Goal: Task Accomplishment & Management: Manage account settings

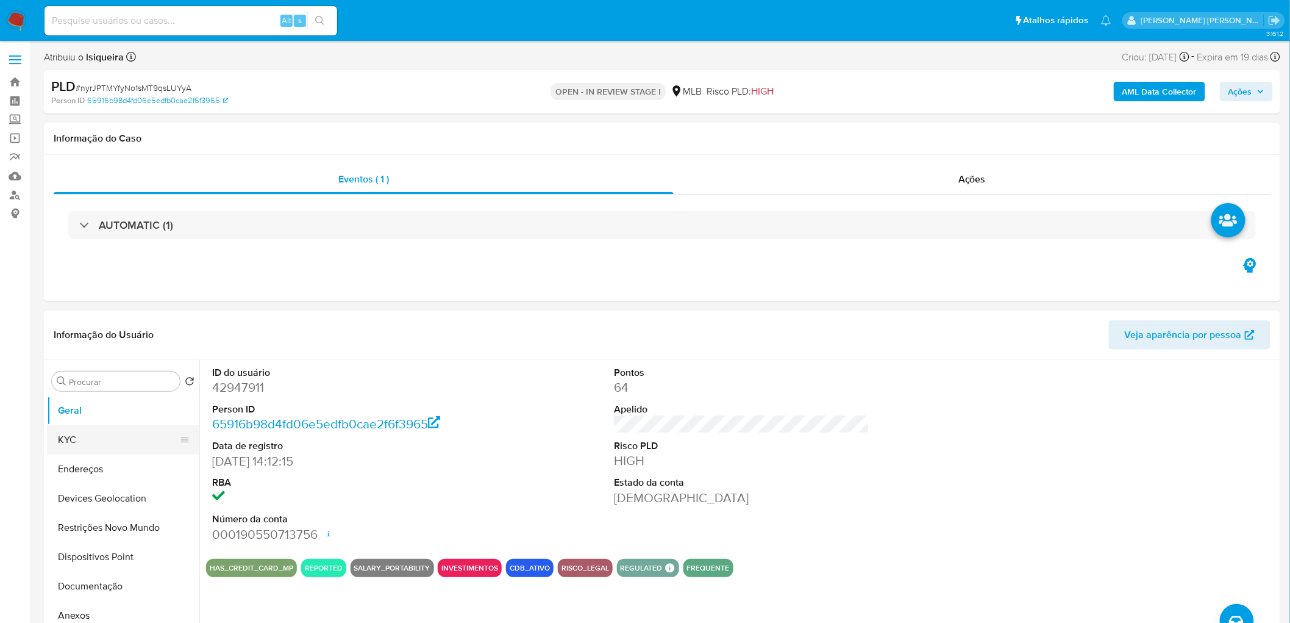
click at [122, 447] on button "KYC" at bounding box center [118, 439] width 143 height 29
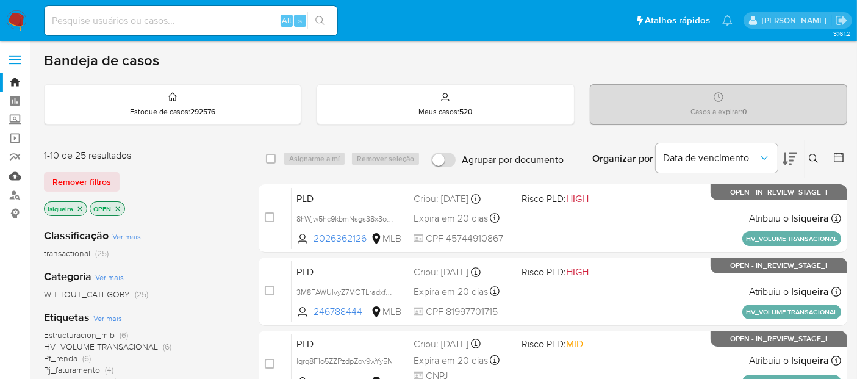
click at [17, 177] on link "Mulan" at bounding box center [72, 175] width 145 height 19
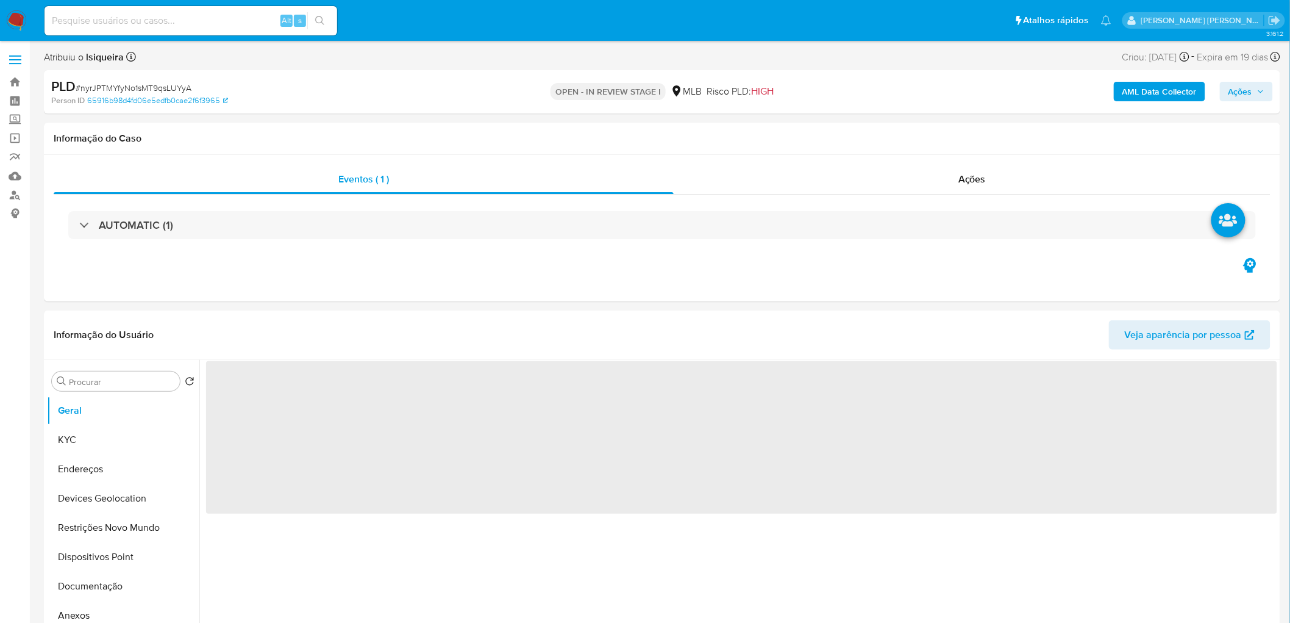
select select "10"
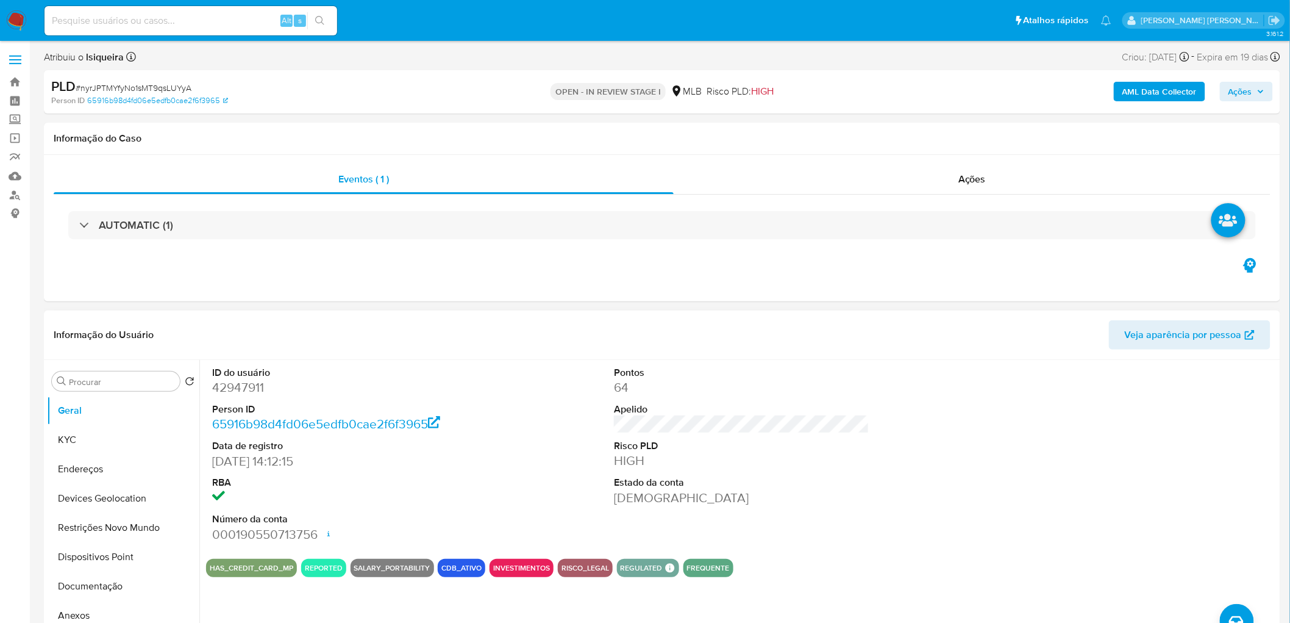
drag, startPoint x: 800, startPoint y: 495, endPoint x: 794, endPoint y: 497, distance: 6.4
click at [799, 496] on dd "[DEMOGRAPHIC_DATA]" at bounding box center [741, 497] width 255 height 17
click at [95, 445] on button "KYC" at bounding box center [118, 439] width 143 height 29
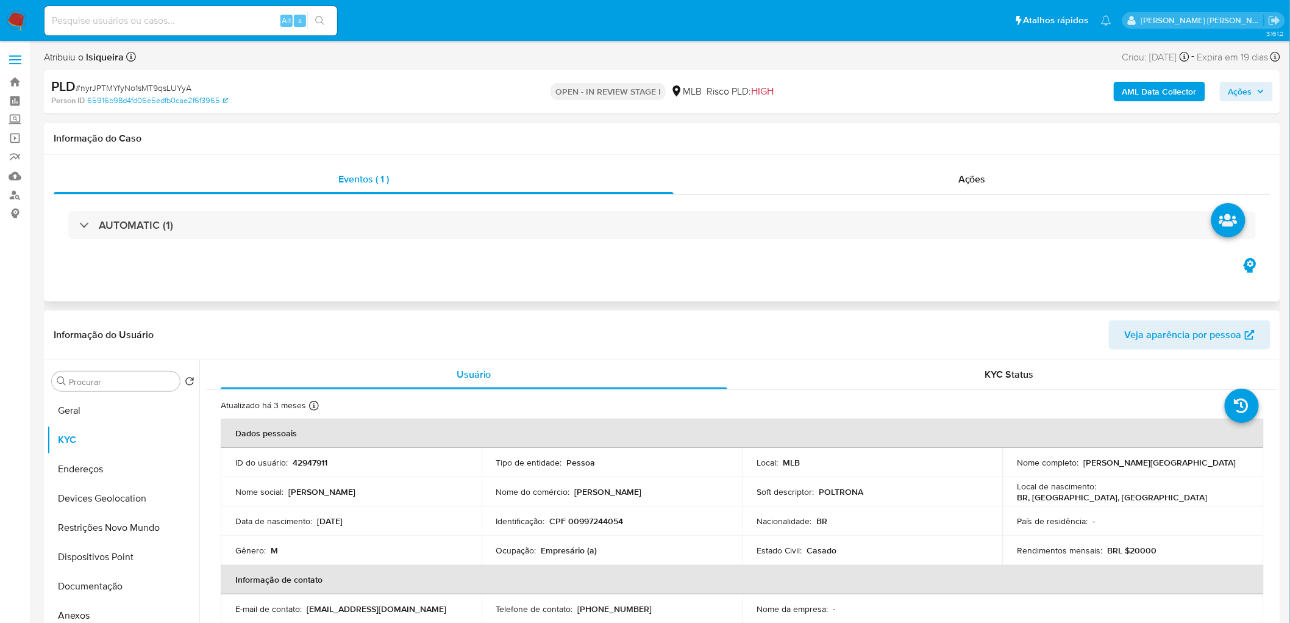
click at [280, 245] on div "AUTOMATIC (1)" at bounding box center [662, 225] width 1217 height 61
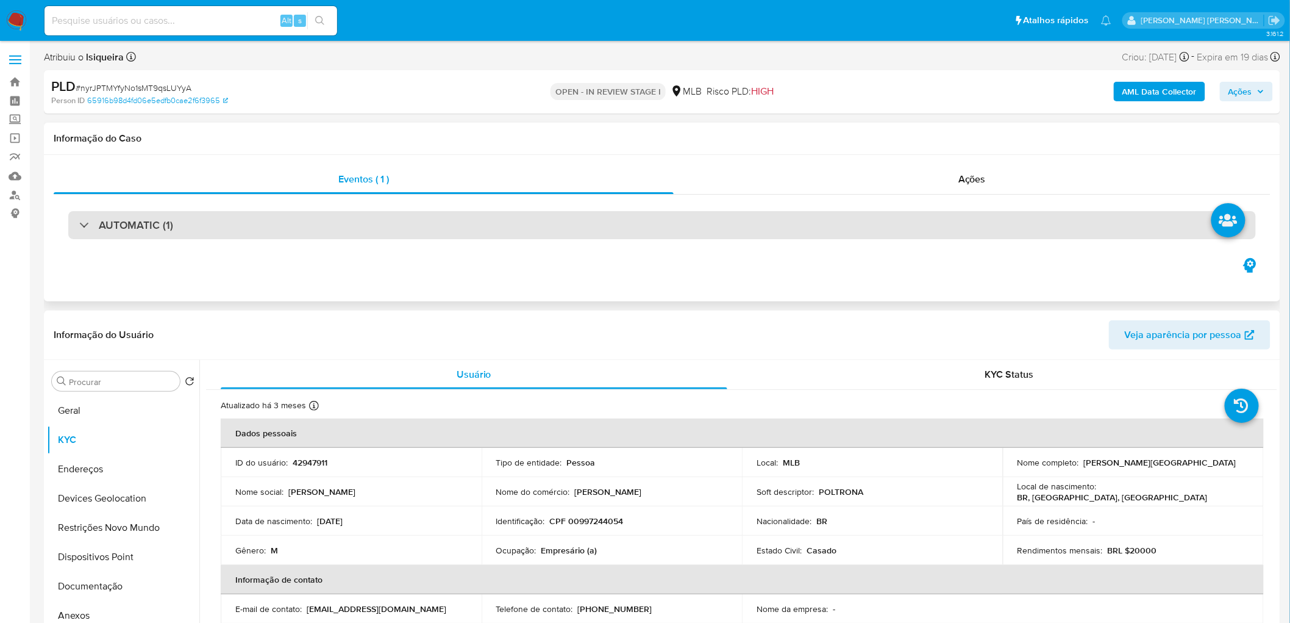
click at [282, 230] on div "AUTOMATIC (1)" at bounding box center [662, 225] width 1188 height 28
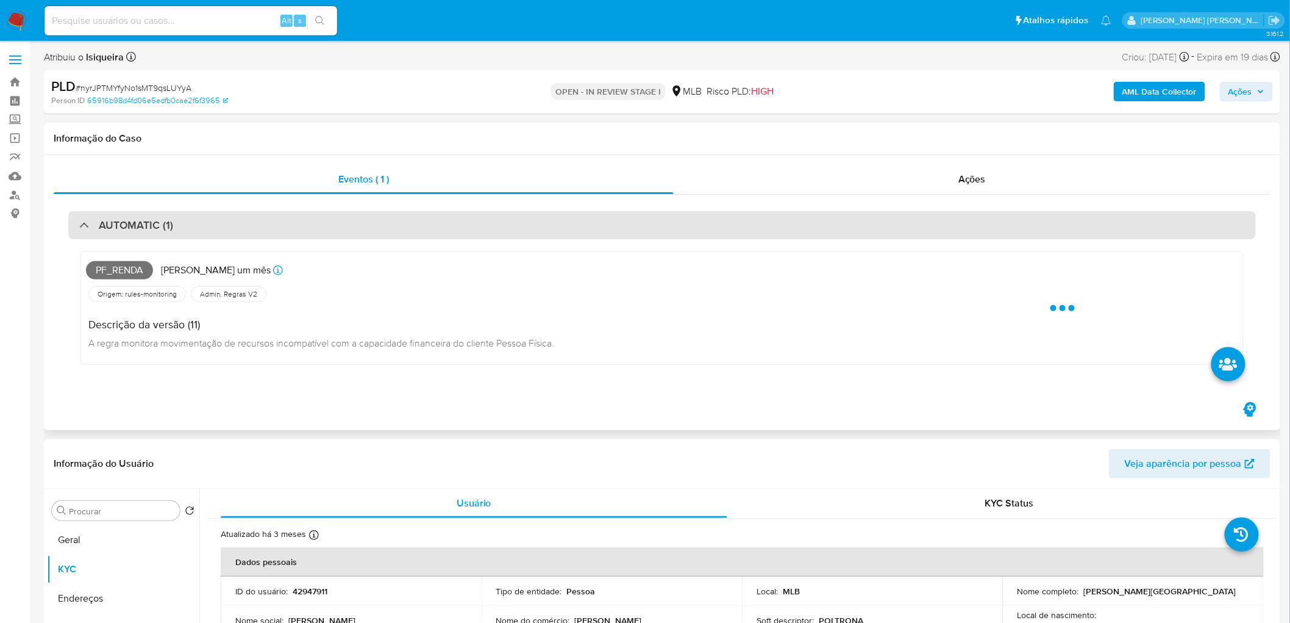
click at [282, 230] on div "AUTOMATIC (1)" at bounding box center [662, 225] width 1188 height 28
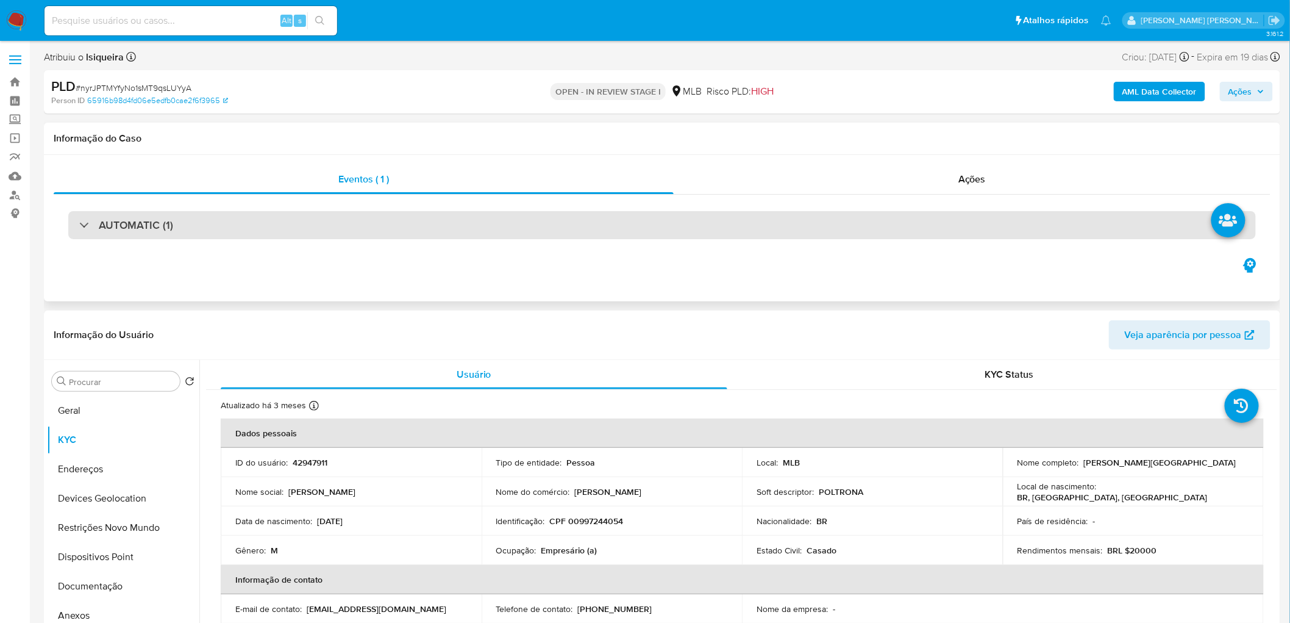
click at [302, 233] on div "AUTOMATIC (1)" at bounding box center [662, 225] width 1188 height 28
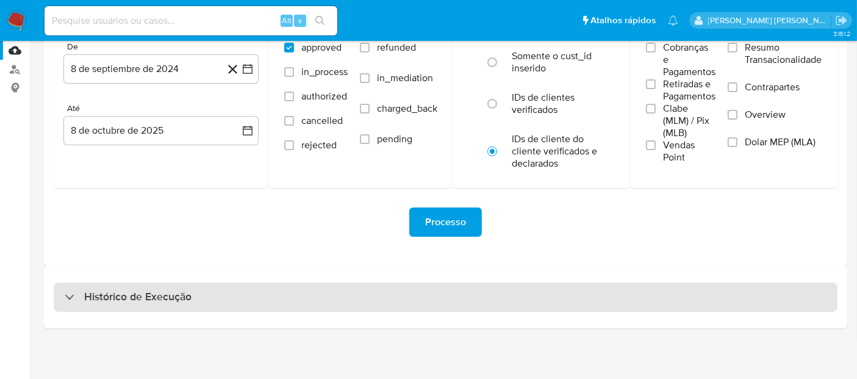
click at [280, 295] on div "Histórico de Execução" at bounding box center [446, 296] width 784 height 29
select select "10"
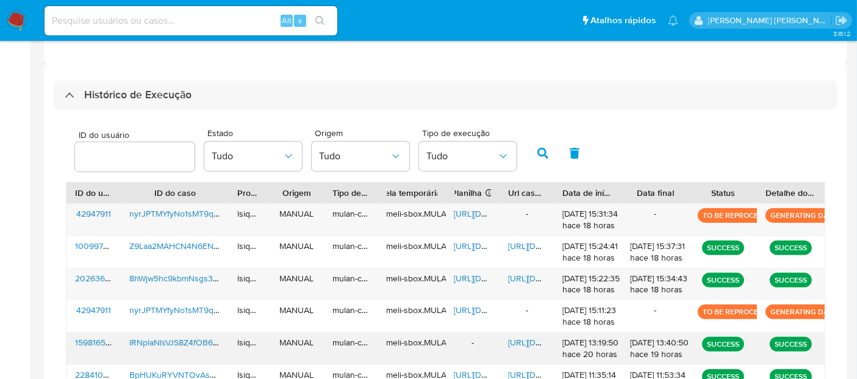
scroll to position [266, 0]
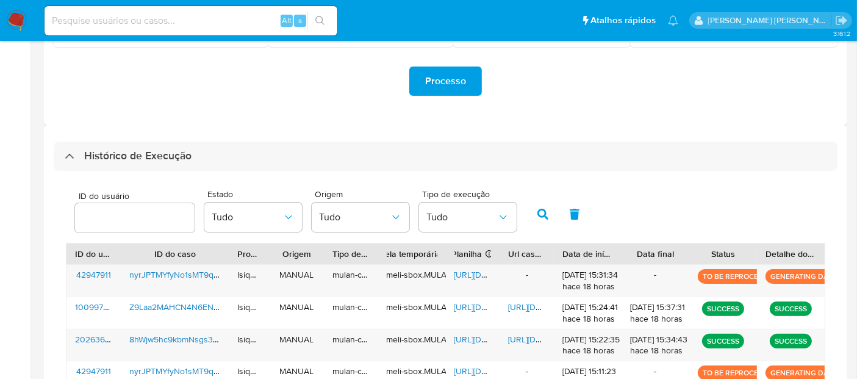
click at [19, 21] on img at bounding box center [16, 20] width 21 height 21
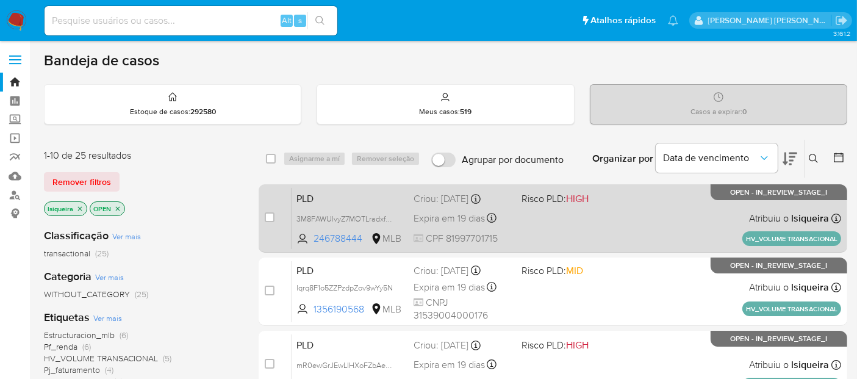
scroll to position [68, 0]
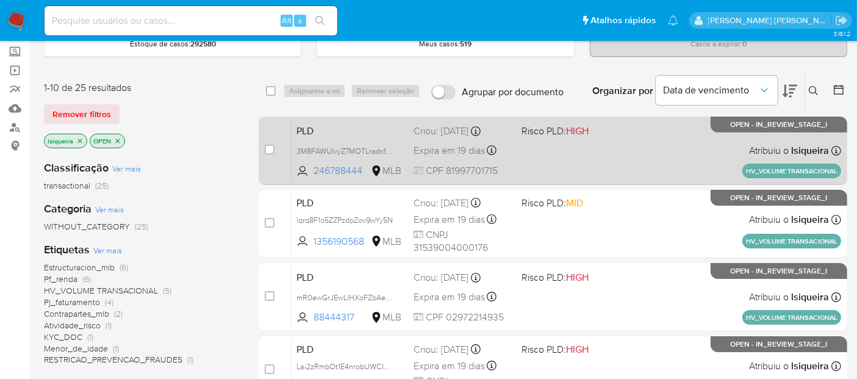
click at [668, 166] on div "PLD 3M8FAWUlvyZ7MOTLradxfg7b 246788444 MLB Risco PLD: HIGH Criou: [DATE] Criou:…" at bounding box center [565, 151] width 549 height 62
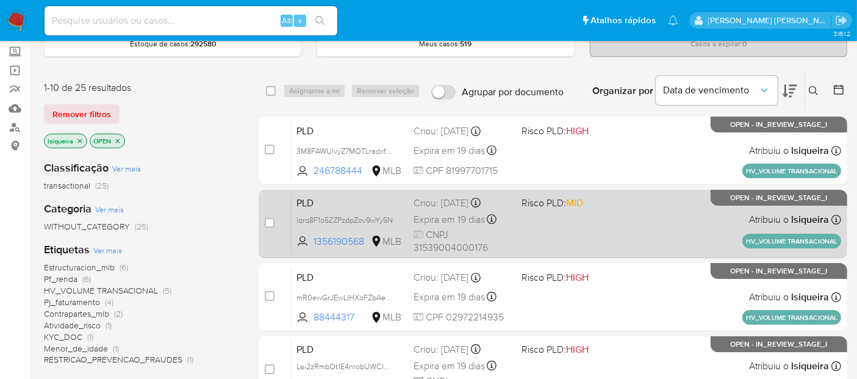
click at [628, 221] on div "PLD lqrq8F1o5ZZPzdpZov9wYy5N 1356190568 MLB Risco PLD: MID Criou: 12/09/2025 Cr…" at bounding box center [565, 224] width 549 height 62
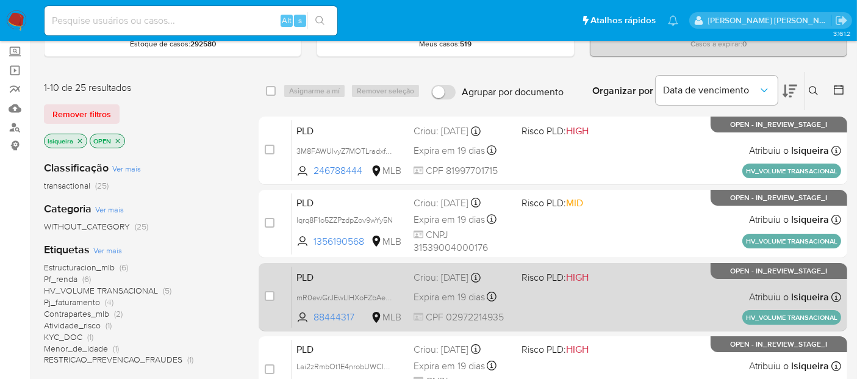
click at [627, 291] on div "PLD mR0ewGrJEwLIHXoFZbAeJK1i 88444317 MLB Risco PLD: HIGH Criou: 12/09/2025 Cri…" at bounding box center [565, 297] width 549 height 62
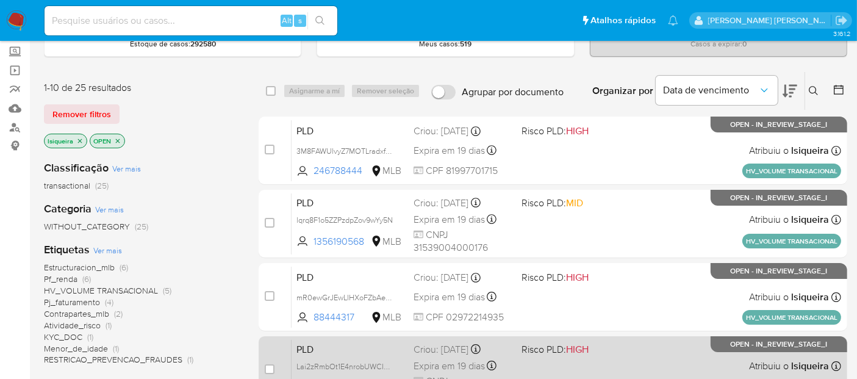
click at [627, 357] on div "PLD Lai2zRmbOt1E4nrobUWCIXfn 619901937 MLB Risco PLD: HIGH Criou: 12/09/2025 Cr…" at bounding box center [565, 370] width 549 height 62
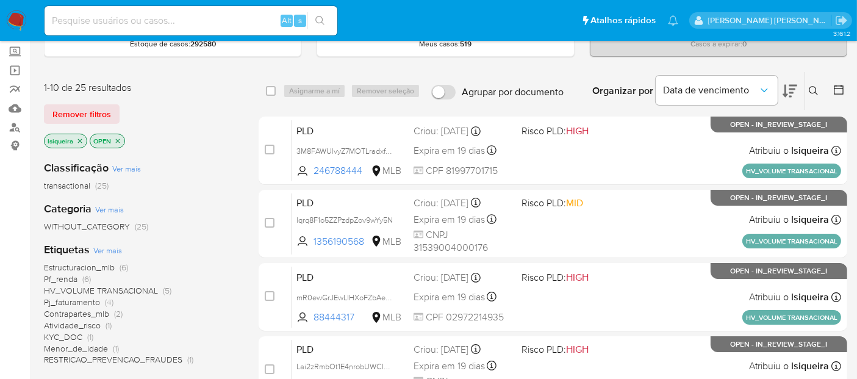
click at [143, 20] on input at bounding box center [191, 21] width 293 height 16
paste input "294845488"
type input "294845488"
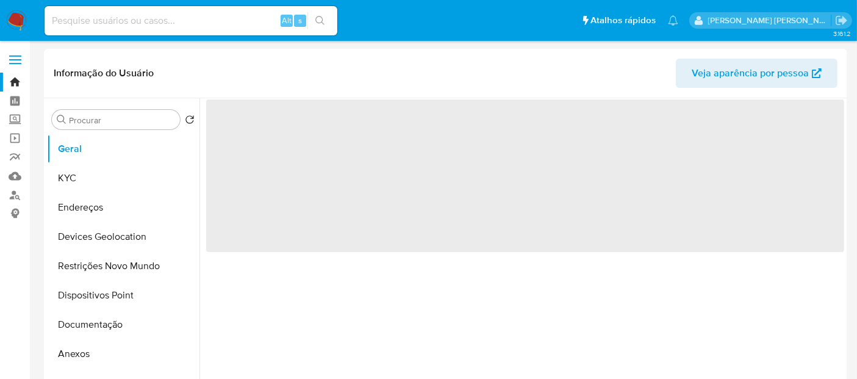
select select "10"
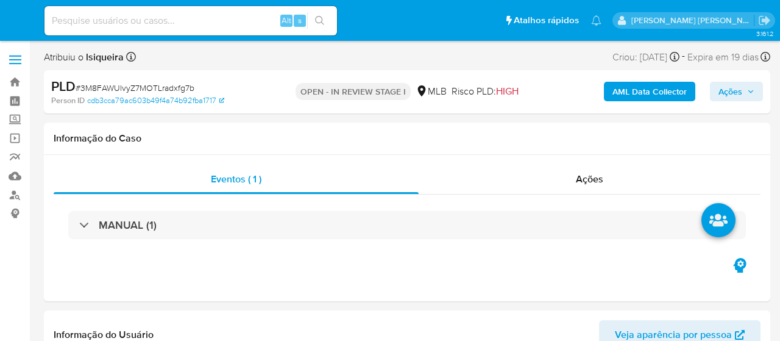
select select "10"
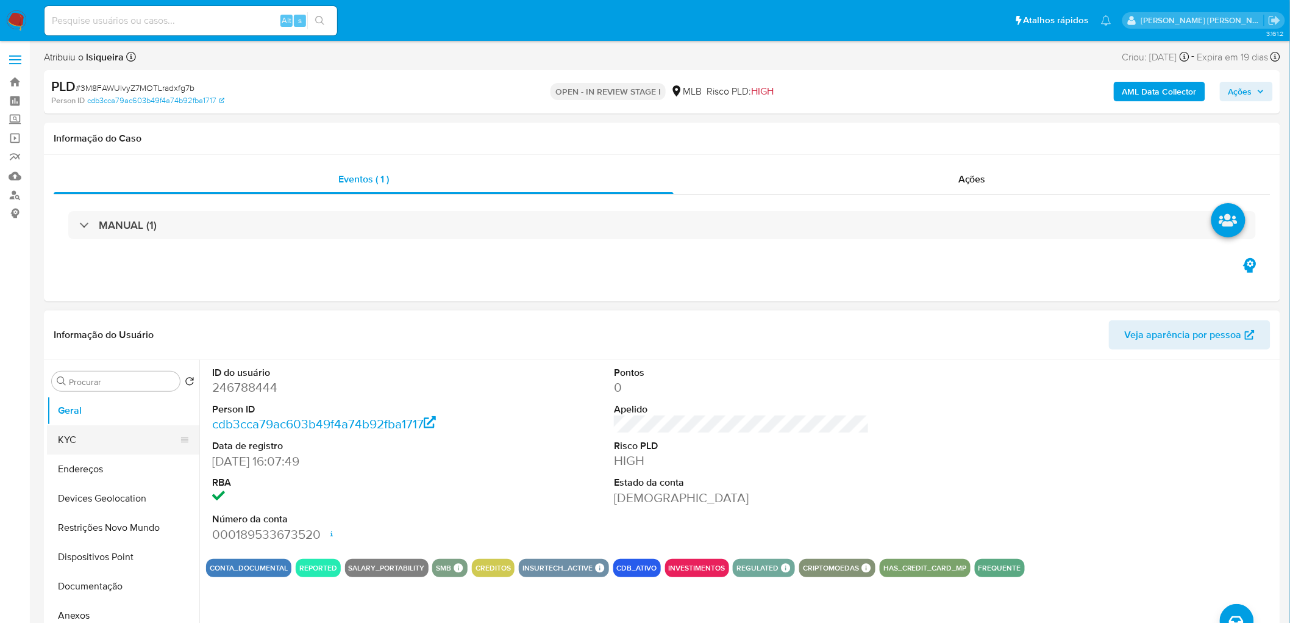
click at [93, 340] on button "KYC" at bounding box center [118, 439] width 143 height 29
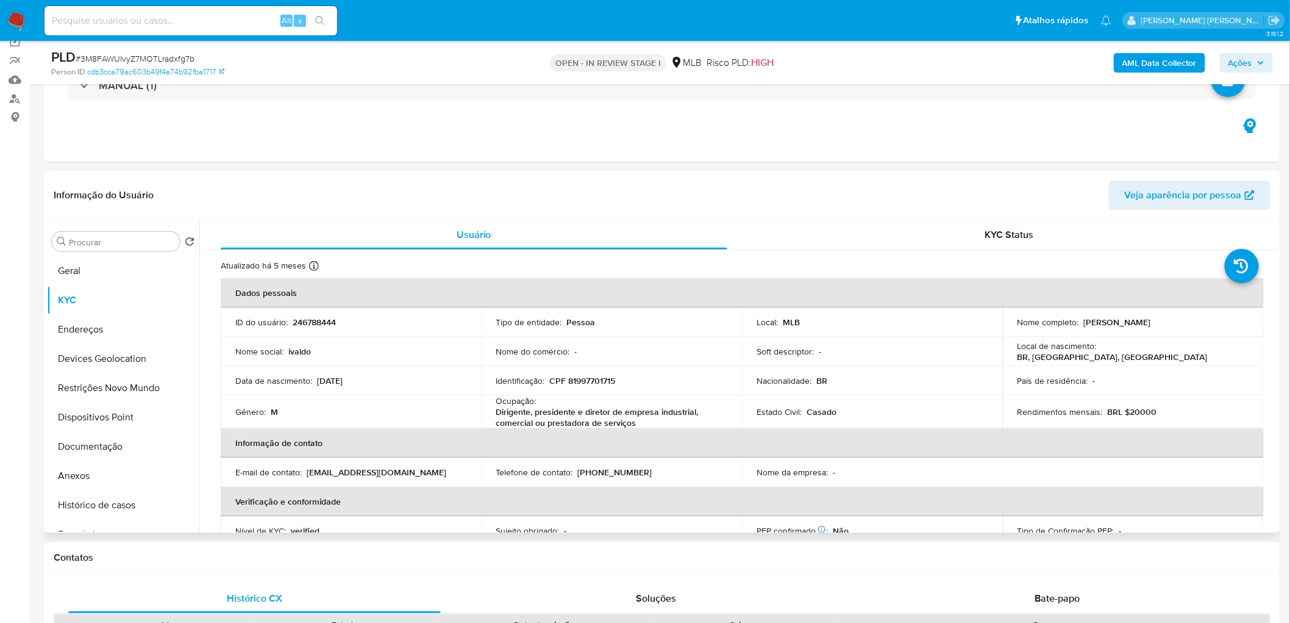
scroll to position [135, 0]
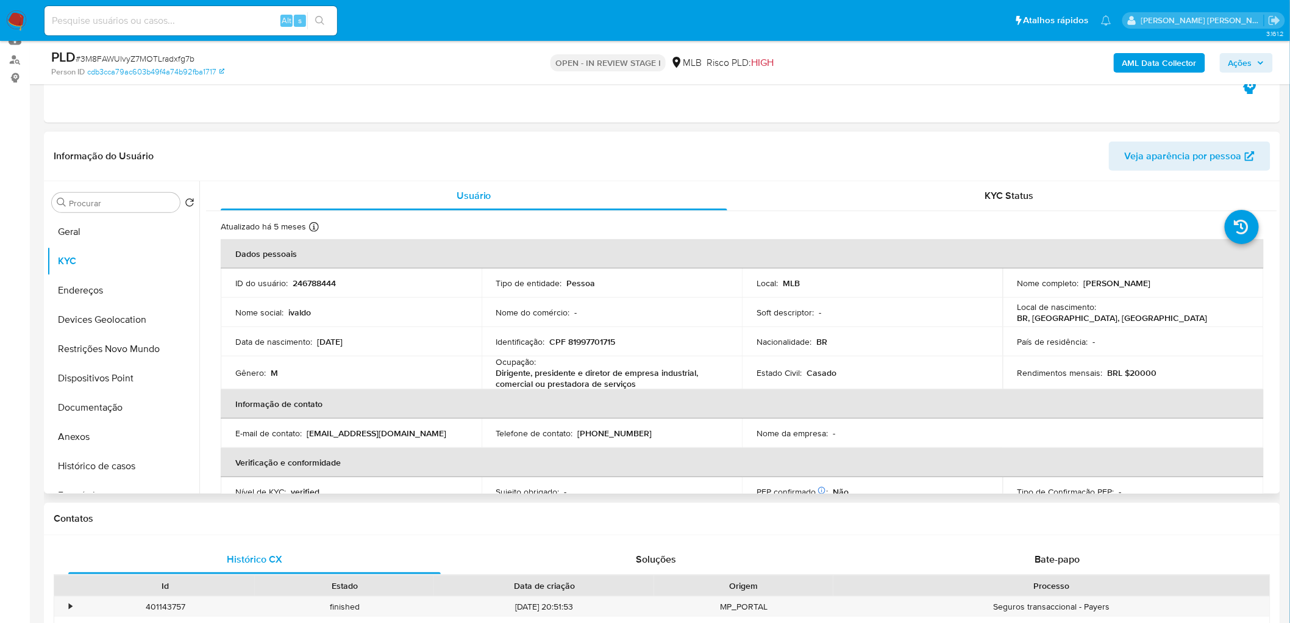
drag, startPoint x: 1178, startPoint y: 284, endPoint x: 1084, endPoint y: 274, distance: 95.0
click at [780, 274] on td "Nome completo : Ivaldo Viana de Freitas" at bounding box center [1133, 282] width 261 height 29
copy p "Ivaldo Viana de Freitas"
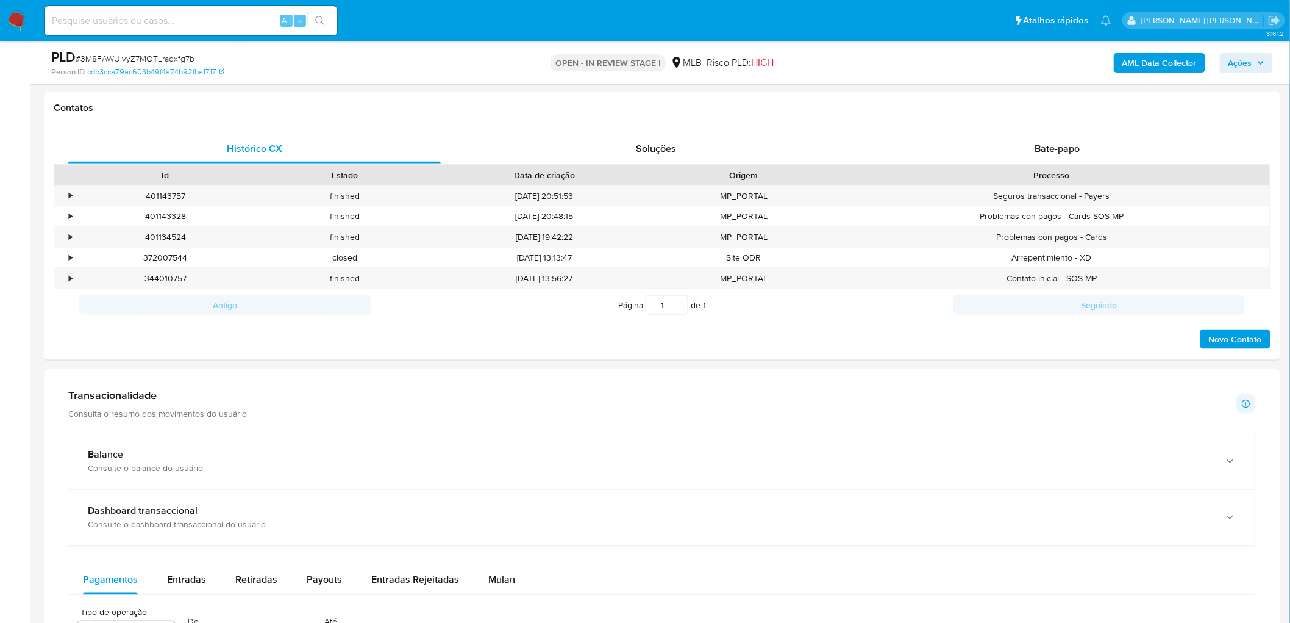
scroll to position [677, 0]
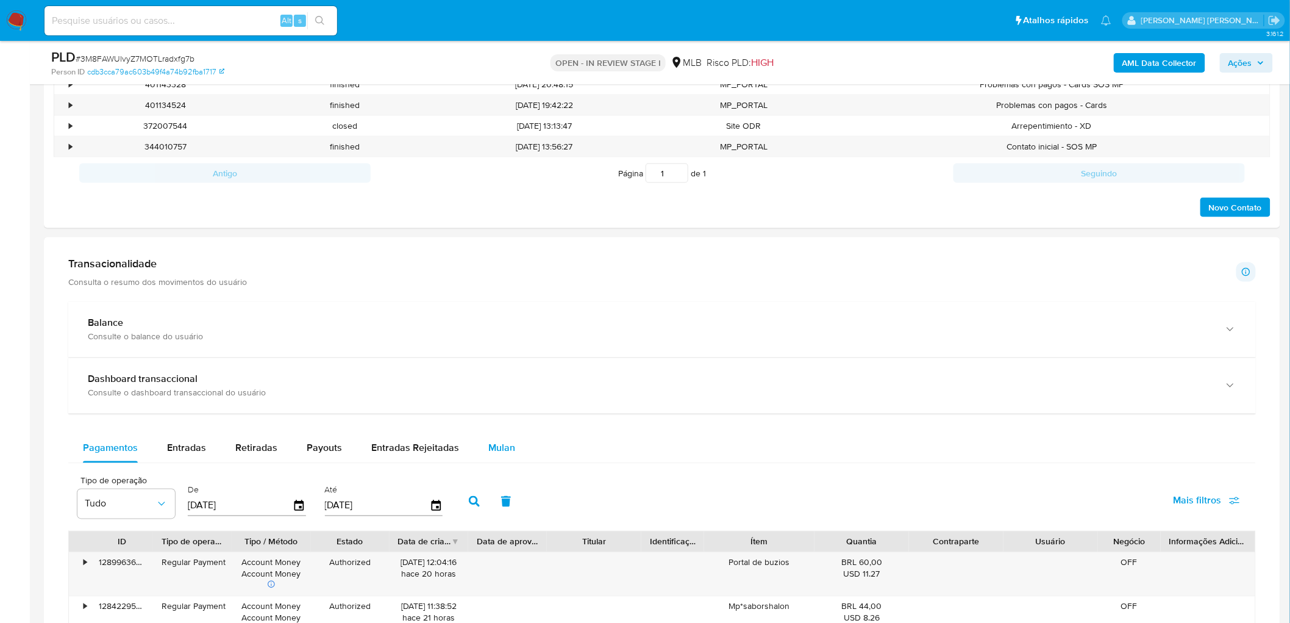
click at [505, 340] on span "Mulan" at bounding box center [501, 448] width 27 height 14
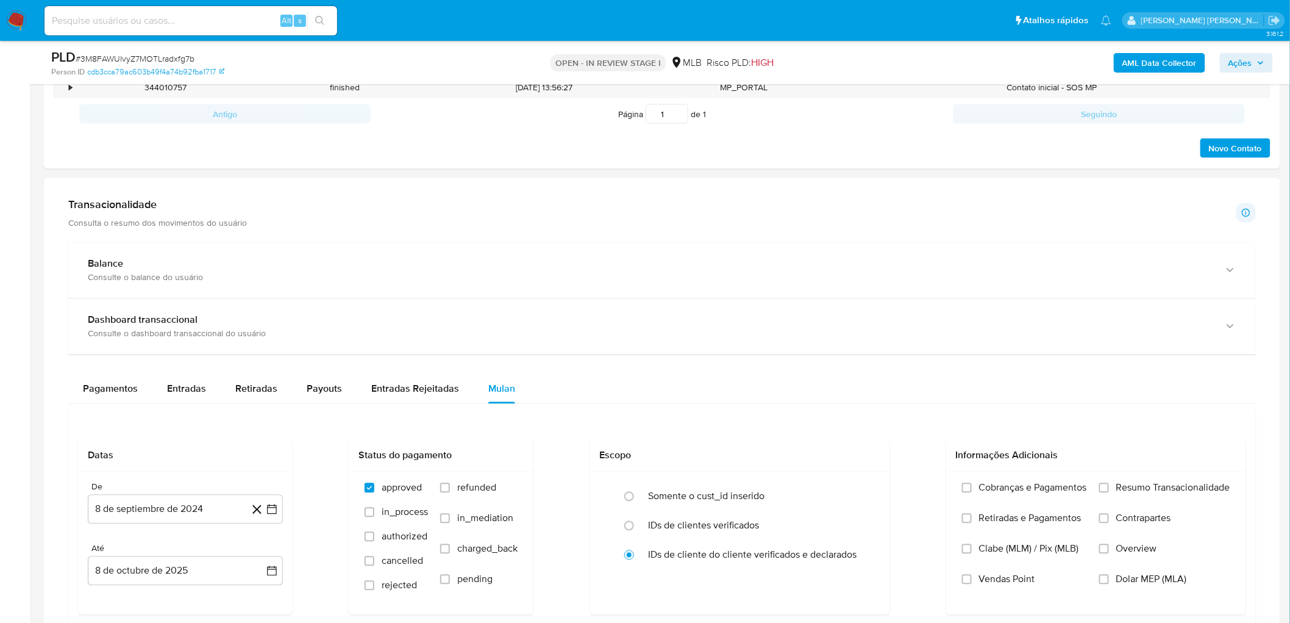
scroll to position [813, 0]
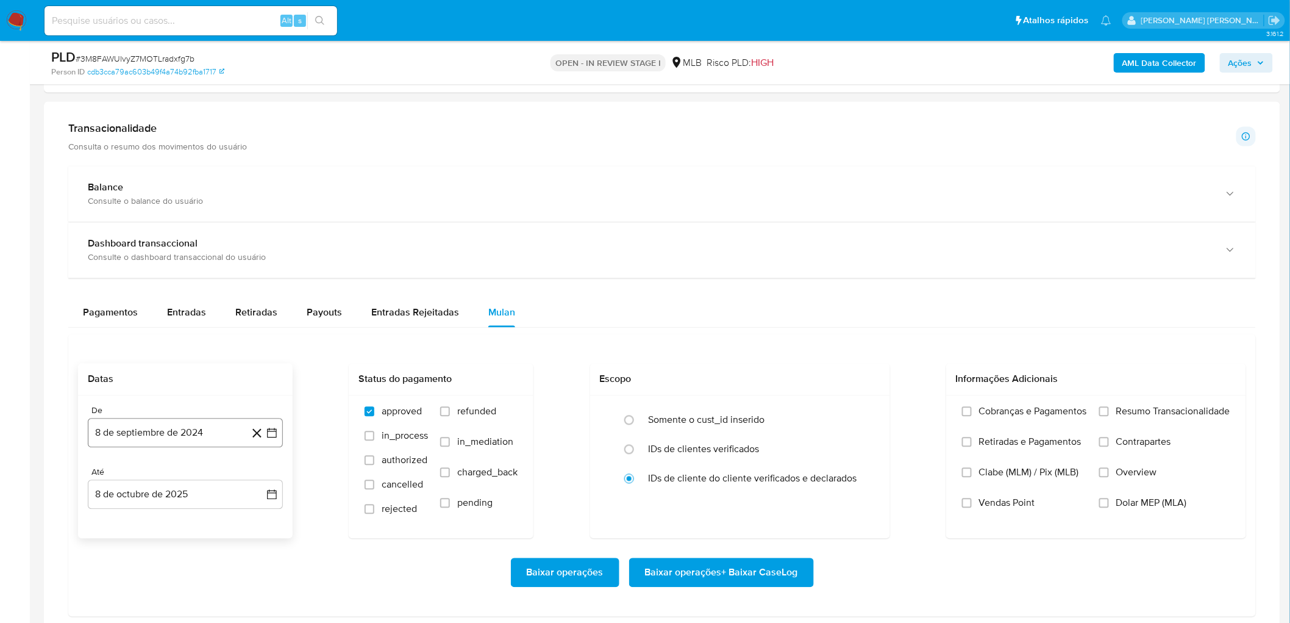
click at [129, 340] on button "8 de septiembre de 2024" at bounding box center [185, 432] width 195 height 29
click at [179, 221] on span "septiembre 2024" at bounding box center [179, 223] width 74 height 12
click at [251, 235] on icon "Año siguiente" at bounding box center [258, 233] width 15 height 15
click at [192, 340] on button "ago" at bounding box center [184, 347] width 34 height 20
click at [206, 297] on button "1" at bounding box center [210, 293] width 20 height 20
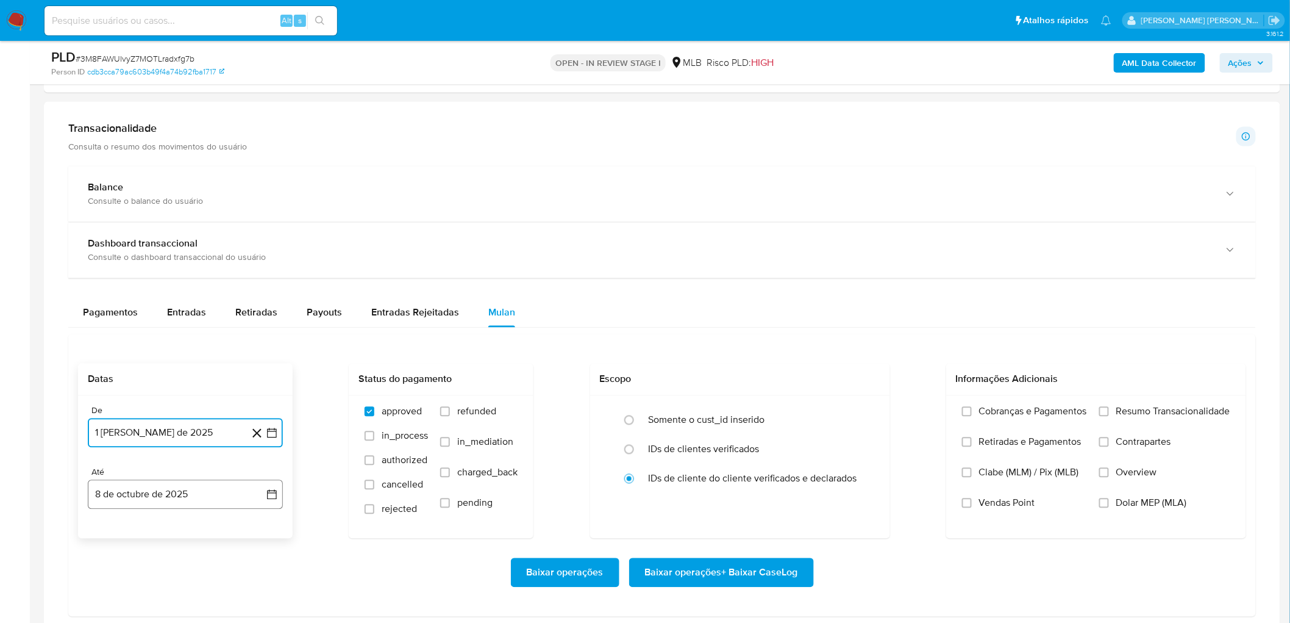
click at [123, 340] on button "8 de octubre de 2025" at bounding box center [185, 494] width 195 height 29
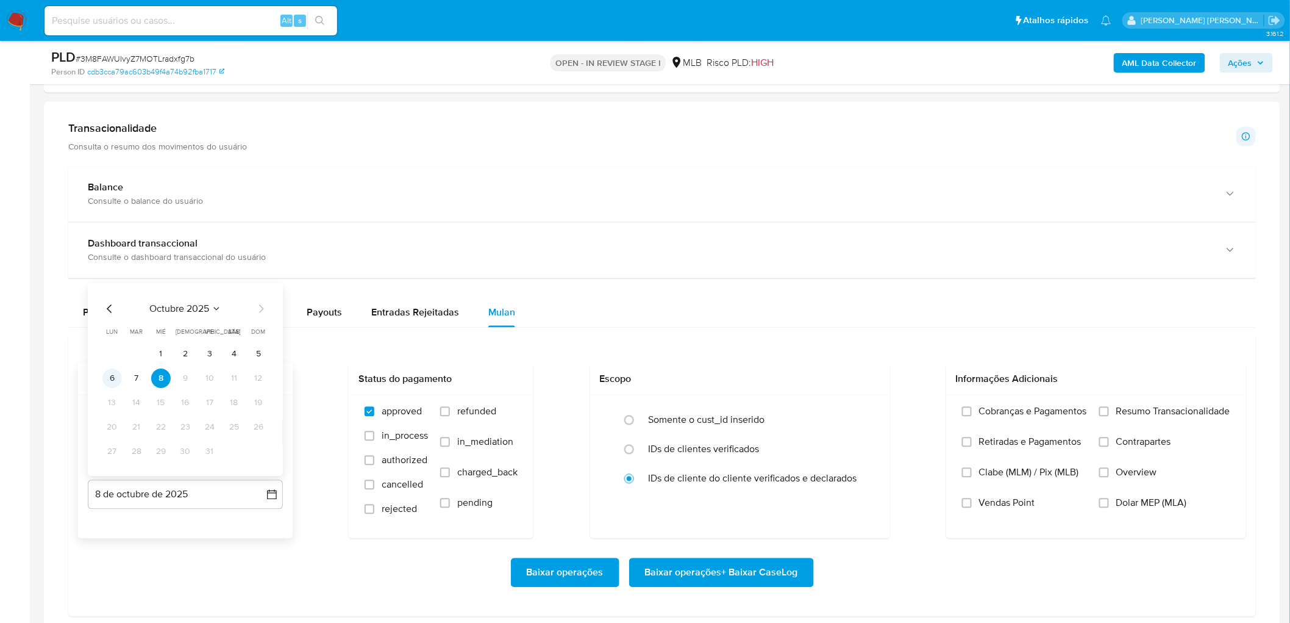
click at [107, 340] on button "6" at bounding box center [112, 379] width 20 height 20
click at [780, 340] on span "Resumo Transacionalidade" at bounding box center [1173, 411] width 114 height 12
click at [780, 340] on input "Resumo Transacionalidade" at bounding box center [1104, 412] width 10 height 10
click at [780, 340] on span "Vendas Point" at bounding box center [1007, 503] width 56 height 12
click at [780, 340] on input "Vendas Point" at bounding box center [967, 503] width 10 height 10
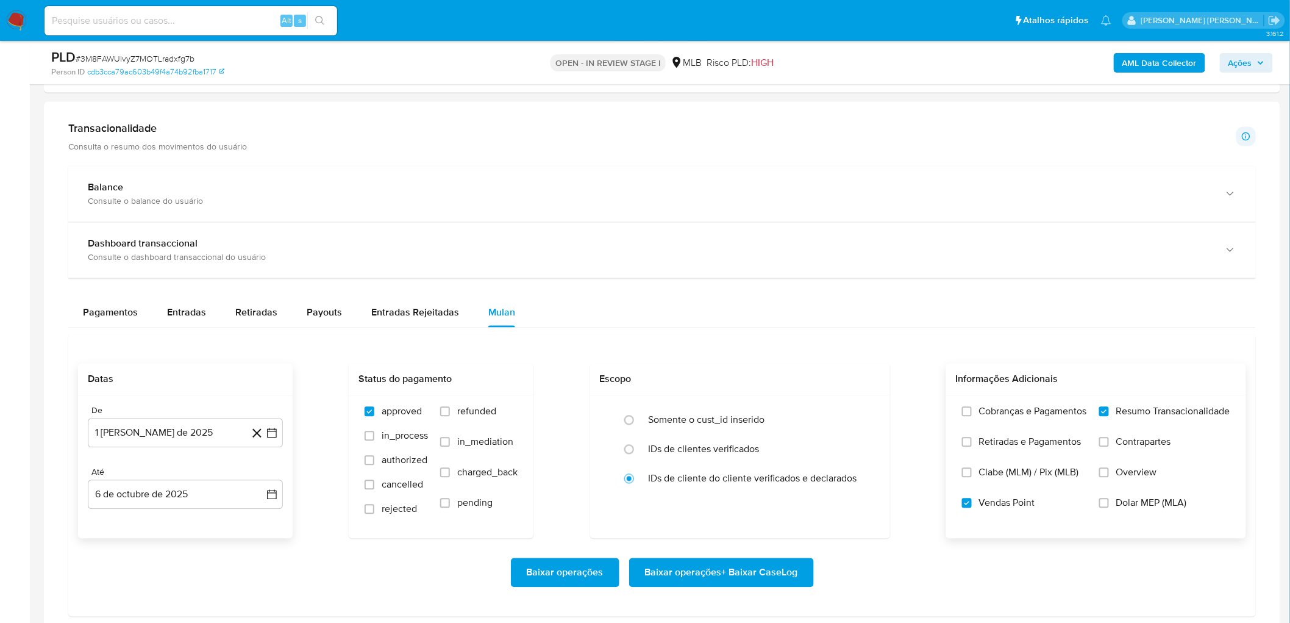
click at [676, 340] on span "Baixar operações + Baixar CaseLog" at bounding box center [721, 572] width 153 height 27
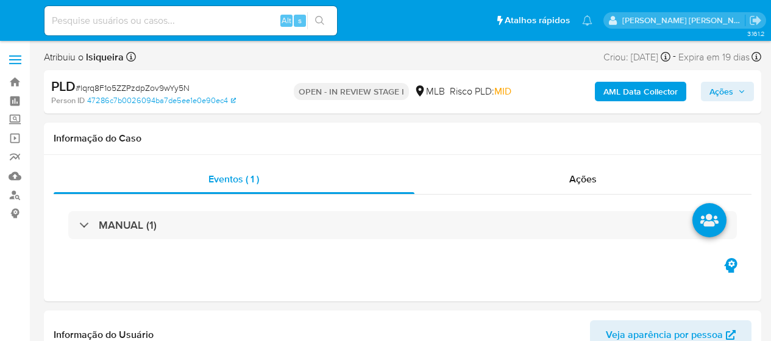
select select "10"
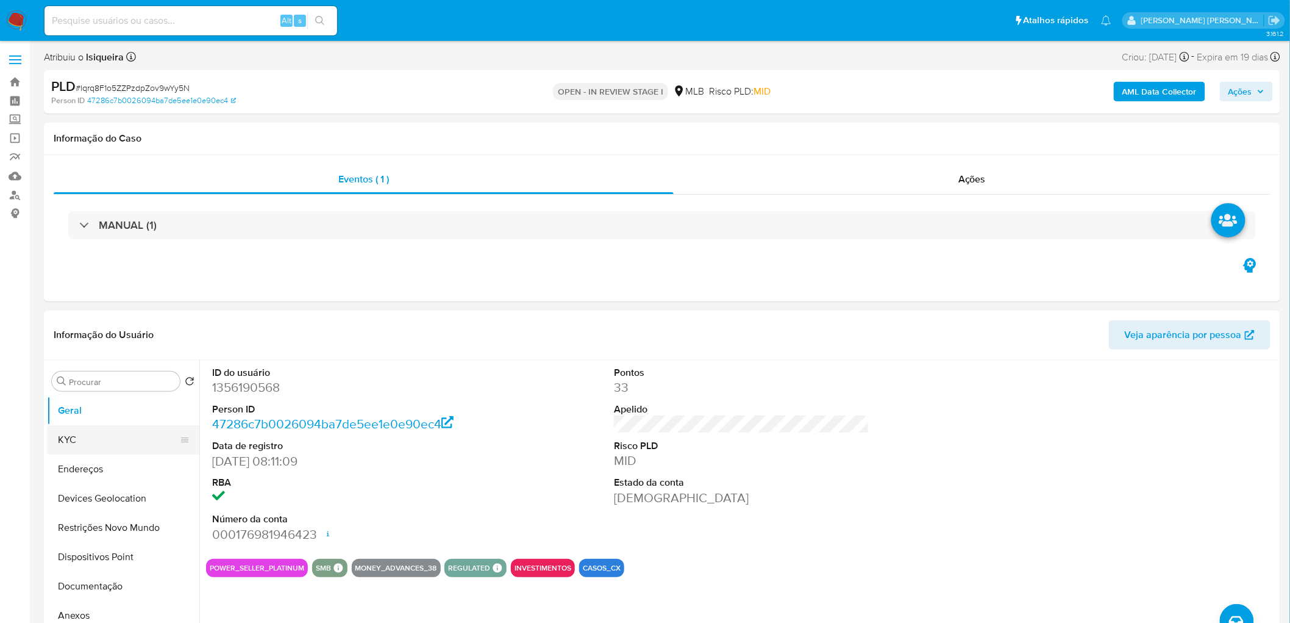
click at [110, 340] on button "KYC" at bounding box center [118, 439] width 143 height 29
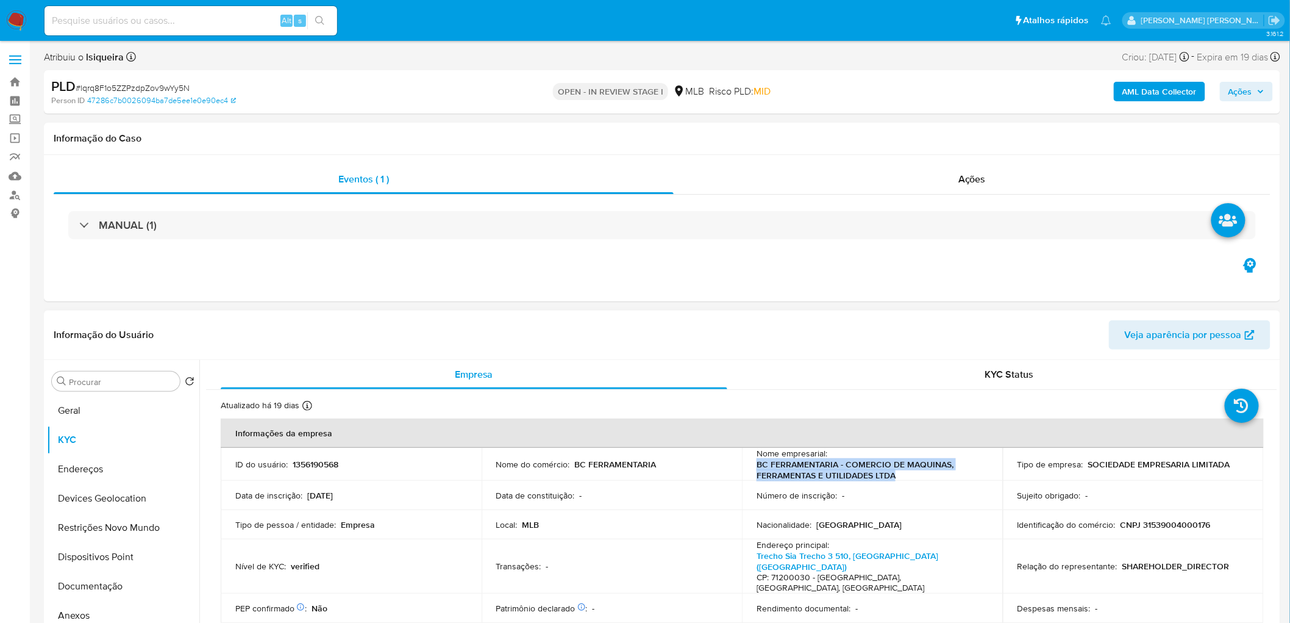
drag, startPoint x: 906, startPoint y: 477, endPoint x: 749, endPoint y: 466, distance: 157.7
click at [749, 340] on td "Nome empresarial : BC FERRAMENTARIA - COMERCIO DE MAQUINAS, FERRAMENTAS E UTILI…" at bounding box center [872, 464] width 261 height 33
copy p "BC FERRAMENTARIA - COMERCIO DE MAQUINAS, FERRAMENTAS E UTILIDADES LTDA"
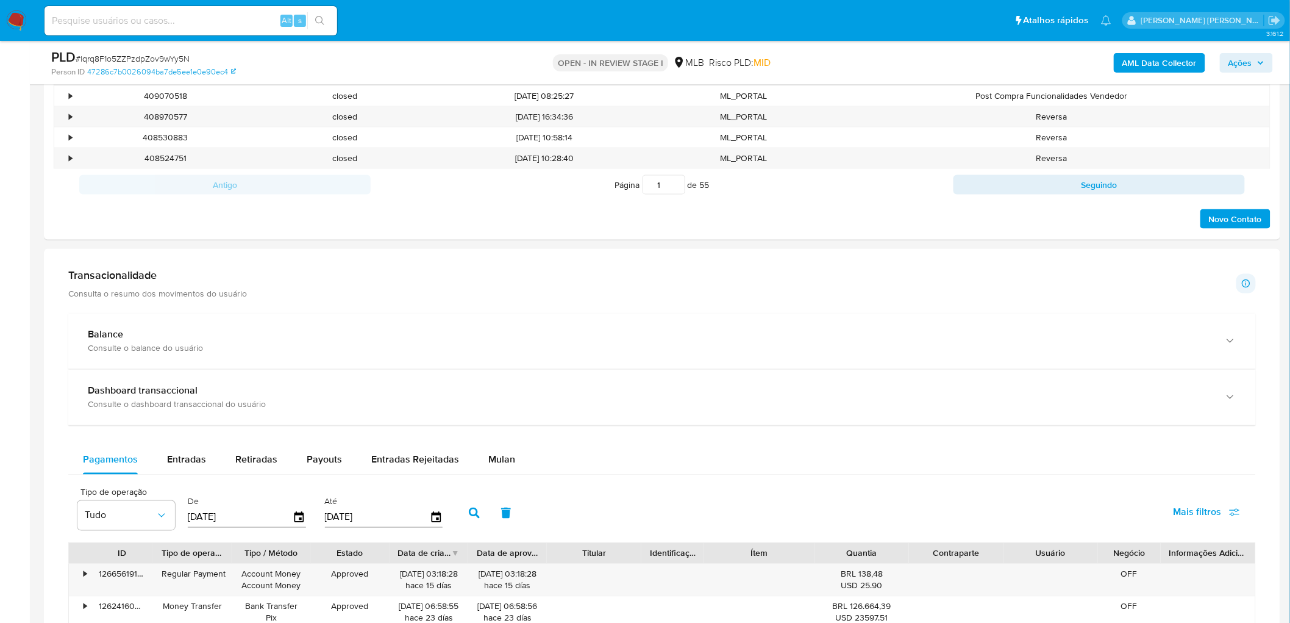
scroll to position [677, 0]
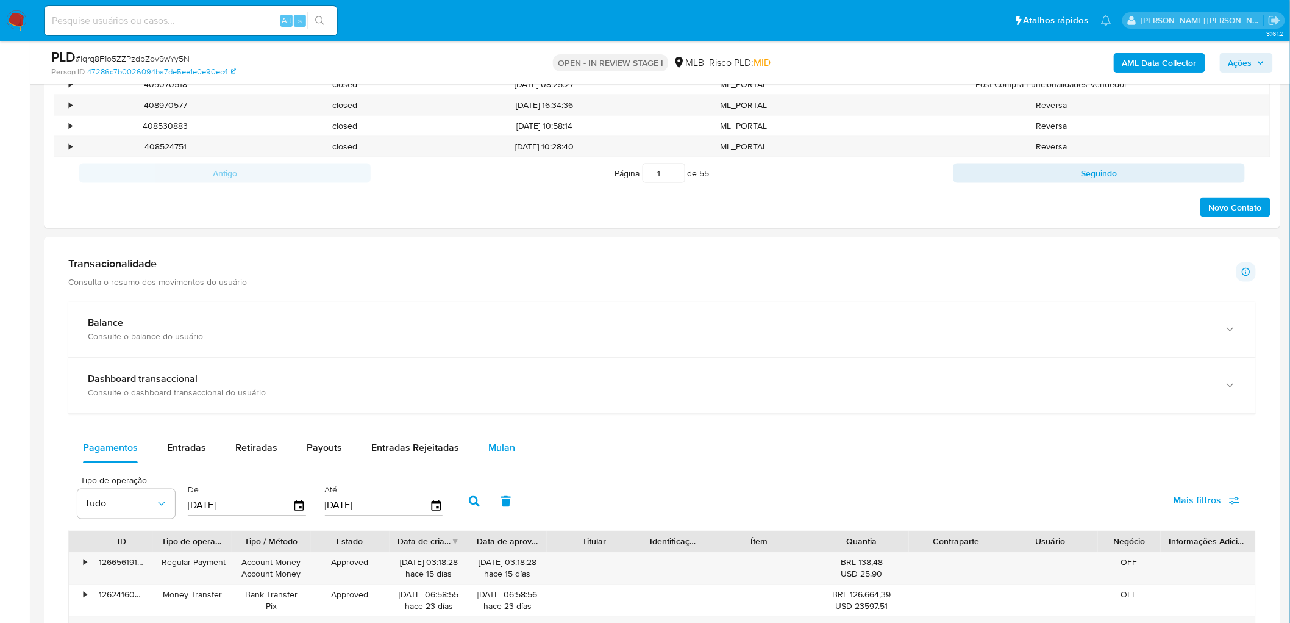
click at [507, 340] on span "Mulan" at bounding box center [501, 448] width 27 height 14
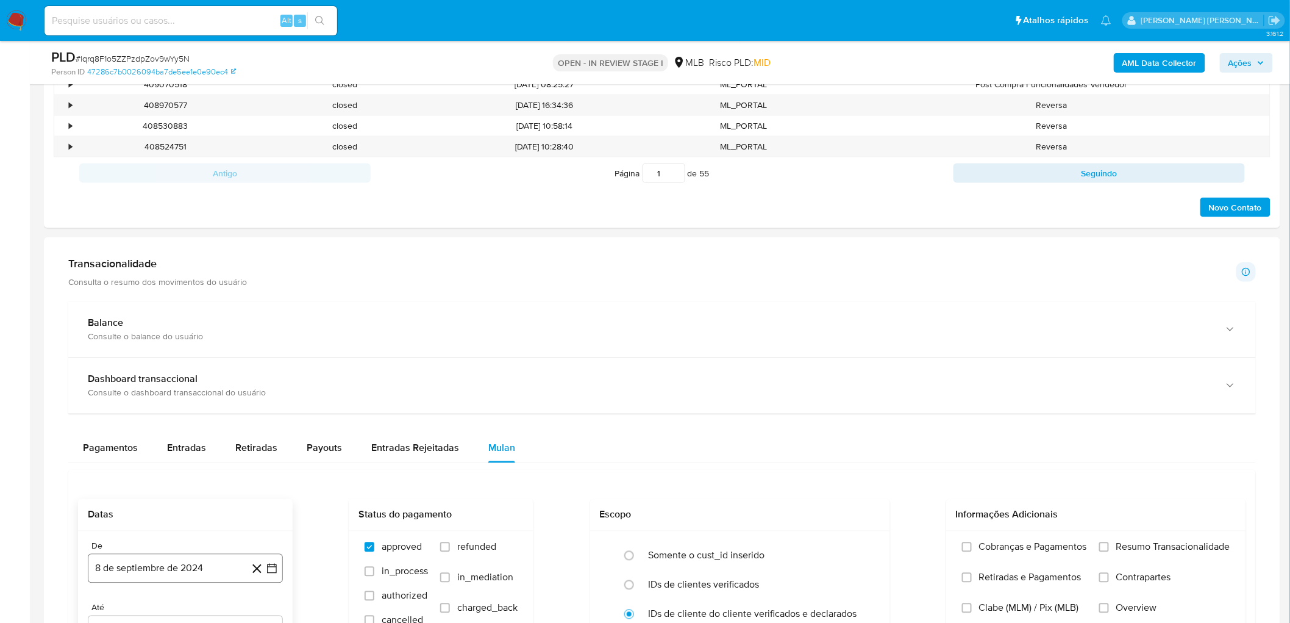
click at [132, 340] on button "8 de septiembre de 2024" at bounding box center [185, 568] width 195 height 29
click at [205, 340] on span "septiembre 2024" at bounding box center [179, 358] width 74 height 12
click at [252, 340] on icon "Año siguiente" at bounding box center [258, 369] width 15 height 15
click at [182, 340] on span "ago" at bounding box center [184, 482] width 15 height 10
click at [204, 340] on button "1" at bounding box center [210, 428] width 20 height 20
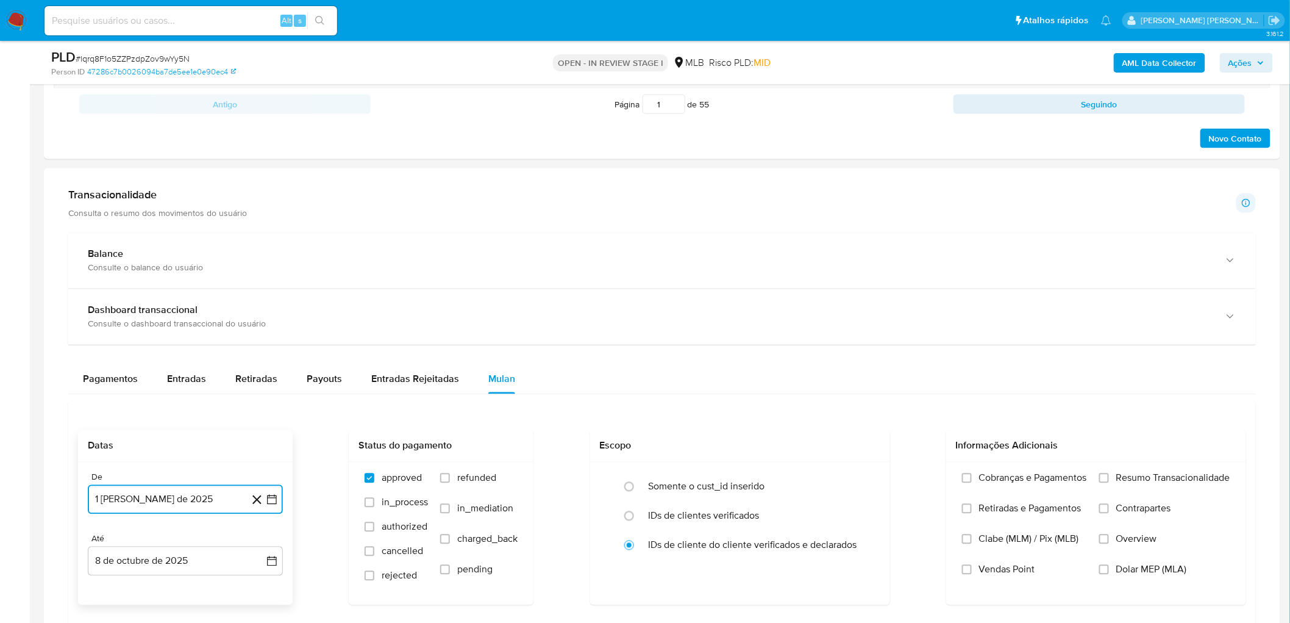
scroll to position [880, 0]
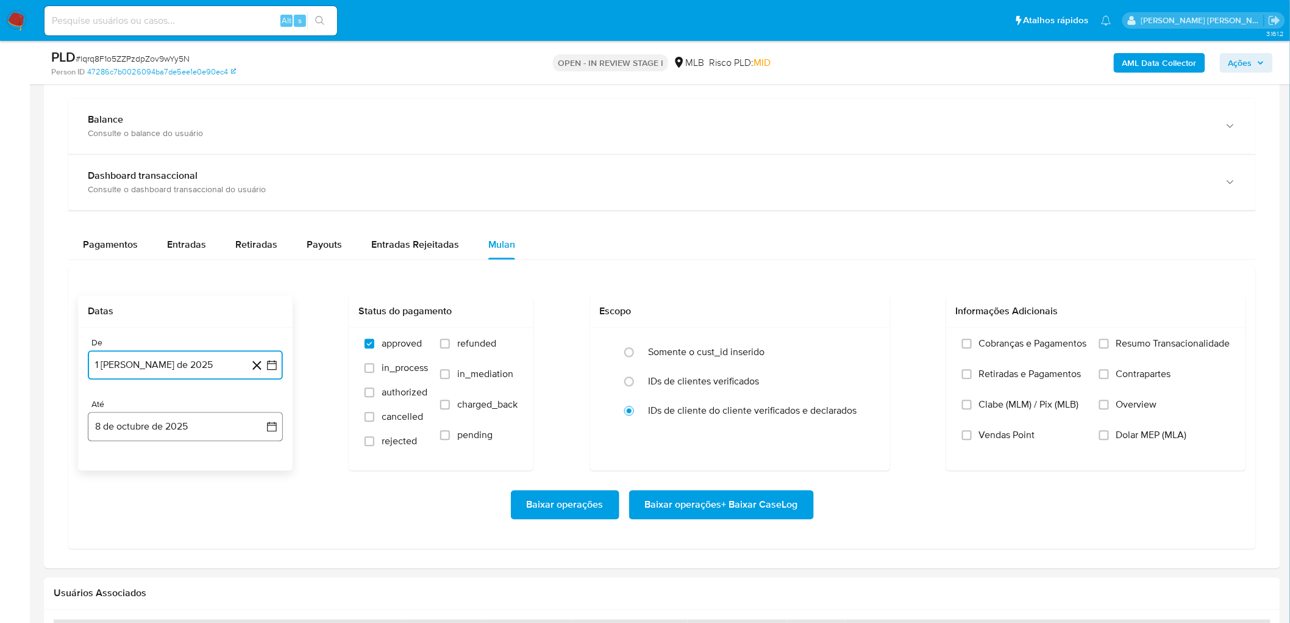
click at [168, 340] on button "8 de octubre de 2025" at bounding box center [185, 426] width 195 height 29
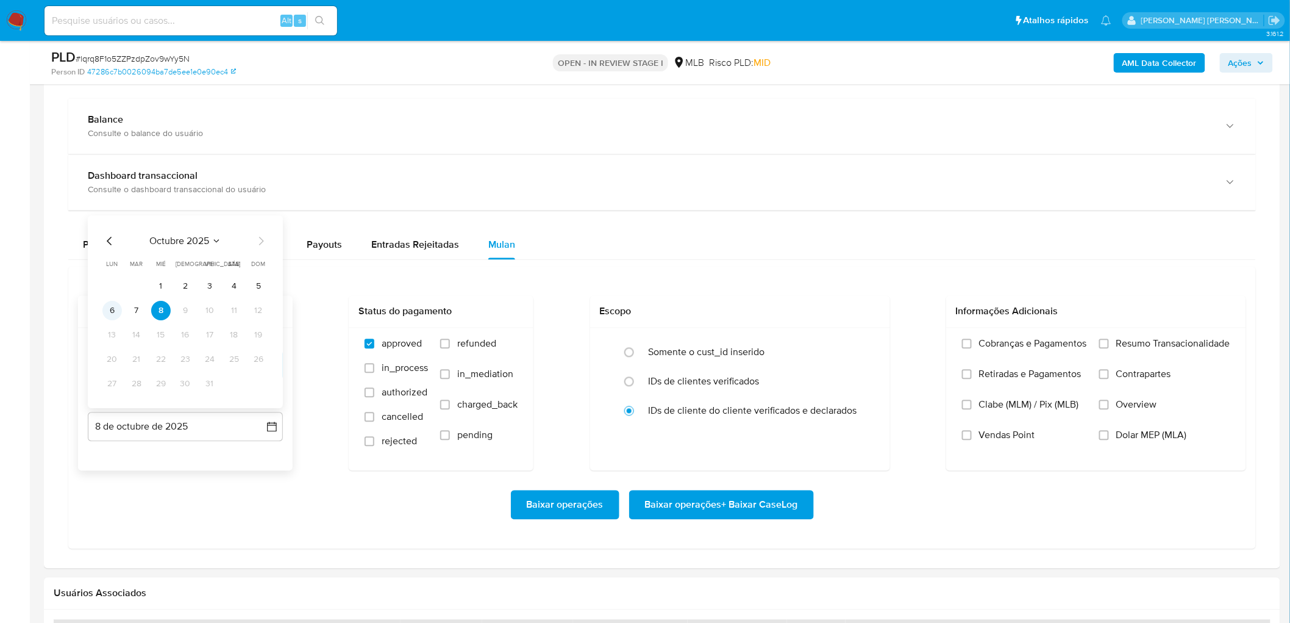
click at [118, 312] on button "6" at bounding box center [112, 311] width 20 height 20
click at [771, 340] on span "Resumo Transacionalidade" at bounding box center [1173, 344] width 114 height 12
click at [771, 340] on input "Resumo Transacionalidade" at bounding box center [1104, 344] width 10 height 10
click at [771, 340] on span "Vendas Point" at bounding box center [1007, 435] width 56 height 12
click at [771, 340] on input "Vendas Point" at bounding box center [967, 435] width 10 height 10
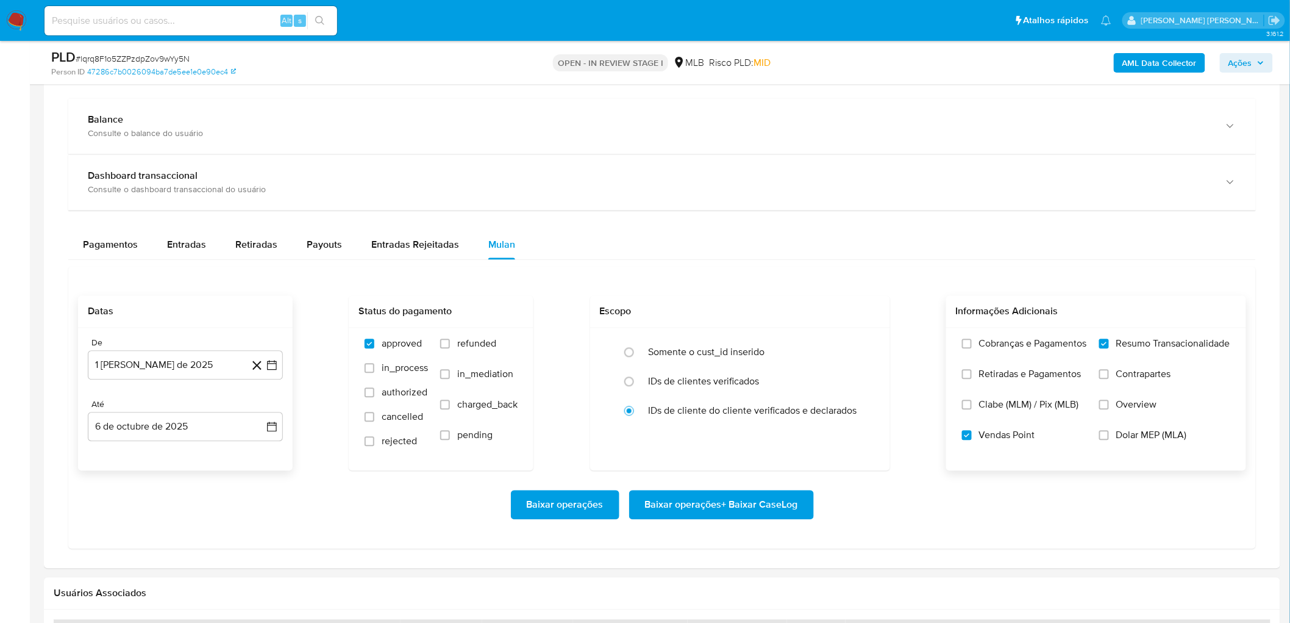
click at [745, 340] on span "Baixar operações + Baixar CaseLog" at bounding box center [721, 504] width 153 height 27
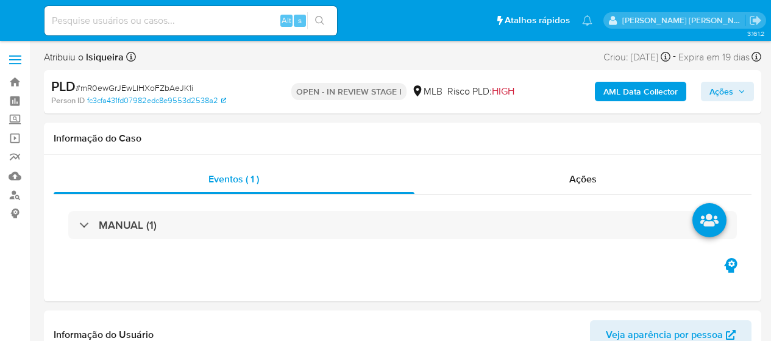
select select "10"
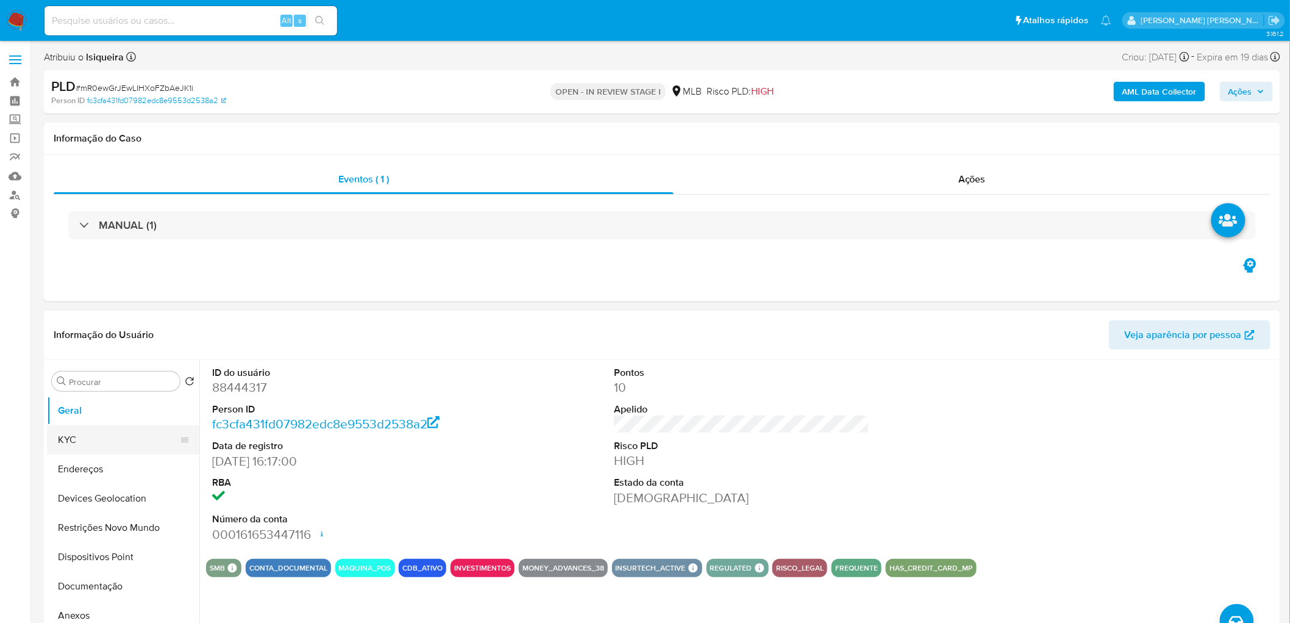
click at [95, 340] on button "KYC" at bounding box center [118, 439] width 143 height 29
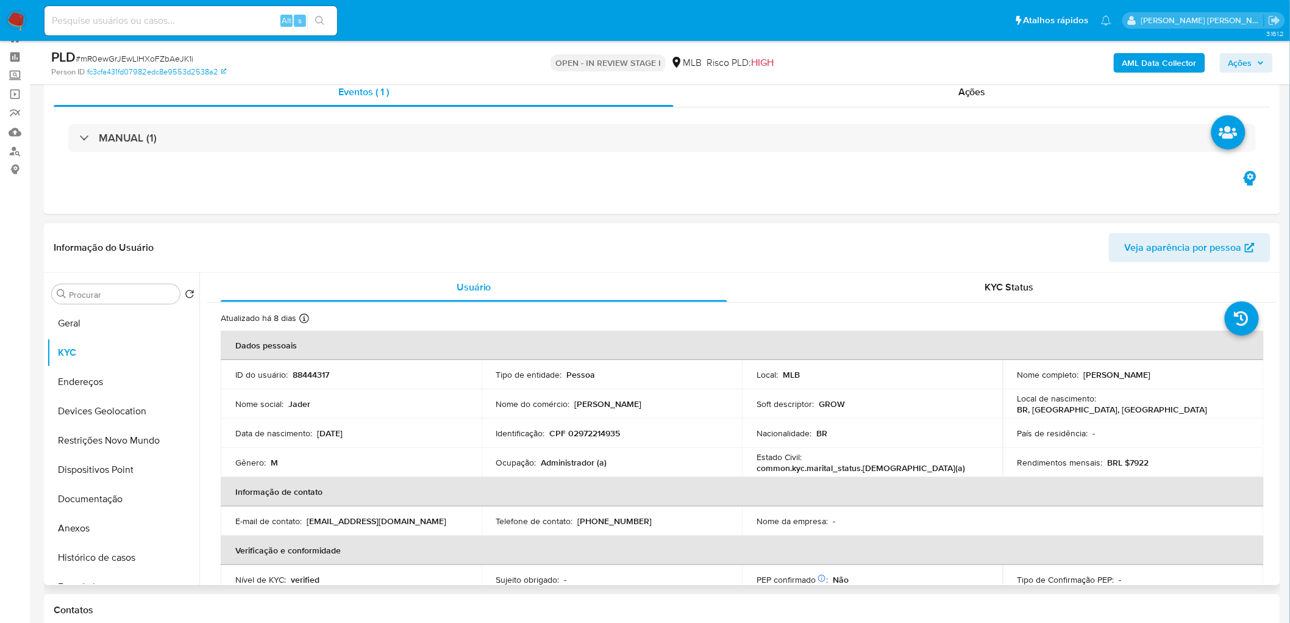
scroll to position [68, 0]
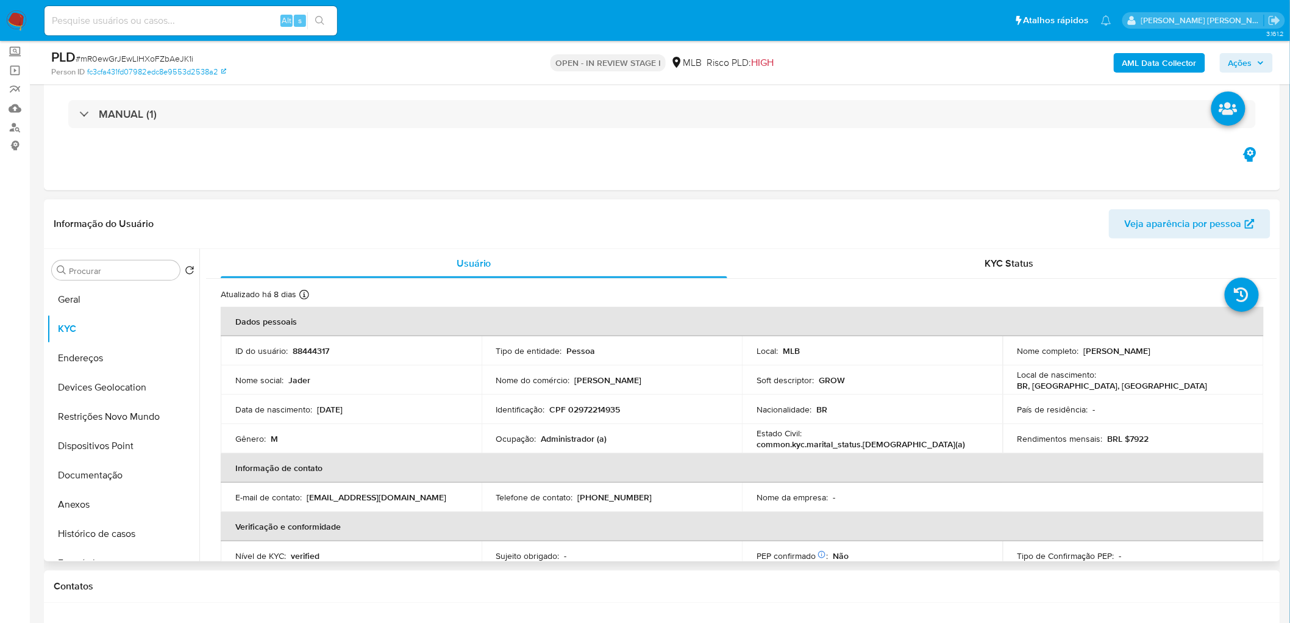
drag, startPoint x: 1174, startPoint y: 351, endPoint x: 1083, endPoint y: 350, distance: 91.5
click at [771, 340] on div "Nome completo : Jader Maciel Grossl" at bounding box center [1134, 350] width 232 height 11
copy p "ader Maciel Grossl"
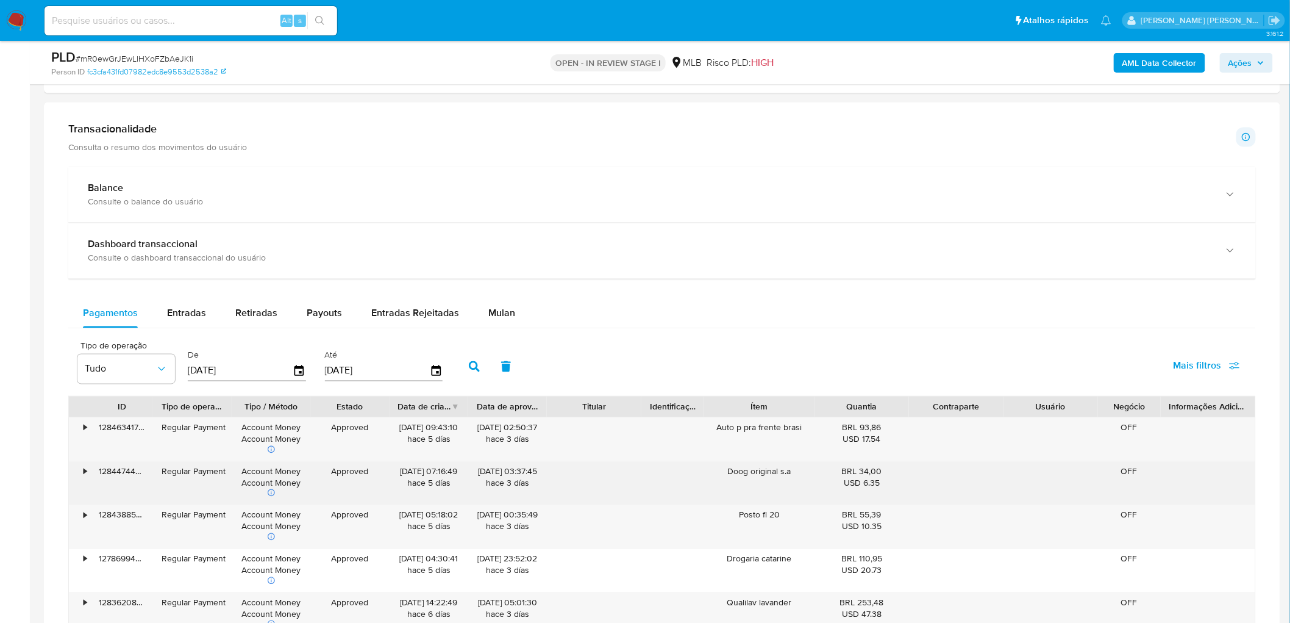
scroll to position [813, 0]
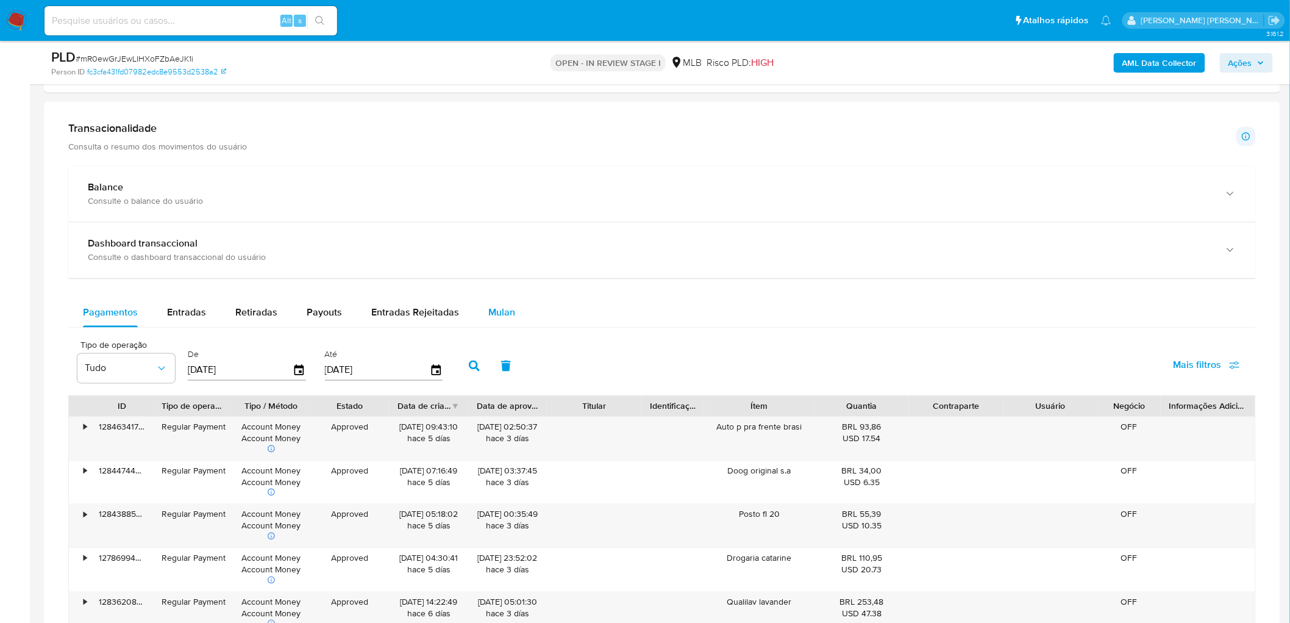
click at [505, 313] on span "Mulan" at bounding box center [501, 312] width 27 height 14
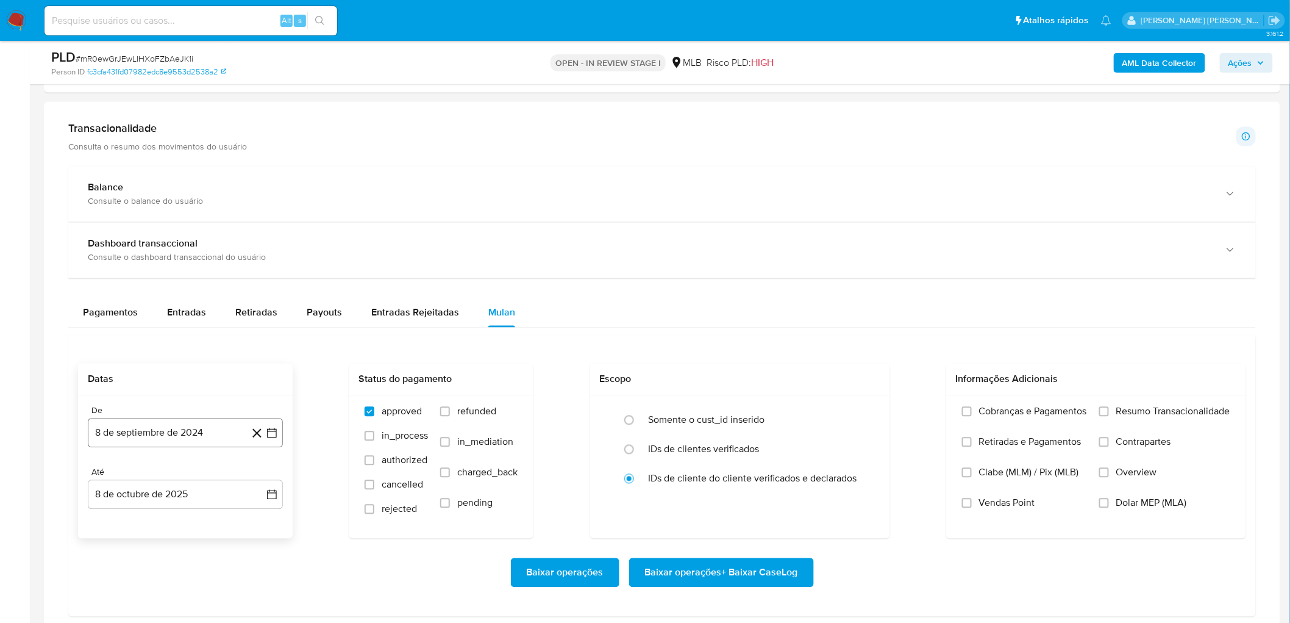
click at [198, 340] on button "8 de septiembre de 2024" at bounding box center [185, 432] width 195 height 29
click at [209, 221] on span "septiembre 2024" at bounding box center [179, 223] width 74 height 12
click at [261, 236] on icon "Año siguiente" at bounding box center [258, 233] width 15 height 15
click at [184, 340] on span "ago" at bounding box center [184, 346] width 15 height 10
click at [212, 285] on button "1" at bounding box center [210, 293] width 20 height 20
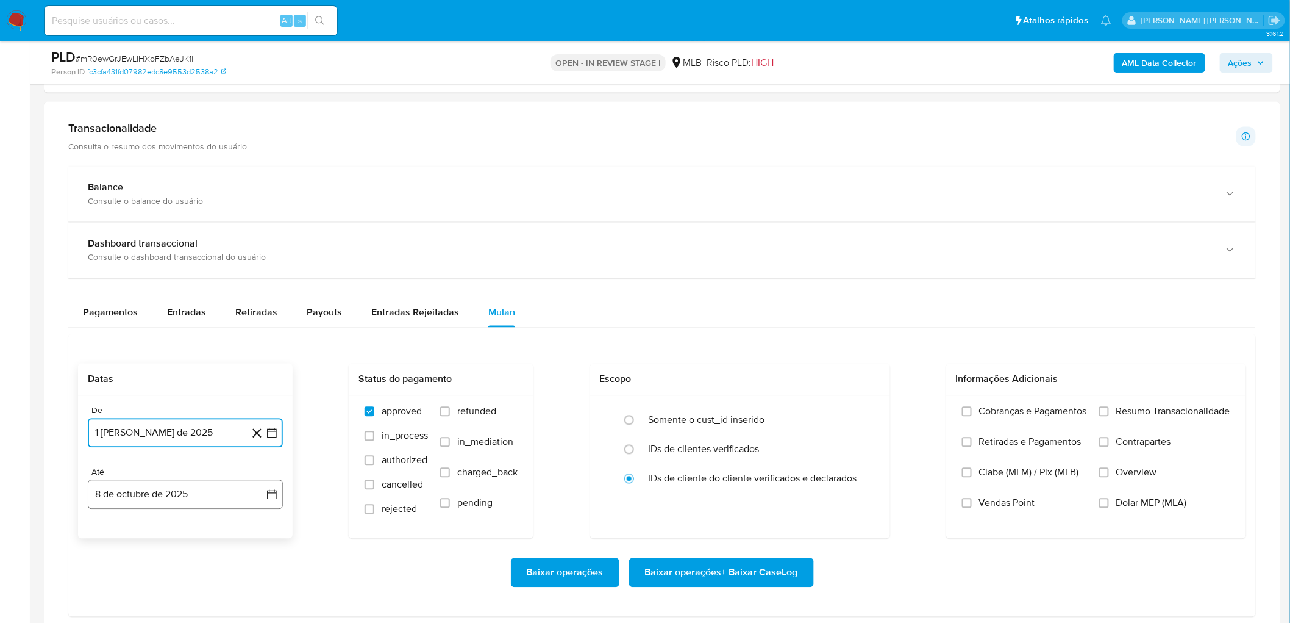
click at [118, 340] on button "8 de octubre de 2025" at bounding box center [185, 494] width 195 height 29
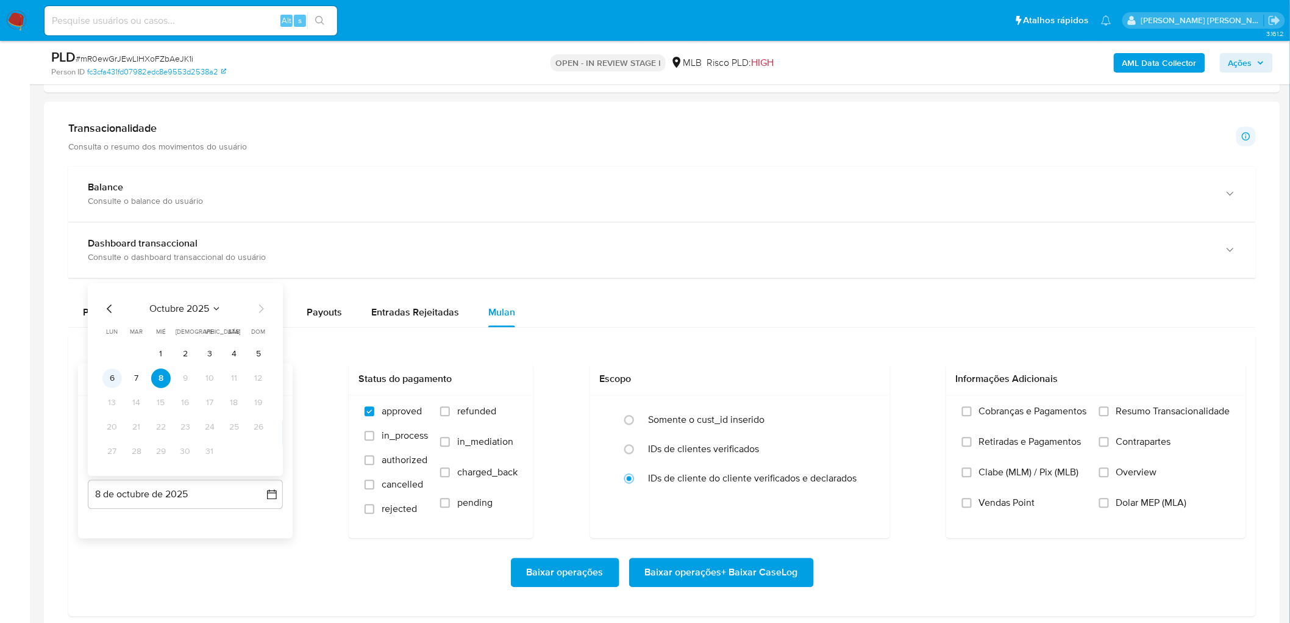
click at [105, 340] on button "6" at bounding box center [112, 379] width 20 height 20
click at [771, 340] on span "Resumo Transacionalidade" at bounding box center [1173, 411] width 114 height 12
click at [771, 340] on input "Resumo Transacionalidade" at bounding box center [1104, 412] width 10 height 10
click at [771, 340] on span "Vendas Point" at bounding box center [1007, 503] width 56 height 12
click at [771, 340] on input "Vendas Point" at bounding box center [967, 503] width 10 height 10
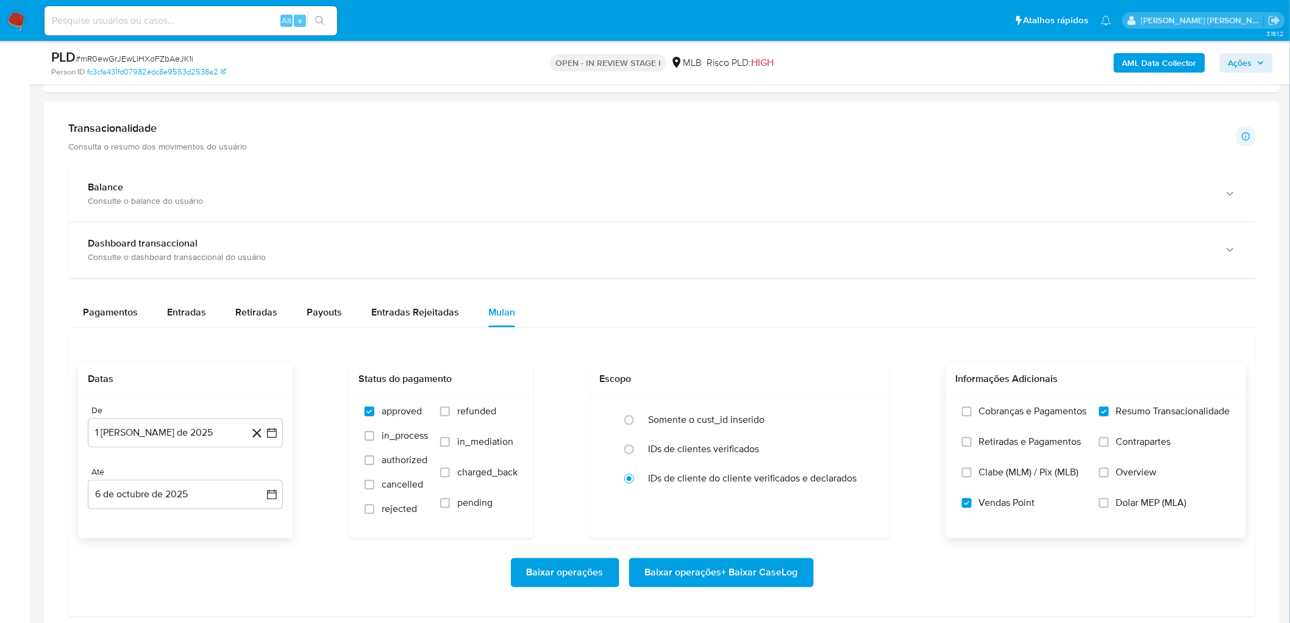
click at [754, 340] on span "Baixar operações + Baixar CaseLog" at bounding box center [721, 572] width 153 height 27
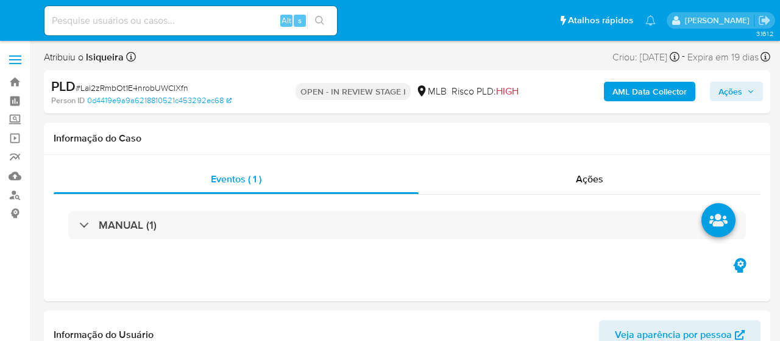
select select "10"
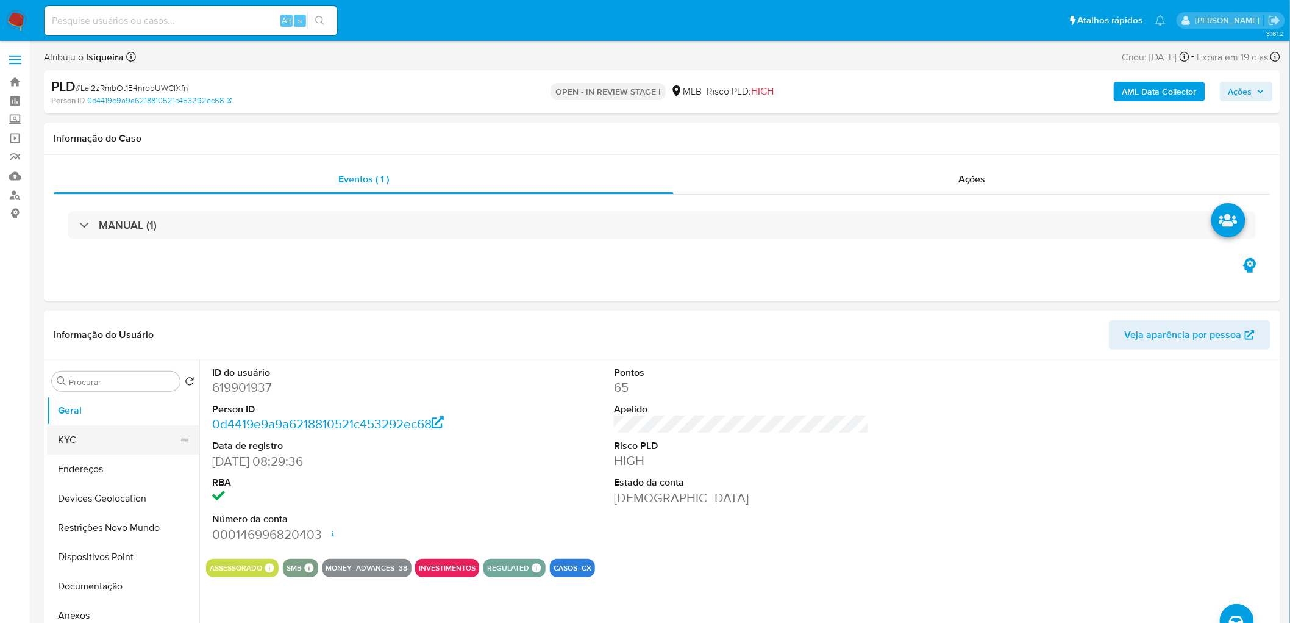
click at [126, 340] on button "KYC" at bounding box center [118, 439] width 143 height 29
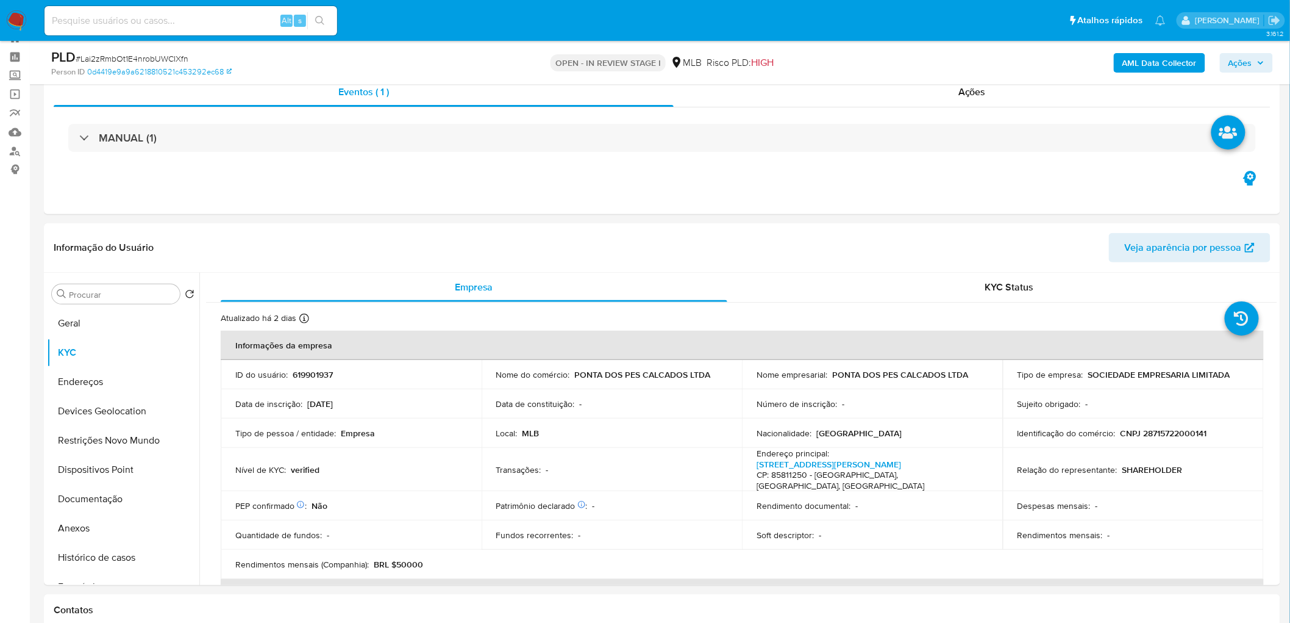
scroll to position [68, 0]
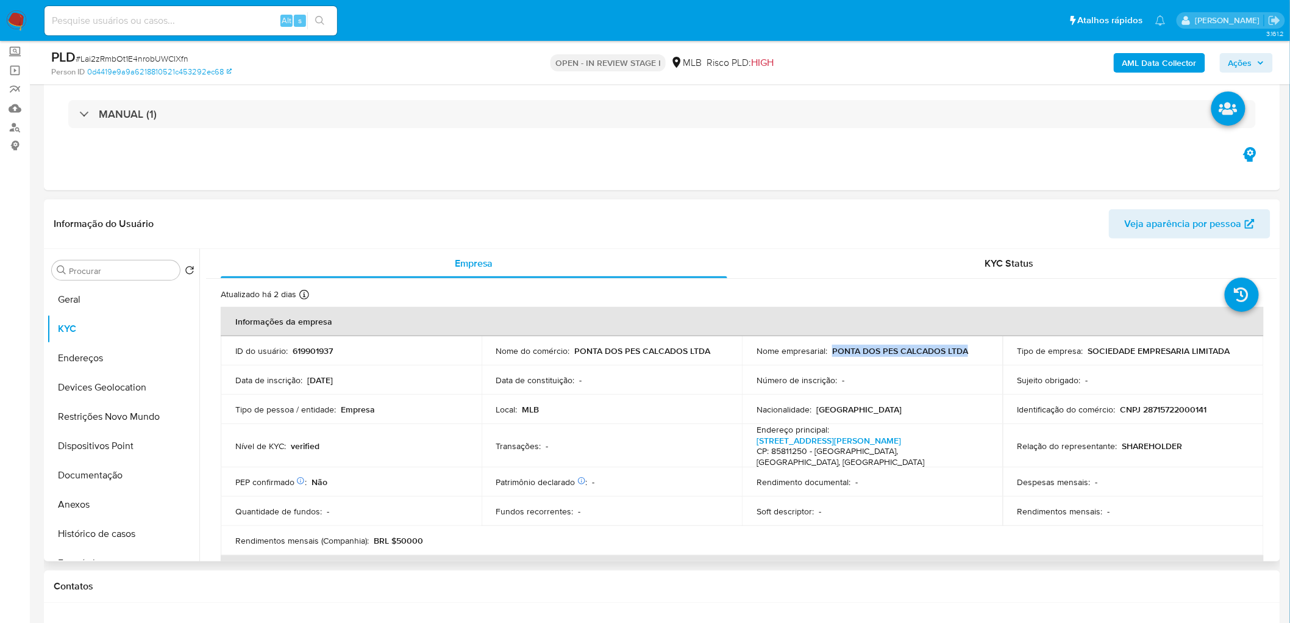
drag, startPoint x: 982, startPoint y: 357, endPoint x: 830, endPoint y: 354, distance: 151.3
click at [780, 340] on td "Nome empresarial : PONTA DOS PES CALCADOS LTDA" at bounding box center [872, 350] width 261 height 29
copy p "PONTA DOS PES CALCADOS LTDA"
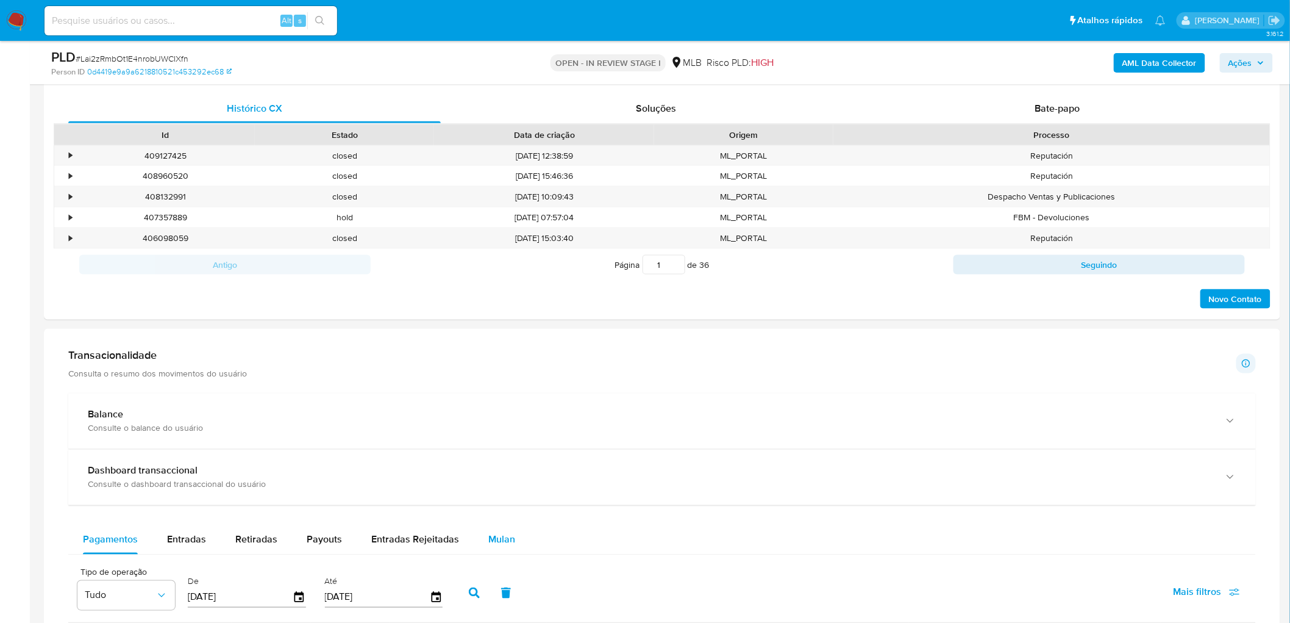
scroll to position [610, 0]
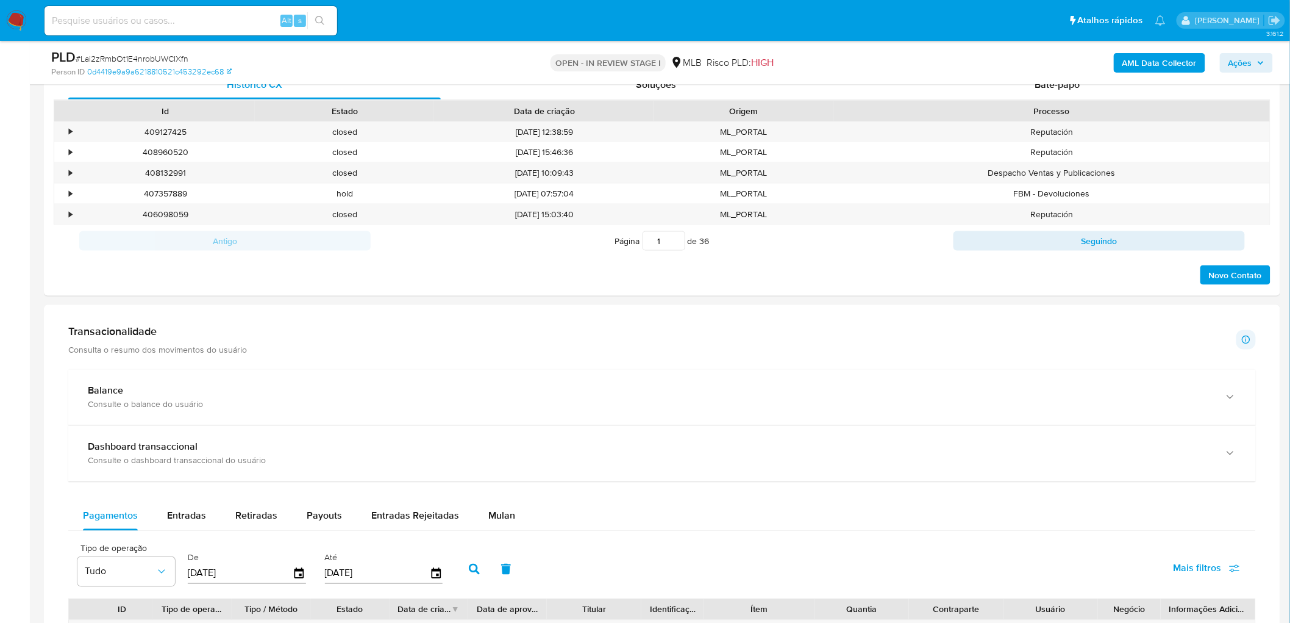
click at [493, 340] on span "Mulan" at bounding box center [501, 516] width 27 height 14
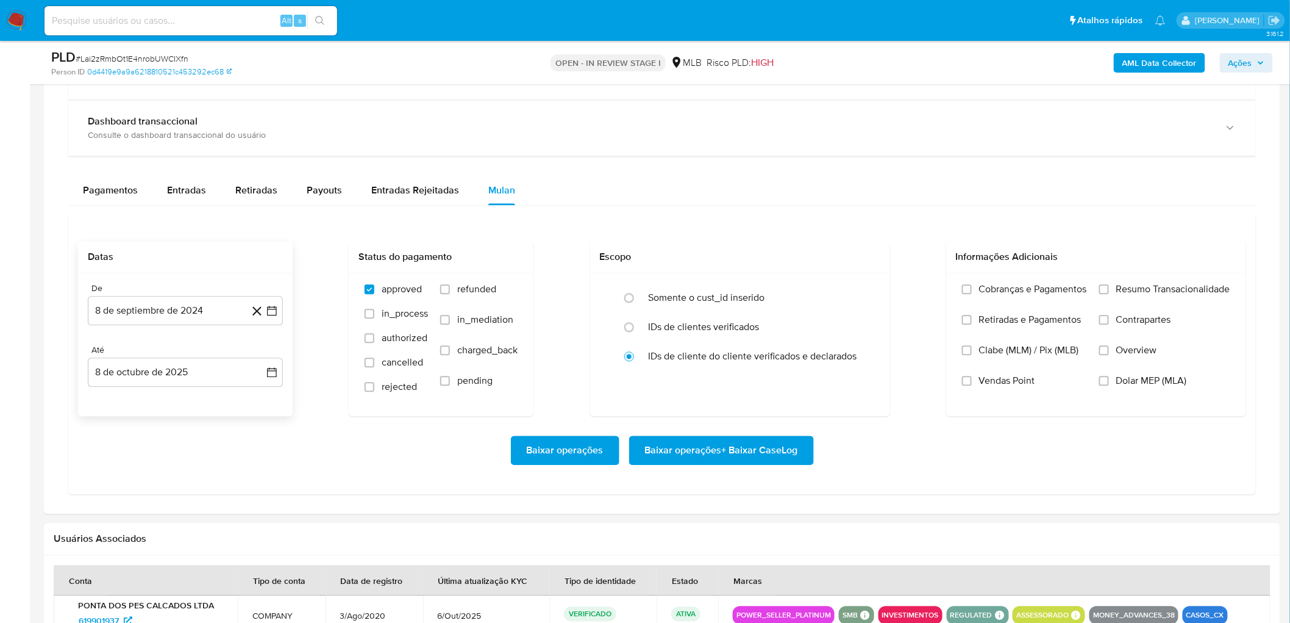
scroll to position [948, 0]
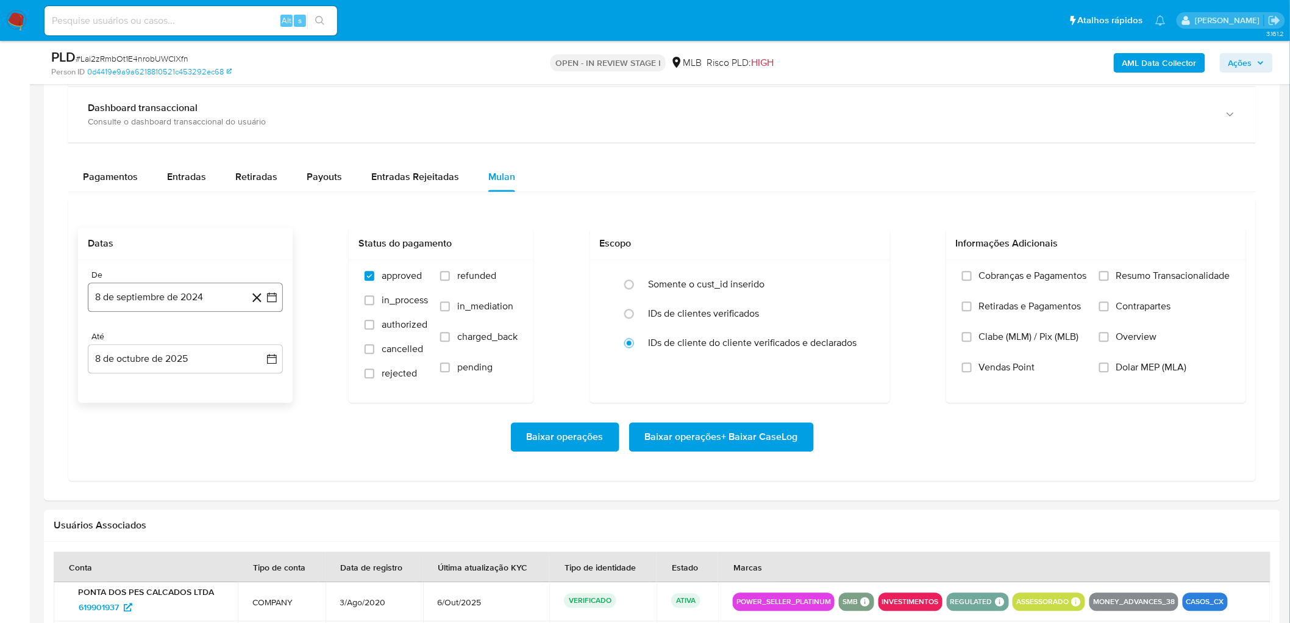
click at [175, 312] on button "8 de septiembre de 2024" at bounding box center [185, 297] width 195 height 29
click at [154, 340] on span "septiembre 2024" at bounding box center [179, 341] width 74 height 12
click at [259, 340] on icon "Año siguiente" at bounding box center [258, 341] width 15 height 15
click at [177, 340] on button "ago" at bounding box center [184, 455] width 34 height 20
click at [209, 340] on button "1" at bounding box center [210, 387] width 20 height 20
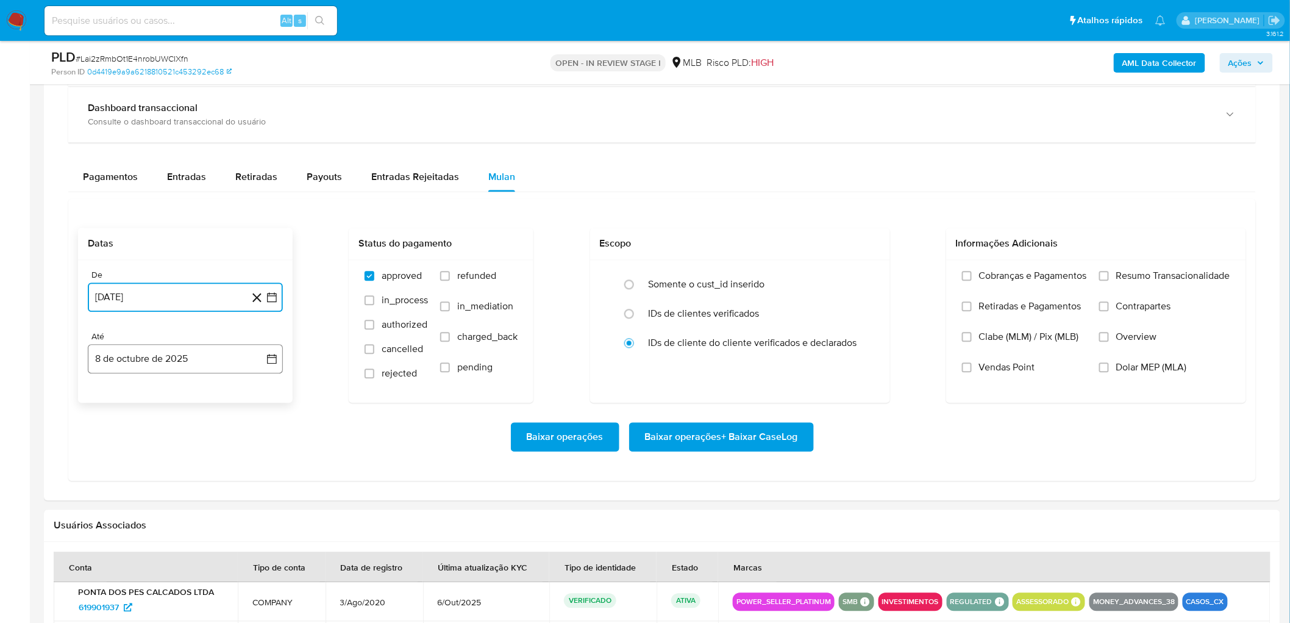
click at [154, 340] on button "8 de octubre de 2025" at bounding box center [185, 359] width 195 height 29
click at [107, 340] on button "6" at bounding box center [112, 473] width 20 height 20
drag, startPoint x: 1185, startPoint y: 279, endPoint x: 1162, endPoint y: 288, distance: 24.9
click at [780, 280] on span "Resumo Transacionalidade" at bounding box center [1173, 276] width 114 height 12
click at [780, 340] on span "Vendas Point" at bounding box center [1007, 368] width 56 height 12
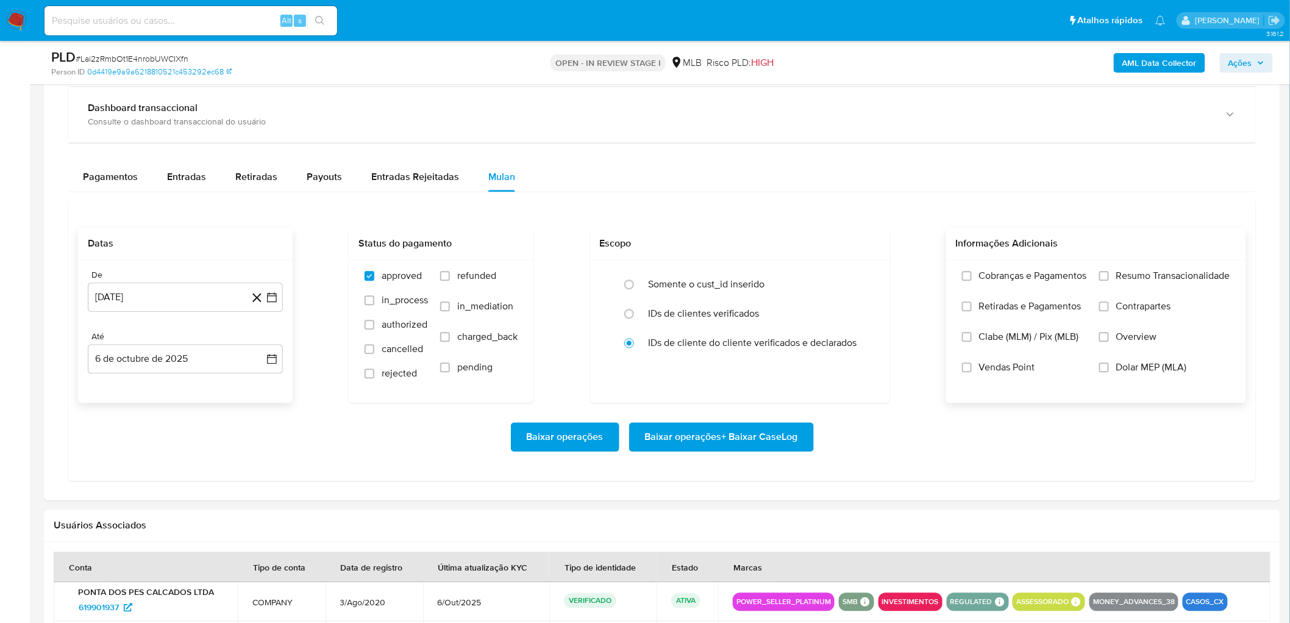
click at [780, 340] on input "Vendas Point" at bounding box center [967, 368] width 10 height 10
click at [780, 288] on label "Resumo Transacionalidade" at bounding box center [1164, 285] width 131 height 30
click at [780, 281] on input "Resumo Transacionalidade" at bounding box center [1104, 276] width 10 height 10
click at [754, 340] on span "Baixar operações + Baixar CaseLog" at bounding box center [721, 437] width 153 height 27
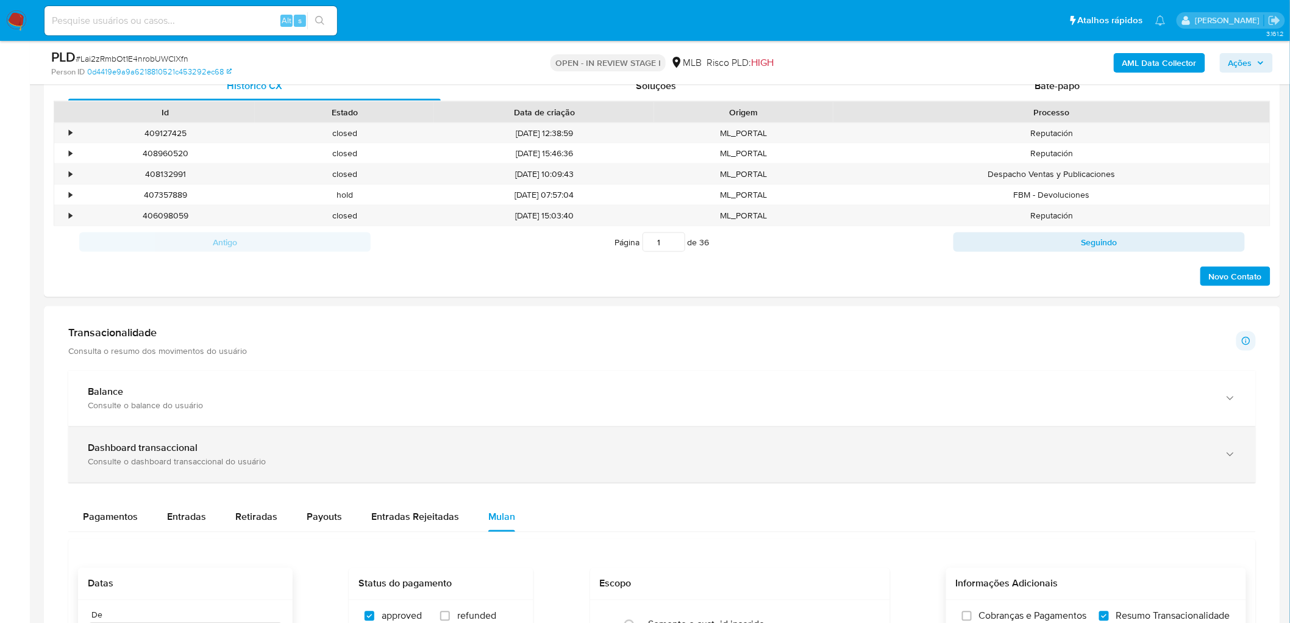
scroll to position [406, 0]
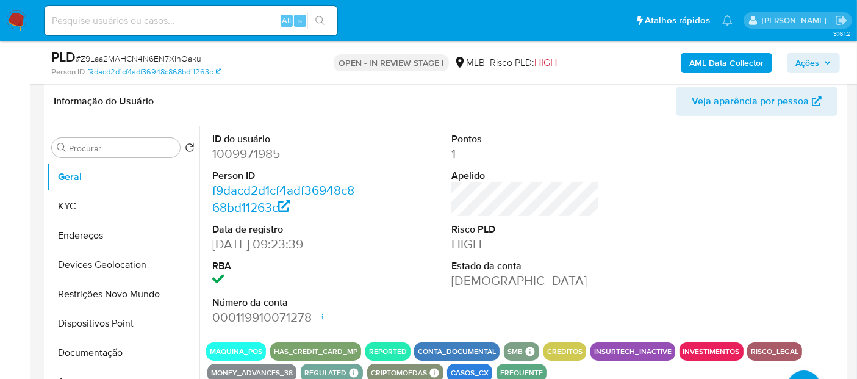
scroll to position [203, 0]
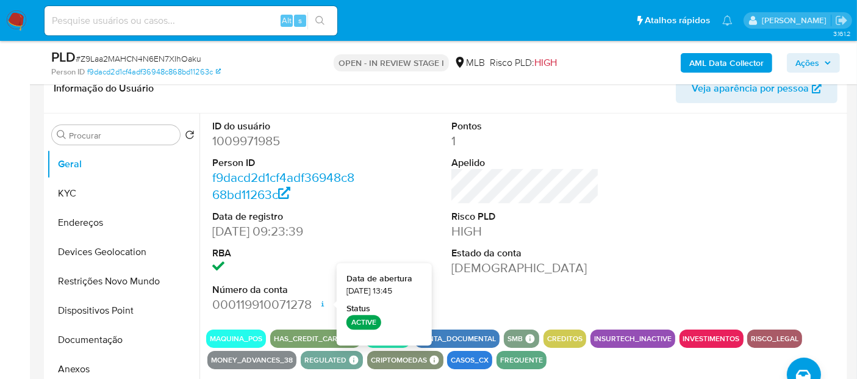
click at [600, 261] on div "Pontos 1 Apelido Risco PLD HIGH Estado da conta [DEMOGRAPHIC_DATA]" at bounding box center [525, 216] width 160 height 206
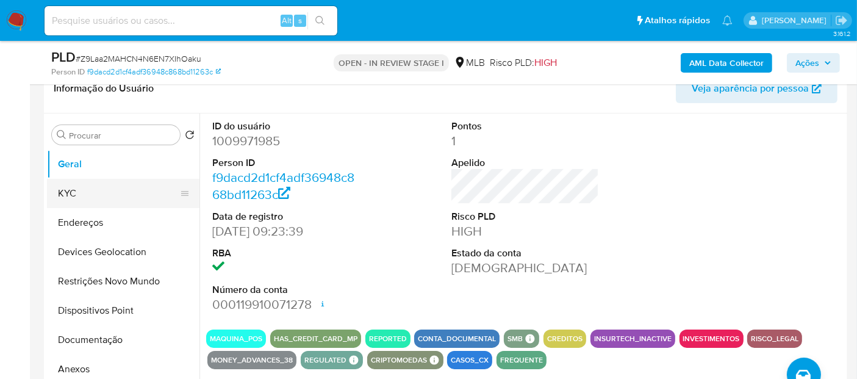
click at [76, 198] on button "KYC" at bounding box center [118, 193] width 143 height 29
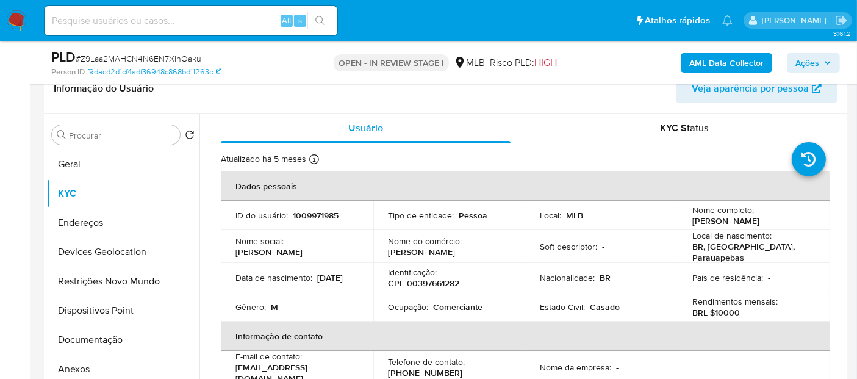
click at [453, 304] on p "Comerciante" at bounding box center [457, 306] width 49 height 11
copy p "Comerciante"
click at [78, 345] on button "Documentação" at bounding box center [118, 339] width 143 height 29
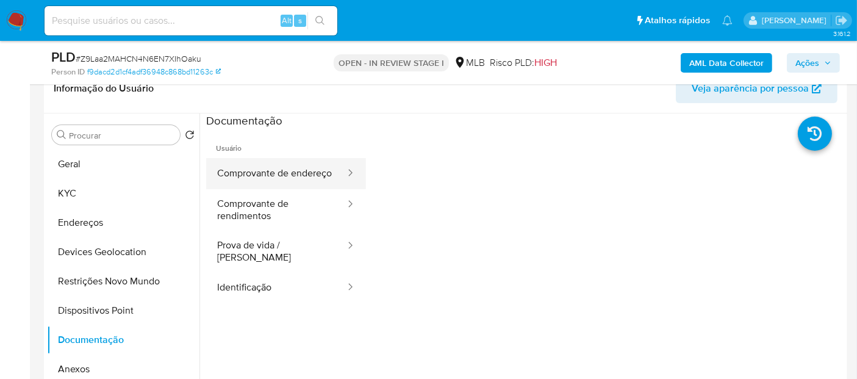
click at [271, 187] on button "Comprovante de endereço" at bounding box center [276, 173] width 140 height 31
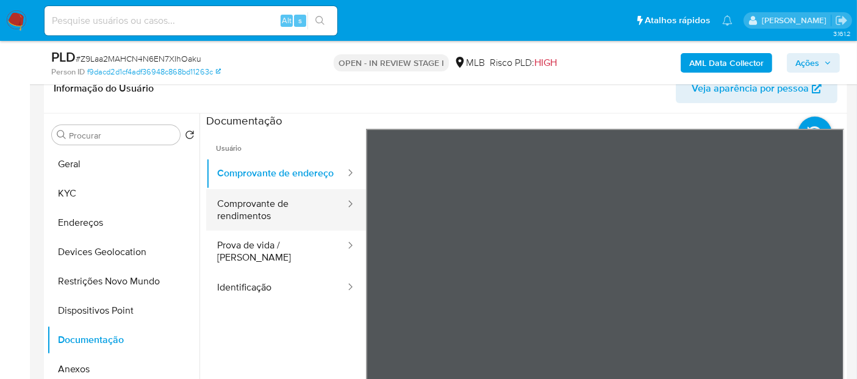
click at [293, 218] on button "Comprovante de rendimentos" at bounding box center [276, 209] width 140 height 41
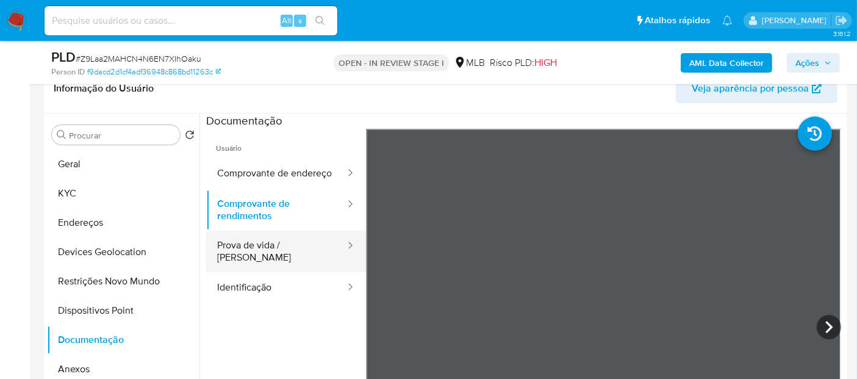
click at [301, 250] on button "Prova de vida / Selfie" at bounding box center [276, 250] width 140 height 41
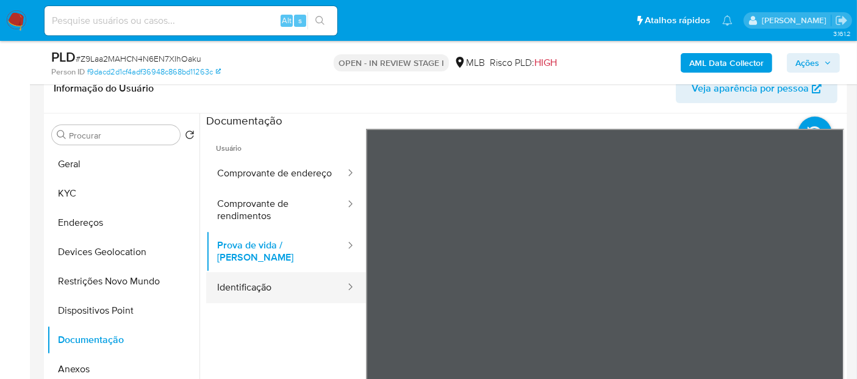
click at [273, 290] on button "Identificação" at bounding box center [276, 287] width 140 height 31
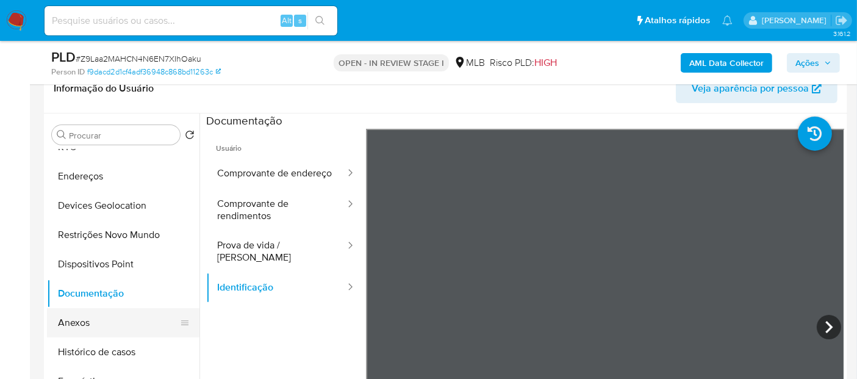
scroll to position [68, 0]
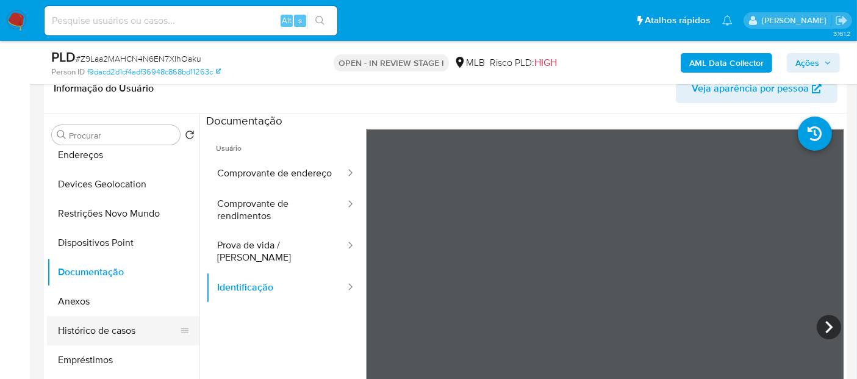
click at [102, 318] on button "Histórico de casos" at bounding box center [118, 330] width 143 height 29
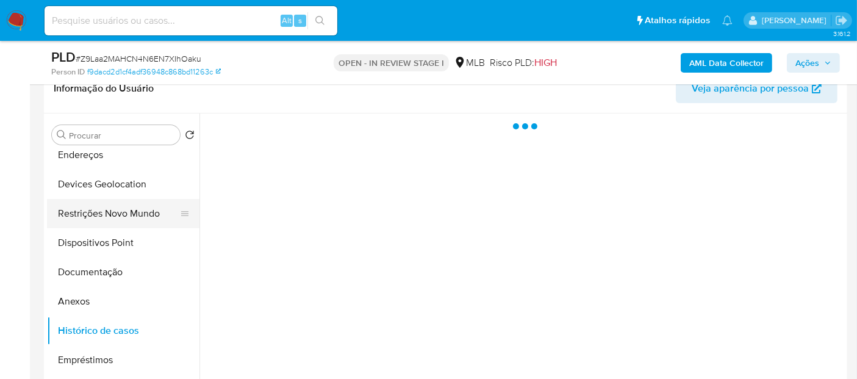
scroll to position [0, 0]
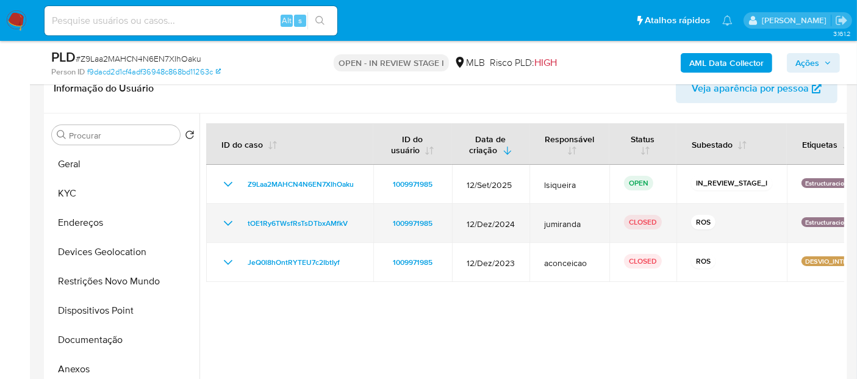
click at [224, 216] on icon "Mostrar/Ocultar" at bounding box center [228, 223] width 15 height 15
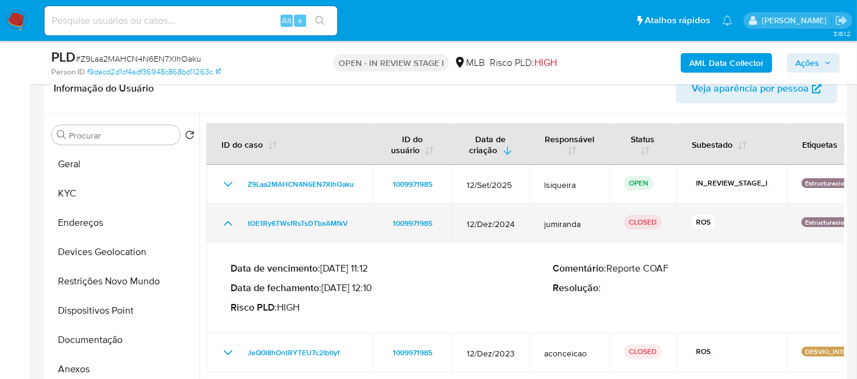
click at [224, 216] on icon "Mostrar/Ocultar" at bounding box center [228, 223] width 15 height 15
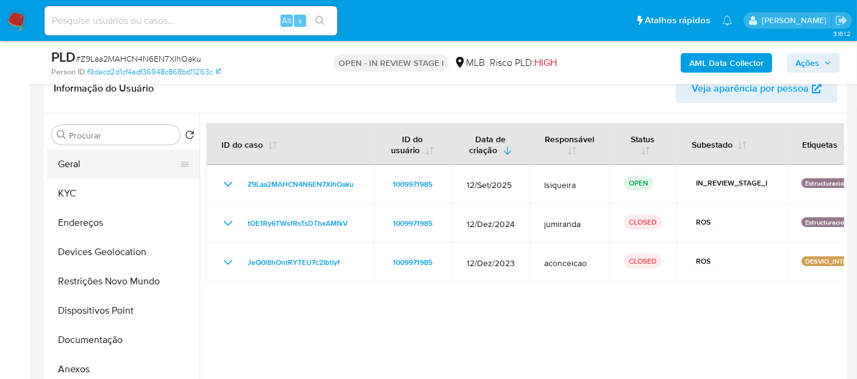
click at [96, 163] on button "Geral" at bounding box center [118, 163] width 143 height 29
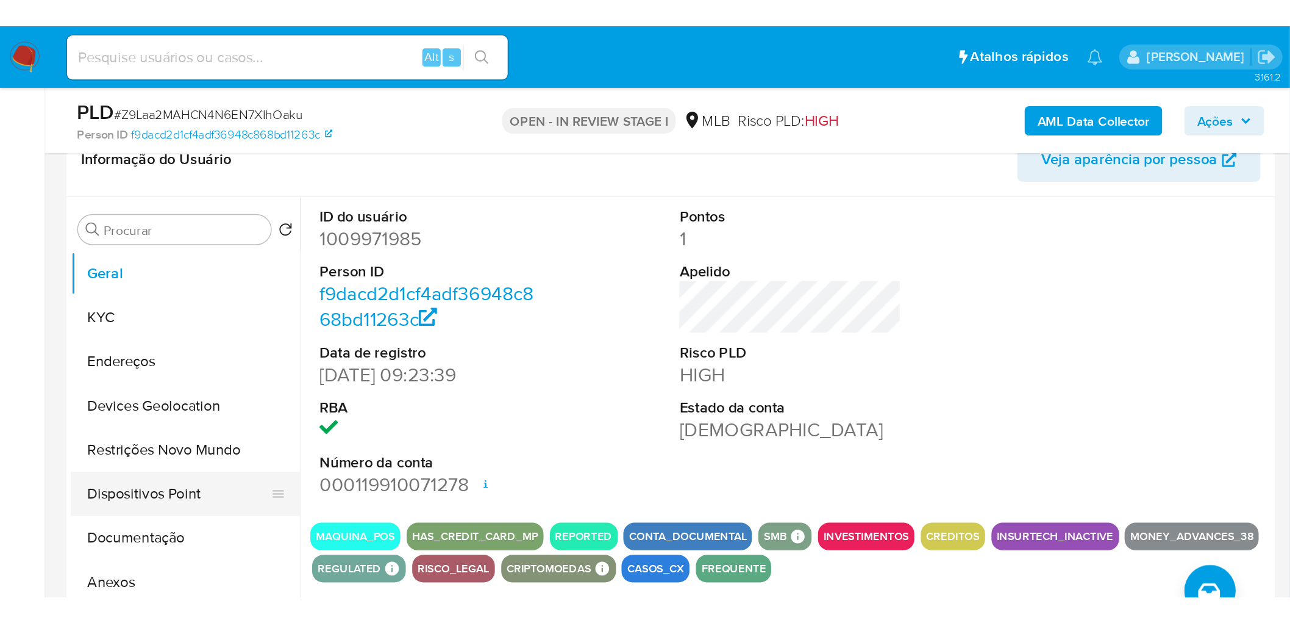
scroll to position [68, 0]
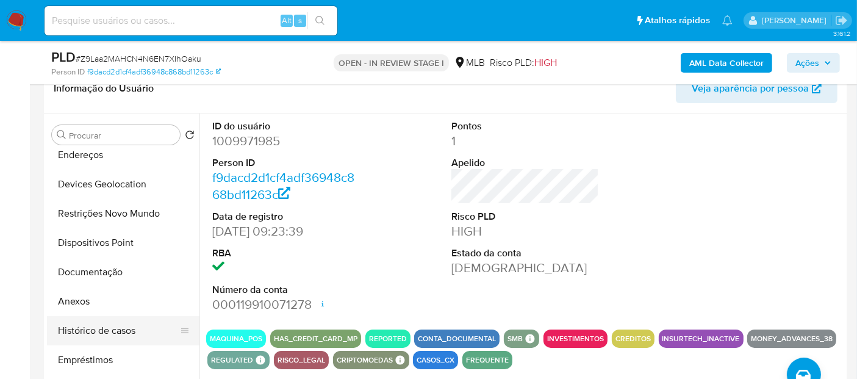
click at [102, 330] on button "Histórico de casos" at bounding box center [118, 330] width 143 height 29
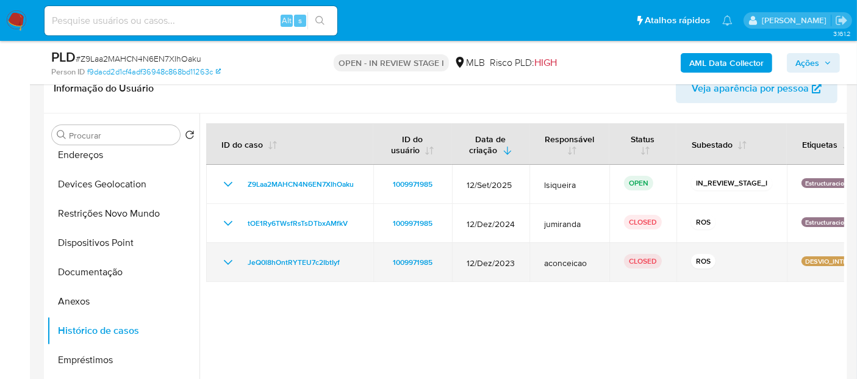
click at [228, 259] on icon "Mostrar/Ocultar" at bounding box center [228, 262] width 15 height 15
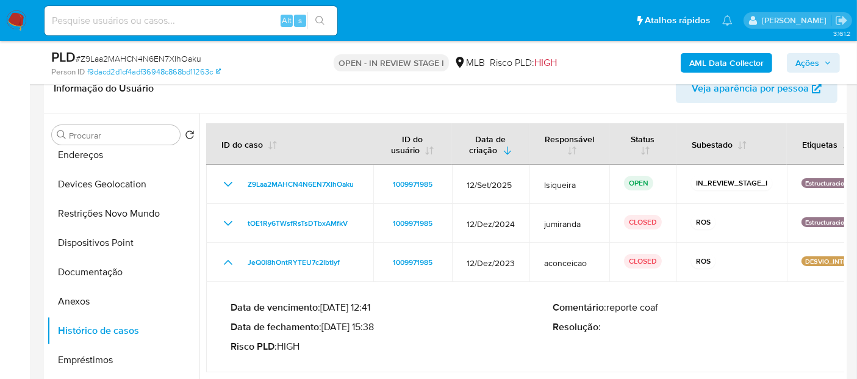
drag, startPoint x: 377, startPoint y: 327, endPoint x: 327, endPoint y: 328, distance: 49.4
click at [327, 328] on p "Data de fechamento : 08/01/2024 15:38" at bounding box center [391, 327] width 322 height 12
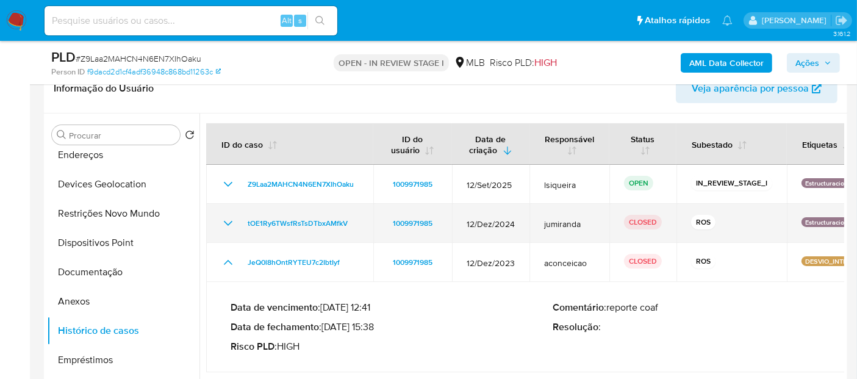
click at [226, 218] on icon "Mostrar/Ocultar" at bounding box center [228, 223] width 15 height 15
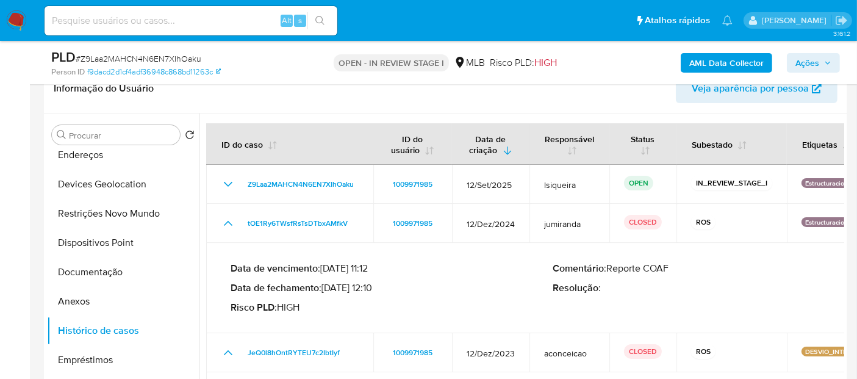
drag, startPoint x: 376, startPoint y: 285, endPoint x: 327, endPoint y: 285, distance: 48.8
click at [327, 285] on p "Data de fechamento : 20/01/2025 12:10" at bounding box center [391, 288] width 322 height 12
click at [87, 291] on button "Anexos" at bounding box center [118, 301] width 143 height 29
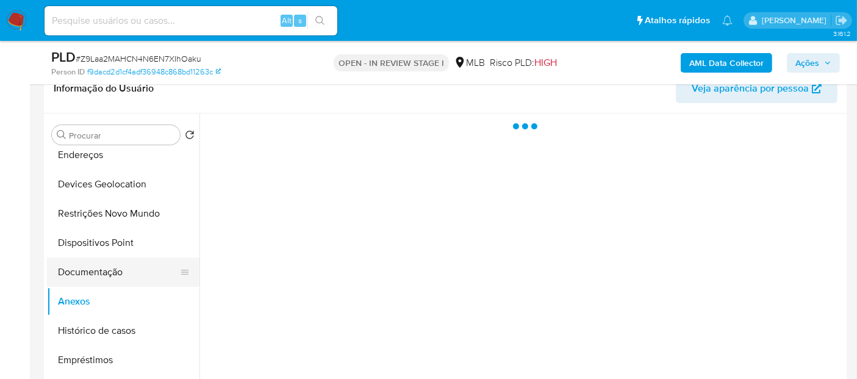
click at [98, 267] on button "Documentação" at bounding box center [118, 271] width 143 height 29
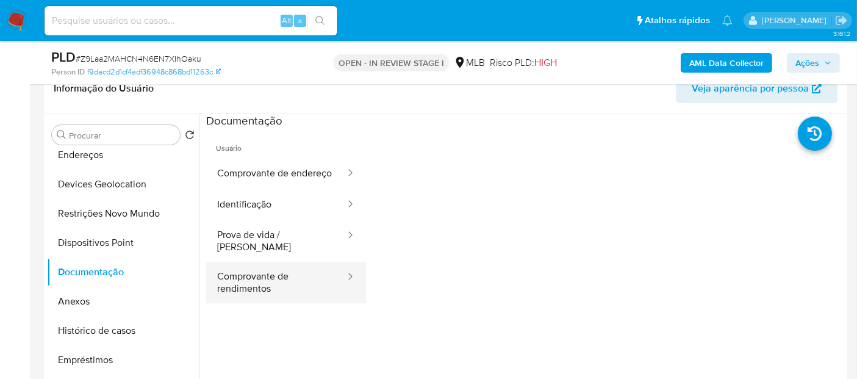
click at [263, 277] on button "Comprovante de rendimentos" at bounding box center [276, 282] width 140 height 41
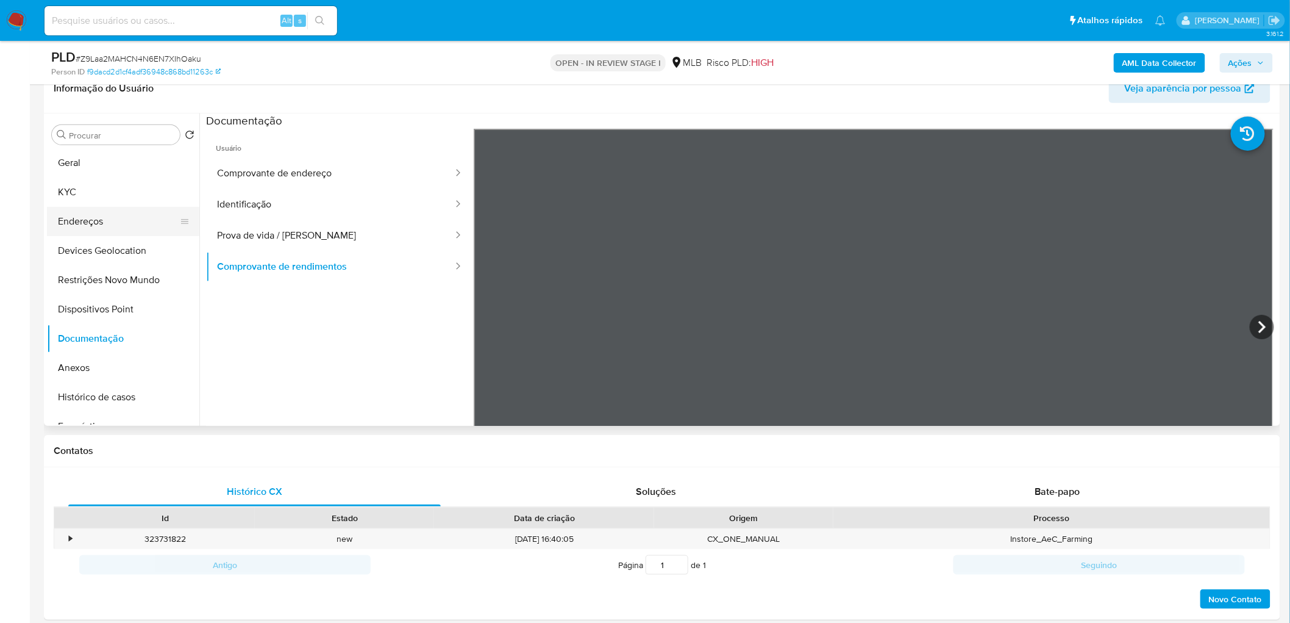
scroll to position [0, 0]
click at [105, 166] on button "Geral" at bounding box center [118, 163] width 143 height 29
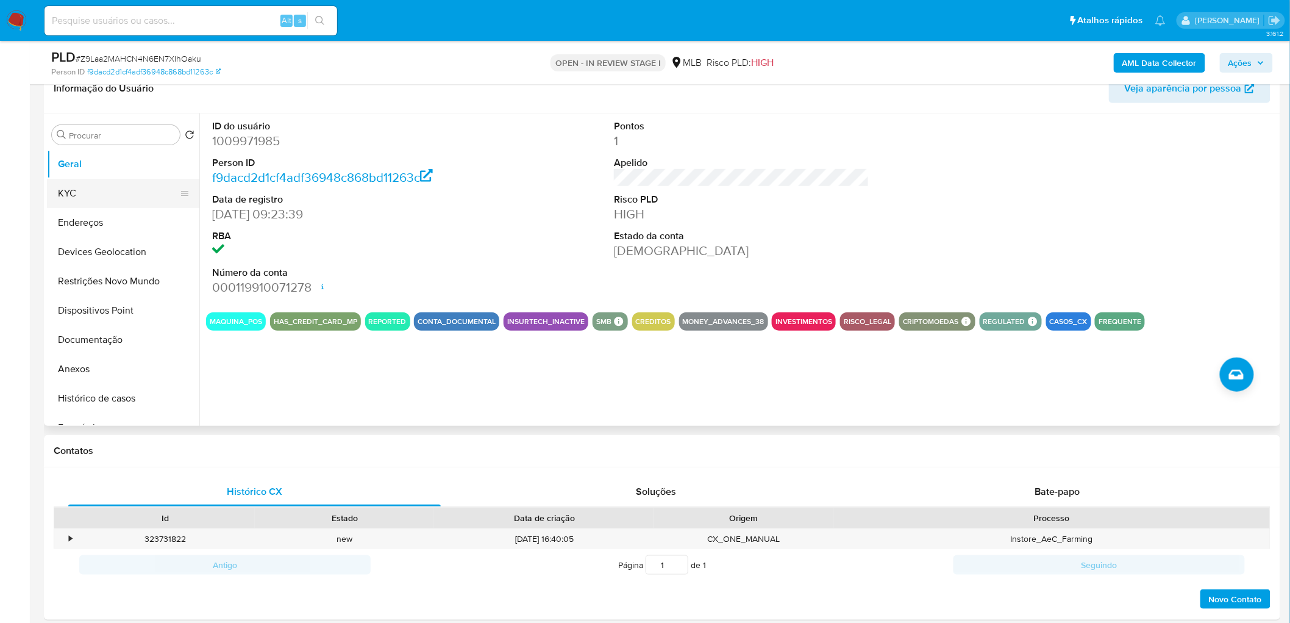
click at [121, 194] on button "KYC" at bounding box center [118, 193] width 143 height 29
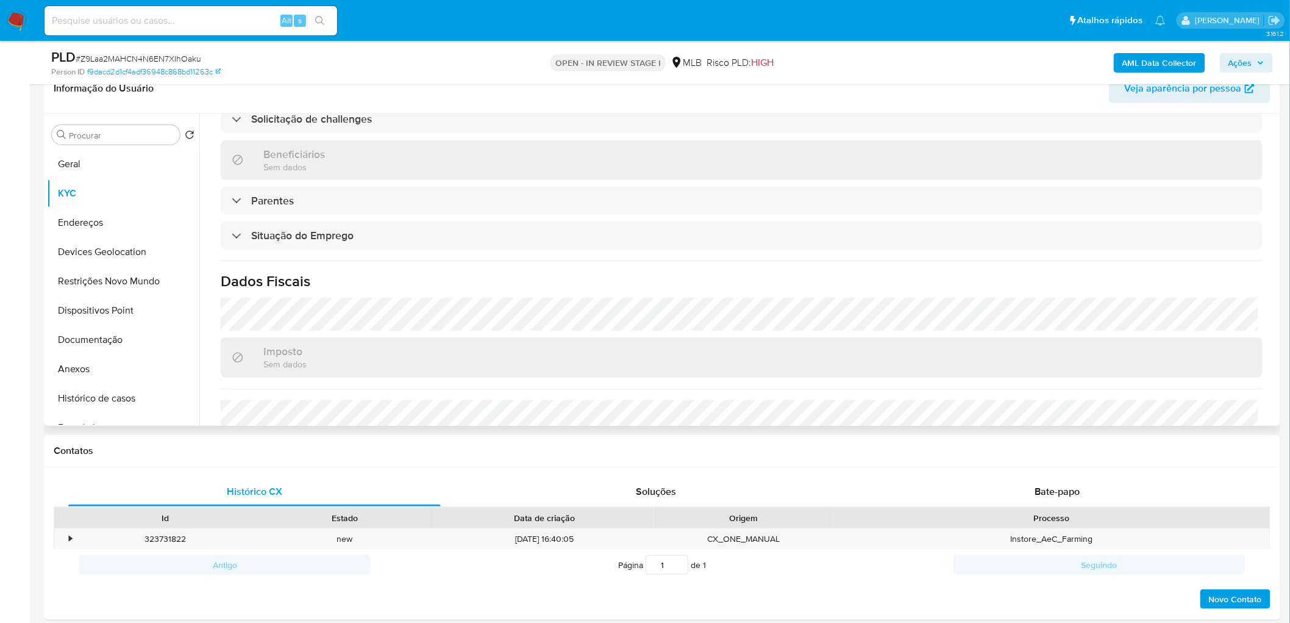
scroll to position [507, 0]
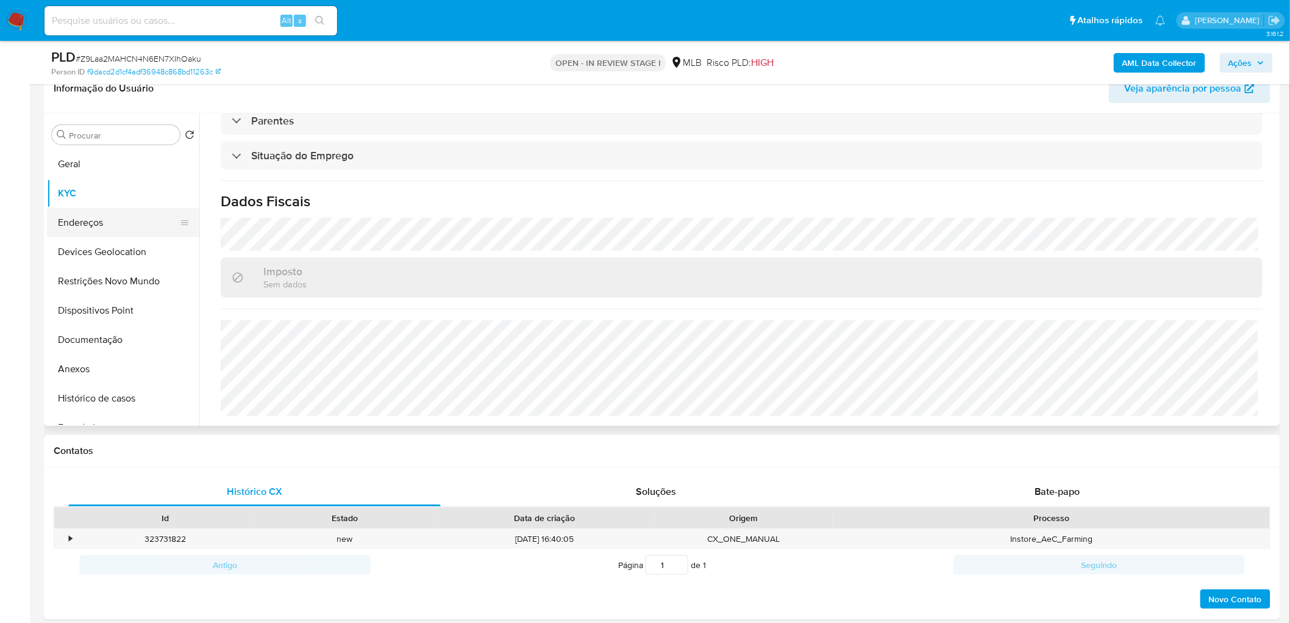
click at [120, 227] on button "Endereços" at bounding box center [118, 222] width 143 height 29
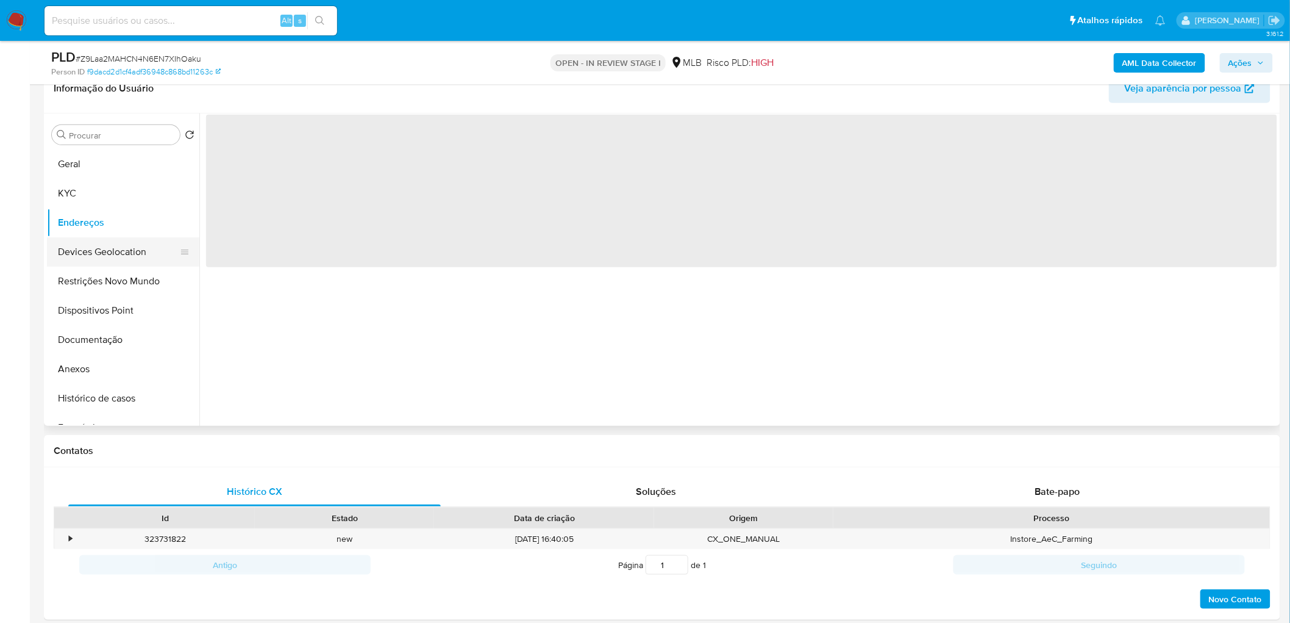
scroll to position [0, 0]
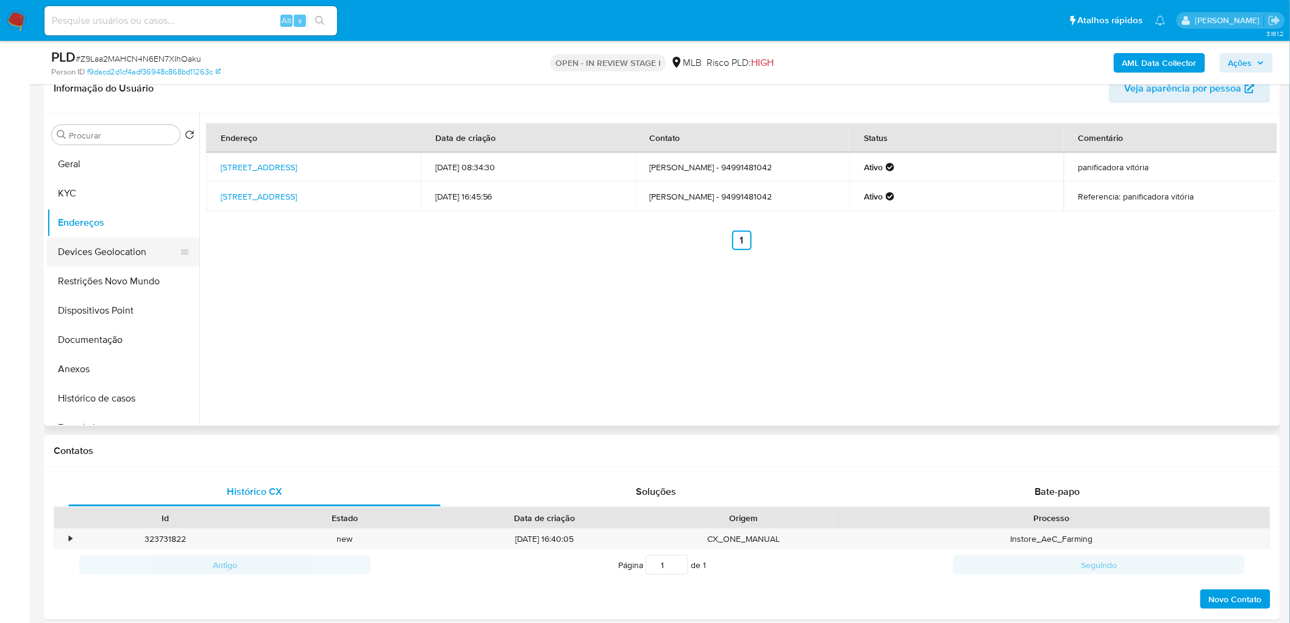
click at [132, 256] on button "Devices Geolocation" at bounding box center [118, 251] width 143 height 29
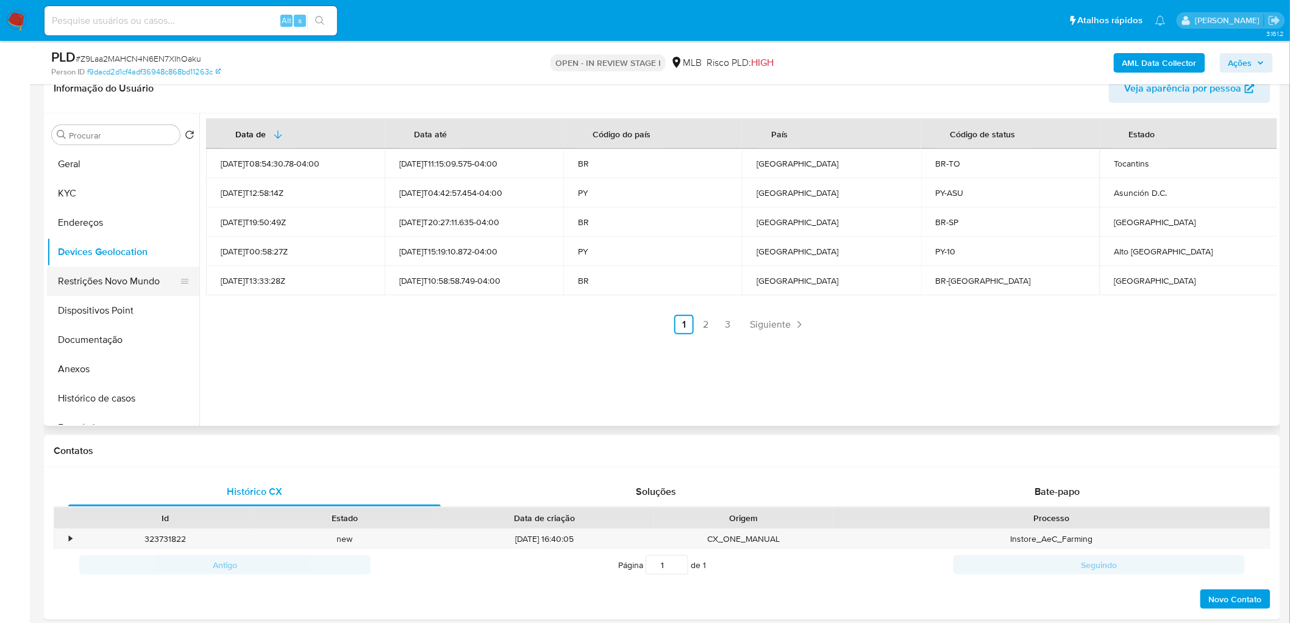
click at [110, 277] on button "Restrições Novo Mundo" at bounding box center [118, 280] width 143 height 29
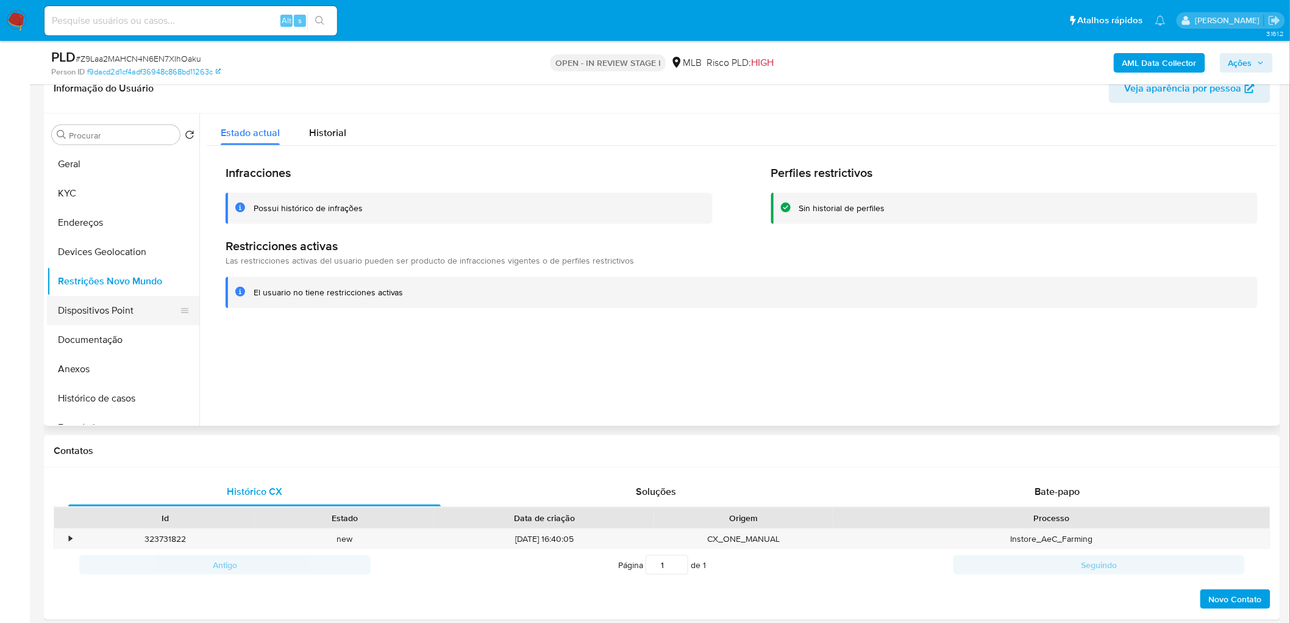
click at [93, 300] on button "Dispositivos Point" at bounding box center [118, 310] width 143 height 29
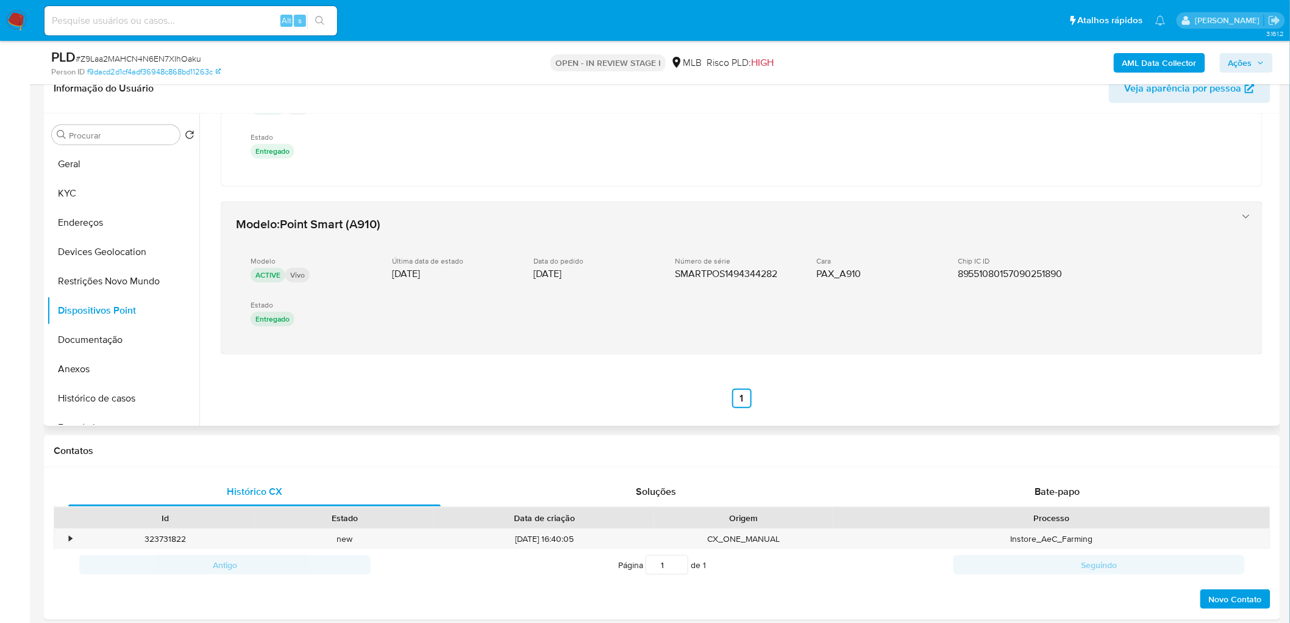
scroll to position [96, 0]
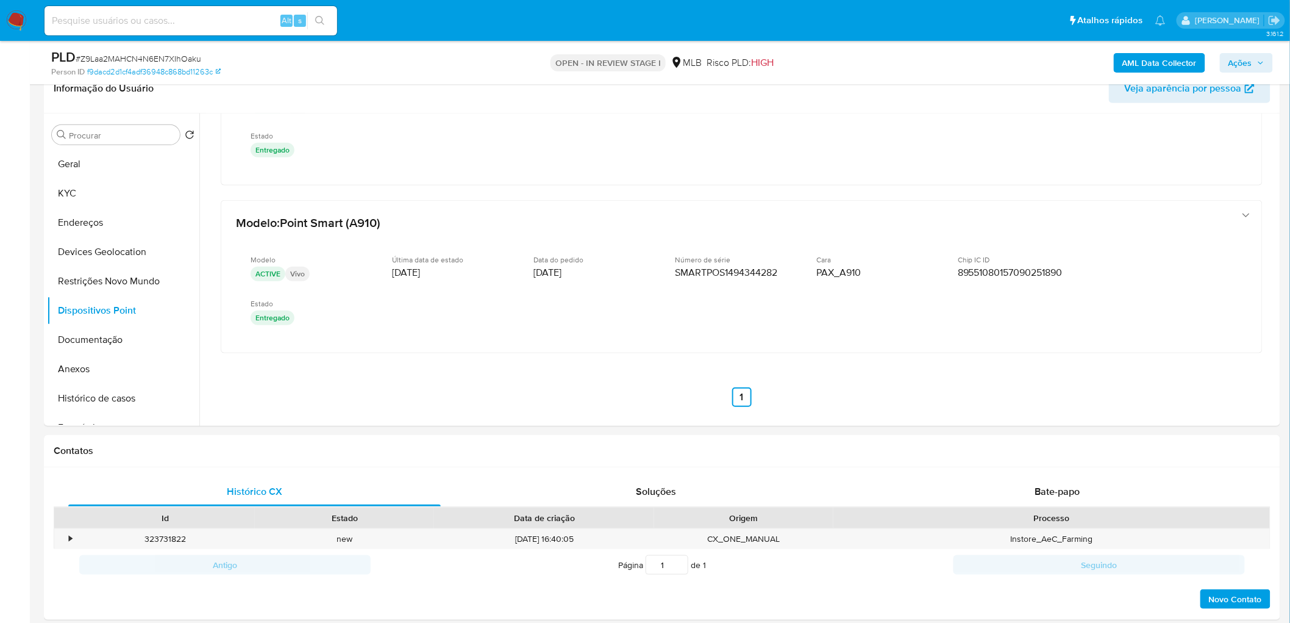
click at [856, 57] on b "AML Data Collector" at bounding box center [1160, 63] width 74 height 20
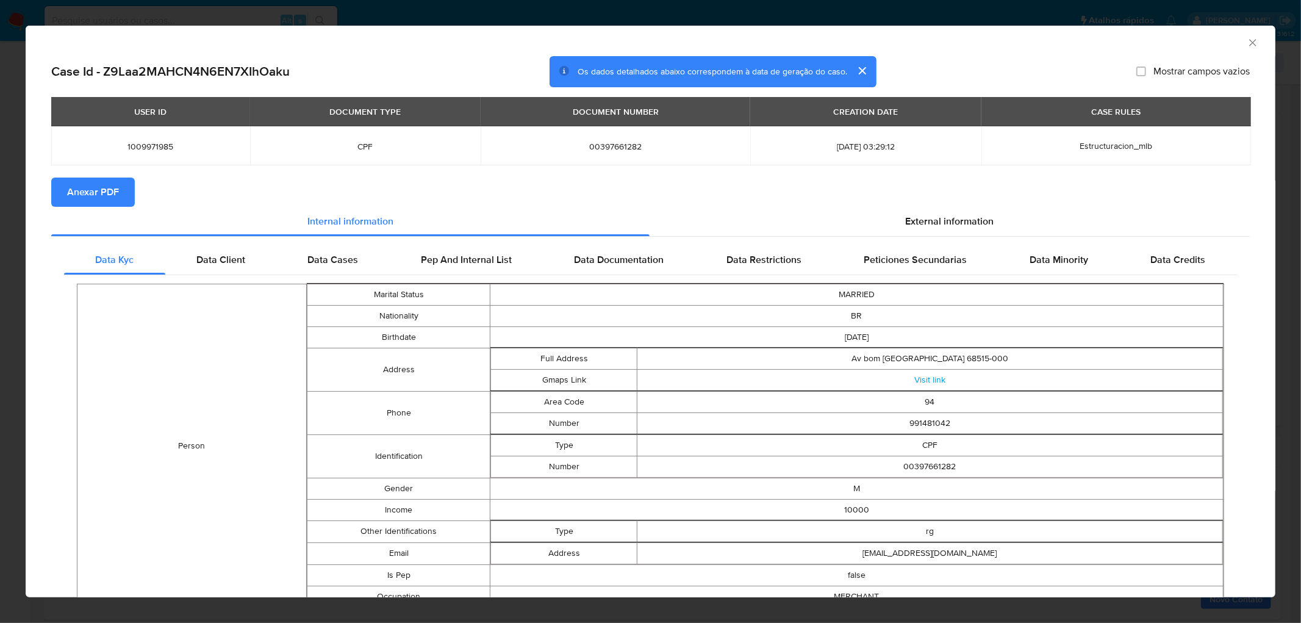
click at [120, 197] on button "Anexar PDF" at bounding box center [93, 191] width 84 height 29
click at [856, 44] on icon "Fechar a janela" at bounding box center [1252, 43] width 12 height 12
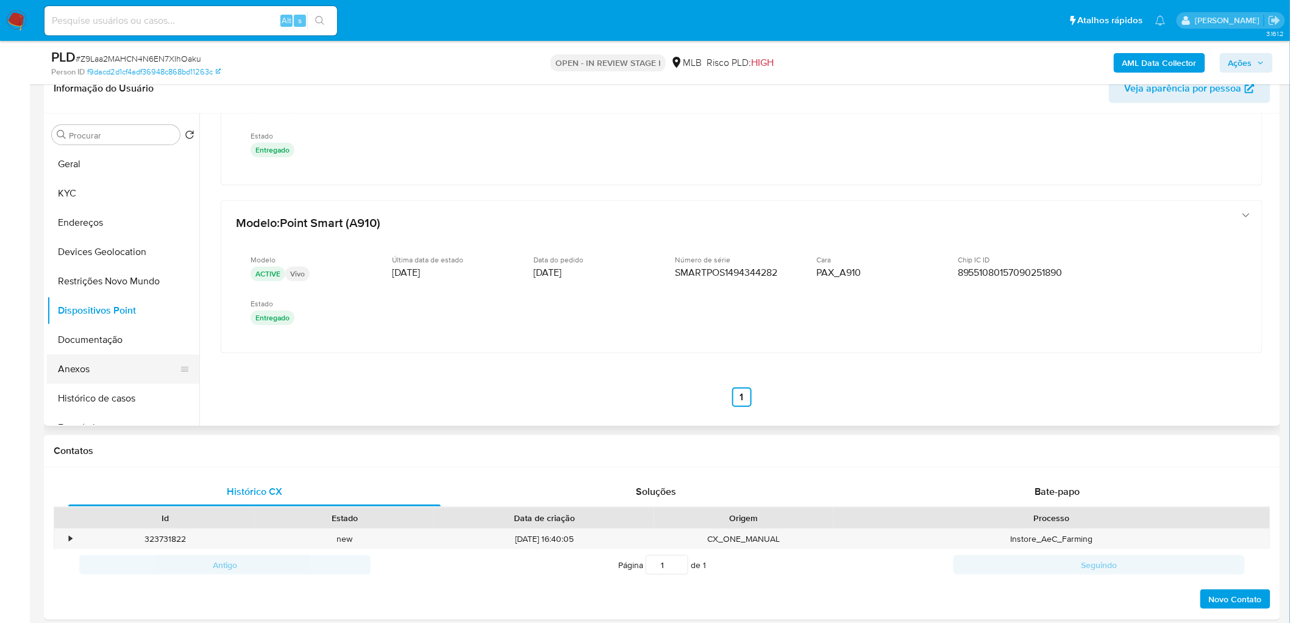
click at [121, 366] on button "Anexos" at bounding box center [118, 368] width 143 height 29
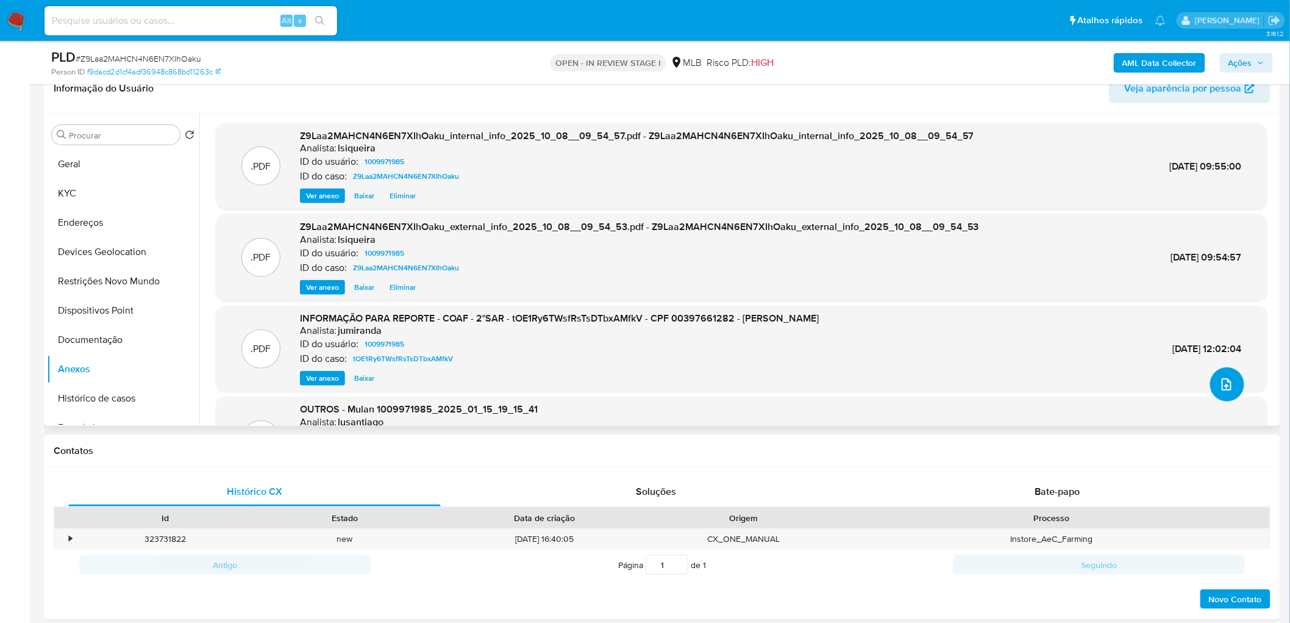
click at [856, 378] on icon "upload-file" at bounding box center [1226, 384] width 15 height 15
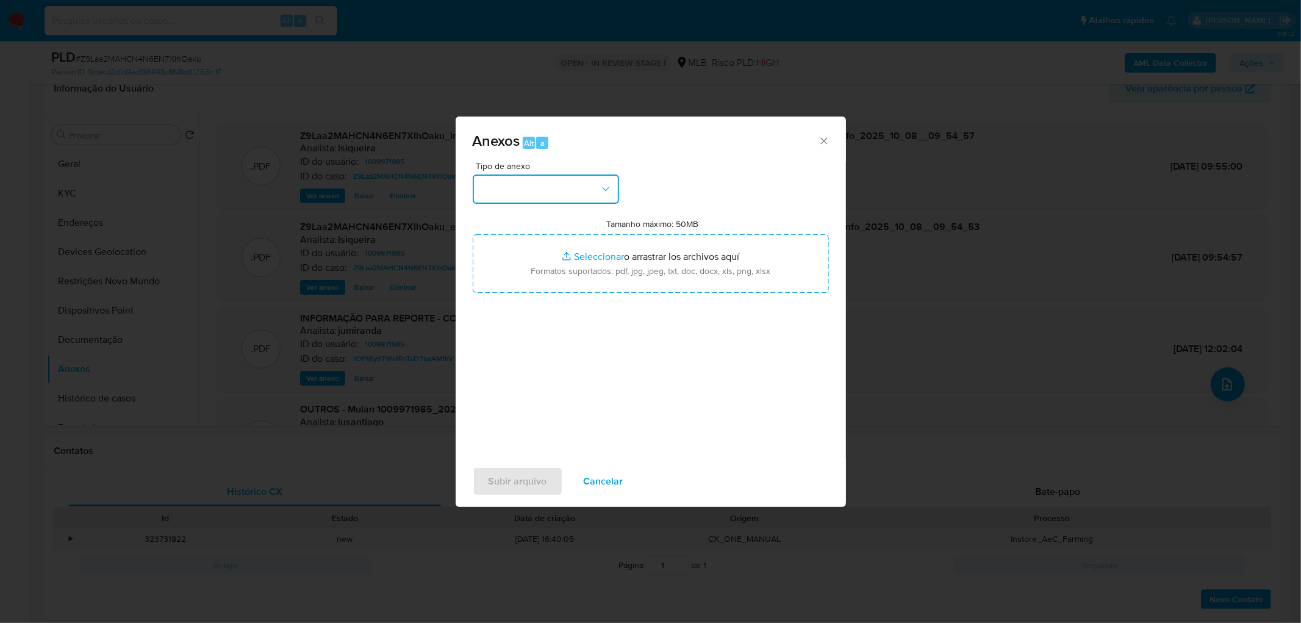
click at [574, 195] on button "button" at bounding box center [546, 188] width 146 height 29
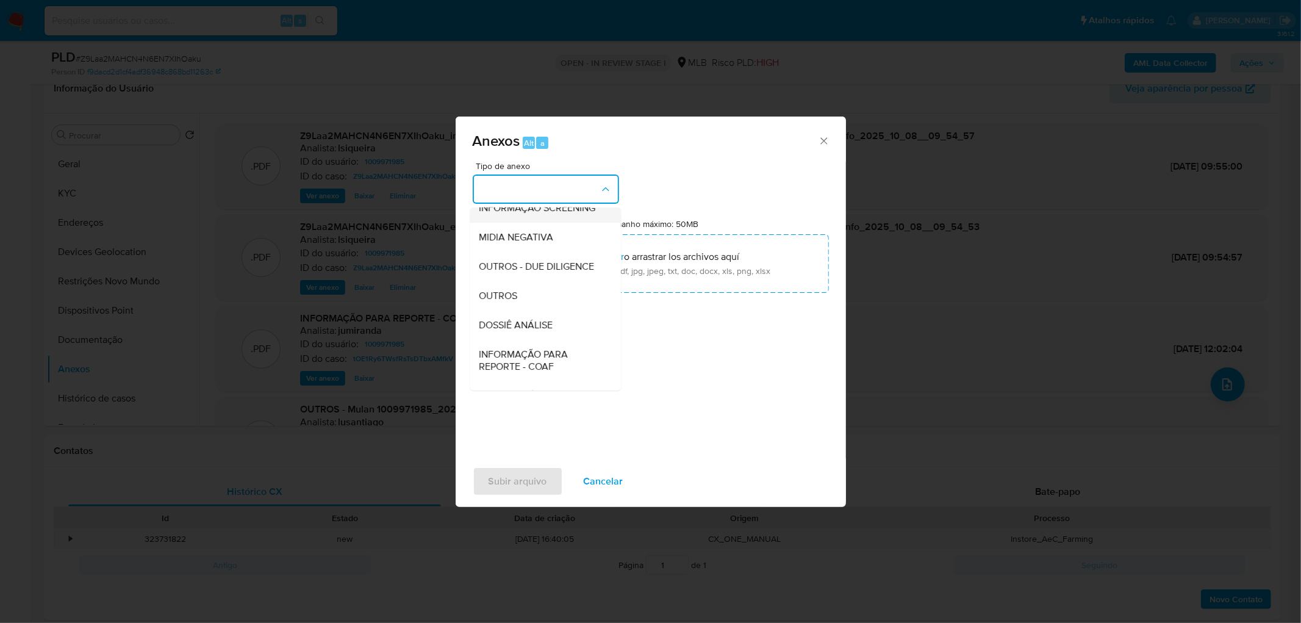
scroll to position [135, 0]
click at [529, 306] on div "OUTROS" at bounding box center [541, 291] width 124 height 29
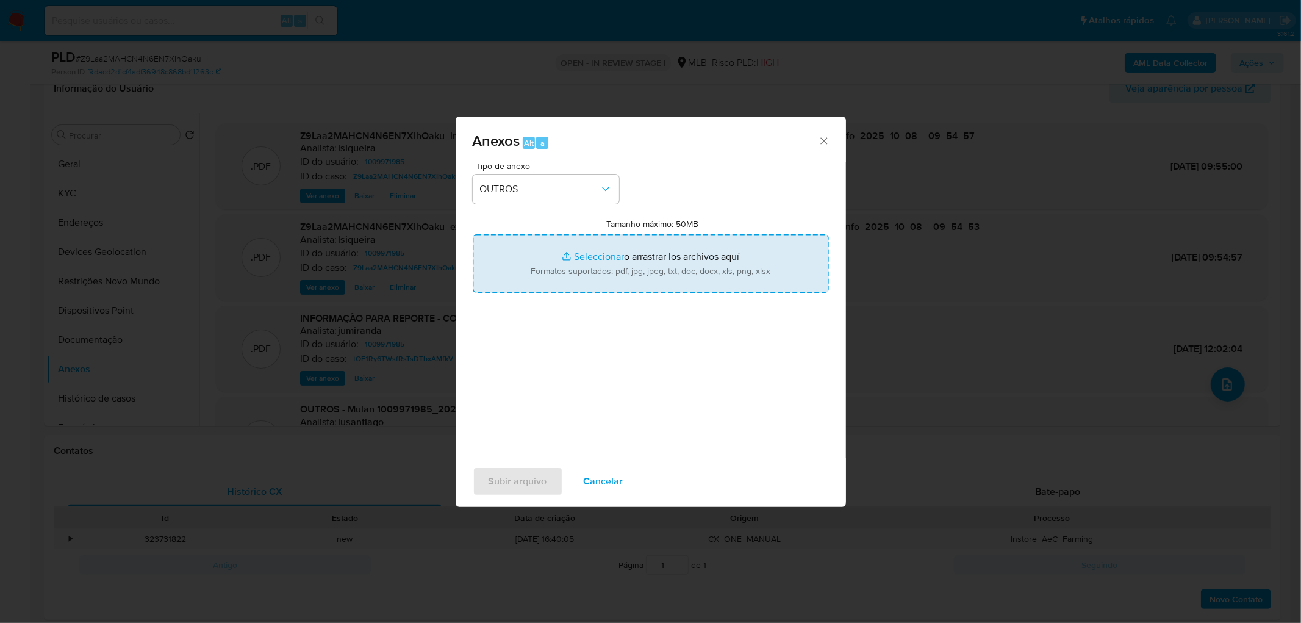
click at [580, 280] on input "Tamanho máximo: 50MB Seleccionar archivos" at bounding box center [651, 263] width 356 height 59
type input "C:\fakepath\3° SAR - XXXX - CPF 00397661282 - DANIEL ALVES DE OLIVEIRA.pdf"
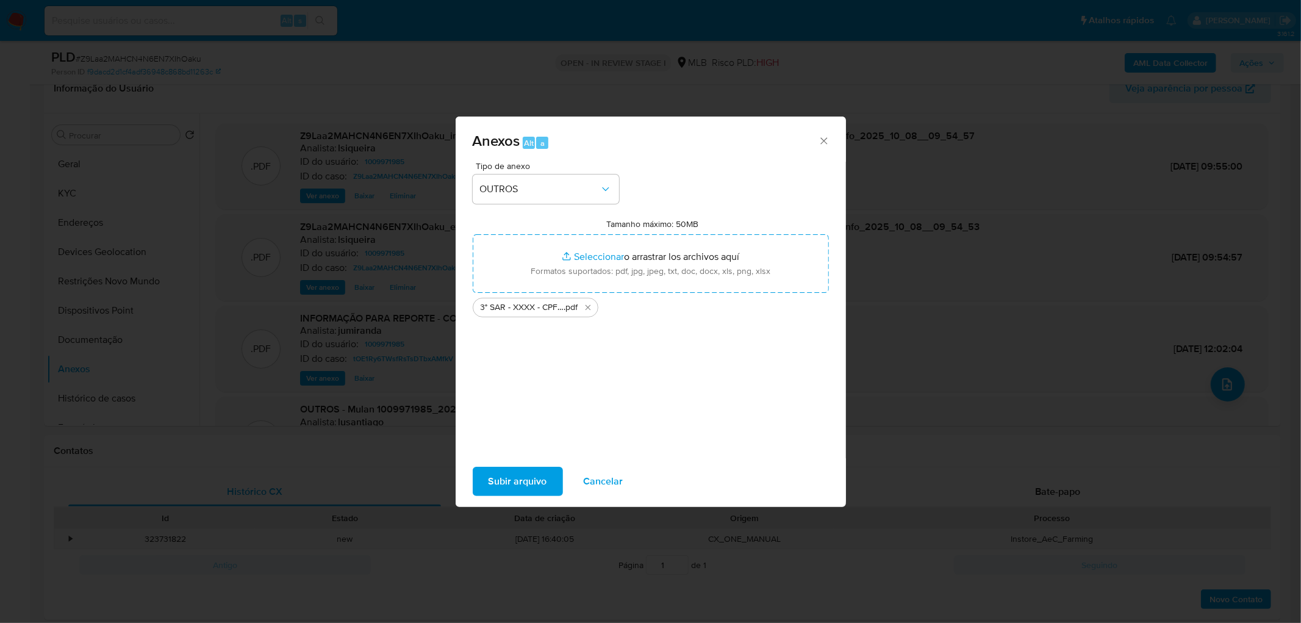
click at [535, 378] on span "Subir arquivo" at bounding box center [517, 481] width 59 height 27
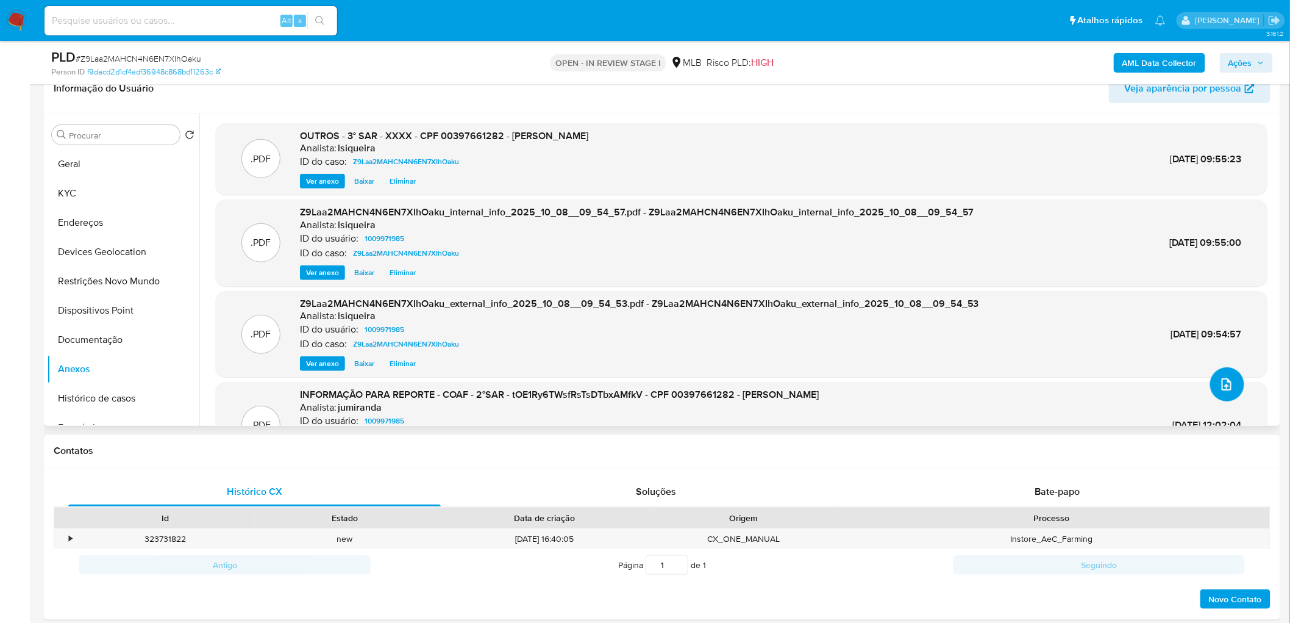
click at [856, 378] on icon "upload-file" at bounding box center [1226, 384] width 15 height 15
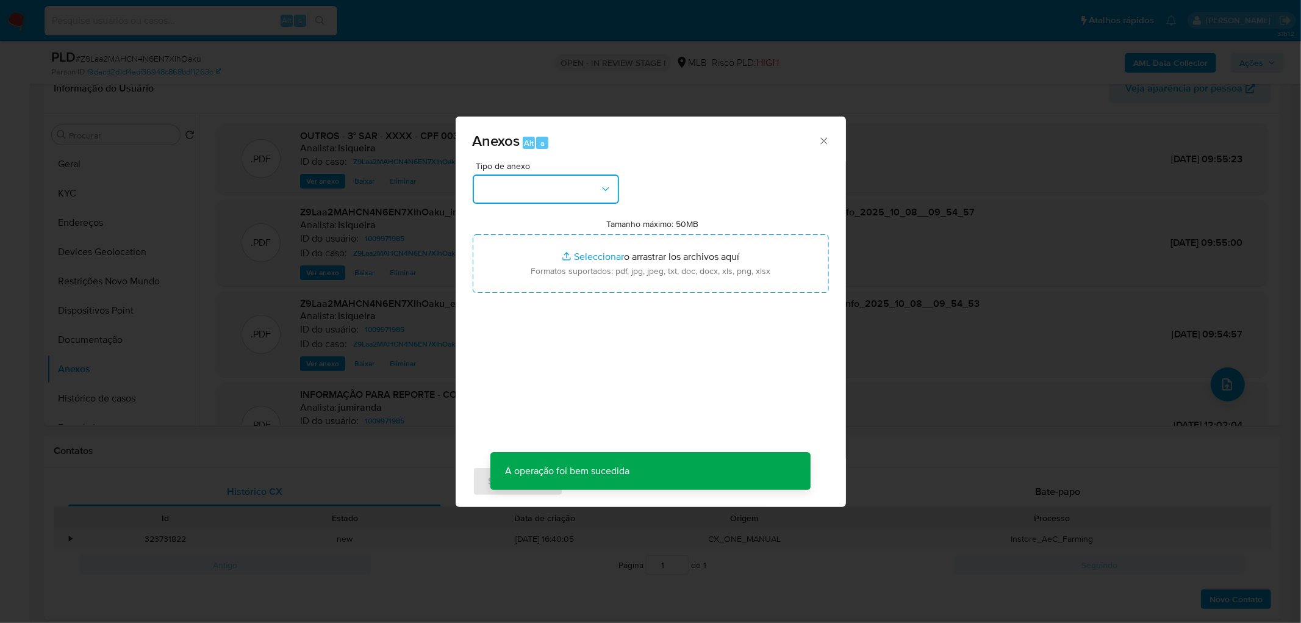
click at [598, 188] on button "button" at bounding box center [546, 188] width 146 height 29
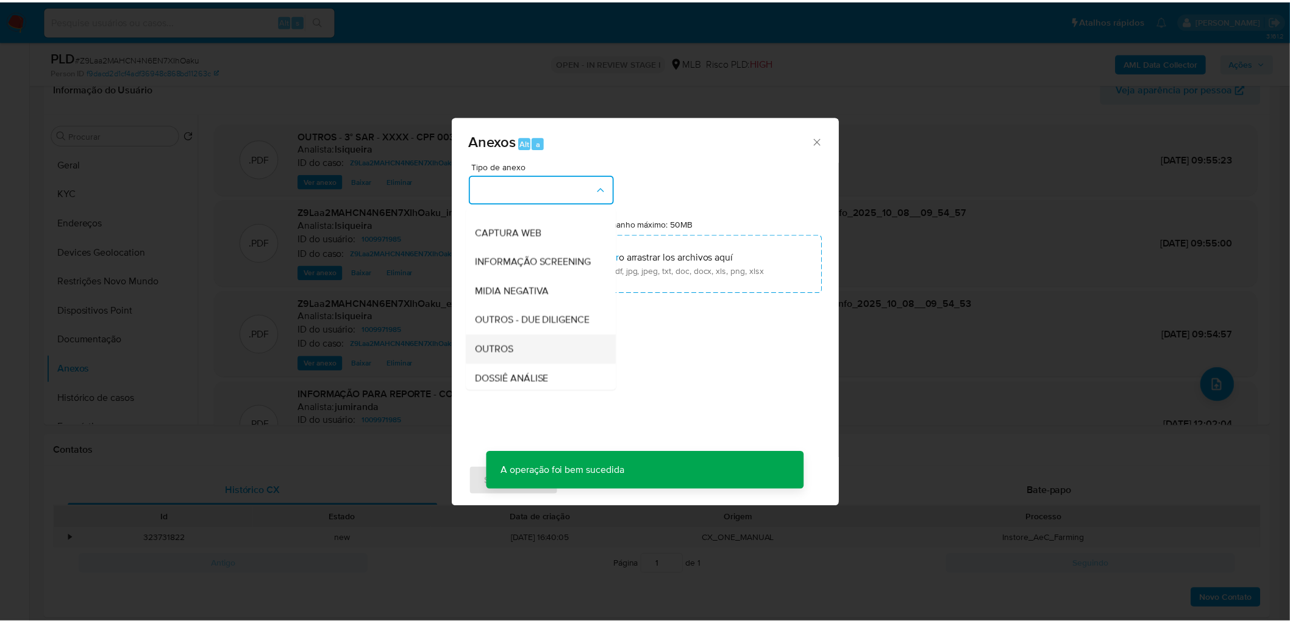
scroll to position [68, 0]
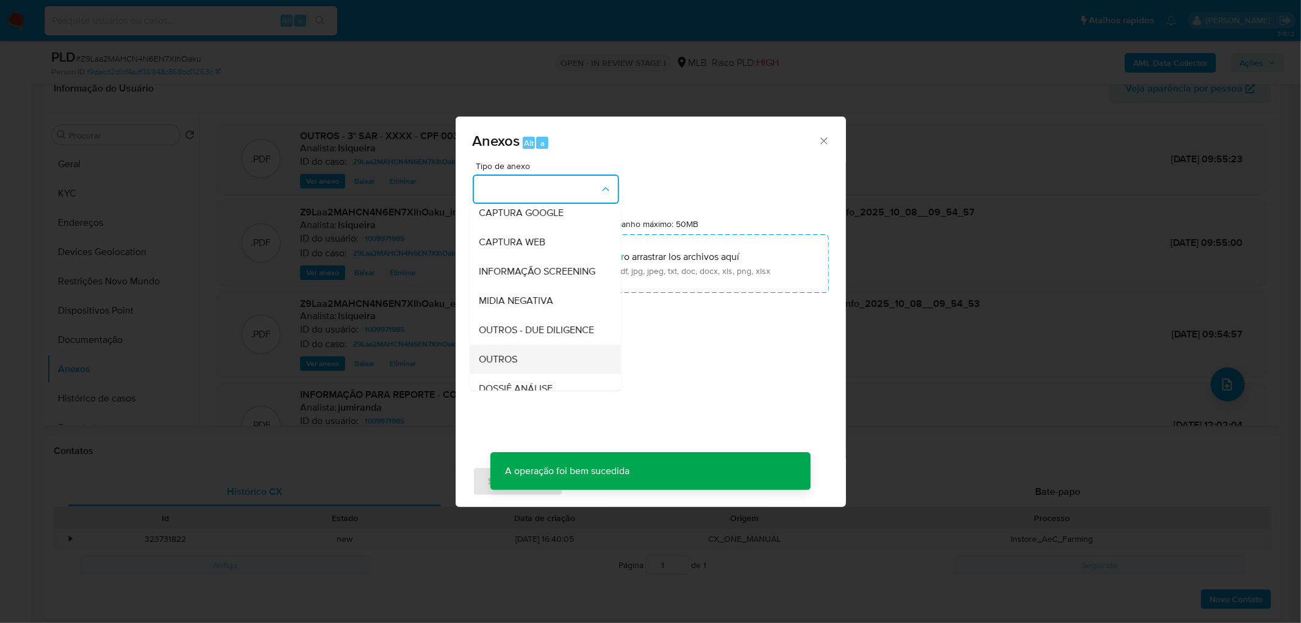
click at [501, 373] on div "OUTROS" at bounding box center [541, 359] width 124 height 29
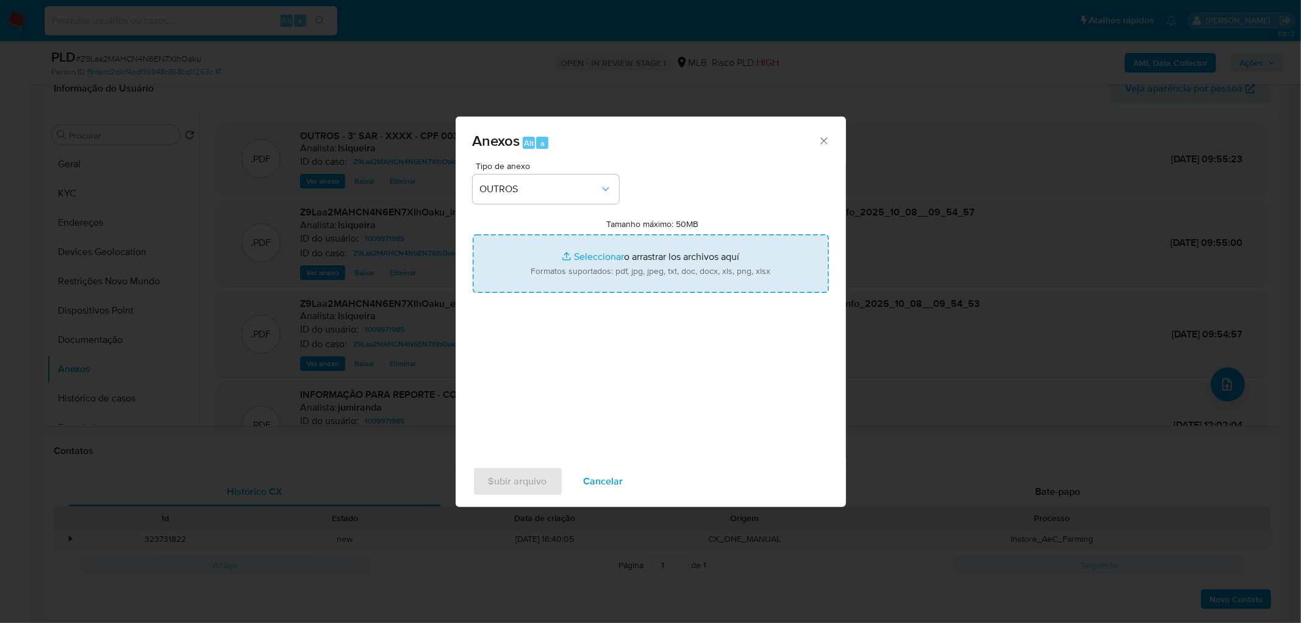
click at [689, 265] on input "Tamanho máximo: 50MB Seleccionar archivos" at bounding box center [651, 263] width 356 height 59
type input "C:\fakepath\Mulan 1009971985_2025_10_07_14_34_02.xlsx"
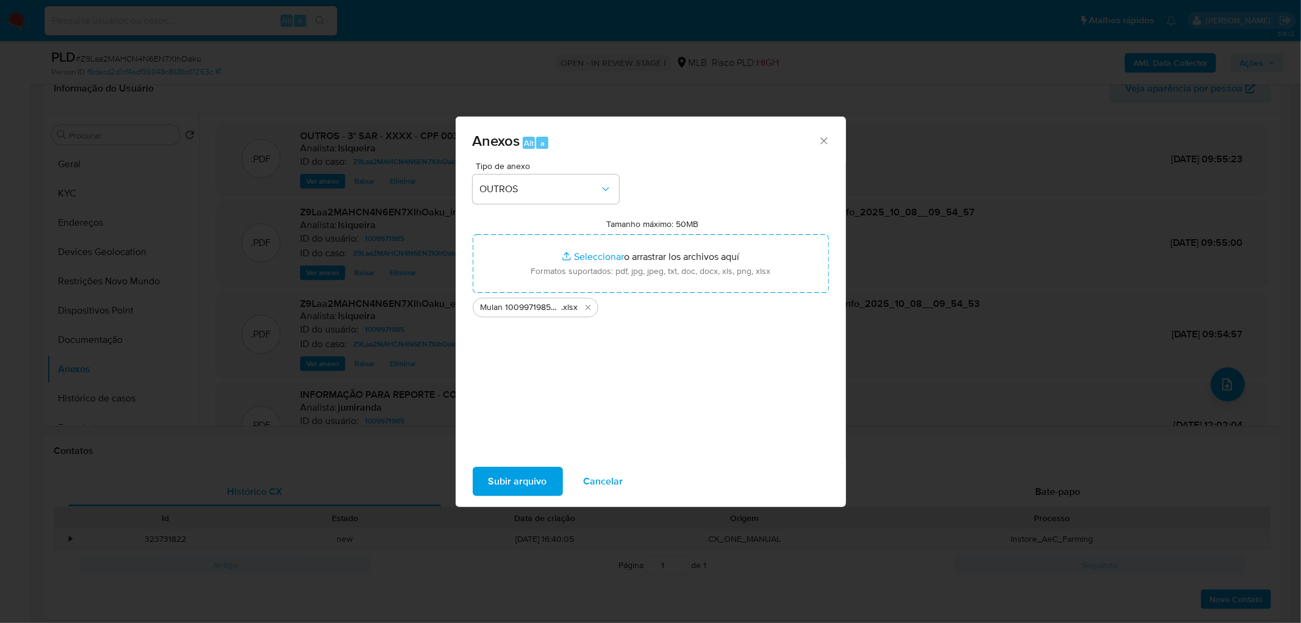
click at [533, 378] on span "Subir arquivo" at bounding box center [517, 481] width 59 height 27
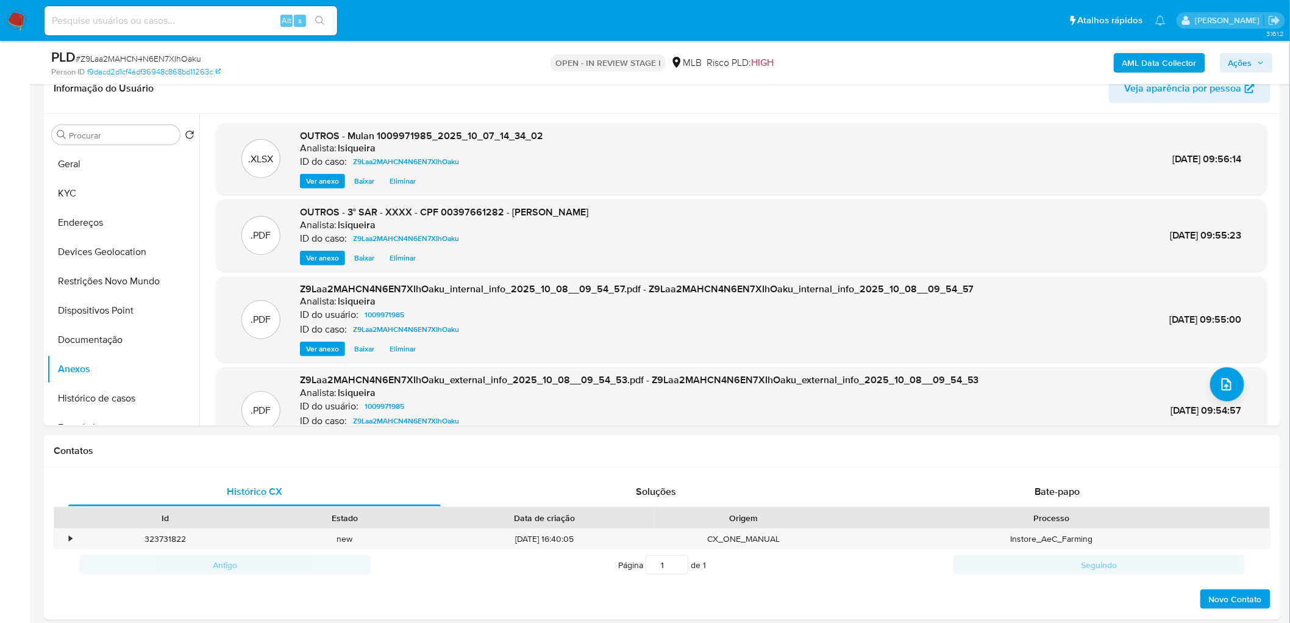
click at [856, 65] on span "Ações" at bounding box center [1241, 63] width 24 height 20
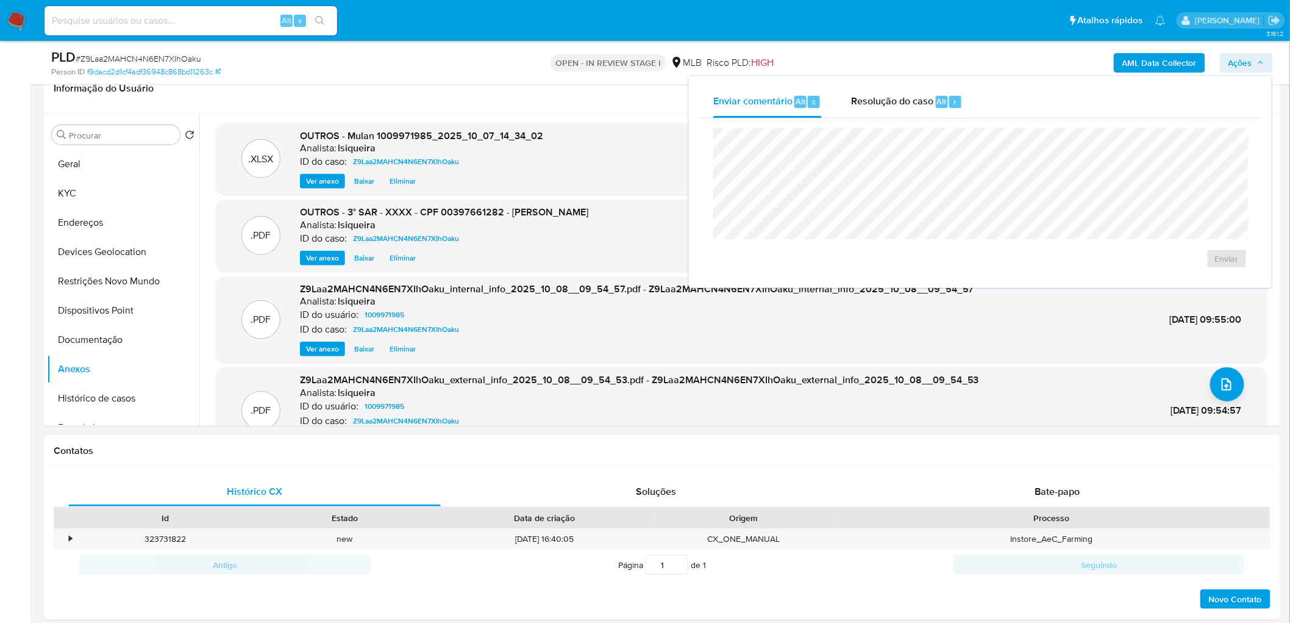
drag, startPoint x: 882, startPoint y: 105, endPoint x: 876, endPoint y: 119, distance: 15.3
click at [856, 105] on span "Resolução do caso" at bounding box center [892, 101] width 82 height 14
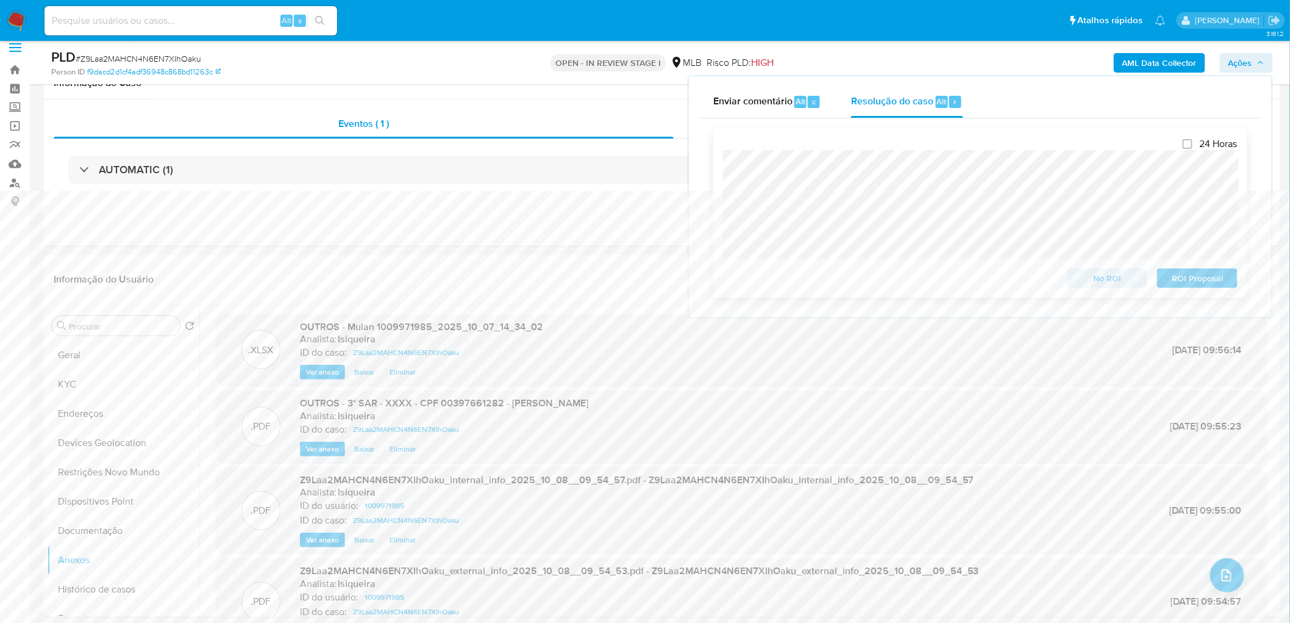
scroll to position [0, 0]
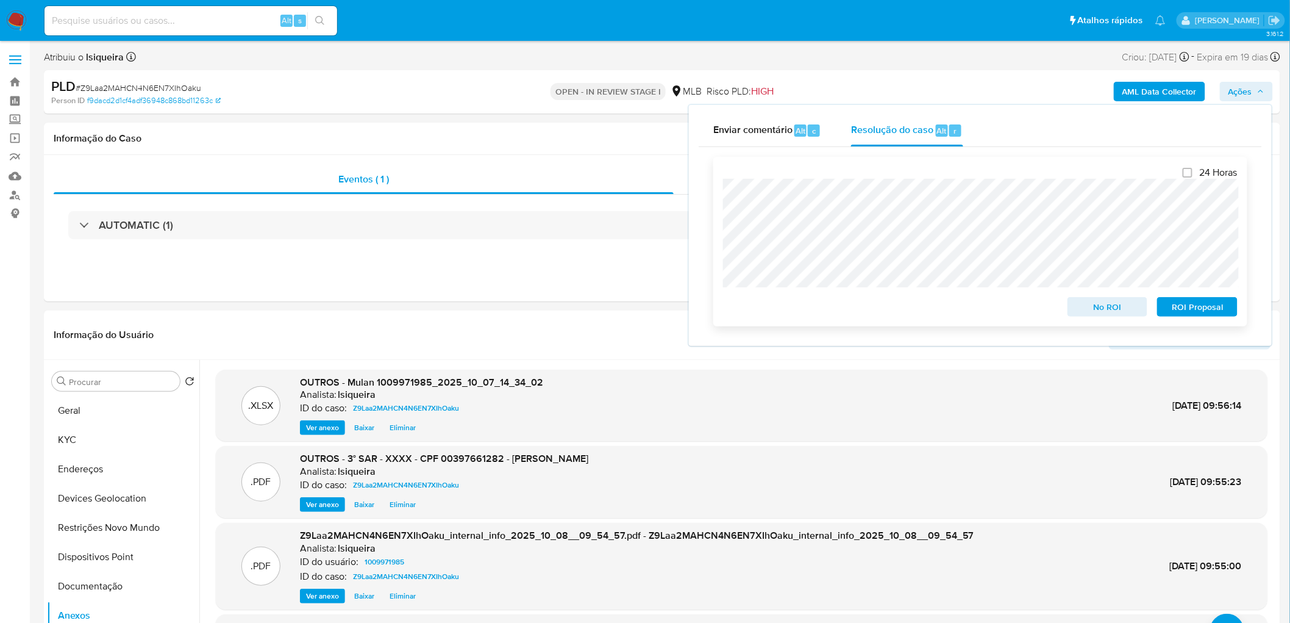
click at [856, 302] on span "ROI Proposal" at bounding box center [1197, 306] width 63 height 17
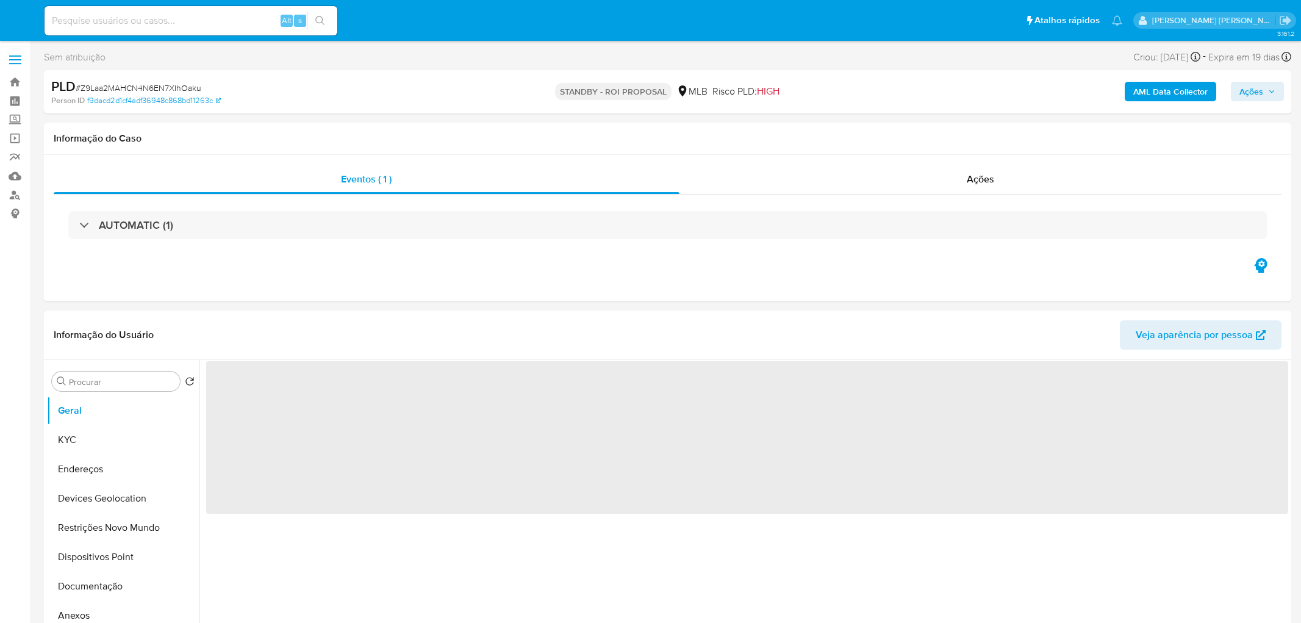
select select "10"
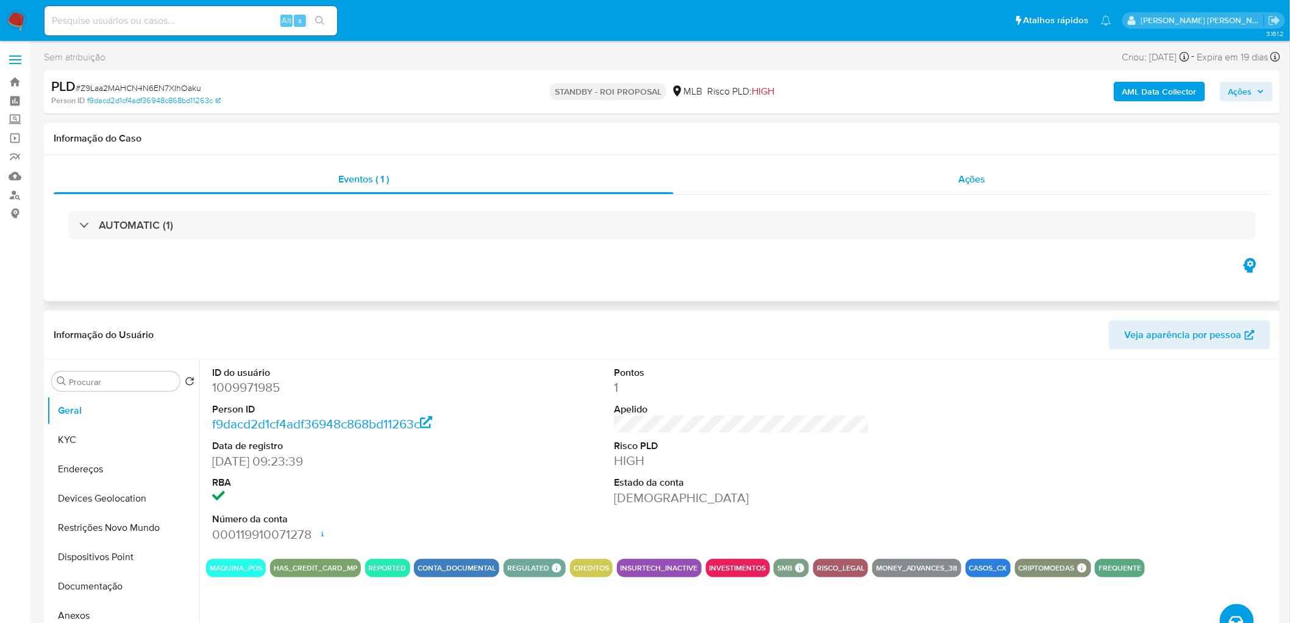
click at [1003, 185] on div "Ações" at bounding box center [972, 179] width 597 height 29
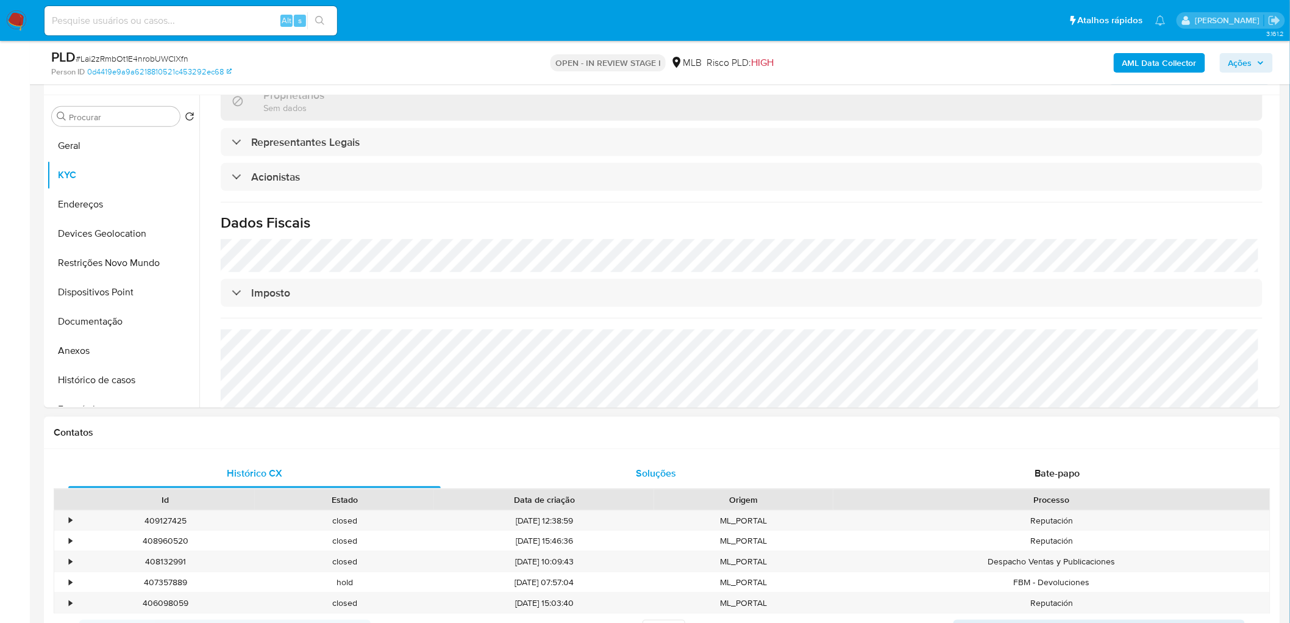
scroll to position [135, 0]
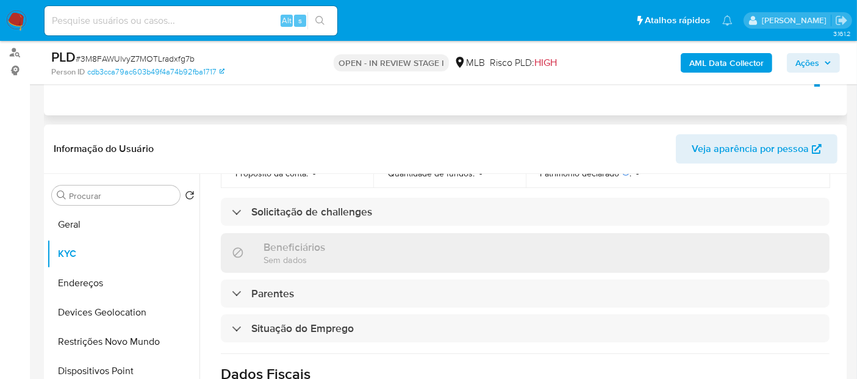
scroll to position [203, 0]
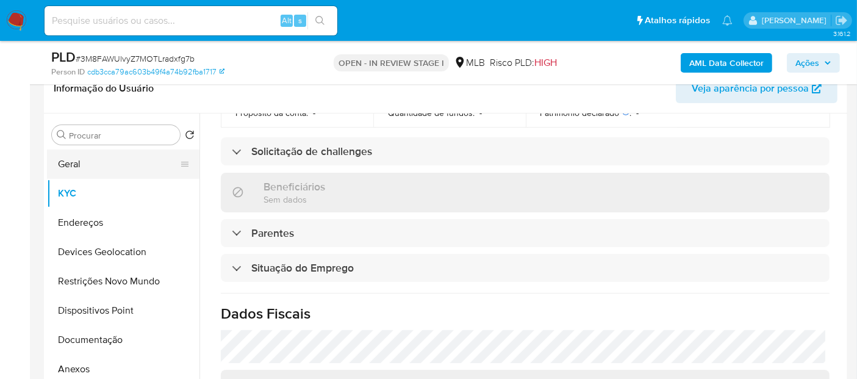
click at [119, 169] on button "Geral" at bounding box center [118, 163] width 143 height 29
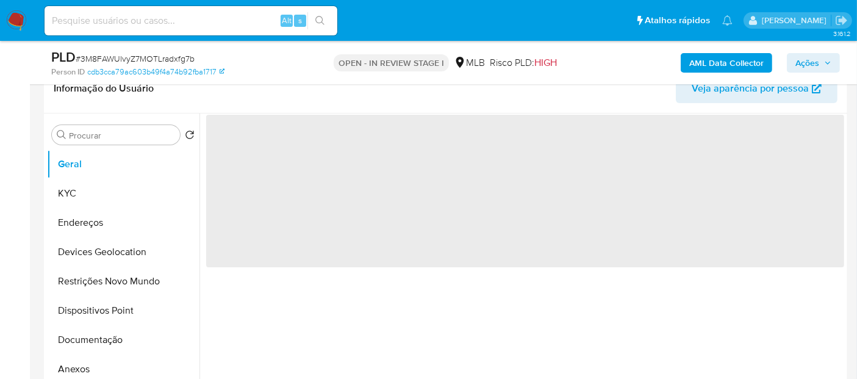
scroll to position [0, 0]
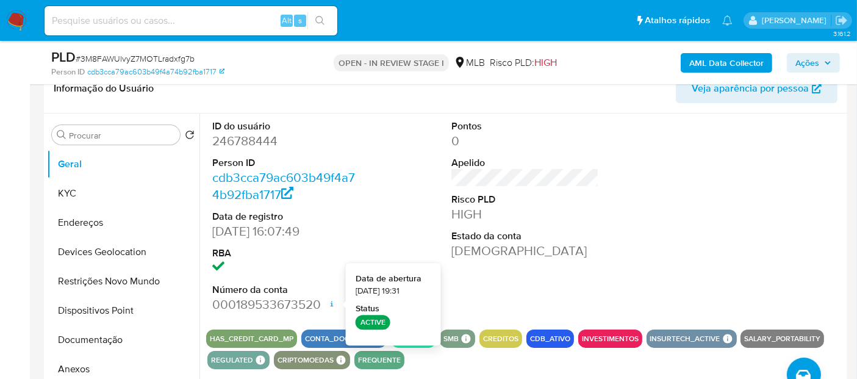
click at [721, 239] on div at bounding box center [765, 216] width 160 height 206
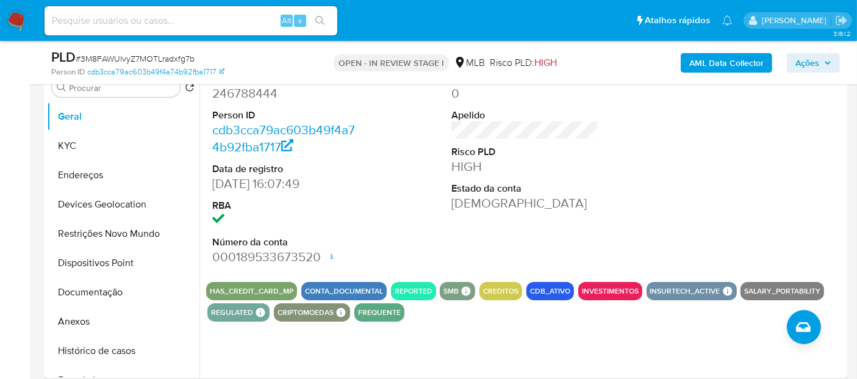
scroll to position [271, 0]
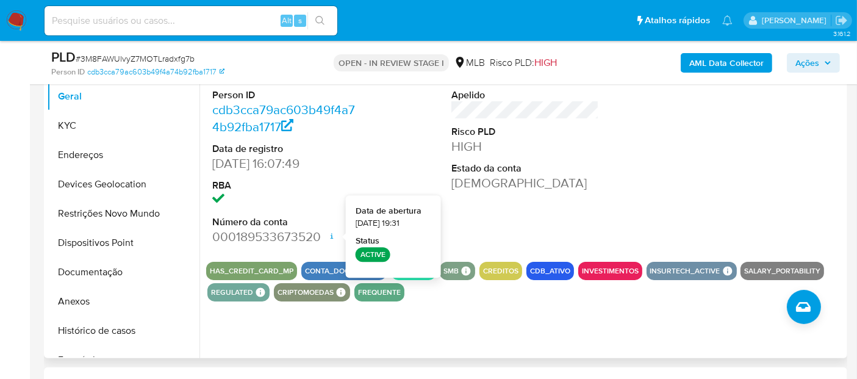
click at [652, 188] on div "ID do usuário 246788444 Person ID cdb3cca79ac603b49f4a74b92fba1717 Data de regi…" at bounding box center [525, 149] width 638 height 206
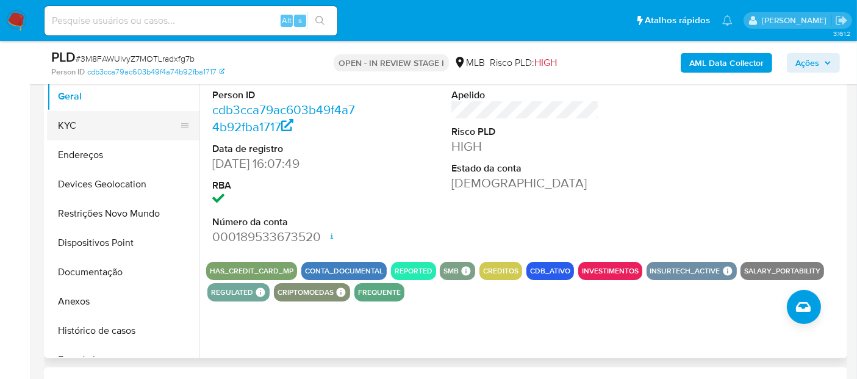
click at [74, 125] on button "KYC" at bounding box center [118, 125] width 143 height 29
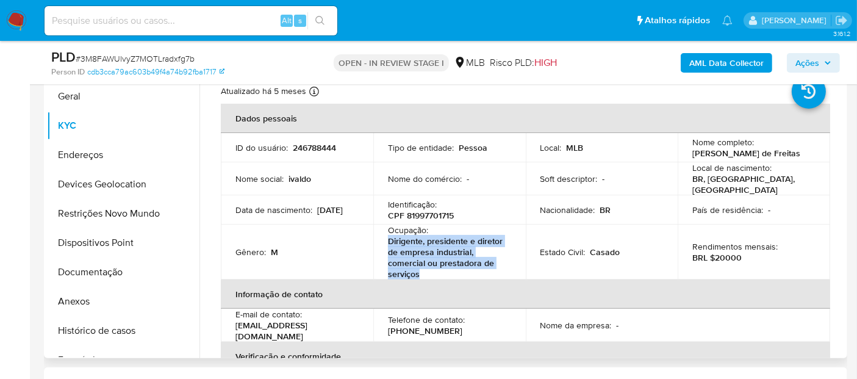
drag, startPoint x: 438, startPoint y: 268, endPoint x: 376, endPoint y: 234, distance: 71.0
click at [376, 234] on td "Ocupação : Dirigente, presidente e diretor de empresa industrial, comercial ou …" at bounding box center [449, 251] width 152 height 55
copy p "Dirigente, presidente e diretor de empresa industrial, comercial ou prestadora …"
click at [126, 103] on button "Geral" at bounding box center [118, 96] width 143 height 29
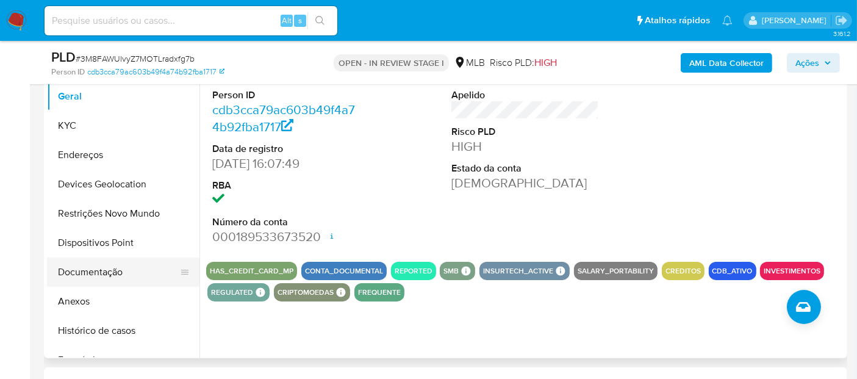
click at [103, 271] on button "Documentação" at bounding box center [118, 271] width 143 height 29
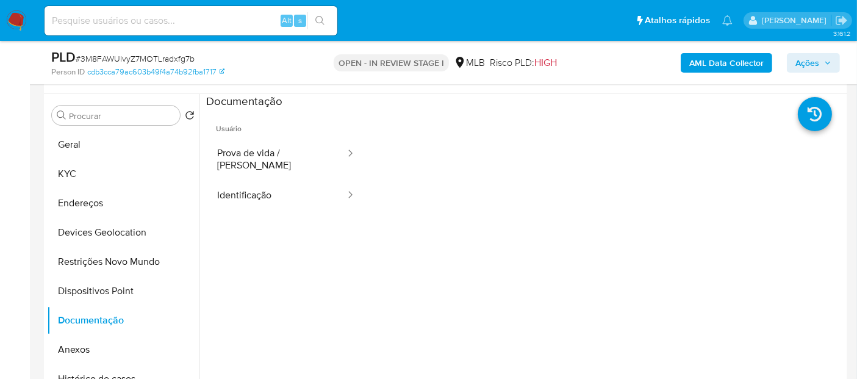
scroll to position [203, 0]
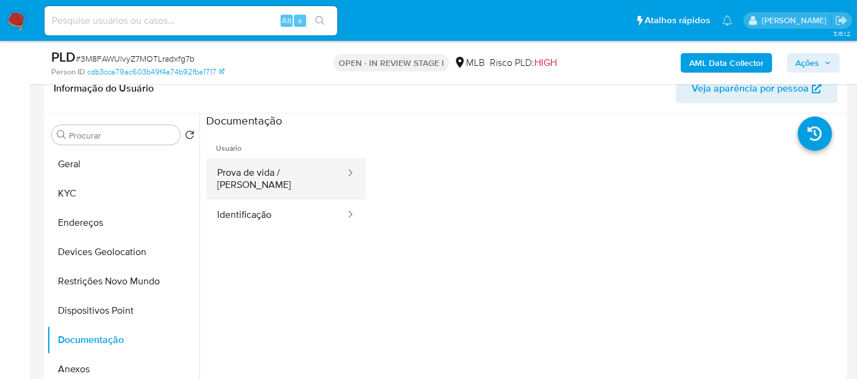
click at [300, 159] on button "Prova de vida / Selfie" at bounding box center [276, 178] width 140 height 41
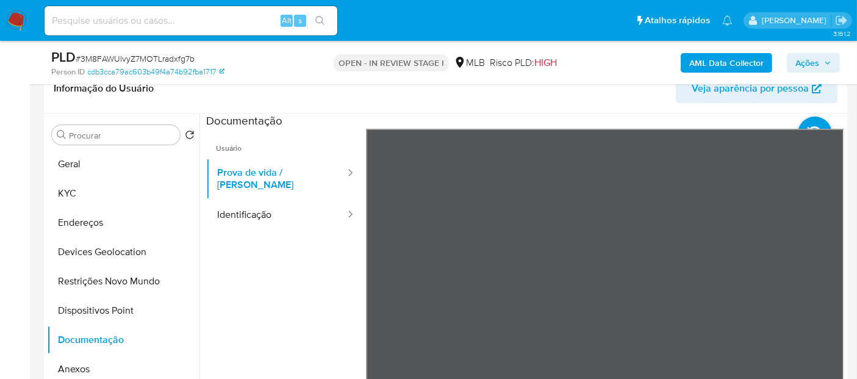
scroll to position [37, 0]
click at [280, 214] on button "Identificação" at bounding box center [276, 214] width 140 height 31
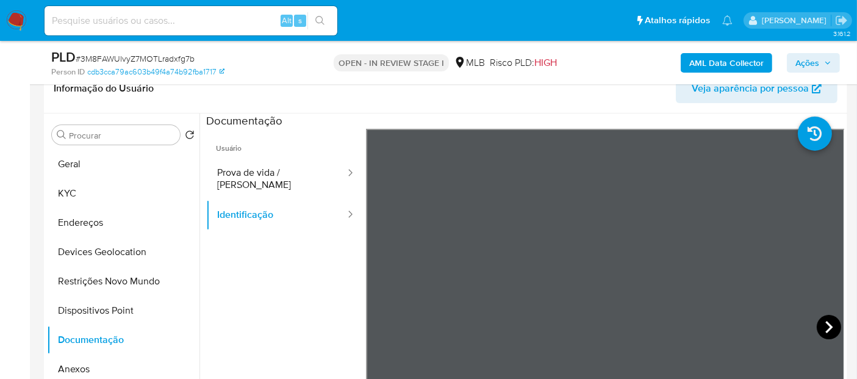
click at [818, 327] on icon at bounding box center [828, 327] width 24 height 24
click at [88, 170] on button "Geral" at bounding box center [118, 163] width 143 height 29
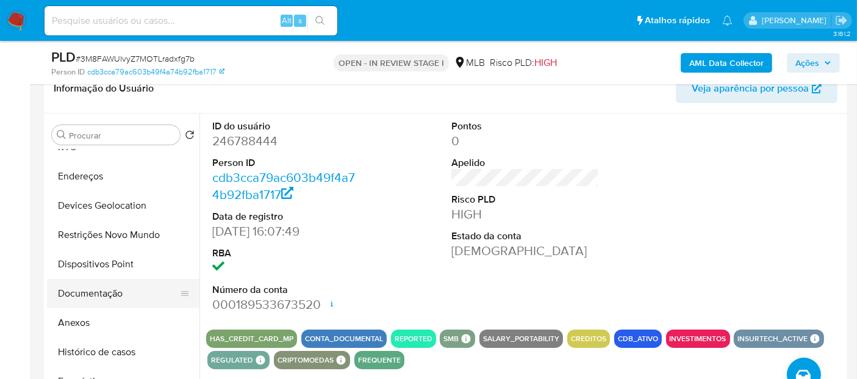
scroll to position [68, 0]
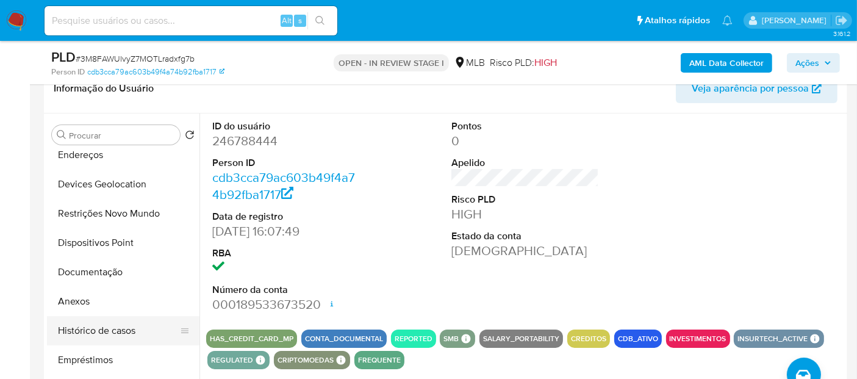
click at [108, 334] on button "Histórico de casos" at bounding box center [118, 330] width 143 height 29
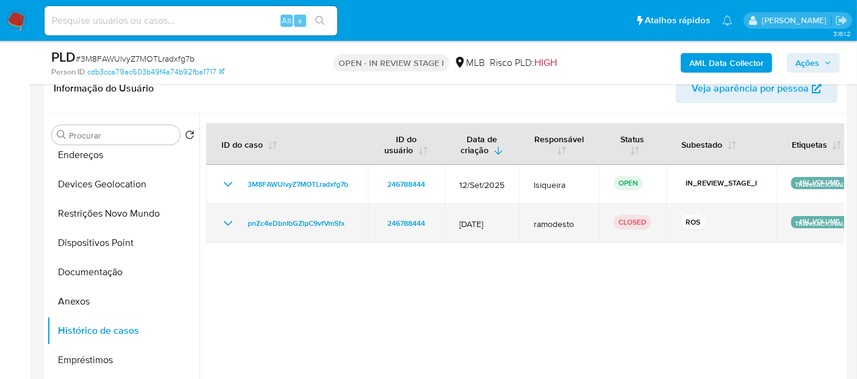
click at [232, 221] on icon "Mostrar/Ocultar" at bounding box center [228, 223] width 15 height 15
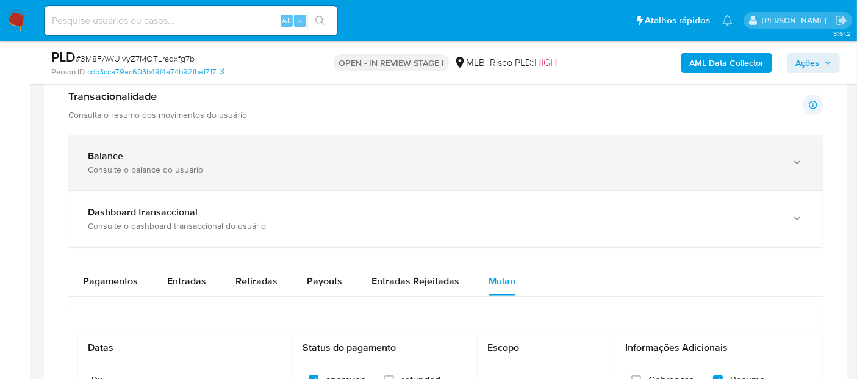
scroll to position [880, 0]
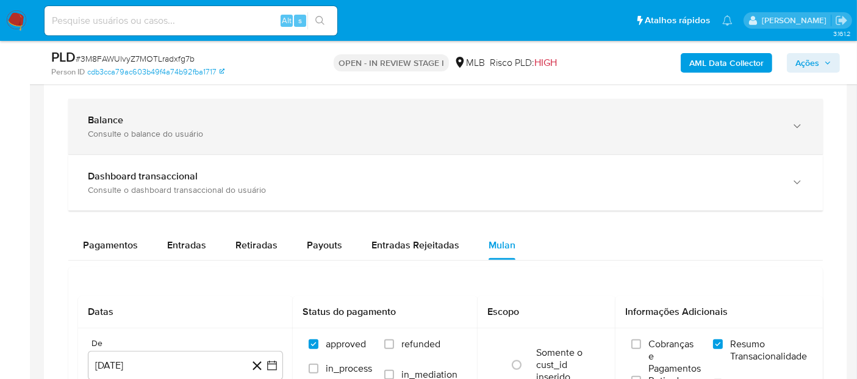
click at [252, 144] on div "Balance Consulte o balance do usuário" at bounding box center [445, 126] width 754 height 55
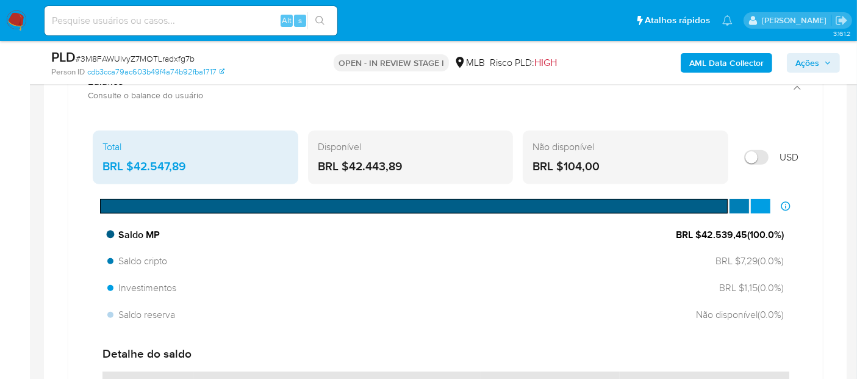
scroll to position [948, 0]
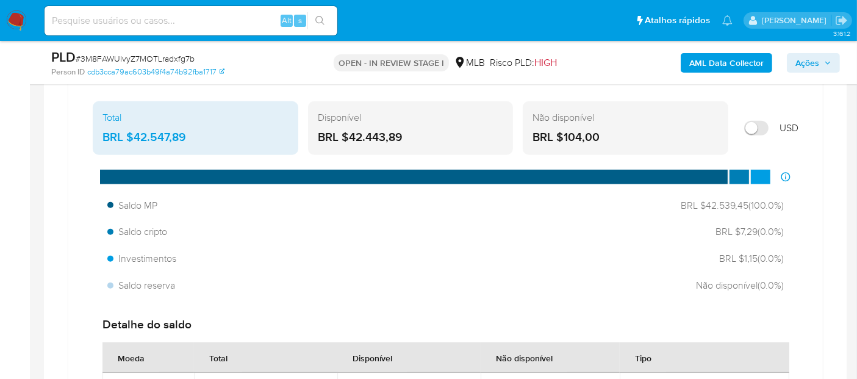
drag, startPoint x: 420, startPoint y: 133, endPoint x: 350, endPoint y: 135, distance: 70.1
click at [350, 135] on div "BRL $42.443,89" at bounding box center [411, 137] width 186 height 16
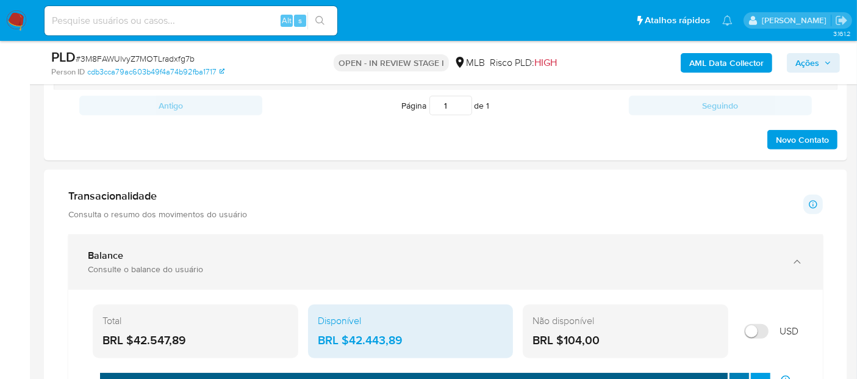
click at [214, 271] on div "Consulte o balance do usuário" at bounding box center [433, 268] width 691 height 11
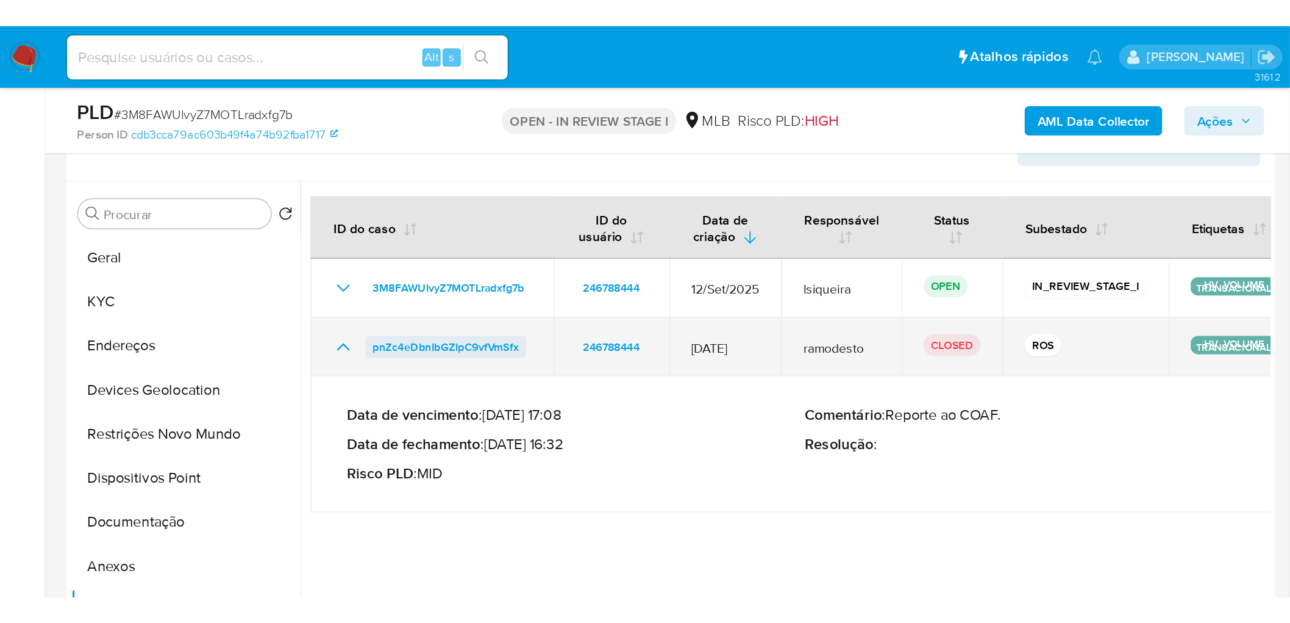
scroll to position [203, 0]
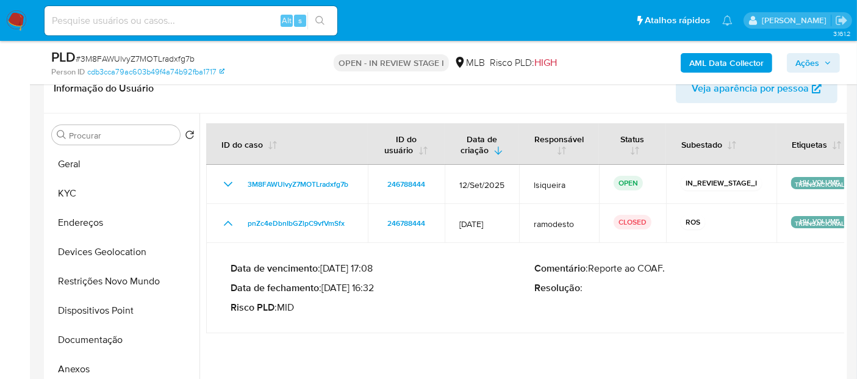
drag, startPoint x: 376, startPoint y: 285, endPoint x: 327, endPoint y: 284, distance: 49.4
click at [327, 284] on p "Data de fechamento : 03/02/2025 16:32" at bounding box center [382, 288] width 304 height 12
click at [99, 335] on button "Documentação" at bounding box center [118, 339] width 143 height 29
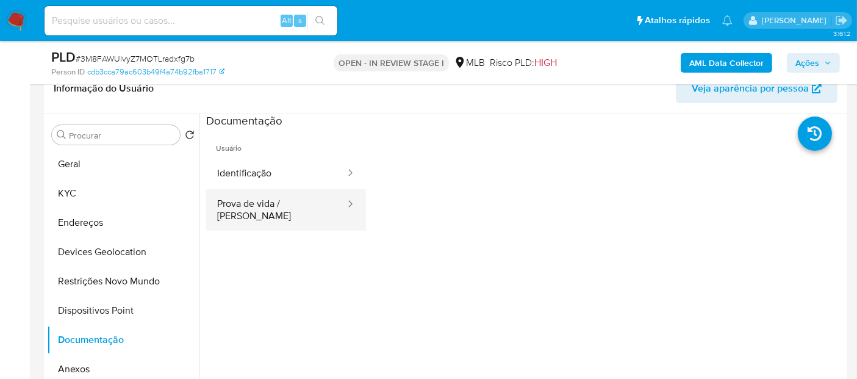
click at [288, 217] on button "Prova de vida / Selfie" at bounding box center [276, 209] width 140 height 41
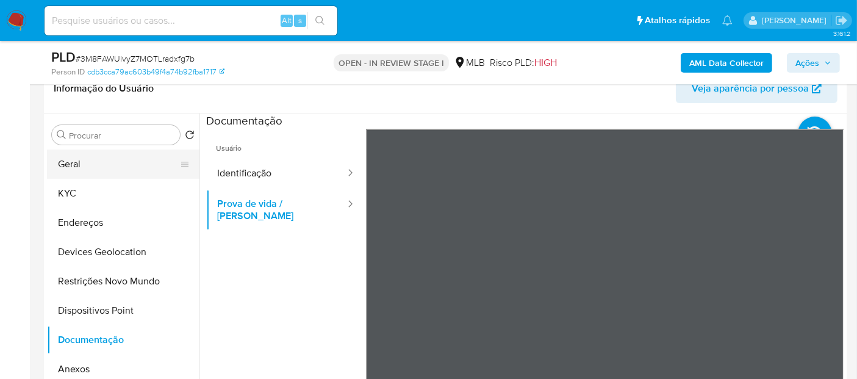
click at [121, 165] on button "Geral" at bounding box center [118, 163] width 143 height 29
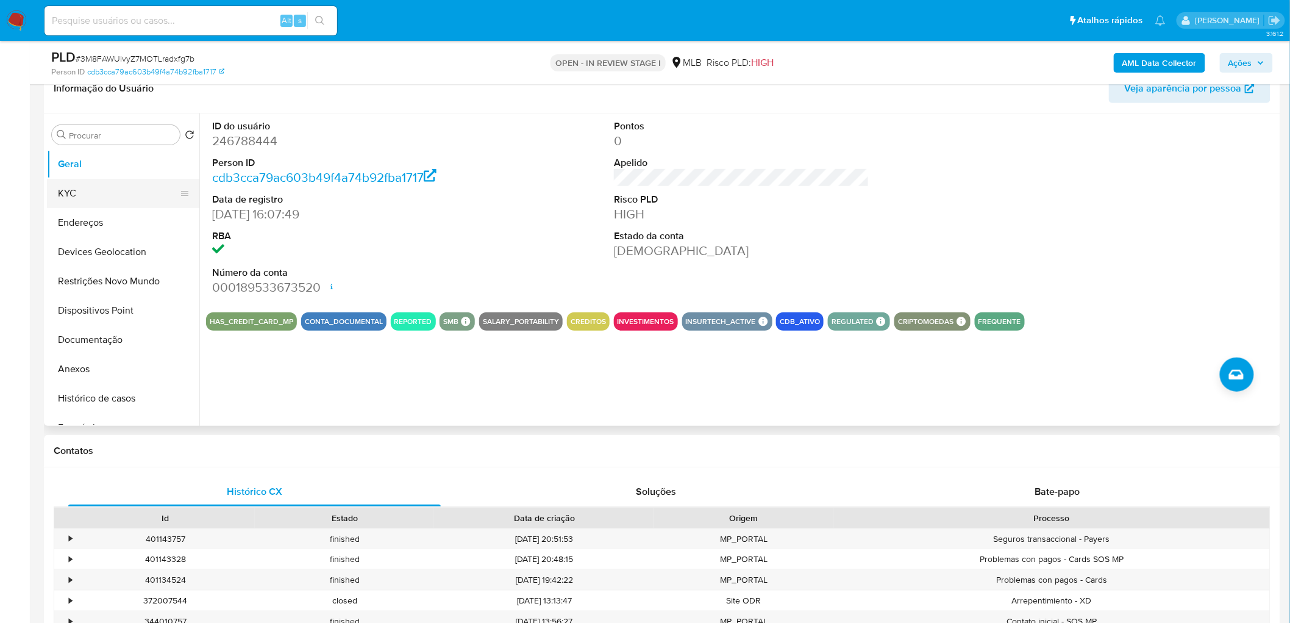
click at [93, 191] on button "KYC" at bounding box center [118, 193] width 143 height 29
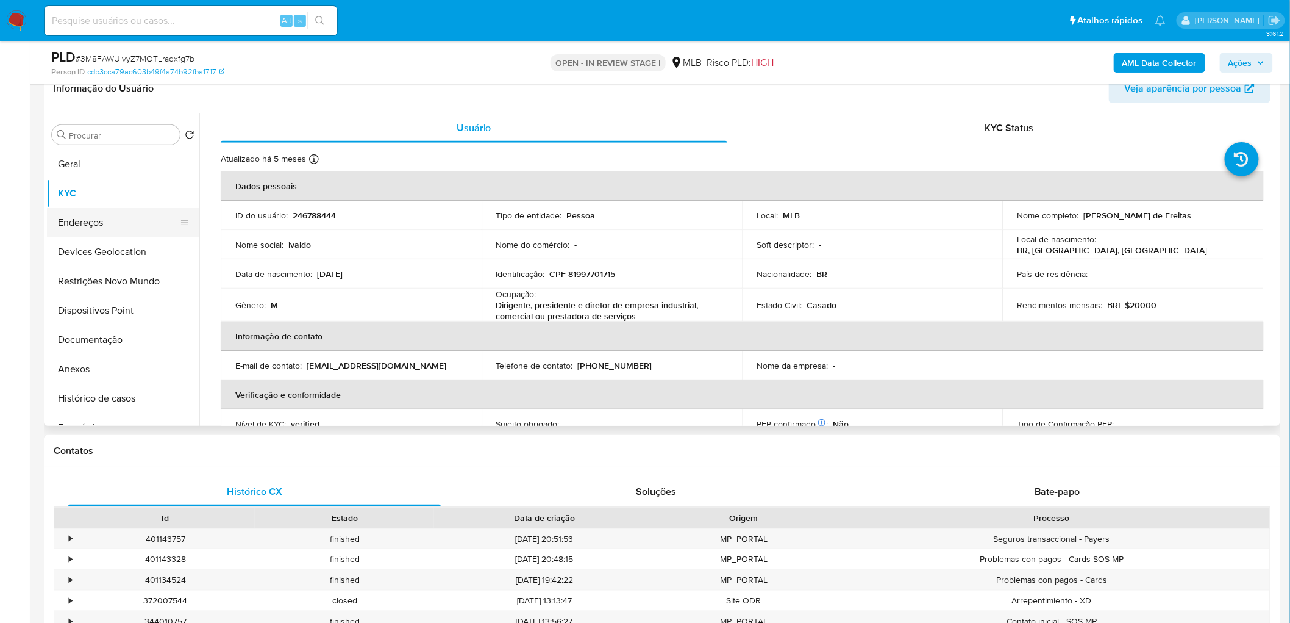
click at [93, 218] on button "Endereços" at bounding box center [118, 222] width 143 height 29
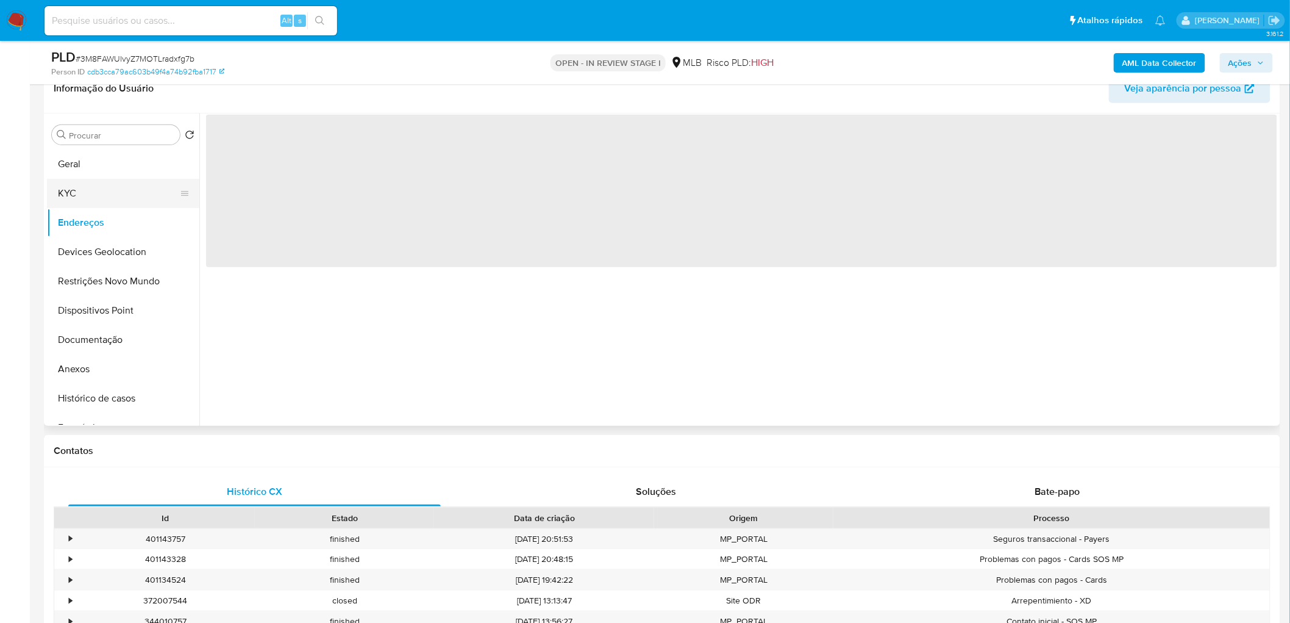
click at [94, 192] on button "KYC" at bounding box center [118, 193] width 143 height 29
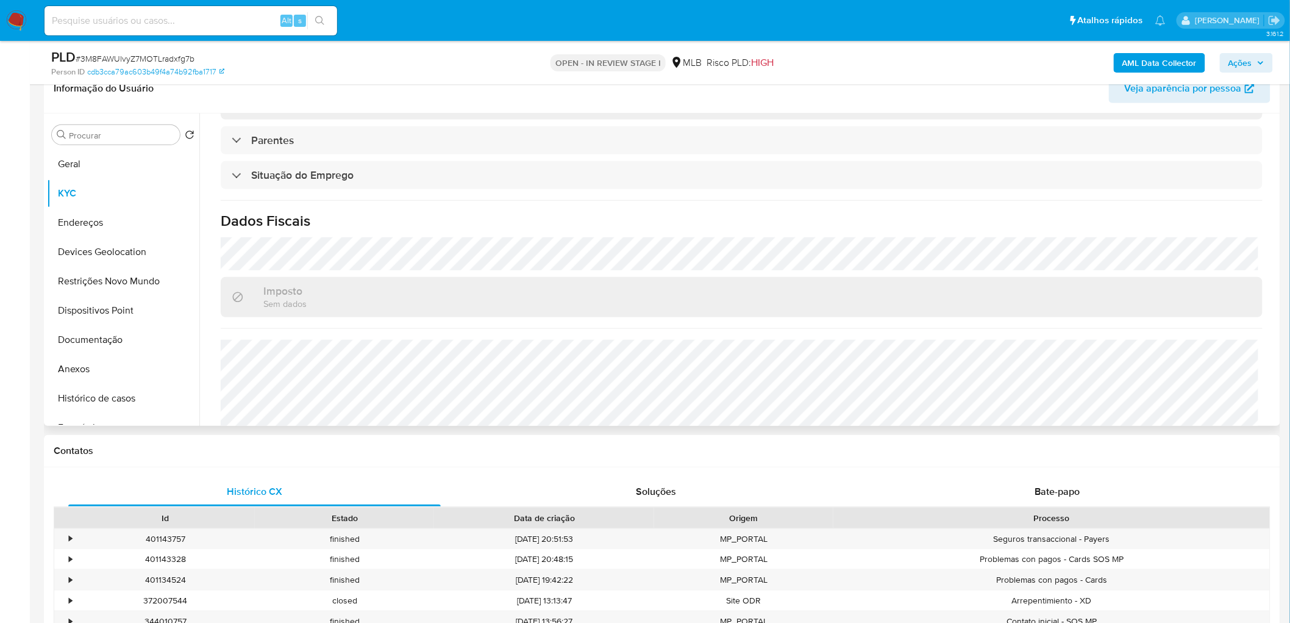
scroll to position [511, 0]
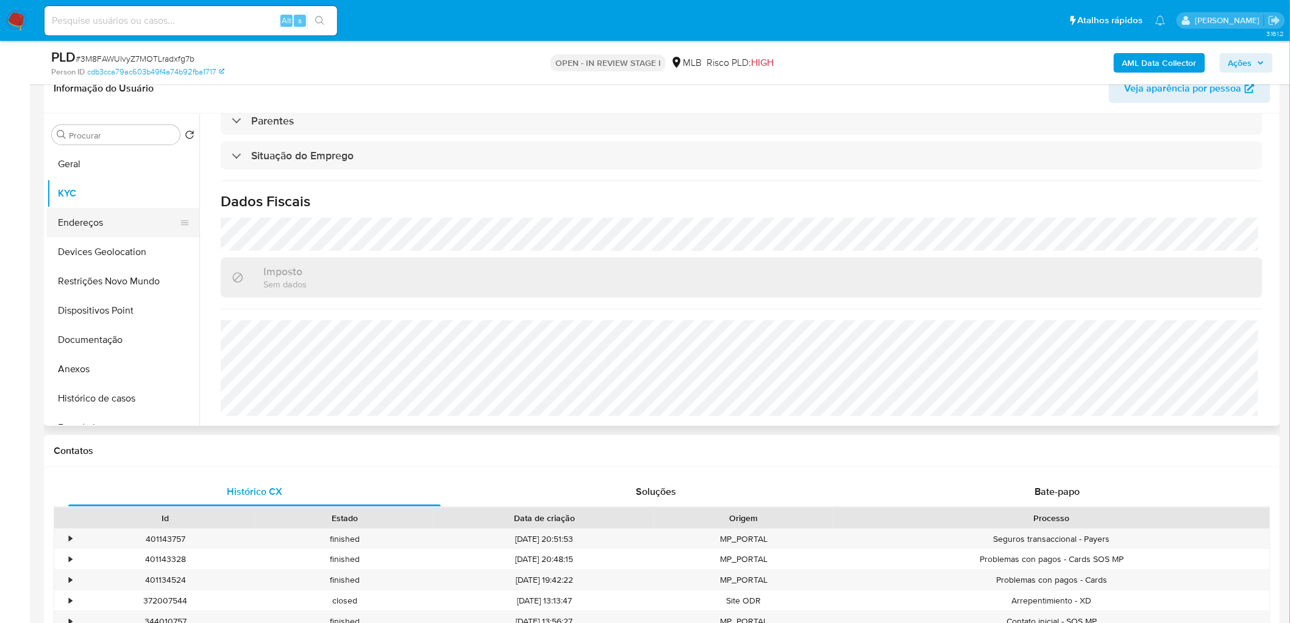
click at [136, 229] on button "Endereços" at bounding box center [118, 222] width 143 height 29
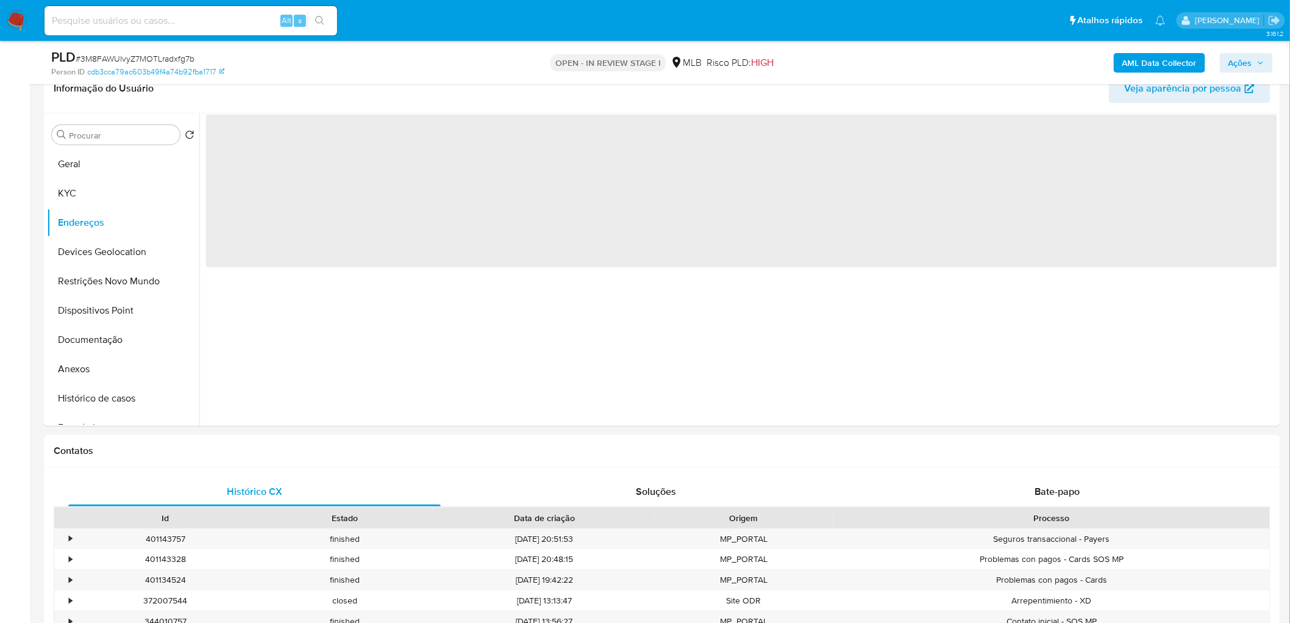
scroll to position [0, 0]
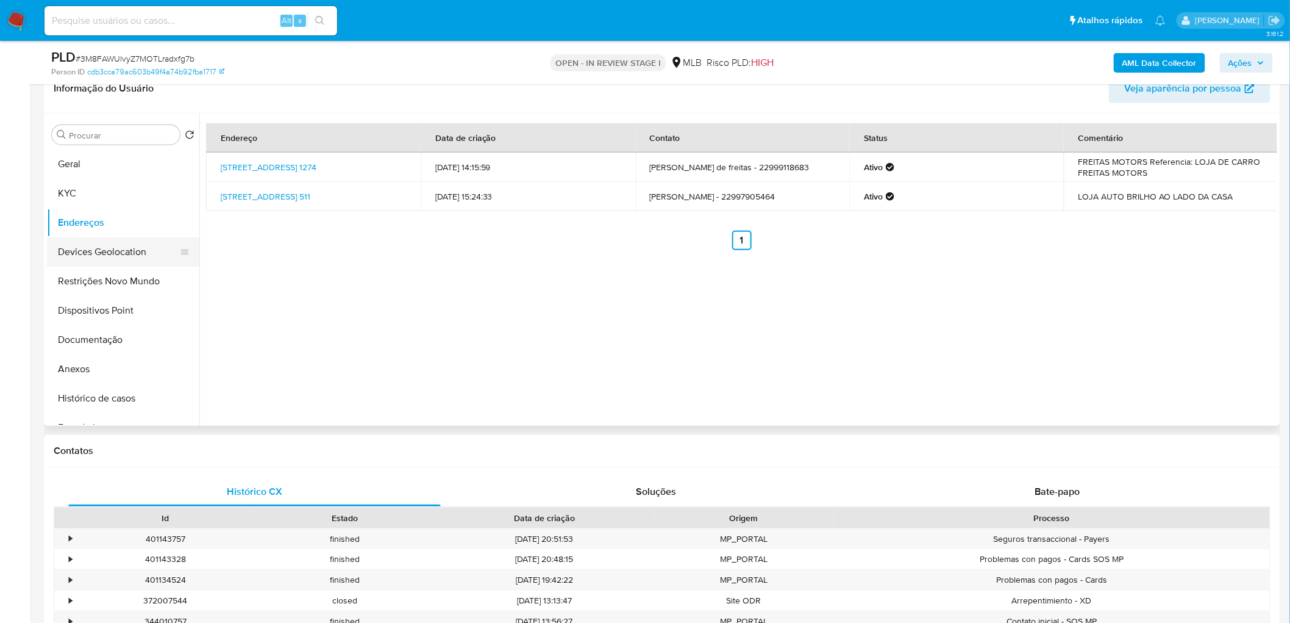
click at [142, 247] on button "Devices Geolocation" at bounding box center [118, 251] width 143 height 29
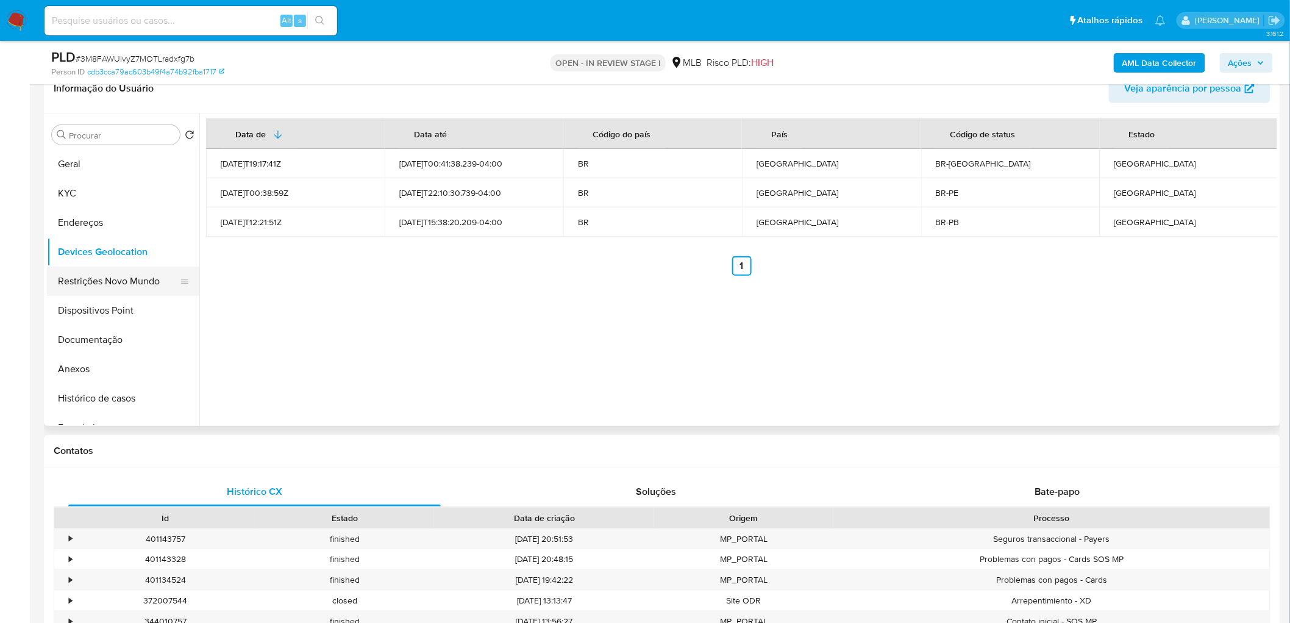
click at [126, 277] on button "Restrições Novo Mundo" at bounding box center [118, 280] width 143 height 29
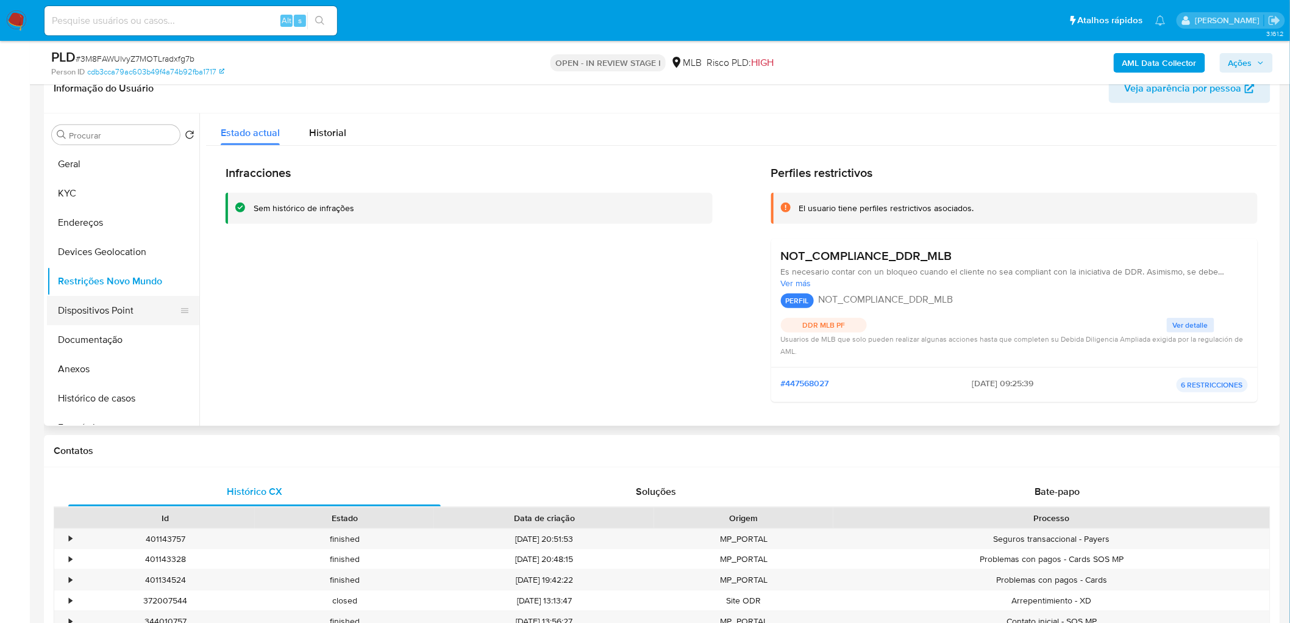
click at [127, 309] on button "Dispositivos Point" at bounding box center [118, 310] width 143 height 29
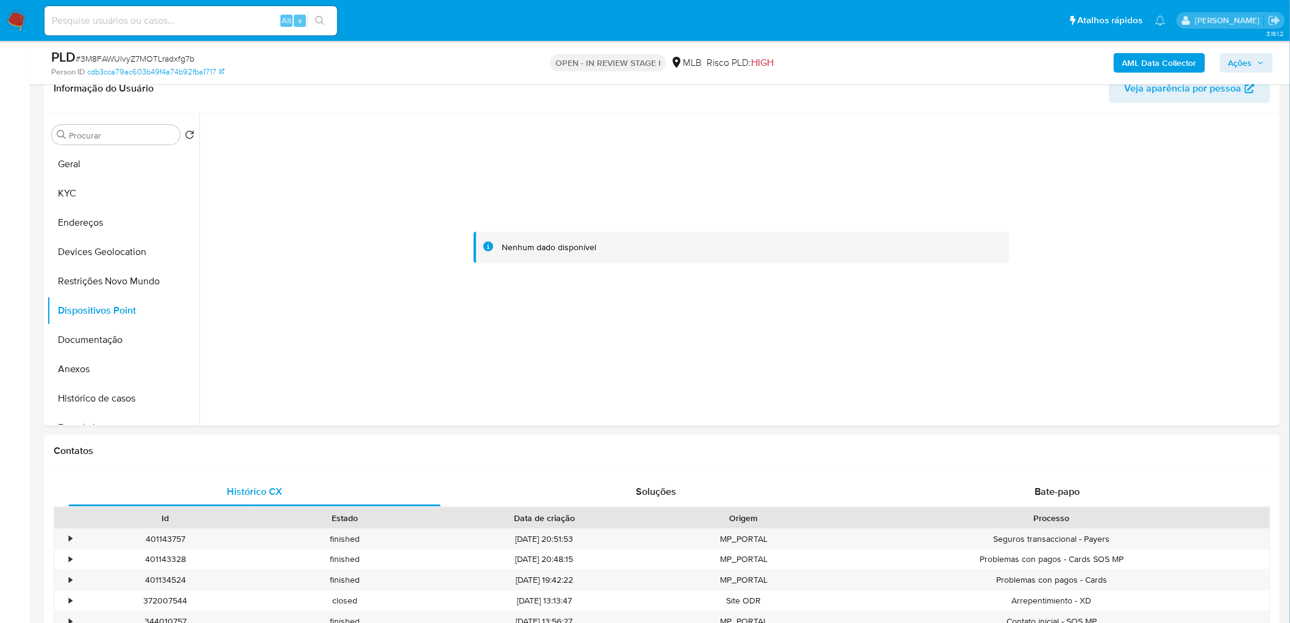
click at [1159, 62] on b "AML Data Collector" at bounding box center [1160, 63] width 74 height 20
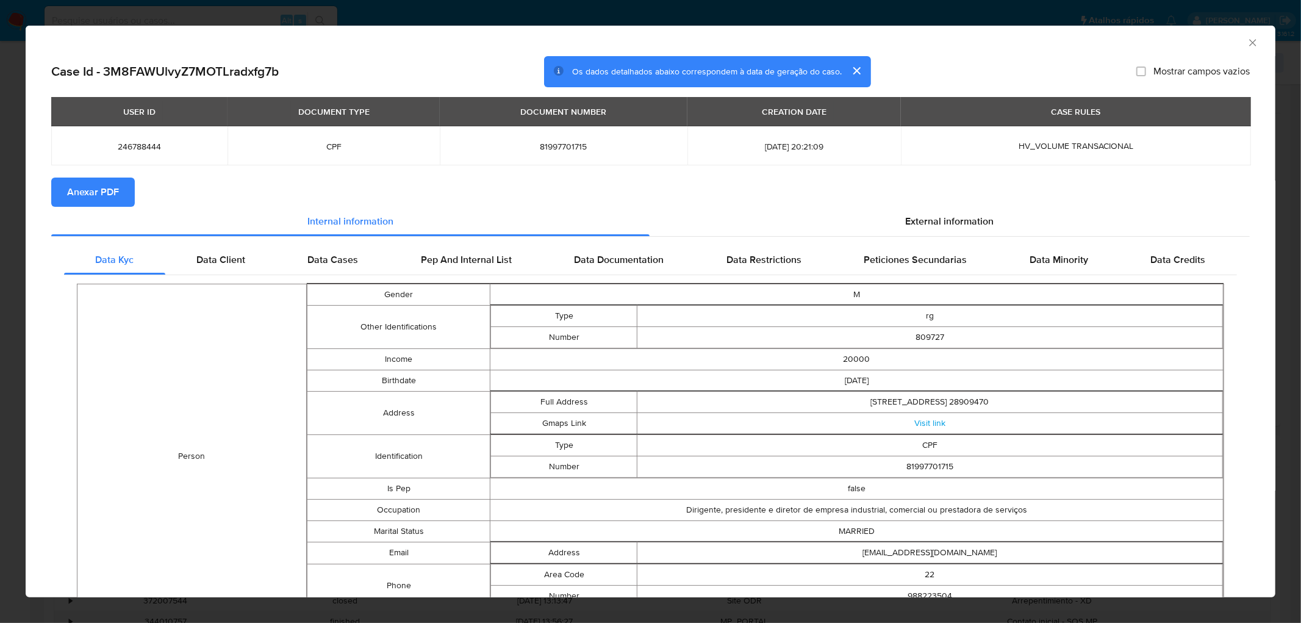
click at [113, 190] on span "Anexar PDF" at bounding box center [93, 192] width 52 height 27
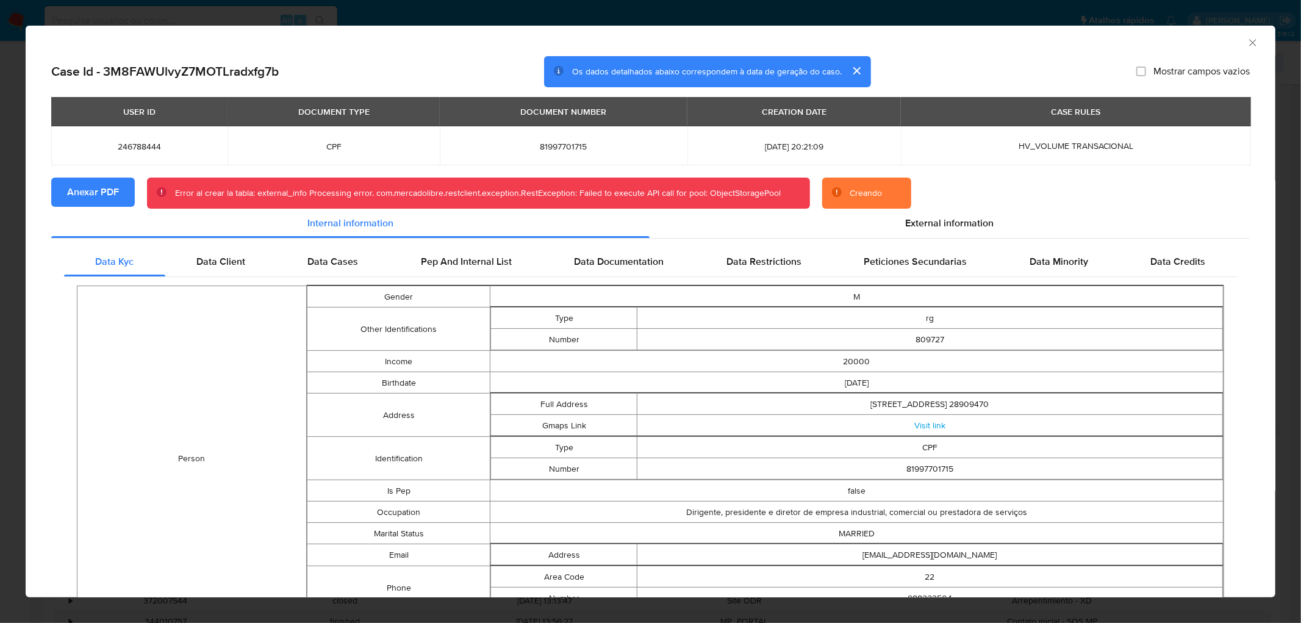
click at [1246, 43] on icon "Fechar a janela" at bounding box center [1252, 43] width 12 height 12
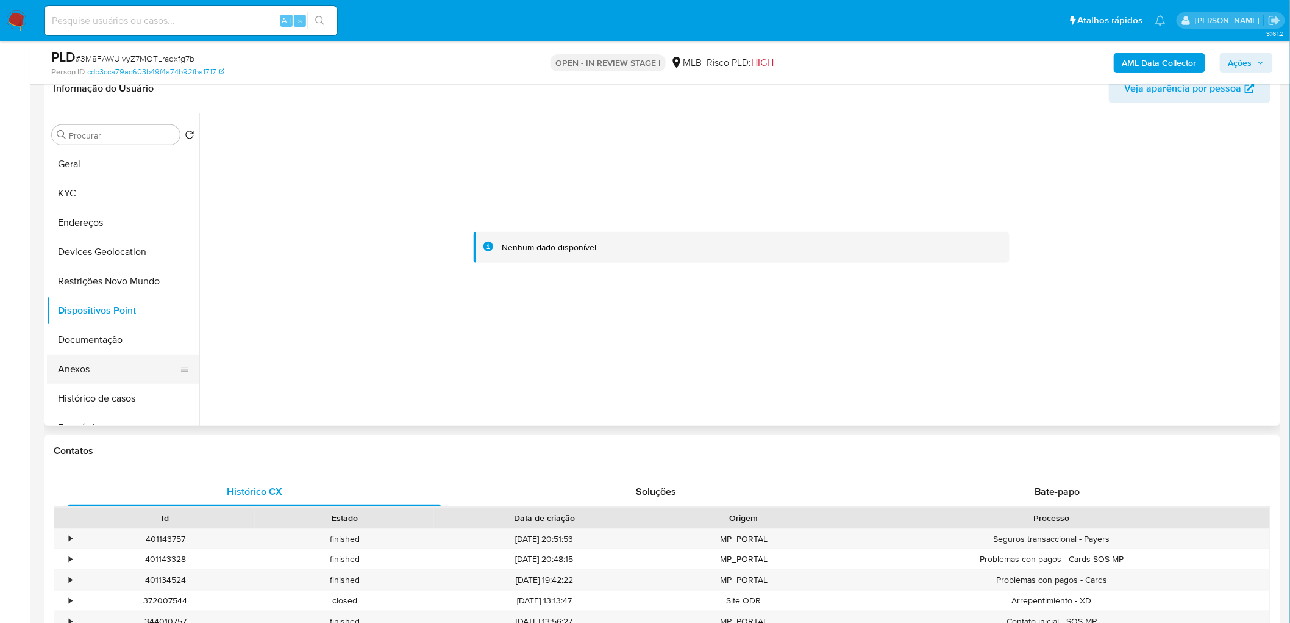
click at [110, 370] on button "Anexos" at bounding box center [118, 368] width 143 height 29
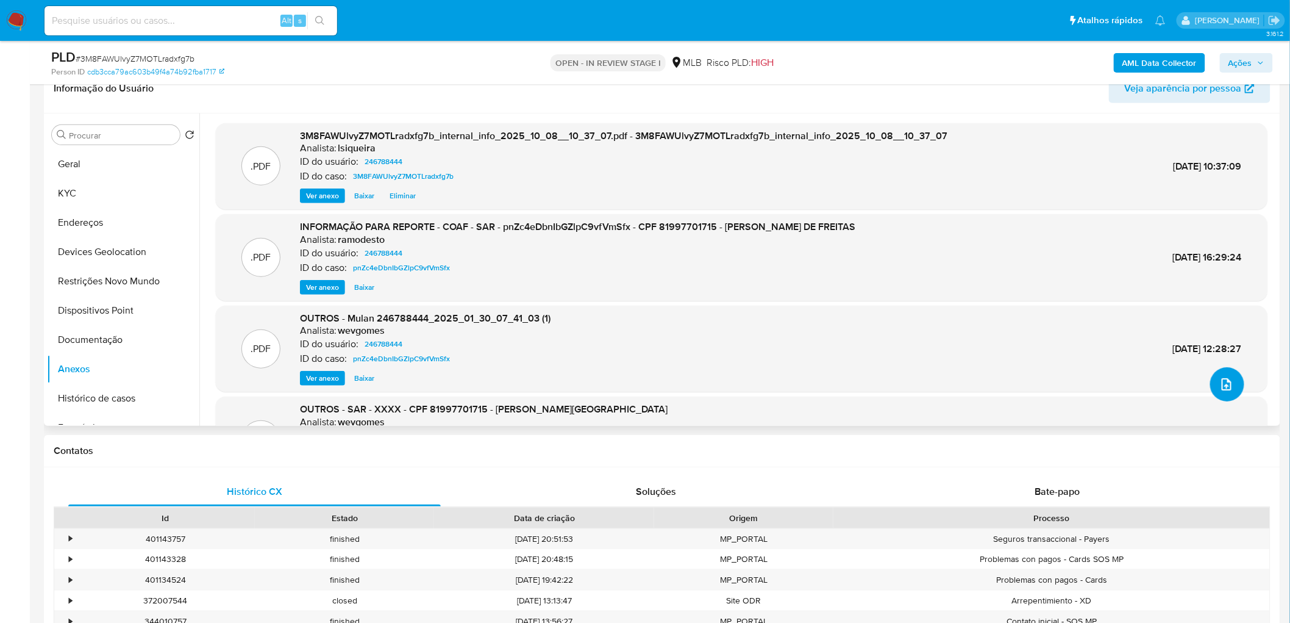
click at [1229, 381] on icon "upload-file" at bounding box center [1226, 384] width 15 height 15
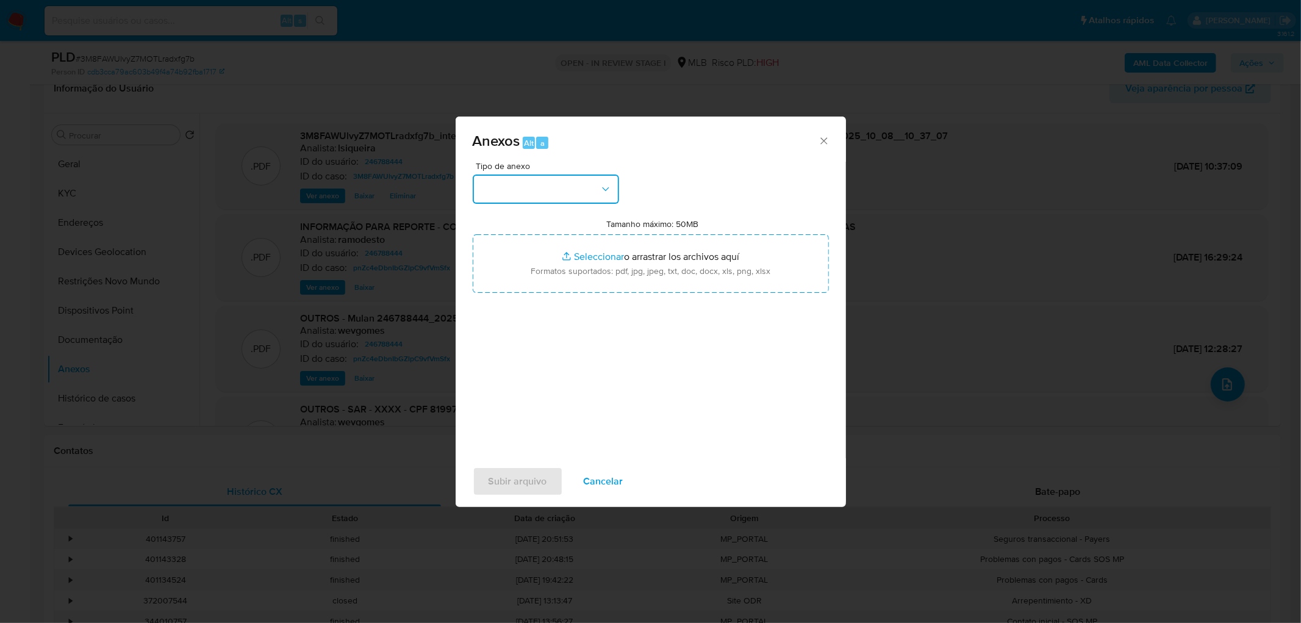
click at [593, 193] on button "button" at bounding box center [546, 188] width 146 height 29
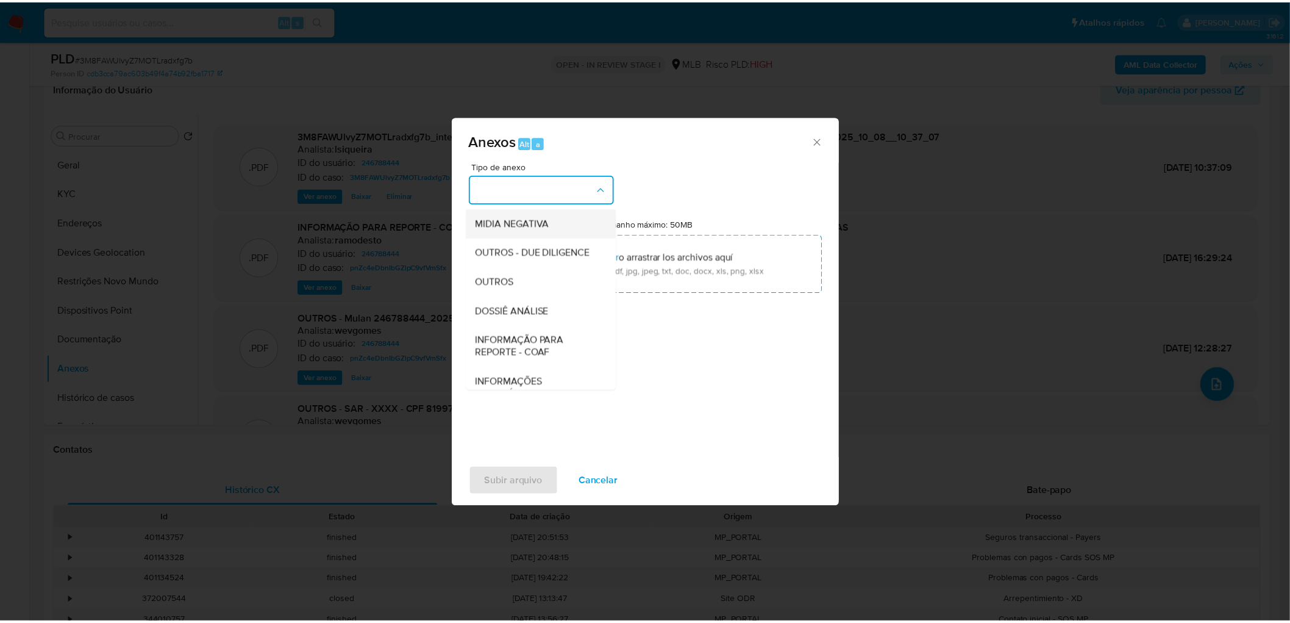
scroll to position [187, 0]
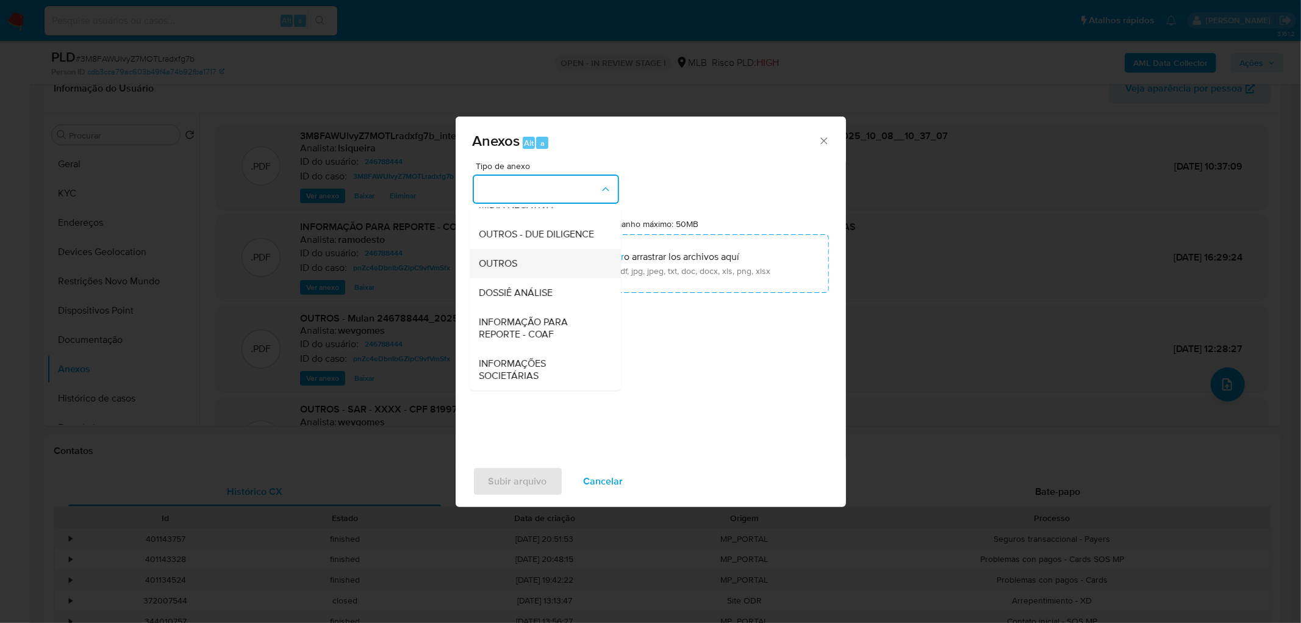
click at [510, 265] on span "OUTROS" at bounding box center [498, 263] width 38 height 12
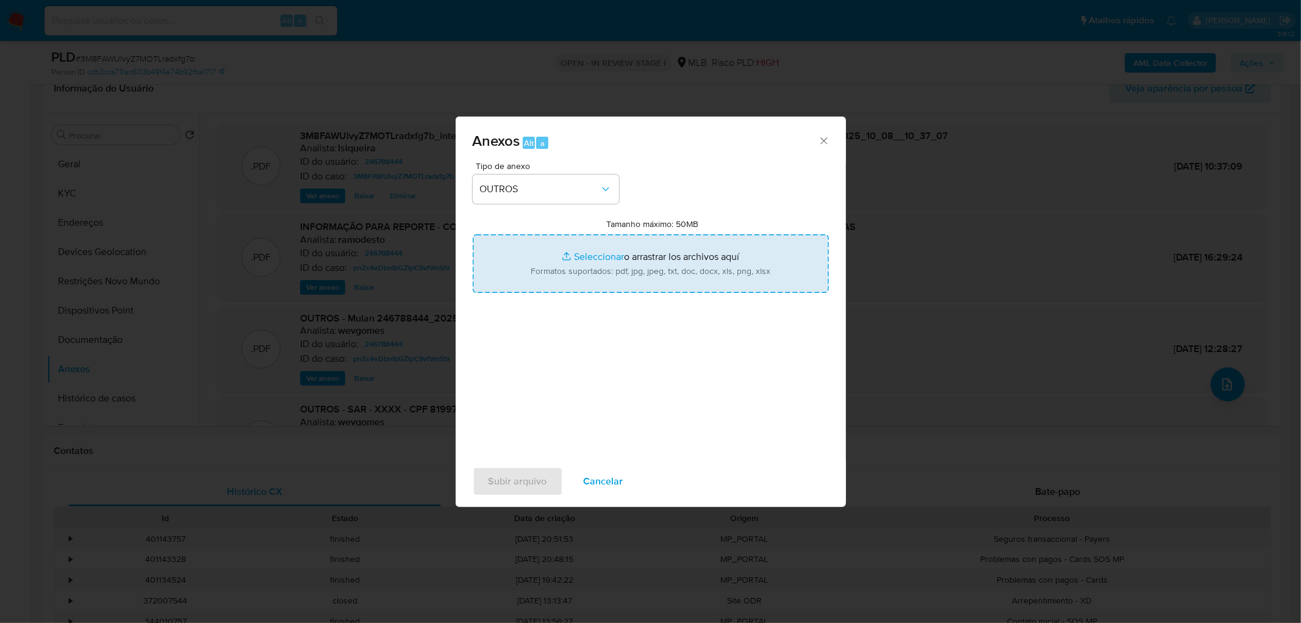
click at [555, 253] on input "Tamanho máximo: 50MB Seleccionar archivos" at bounding box center [651, 263] width 356 height 59
type input "C:\fakepath\Mulan 246788444_2025_10_08_08_24_43.xlsx"
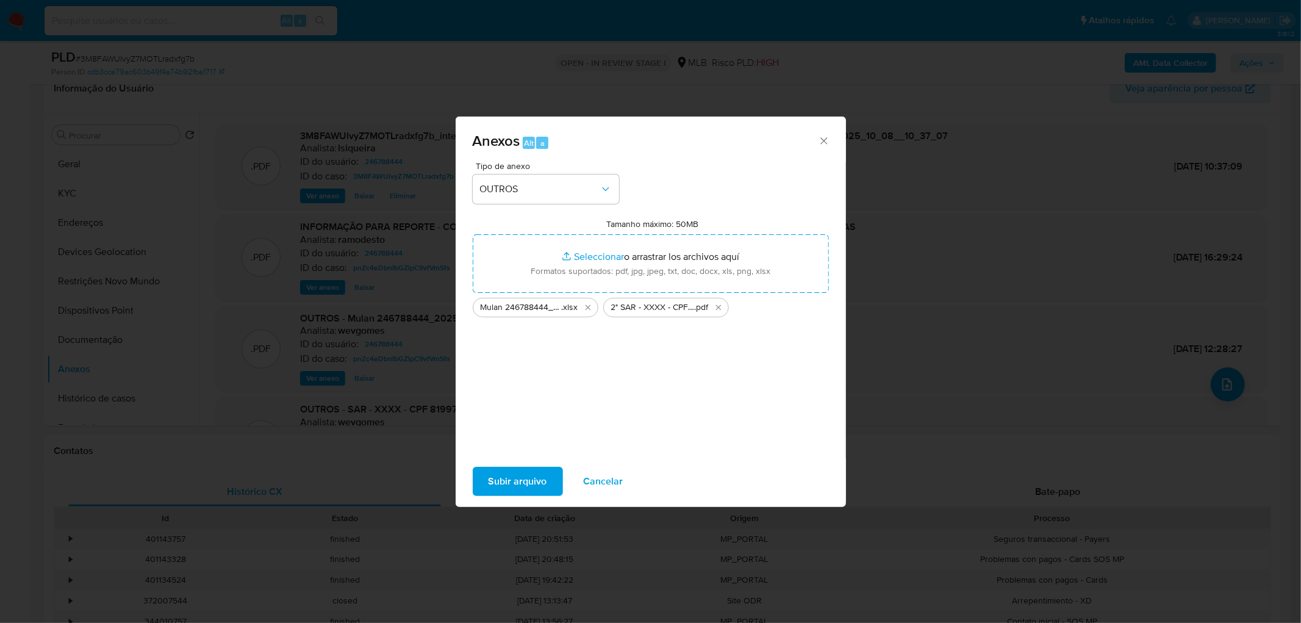
click at [551, 484] on button "Subir arquivo" at bounding box center [518, 480] width 90 height 29
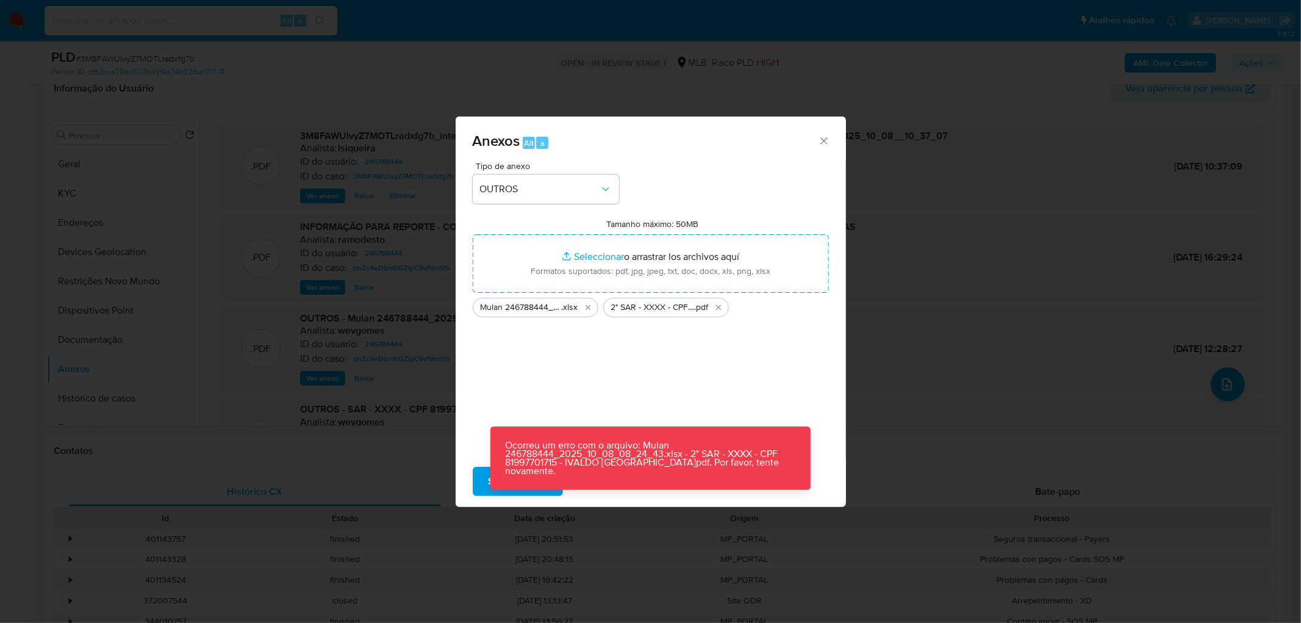
click at [821, 145] on icon "Cerrar" at bounding box center [824, 141] width 12 height 12
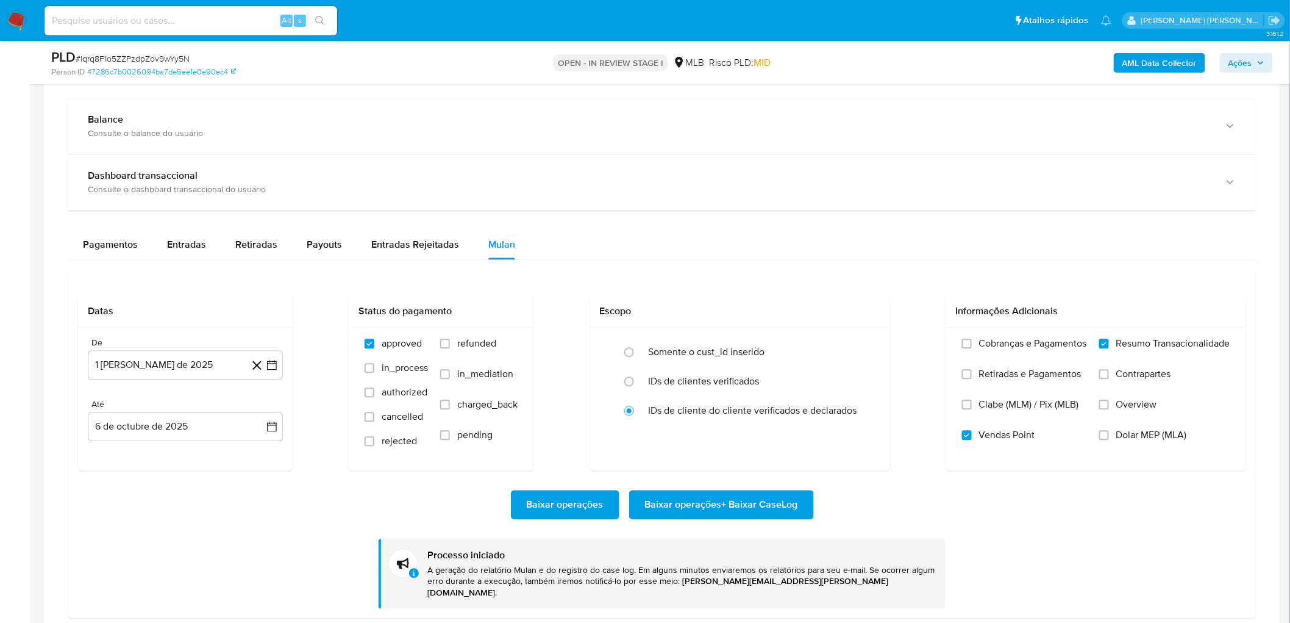
scroll to position [135, 0]
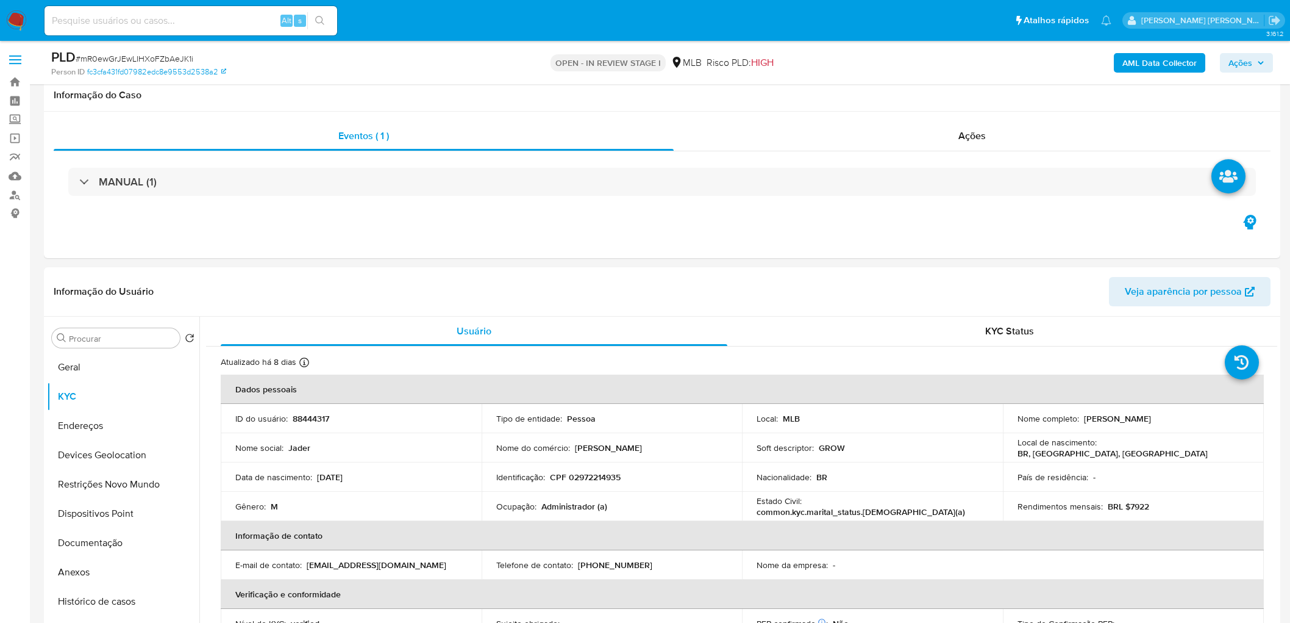
scroll to position [813, 0]
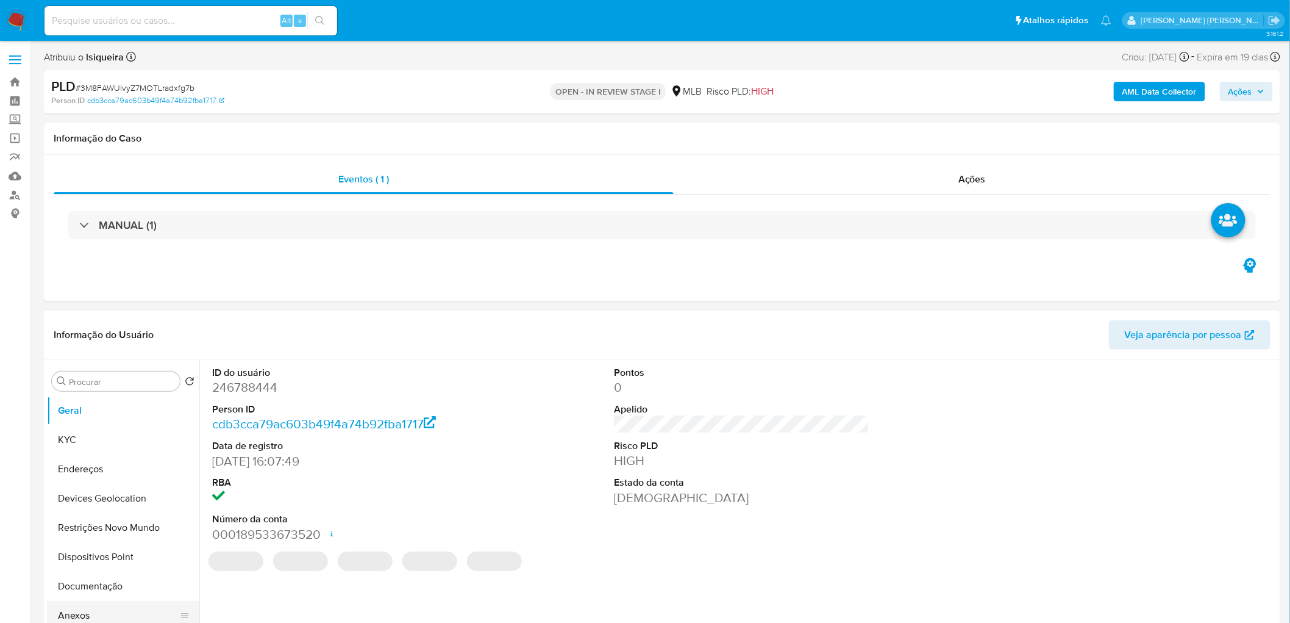
select select "10"
click at [95, 606] on button "Anexos" at bounding box center [118, 615] width 143 height 29
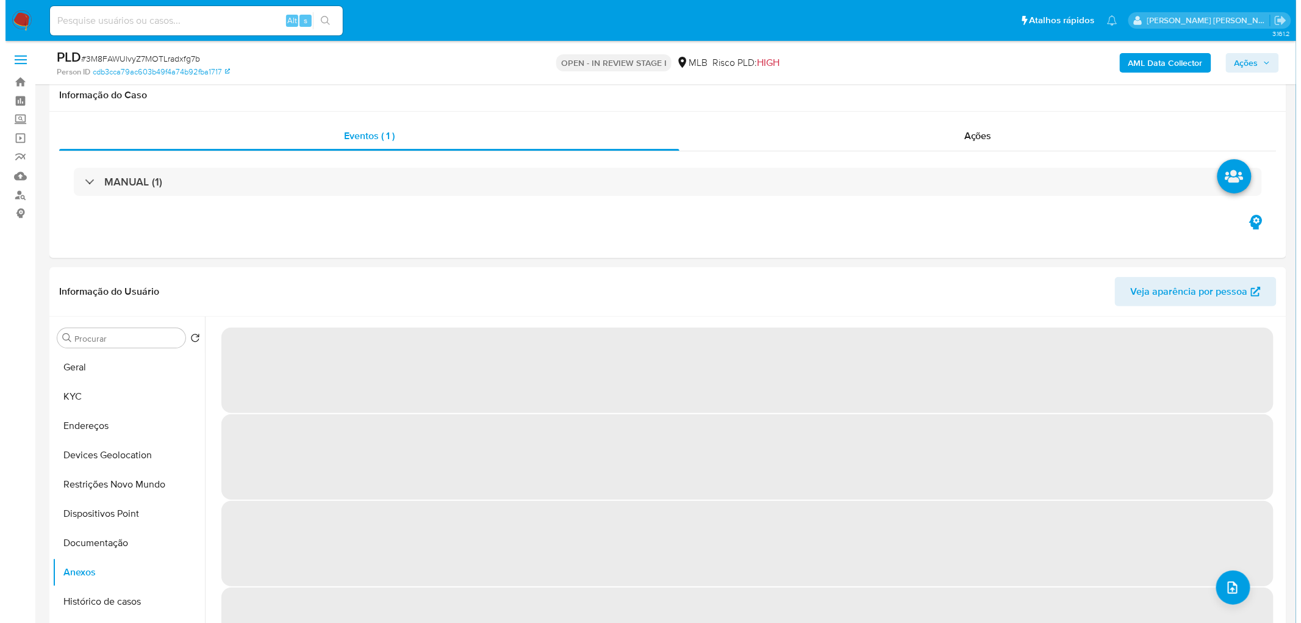
scroll to position [135, 0]
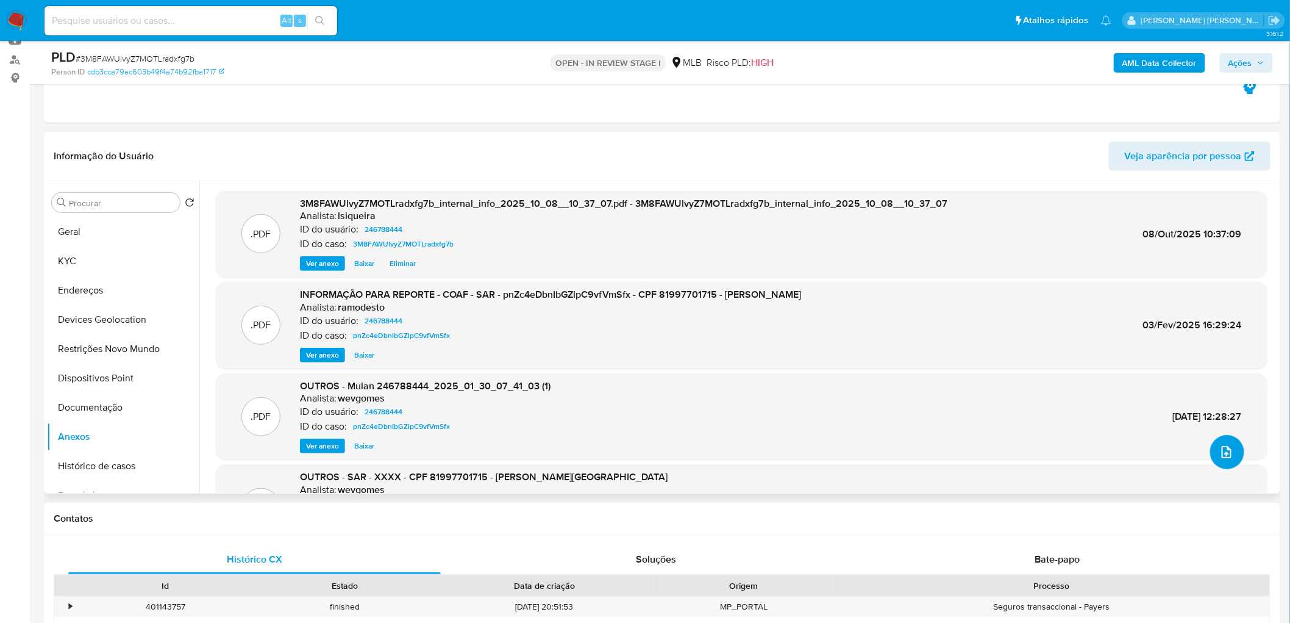
click at [1210, 450] on button "upload-file" at bounding box center [1227, 452] width 34 height 34
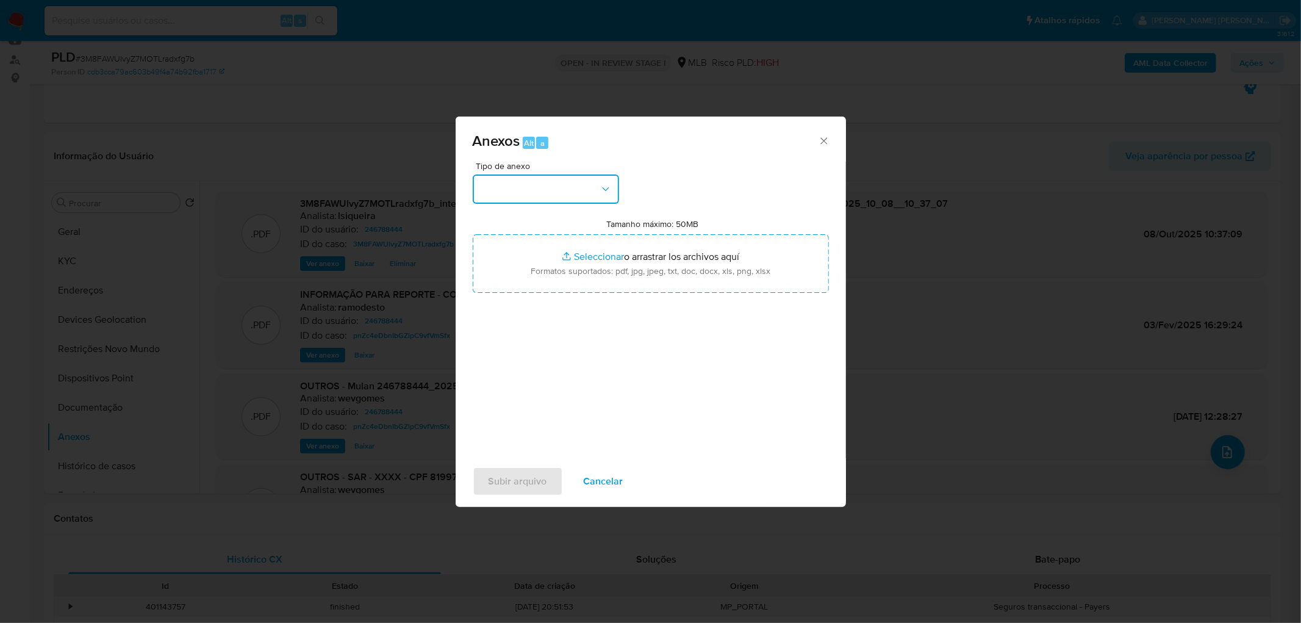
click at [576, 184] on button "button" at bounding box center [546, 188] width 146 height 29
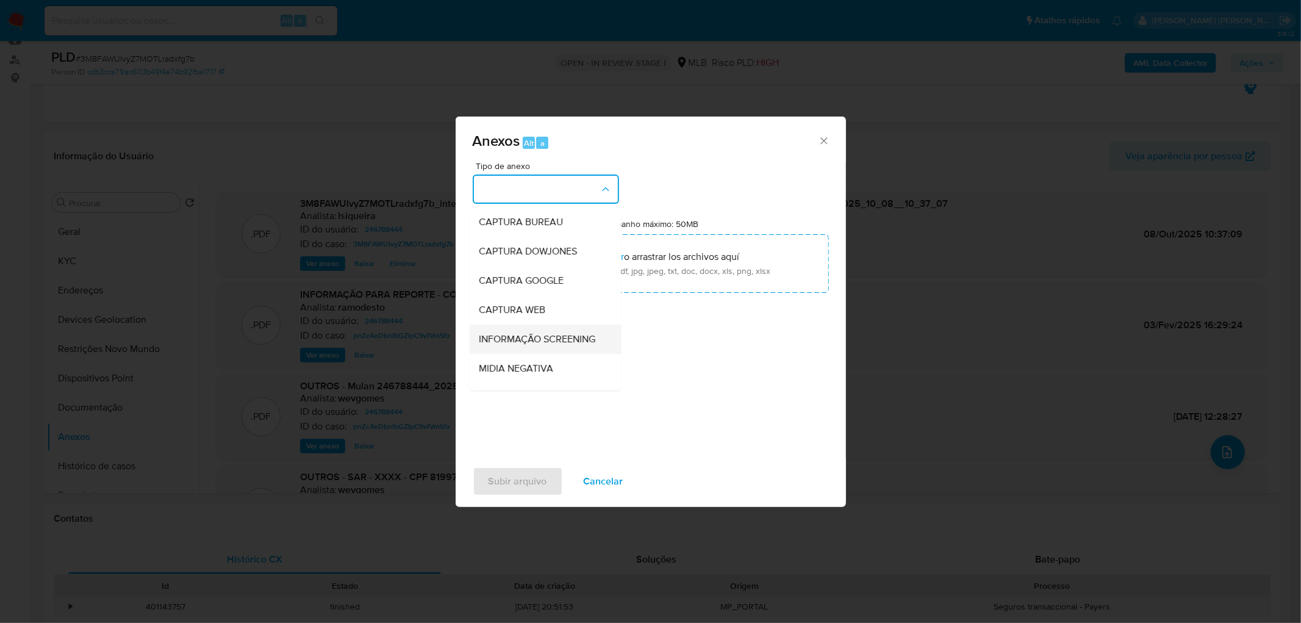
scroll to position [187, 0]
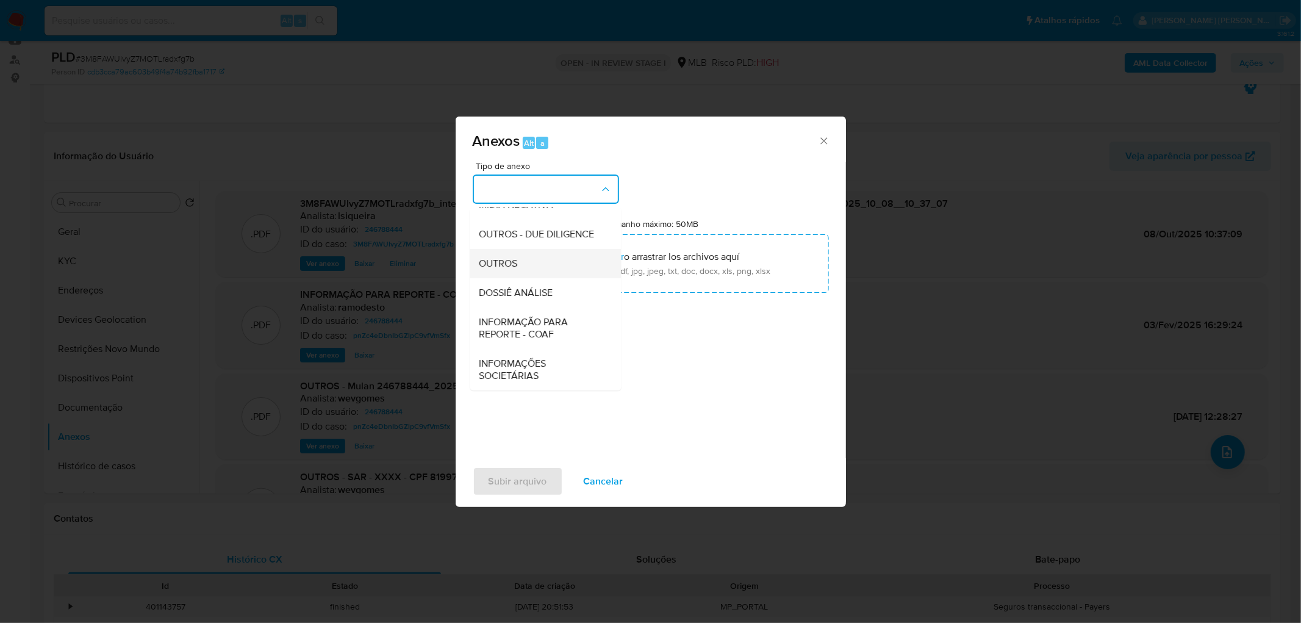
click at [516, 264] on span "OUTROS" at bounding box center [498, 263] width 38 height 12
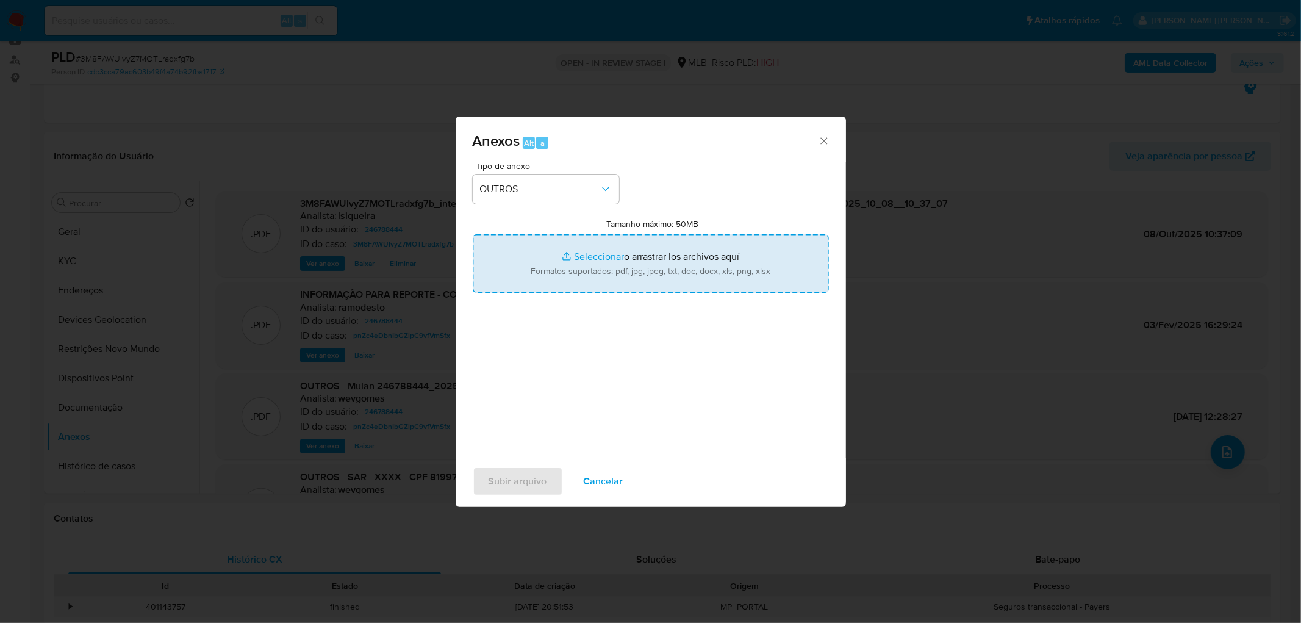
click at [592, 260] on input "Tamanho máximo: 50MB Seleccionar archivos" at bounding box center [651, 263] width 356 height 59
type input "C:\fakepath\Mulan 246788444_2025_10_08_08_24_43.xlsx"
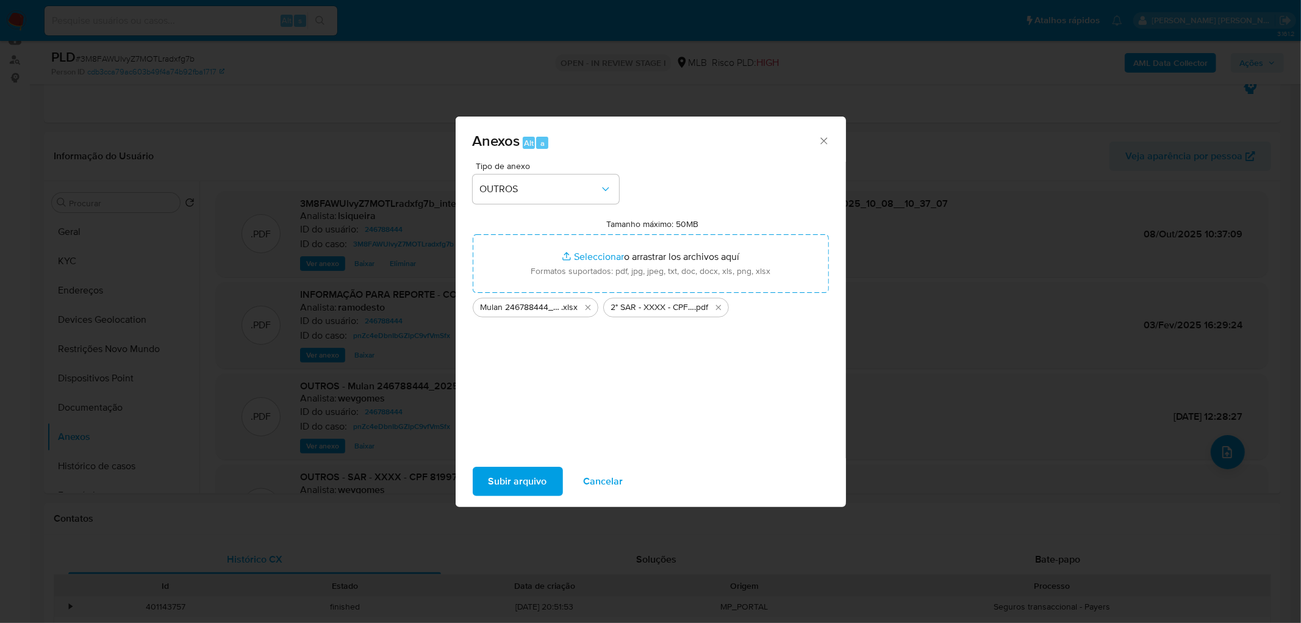
drag, startPoint x: 592, startPoint y: 260, endPoint x: 510, endPoint y: 482, distance: 236.5
click at [510, 482] on span "Subir arquivo" at bounding box center [517, 481] width 59 height 27
click at [820, 137] on icon "Cerrar" at bounding box center [824, 141] width 12 height 12
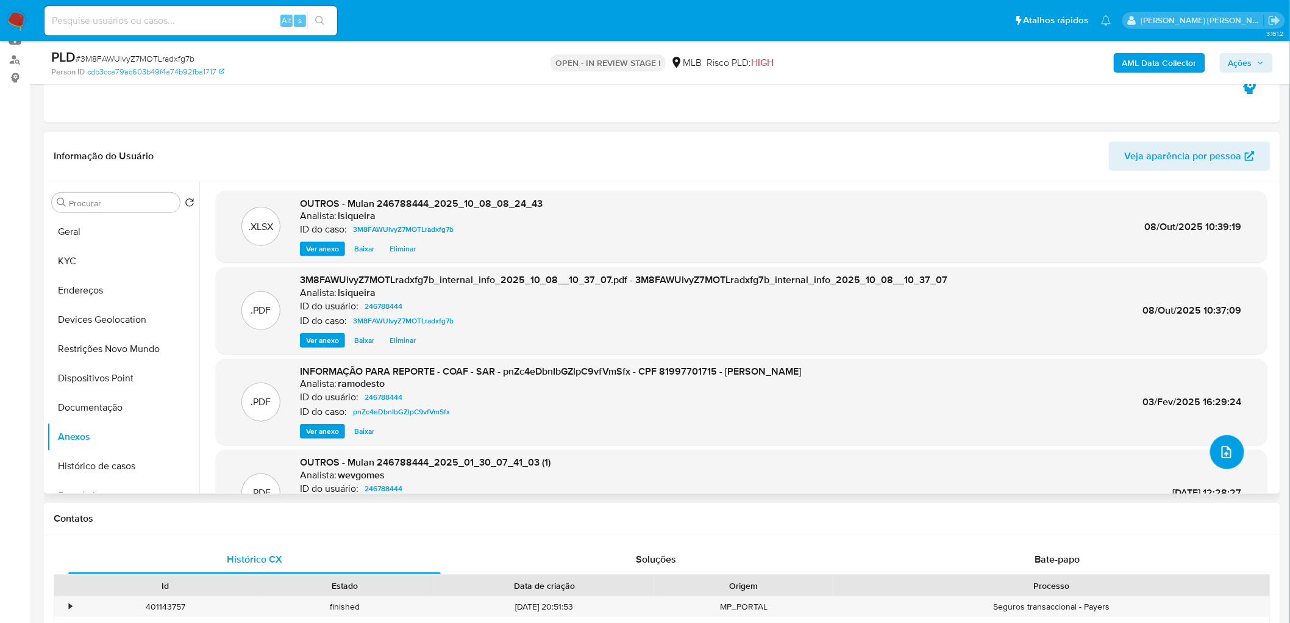
click at [1219, 454] on icon "upload-file" at bounding box center [1226, 452] width 15 height 15
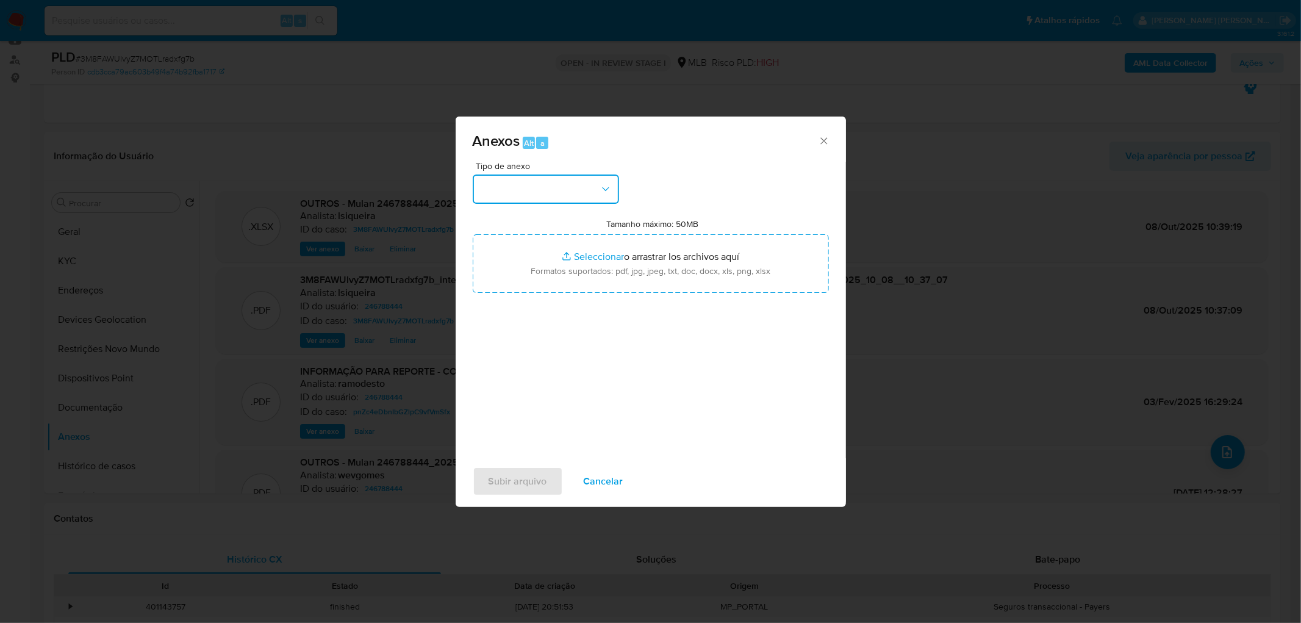
click at [543, 180] on button "button" at bounding box center [546, 188] width 146 height 29
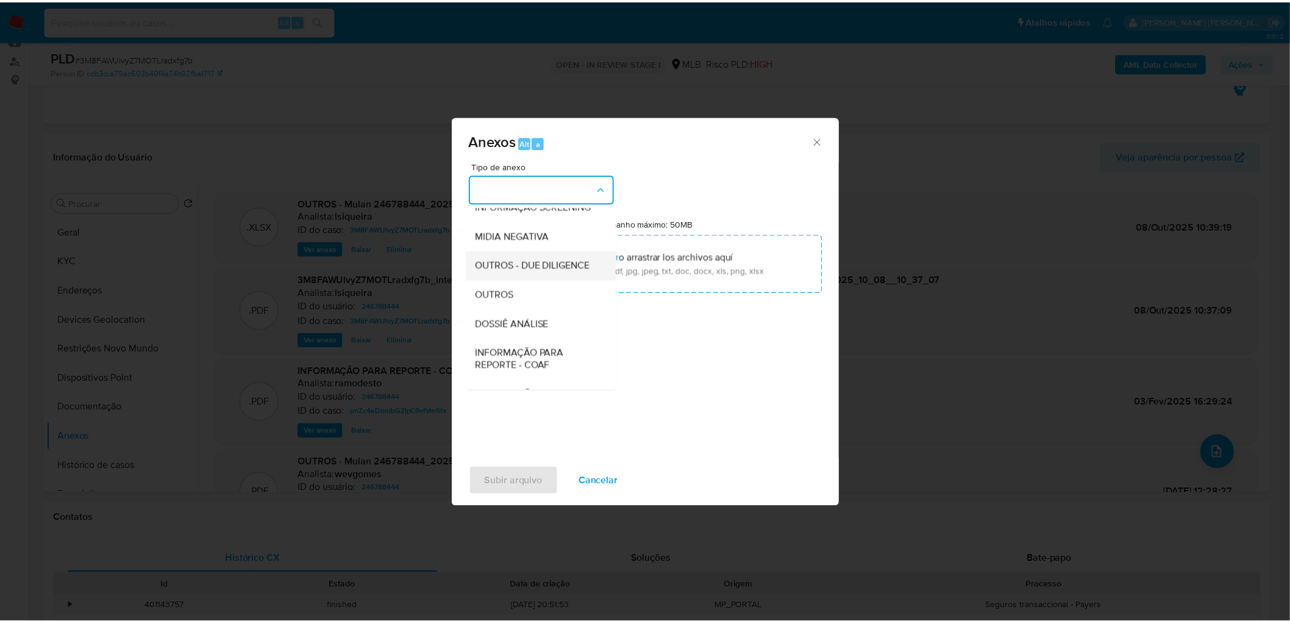
scroll to position [68, 0]
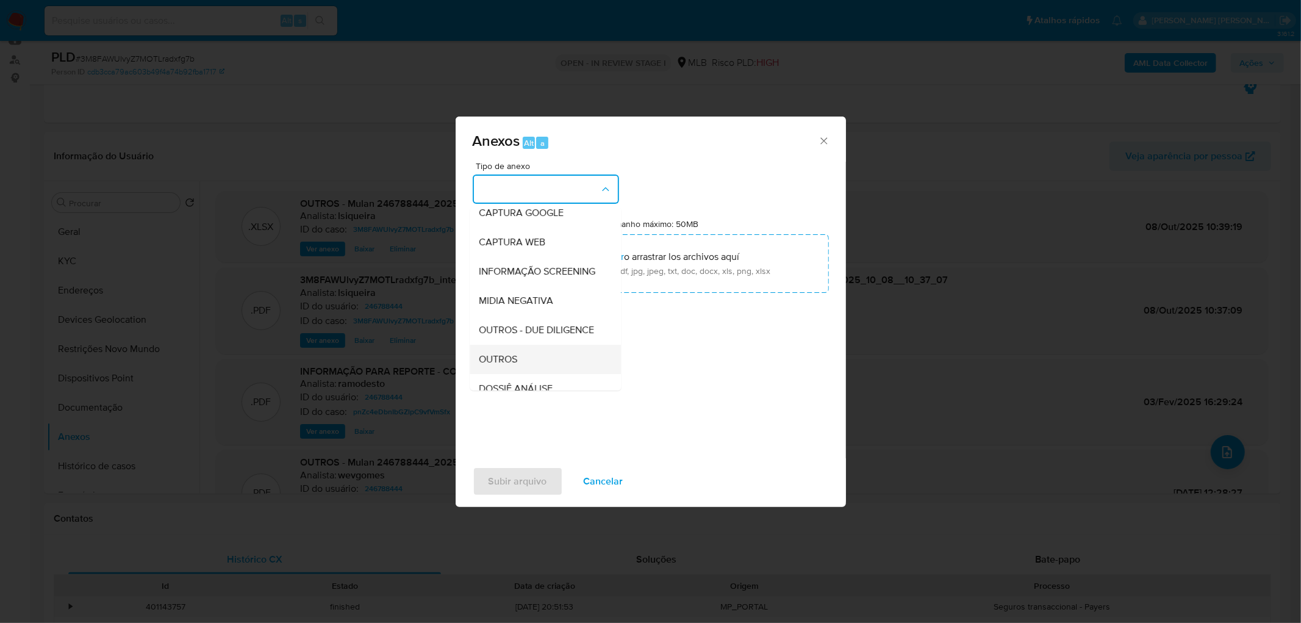
click at [501, 370] on div "OUTROS" at bounding box center [541, 359] width 124 height 29
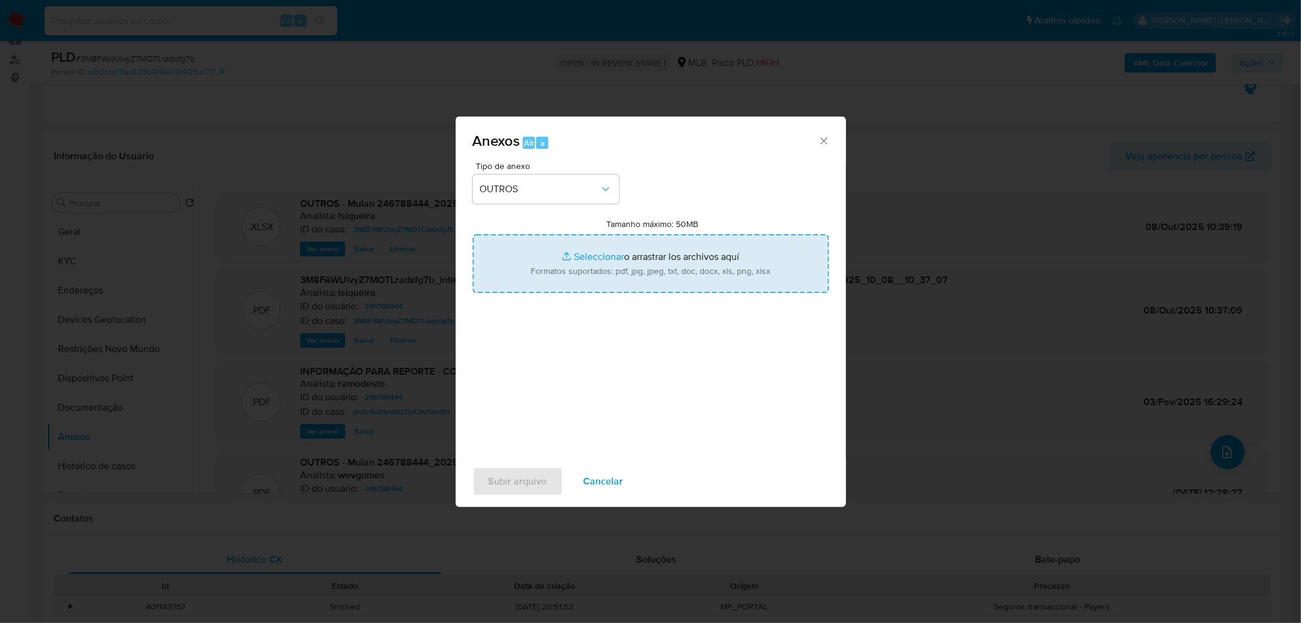
click at [594, 275] on input "Tamanho máximo: 50MB Seleccionar archivos" at bounding box center [651, 263] width 356 height 59
type input "C:\fakepath\2° SAR - XXXX - CPF 81997701715 - [PERSON_NAME].pdf"
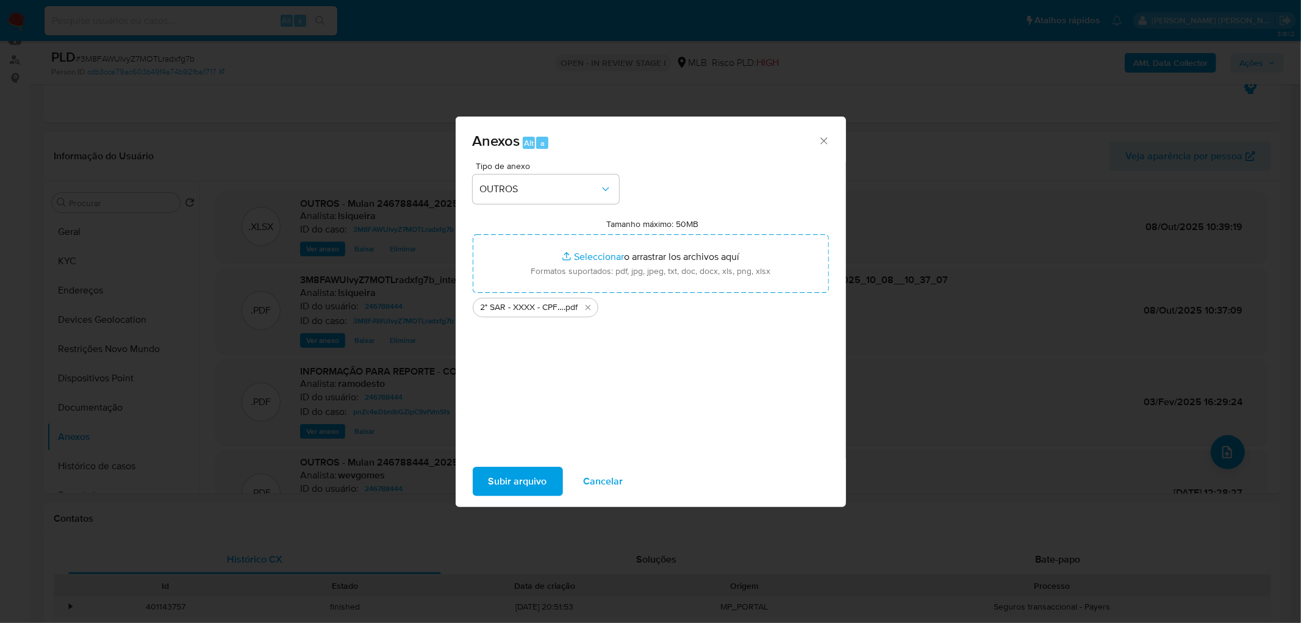
drag, startPoint x: 594, startPoint y: 275, endPoint x: 538, endPoint y: 491, distance: 223.6
click at [538, 491] on span "Subir arquivo" at bounding box center [517, 481] width 59 height 27
click at [506, 490] on span "Subir arquivo" at bounding box center [517, 481] width 59 height 27
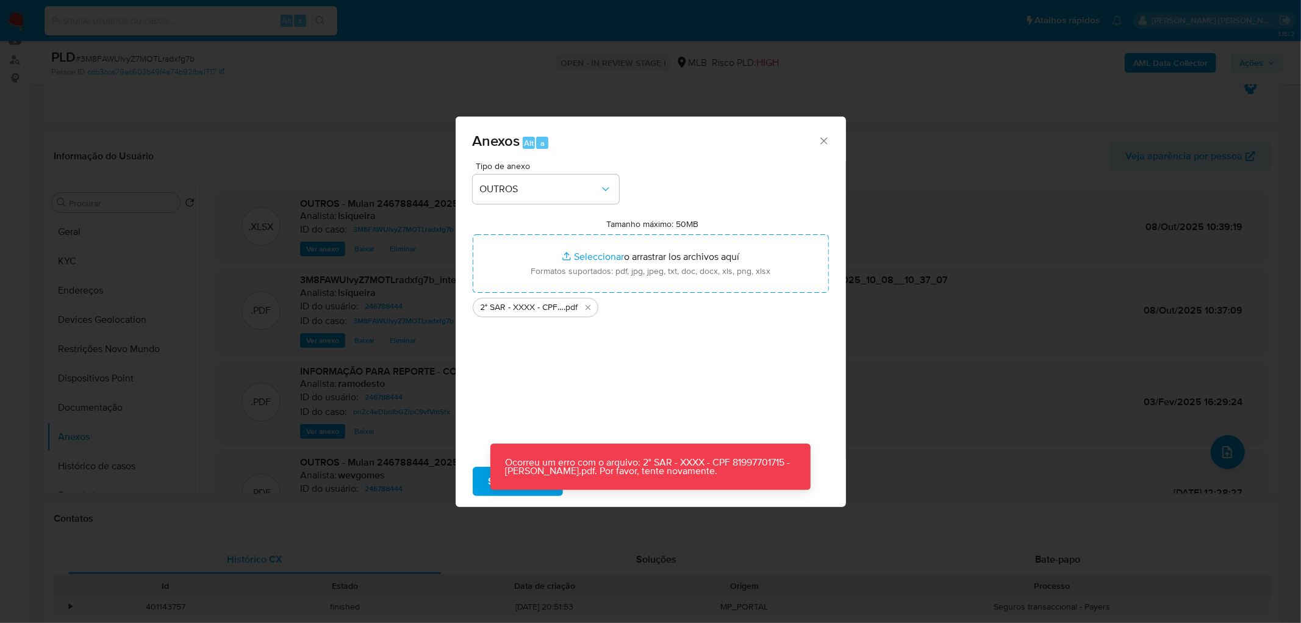
click at [820, 142] on icon "Cerrar" at bounding box center [824, 141] width 12 height 12
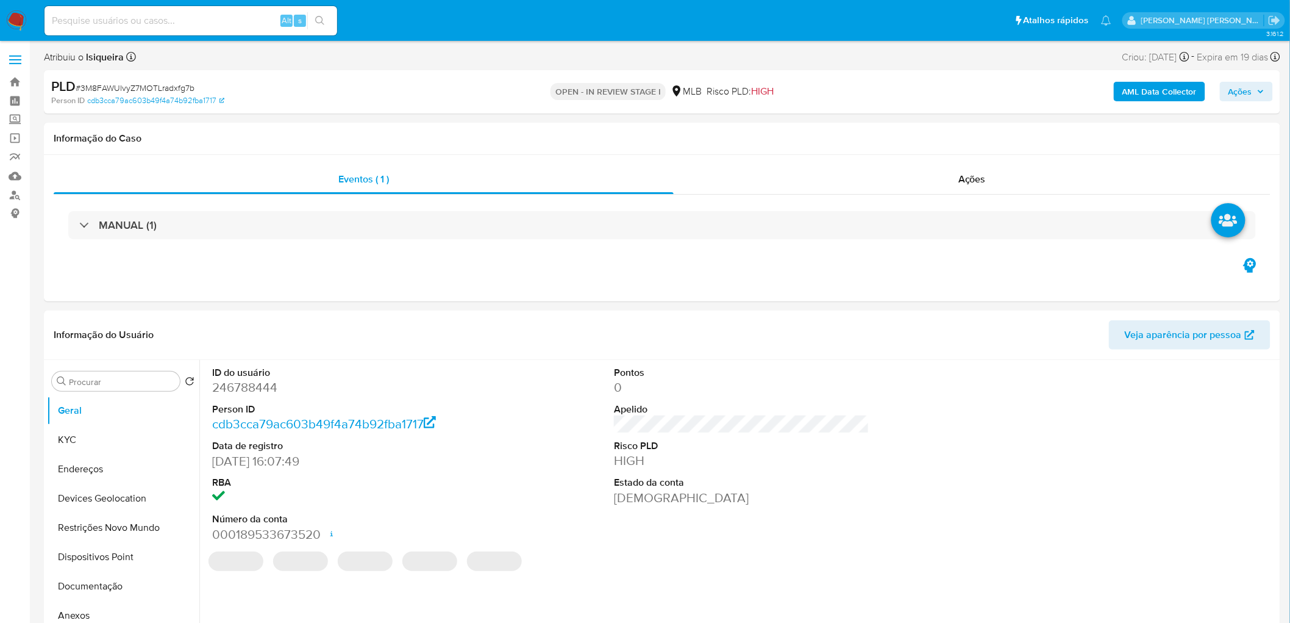
select select "10"
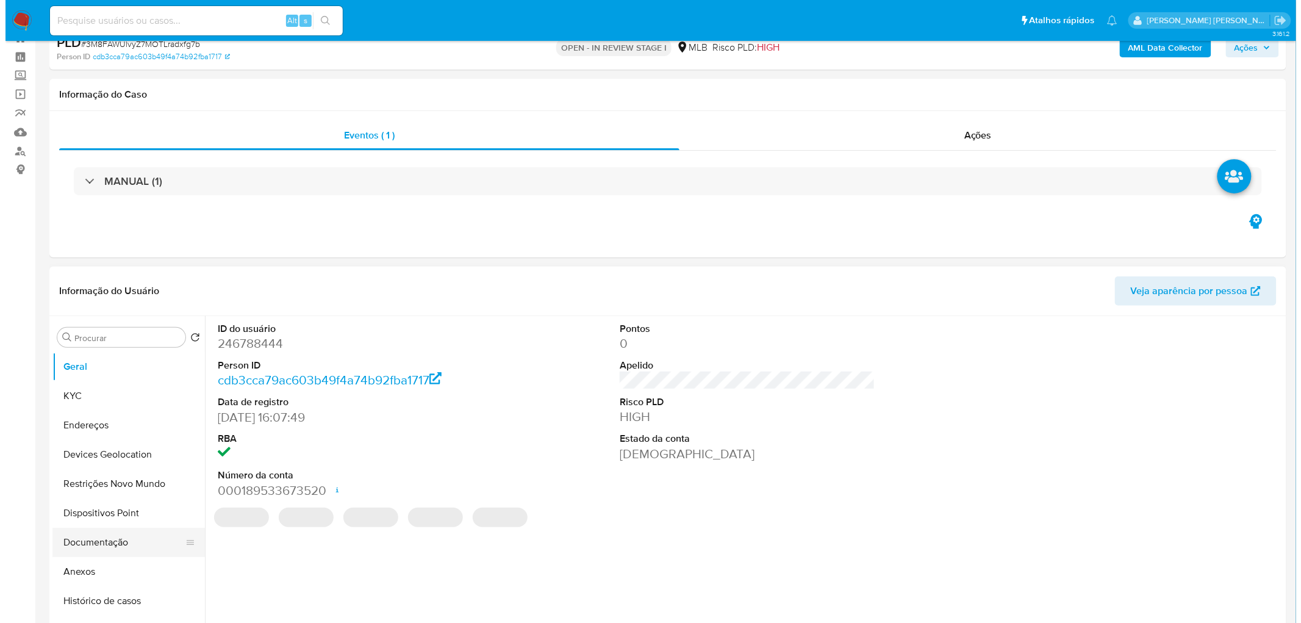
scroll to position [68, 0]
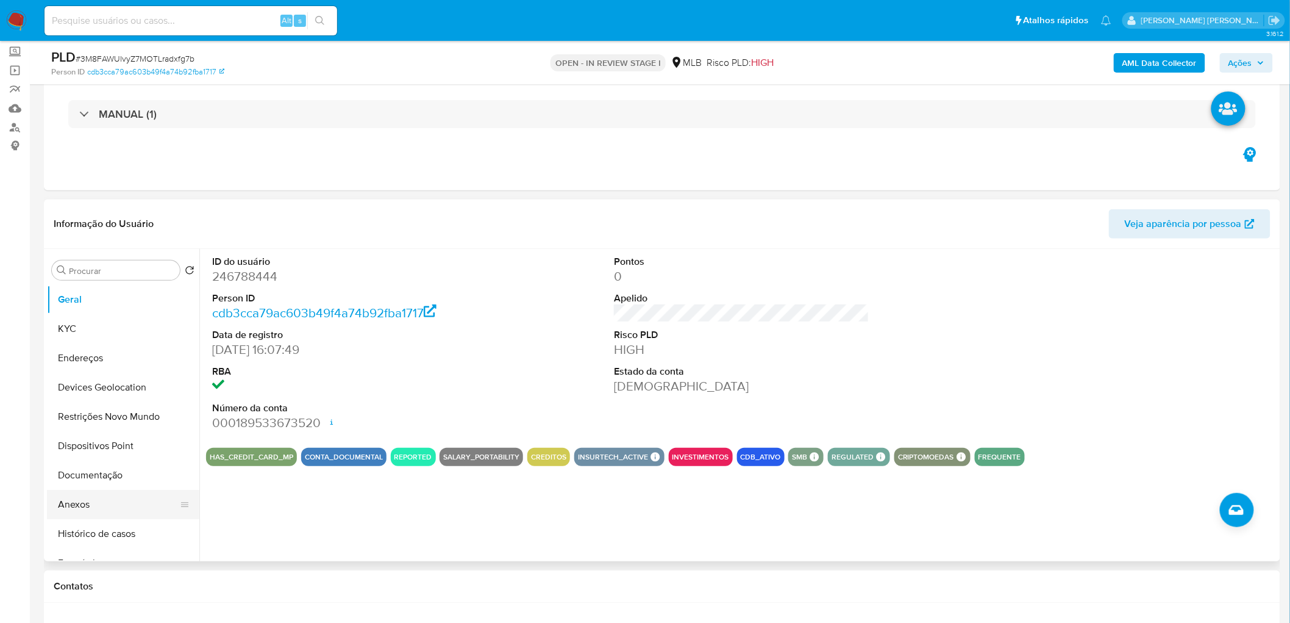
click at [94, 513] on button "Anexos" at bounding box center [118, 504] width 143 height 29
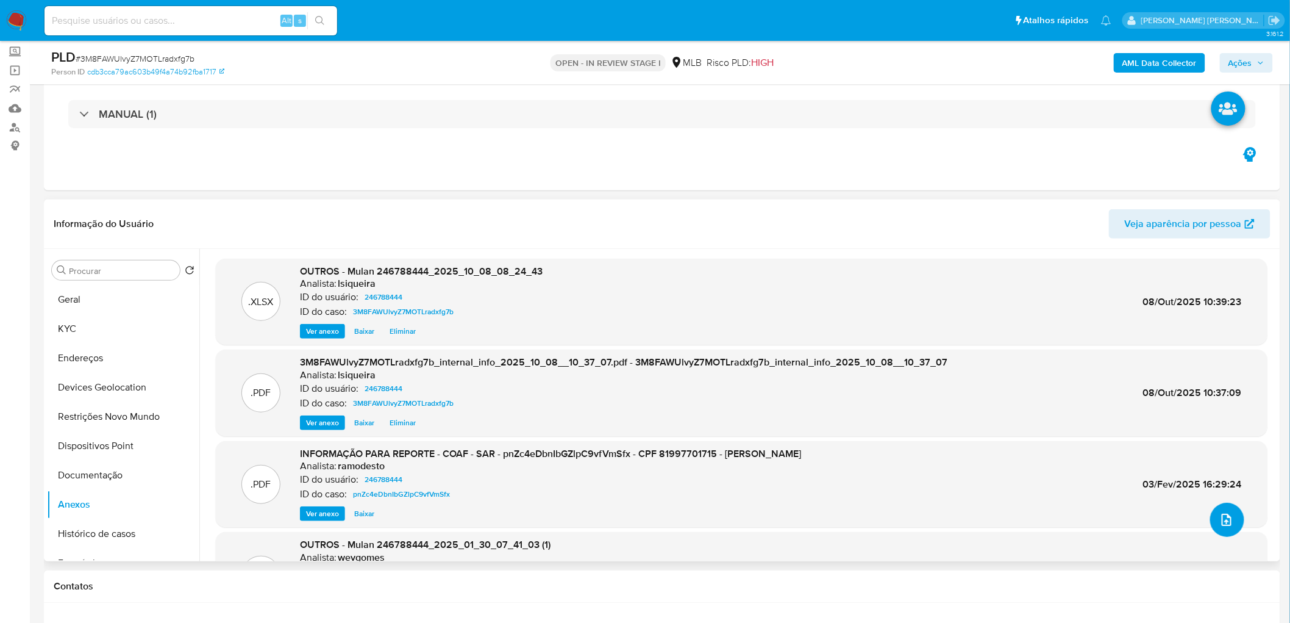
click at [1212, 519] on button "upload-file" at bounding box center [1227, 519] width 34 height 34
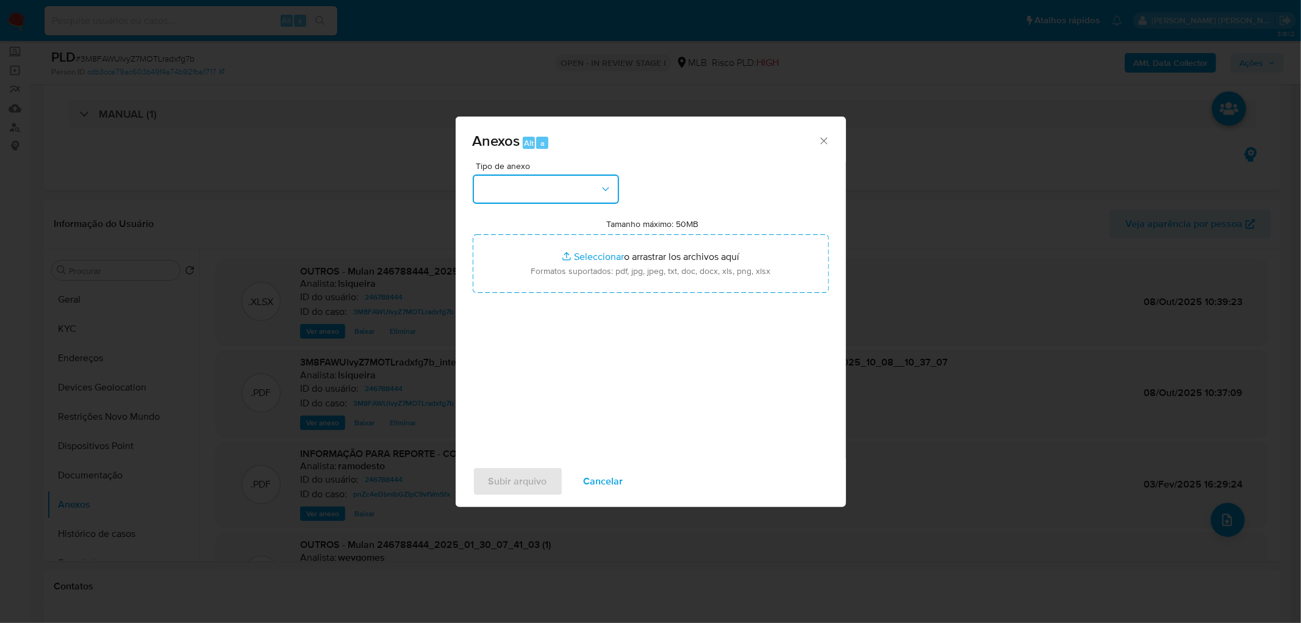
click at [596, 187] on button "button" at bounding box center [546, 188] width 146 height 29
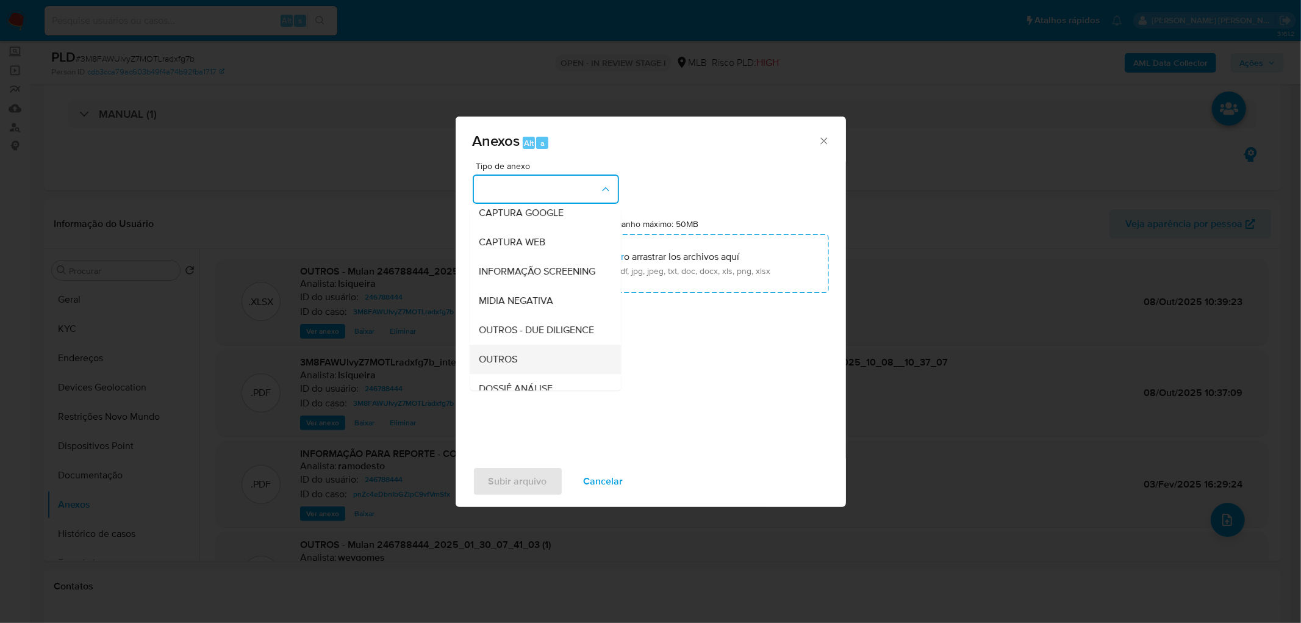
click at [502, 365] on span "OUTROS" at bounding box center [498, 359] width 38 height 12
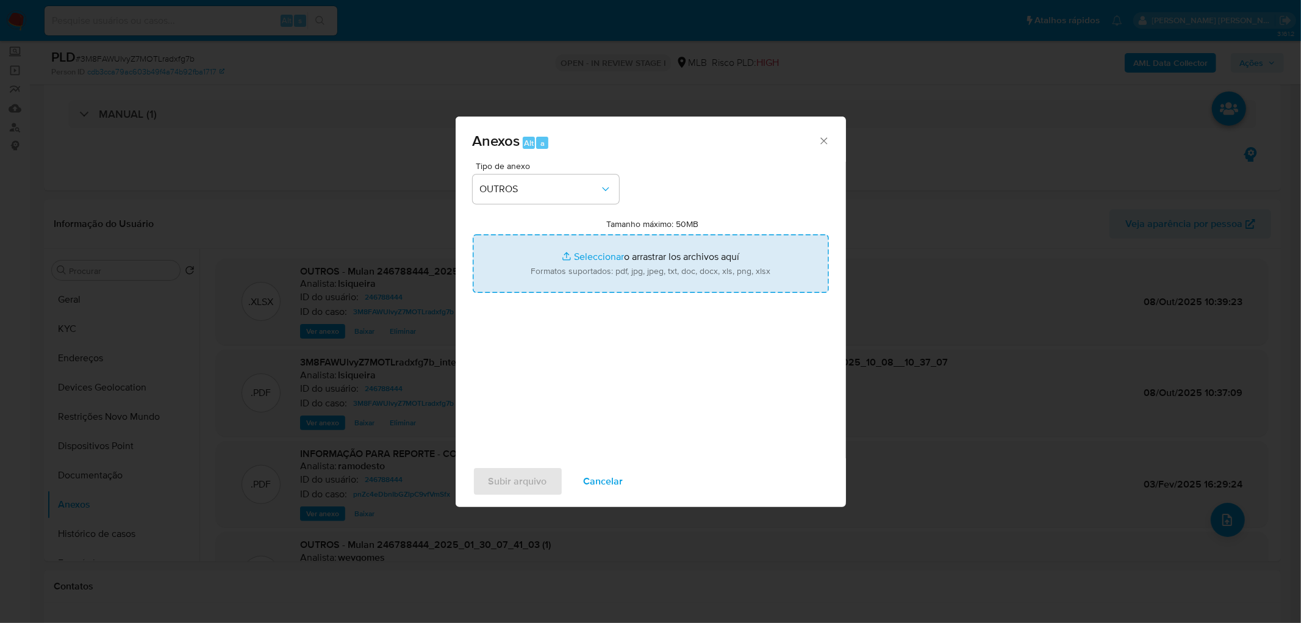
click at [574, 291] on input "Tamanho máximo: 50MB Seleccionar archivos" at bounding box center [651, 263] width 356 height 59
type input "C:\fakepath\2° SAR - XXXX - CPF 81997701715 - IVALDO VIANA DE FREITAS.pdf"
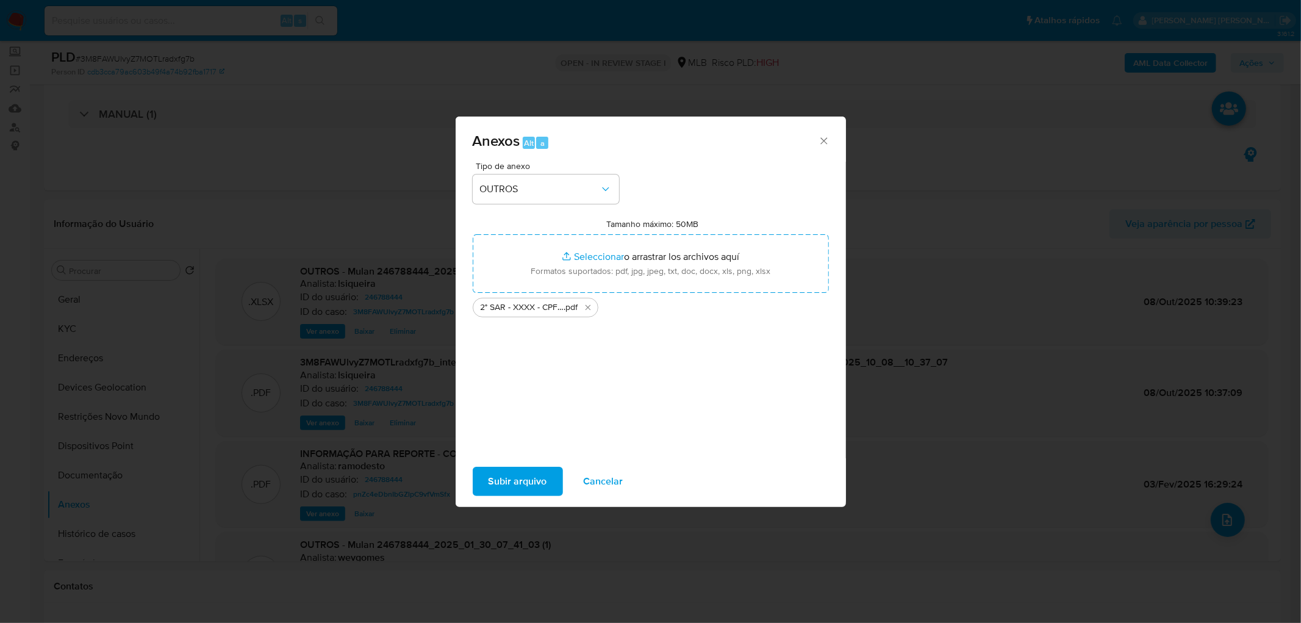
drag, startPoint x: 574, startPoint y: 291, endPoint x: 498, endPoint y: 479, distance: 202.7
click at [498, 479] on span "Subir arquivo" at bounding box center [517, 481] width 59 height 27
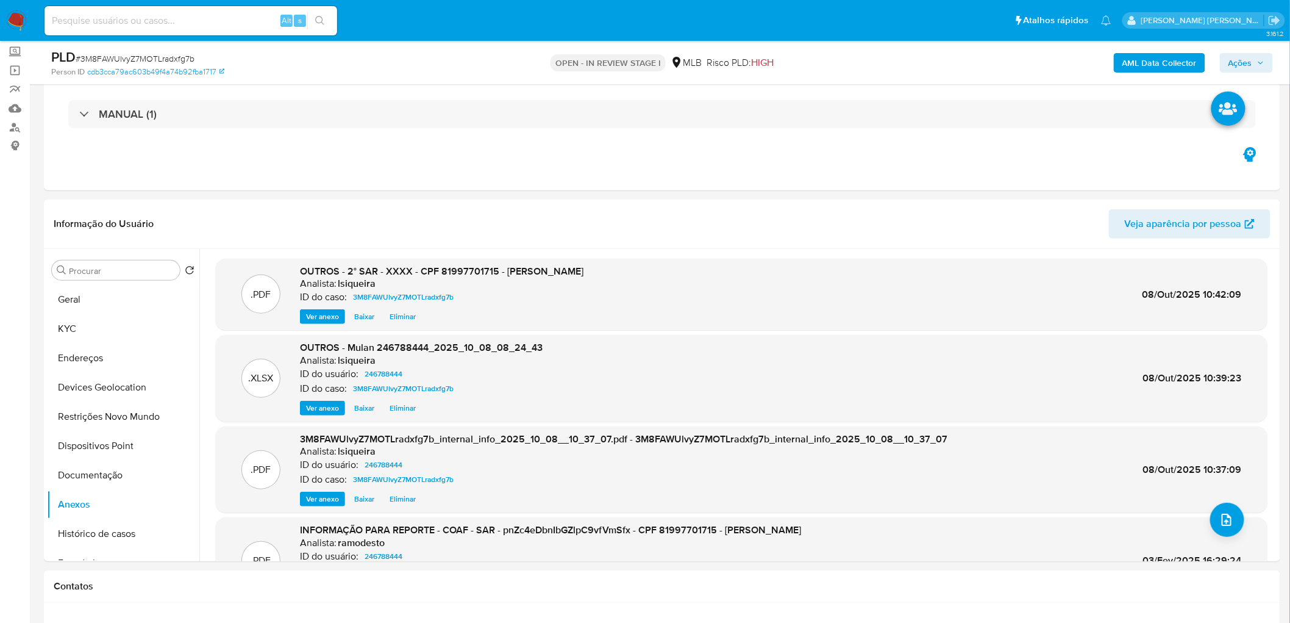
click at [1248, 66] on span "Ações" at bounding box center [1241, 63] width 24 height 20
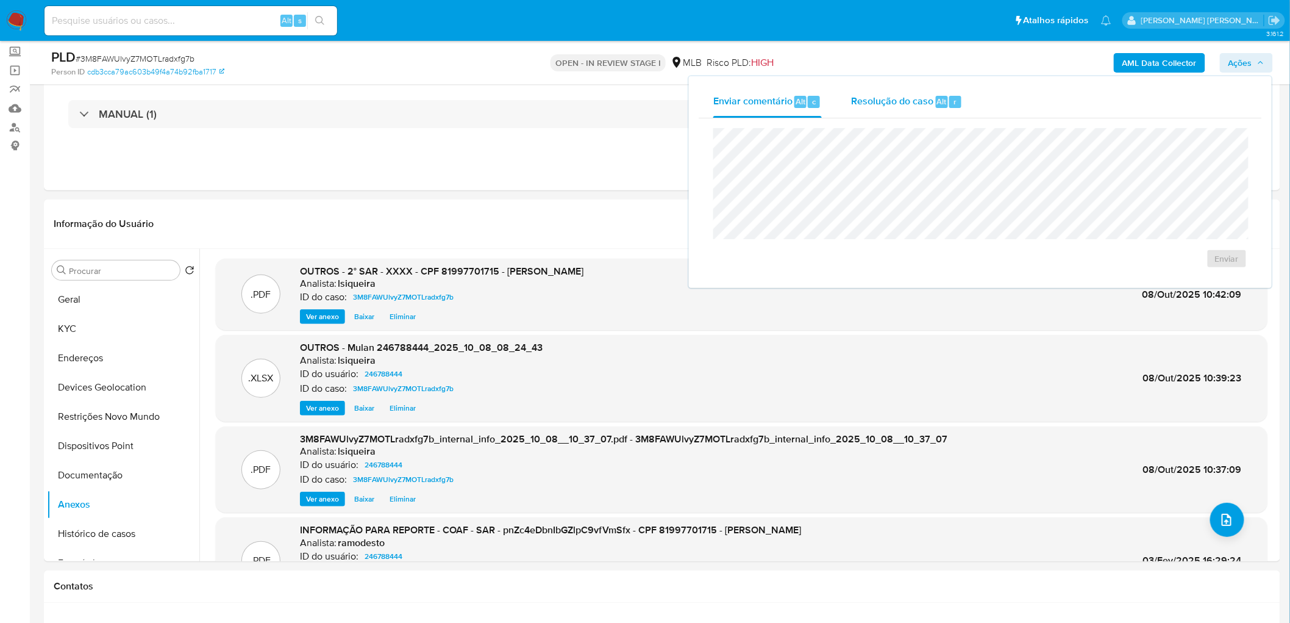
click at [909, 111] on div "Resolução do caso Alt r" at bounding box center [907, 102] width 112 height 32
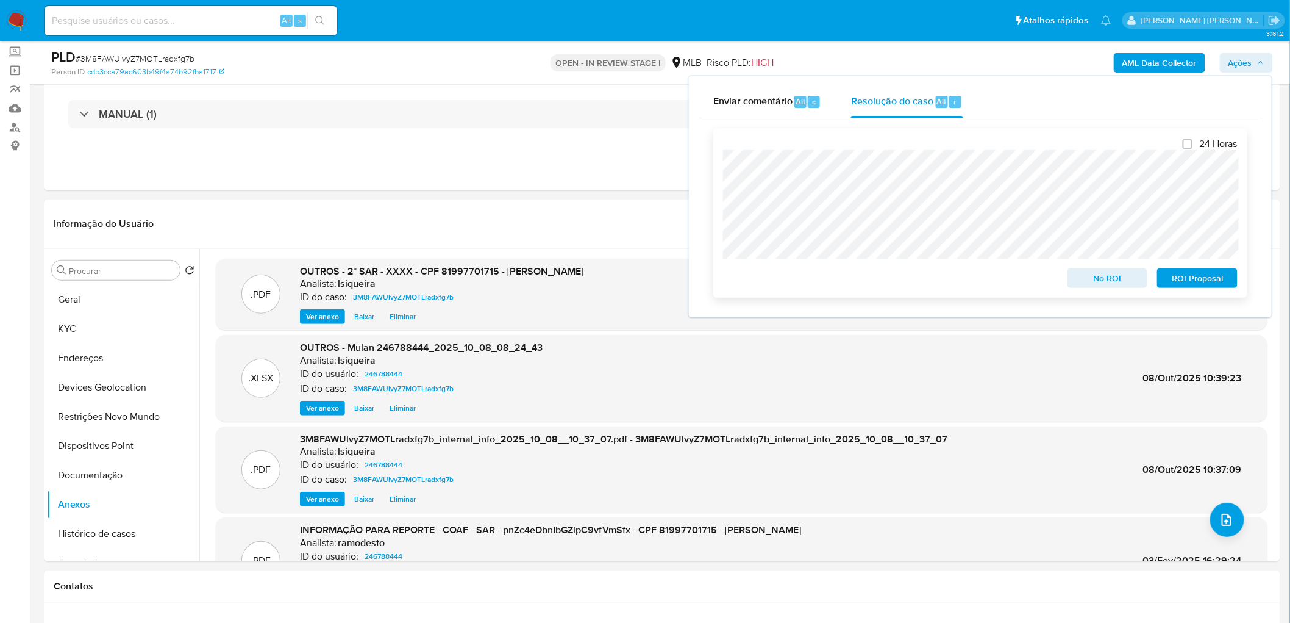
click at [1183, 271] on span "ROI Proposal" at bounding box center [1197, 278] width 63 height 17
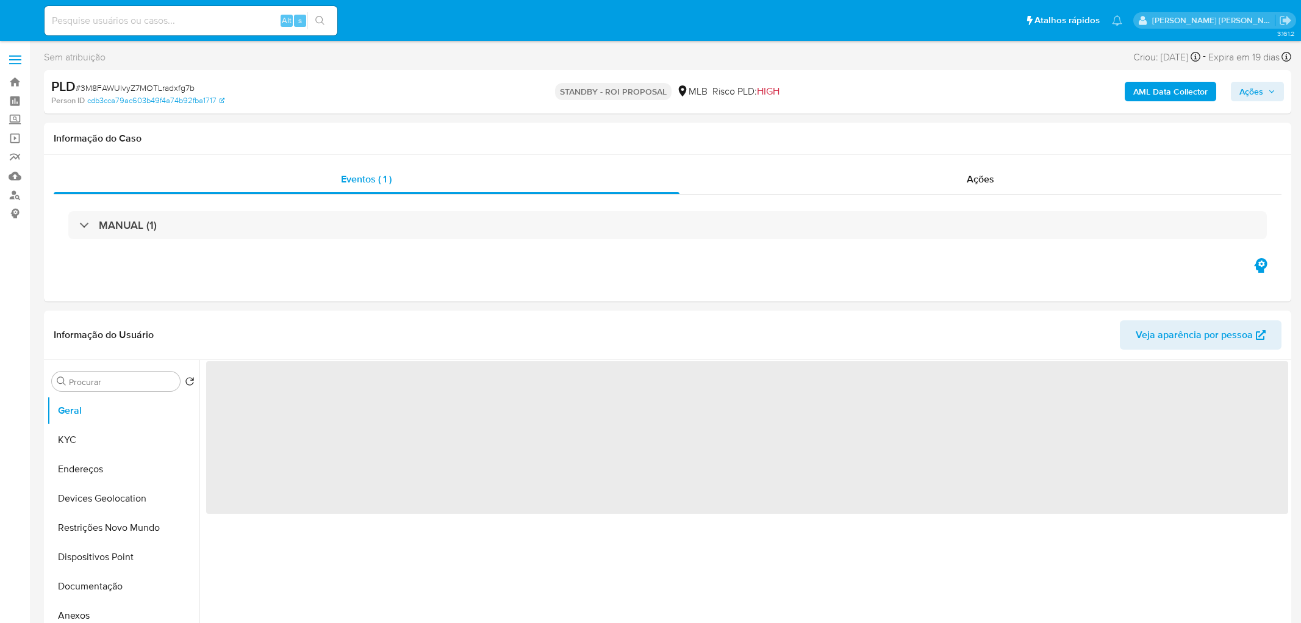
select select "10"
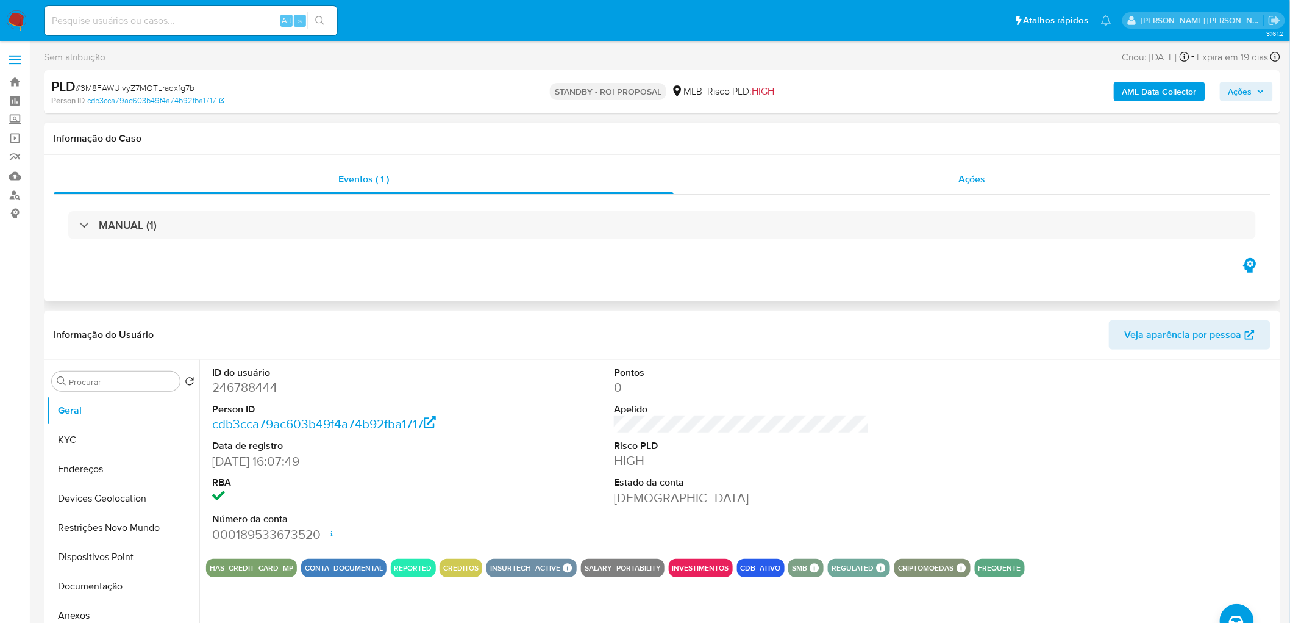
click at [937, 180] on div "Ações" at bounding box center [972, 179] width 597 height 29
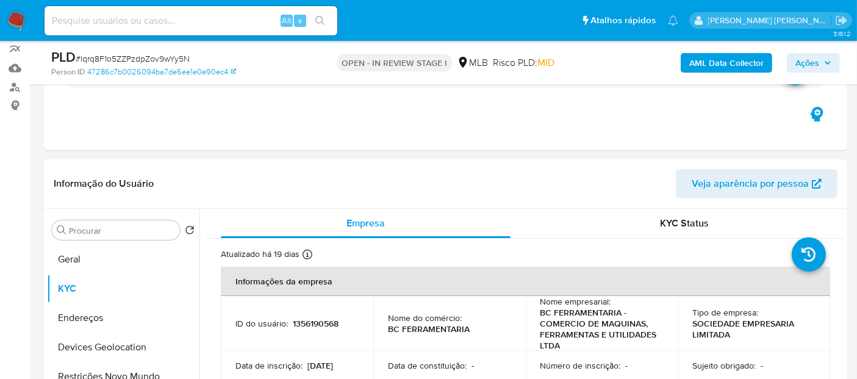
scroll to position [68, 0]
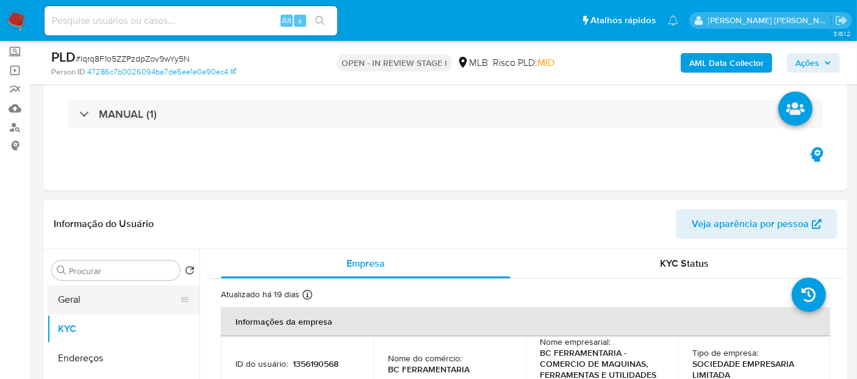
click at [96, 299] on button "Geral" at bounding box center [118, 299] width 143 height 29
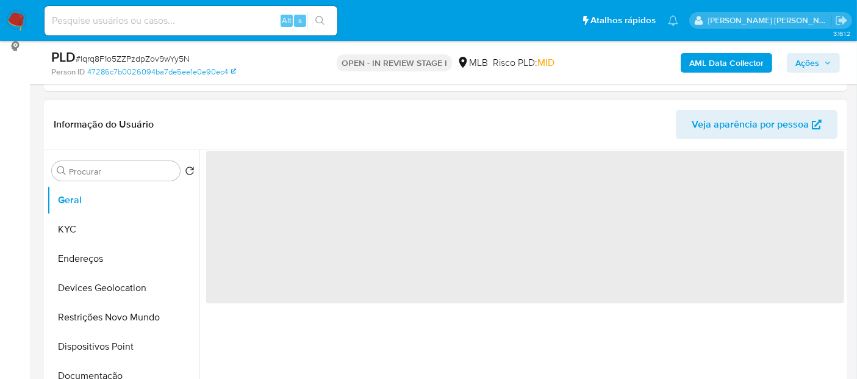
scroll to position [203, 0]
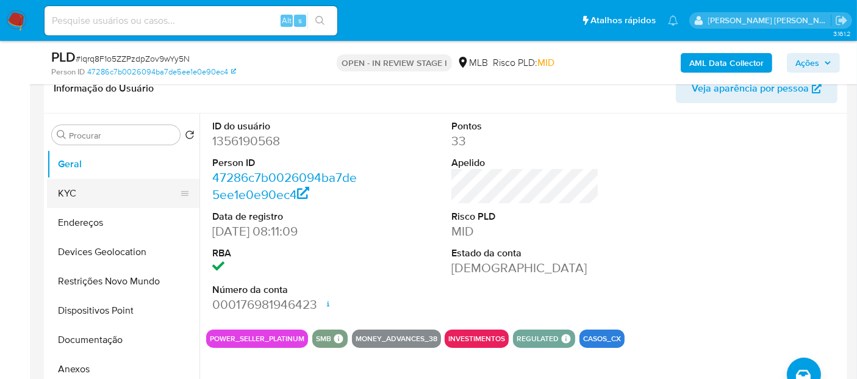
click at [96, 185] on button "KYC" at bounding box center [118, 193] width 143 height 29
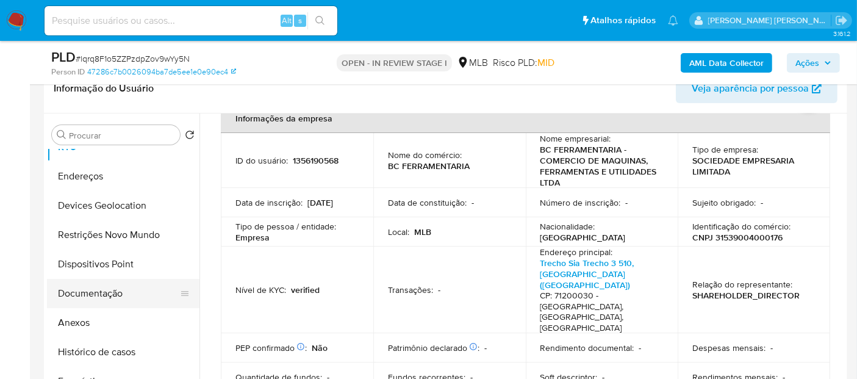
scroll to position [68, 0]
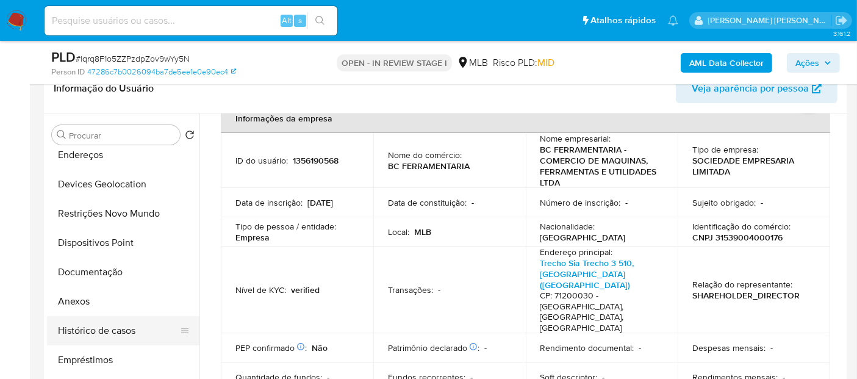
click at [76, 334] on button "Histórico de casos" at bounding box center [118, 330] width 143 height 29
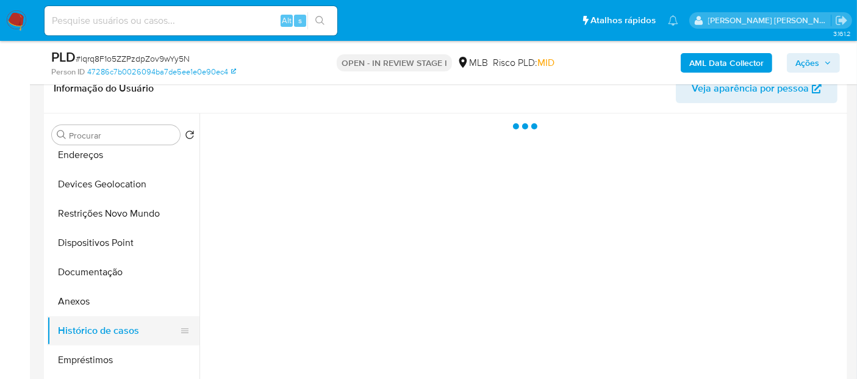
scroll to position [0, 0]
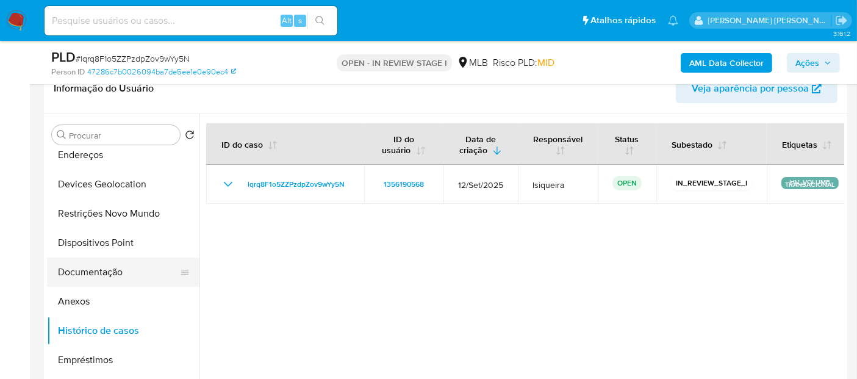
click at [87, 263] on button "Documentação" at bounding box center [118, 271] width 143 height 29
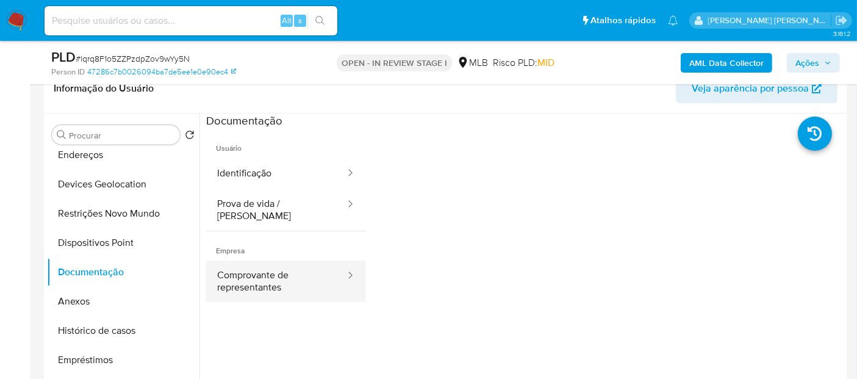
click at [301, 276] on button "Comprovante de representantes" at bounding box center [276, 280] width 140 height 41
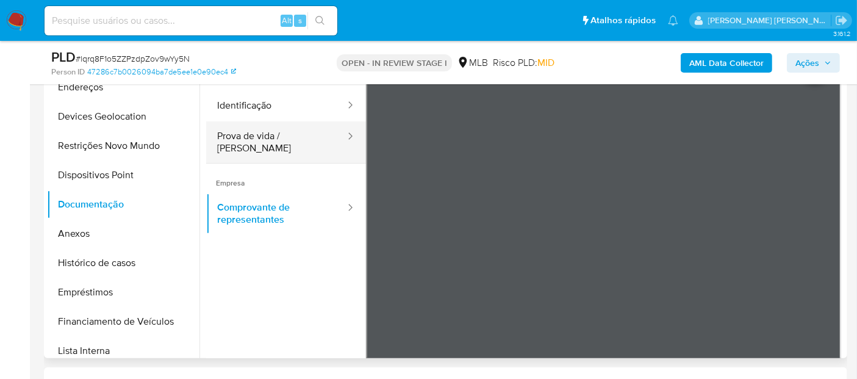
click at [280, 135] on button "Prova de vida / [PERSON_NAME]" at bounding box center [276, 141] width 140 height 41
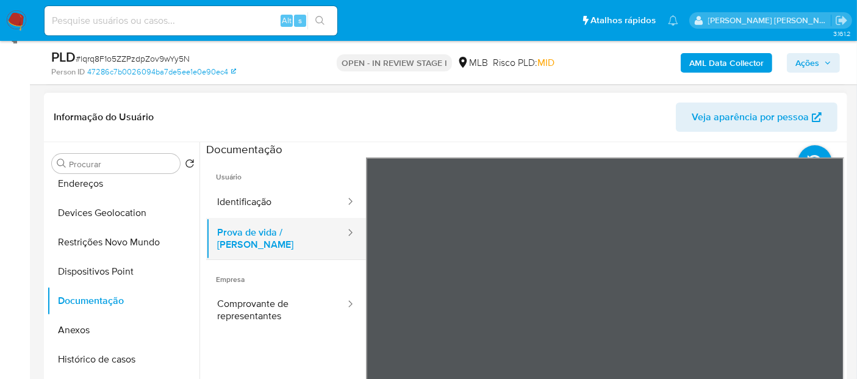
scroll to position [135, 0]
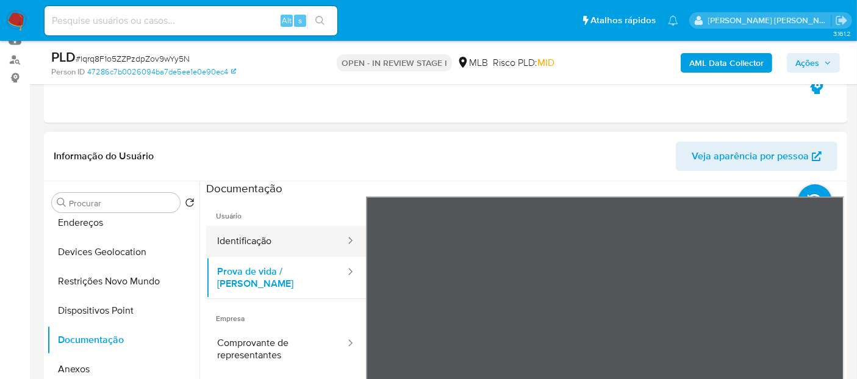
click at [293, 226] on button "Identificação" at bounding box center [276, 241] width 140 height 31
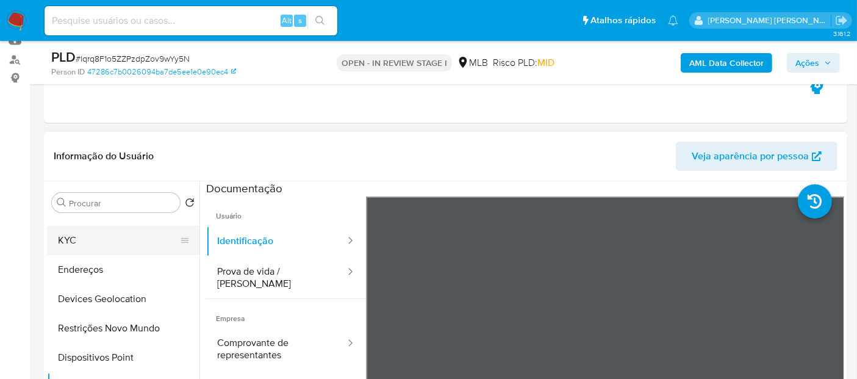
scroll to position [0, 0]
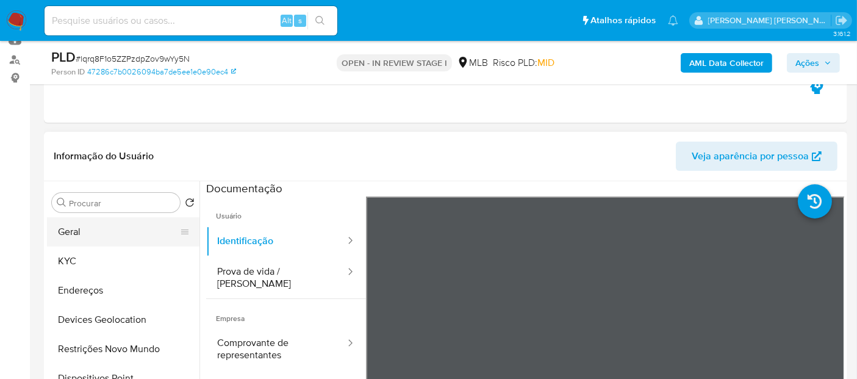
click at [95, 225] on button "Geral" at bounding box center [118, 231] width 143 height 29
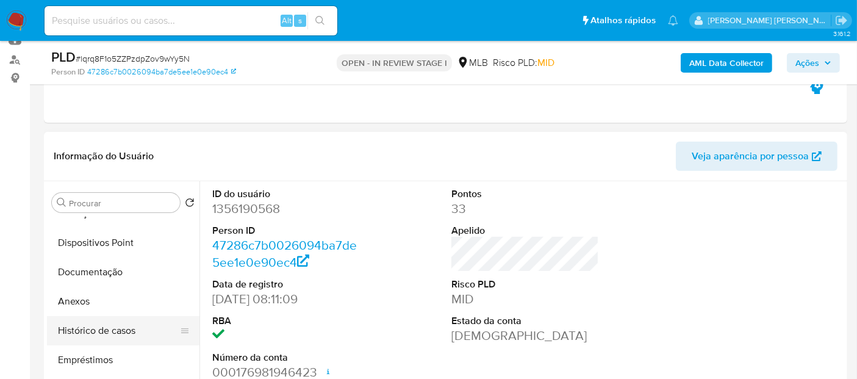
click at [101, 334] on button "Histórico de casos" at bounding box center [118, 330] width 143 height 29
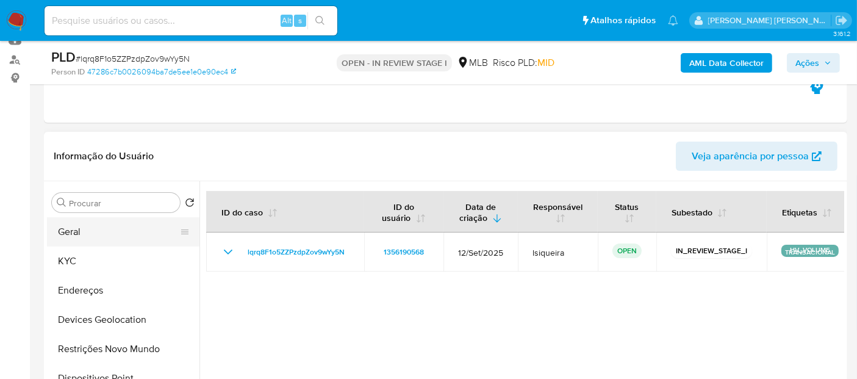
click at [113, 234] on button "Geral" at bounding box center [118, 231] width 143 height 29
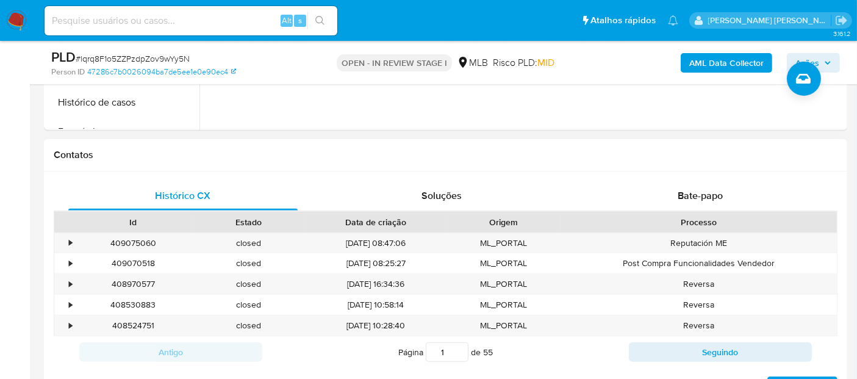
scroll to position [474, 0]
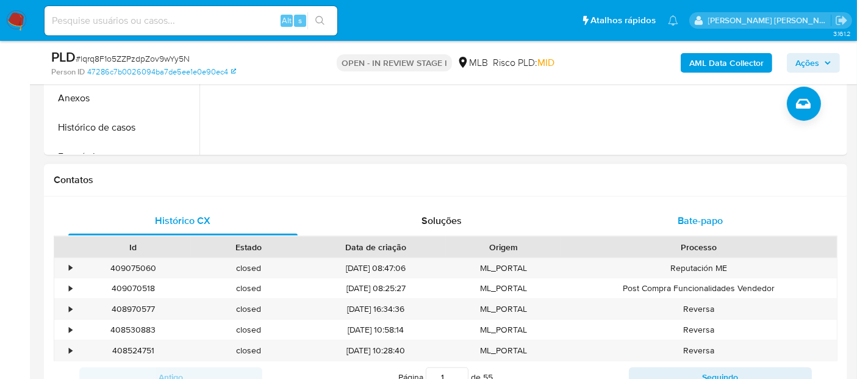
click at [692, 215] on span "Bate-papo" at bounding box center [699, 220] width 45 height 14
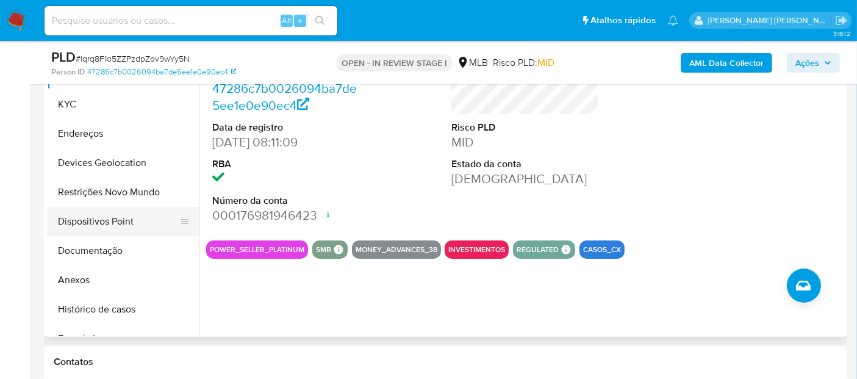
scroll to position [271, 0]
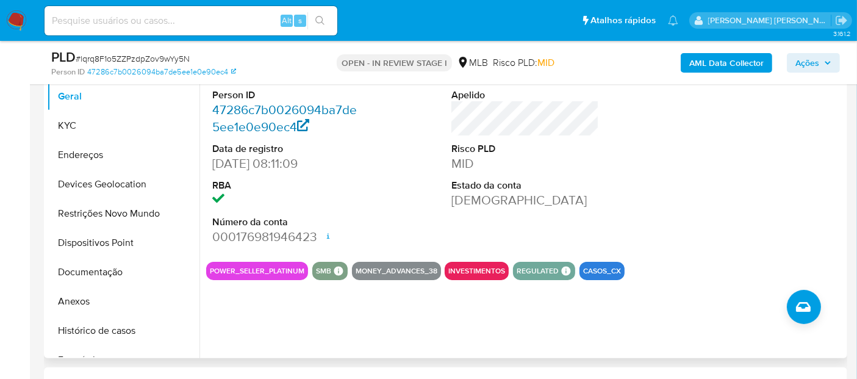
drag, startPoint x: 129, startPoint y: 100, endPoint x: 232, endPoint y: 100, distance: 103.0
click at [129, 99] on button "Geral" at bounding box center [123, 96] width 152 height 29
click at [105, 126] on button "KYC" at bounding box center [118, 125] width 143 height 29
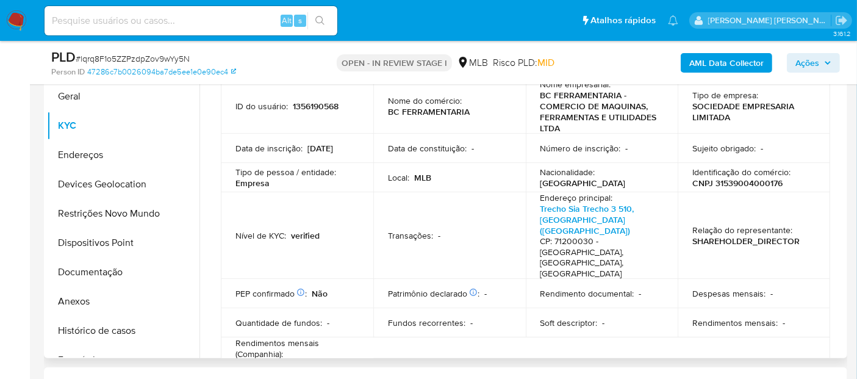
scroll to position [203, 0]
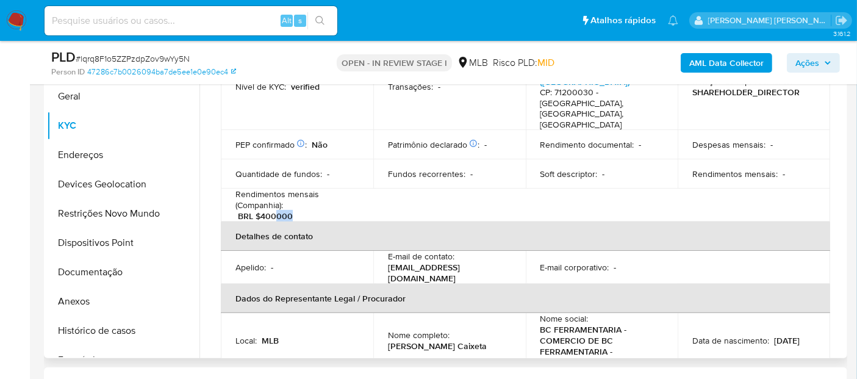
drag, startPoint x: 295, startPoint y: 181, endPoint x: 314, endPoint y: 175, distance: 20.4
click at [273, 188] on div "Rendimentos mensais (Companhia) : BRL $400000" at bounding box center [296, 204] width 123 height 33
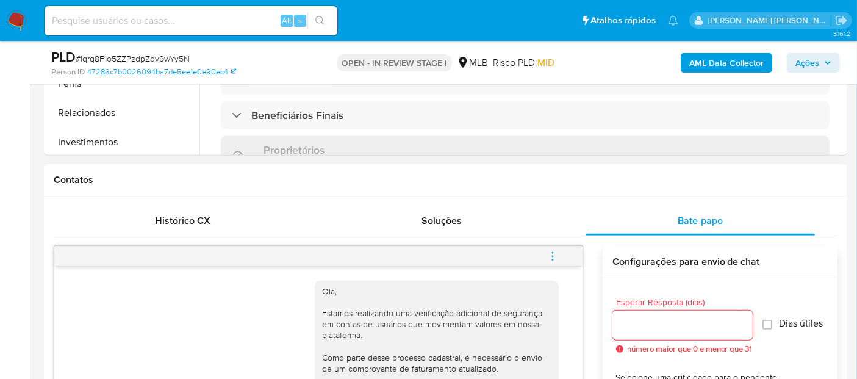
scroll to position [135, 0]
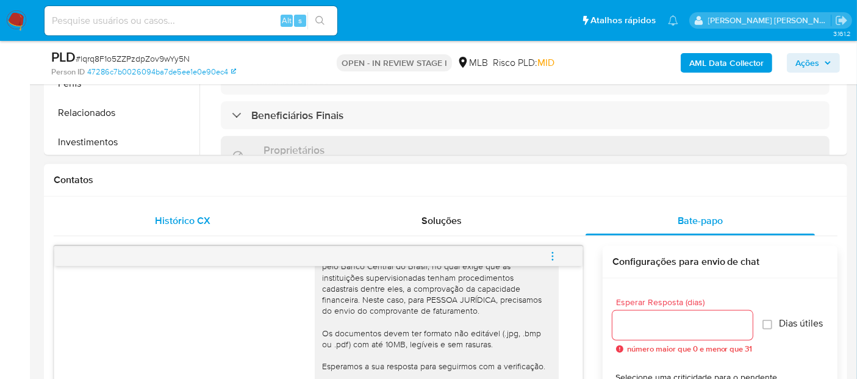
click at [192, 220] on span "Histórico CX" at bounding box center [182, 220] width 55 height 14
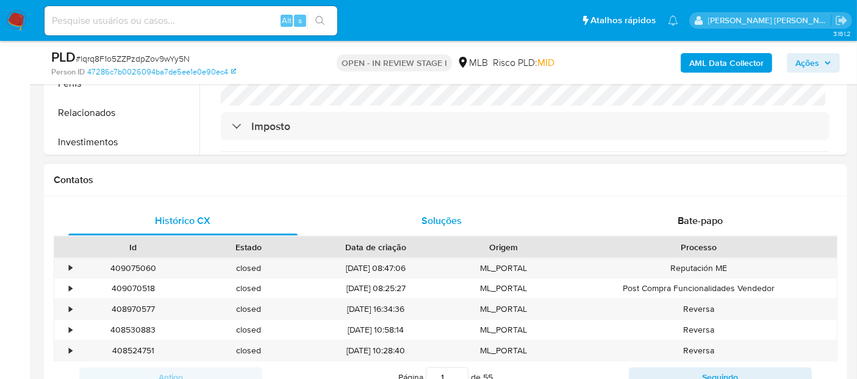
scroll to position [735, 0]
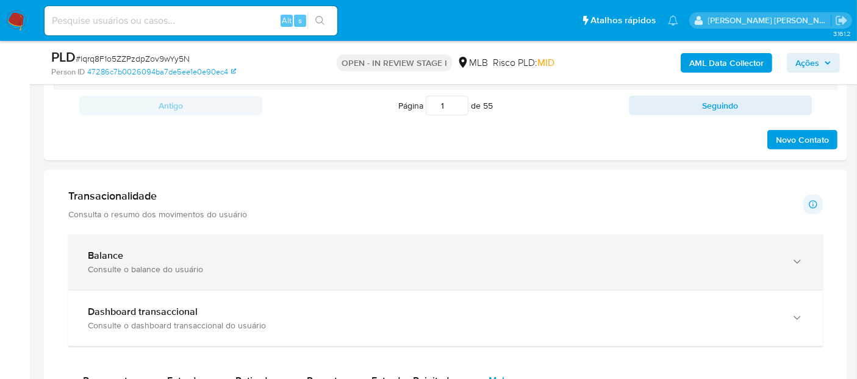
click at [285, 274] on div "Balance Consulte o balance do usuário" at bounding box center [445, 261] width 754 height 55
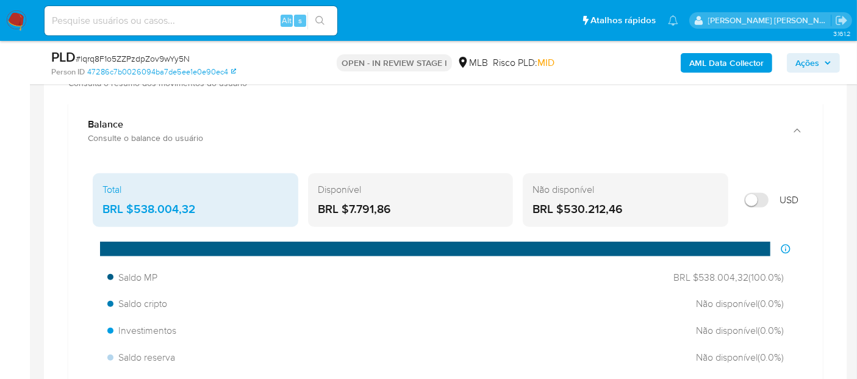
scroll to position [880, 0]
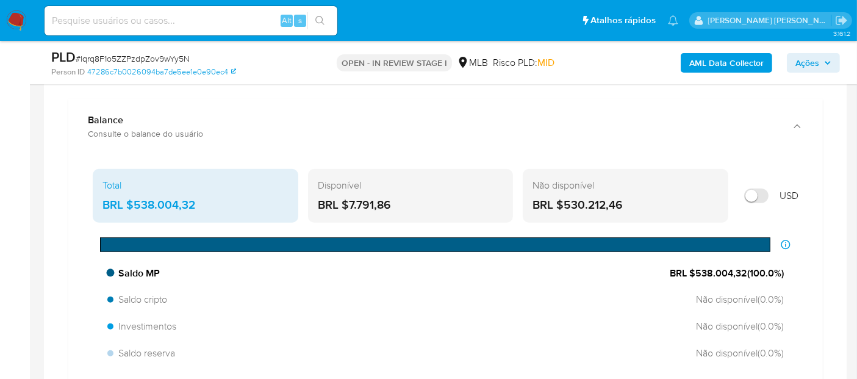
drag, startPoint x: 747, startPoint y: 268, endPoint x: 700, endPoint y: 274, distance: 47.4
click at [695, 270] on span "BRL $538.004,32 ( 100.0 %)" at bounding box center [727, 272] width 114 height 13
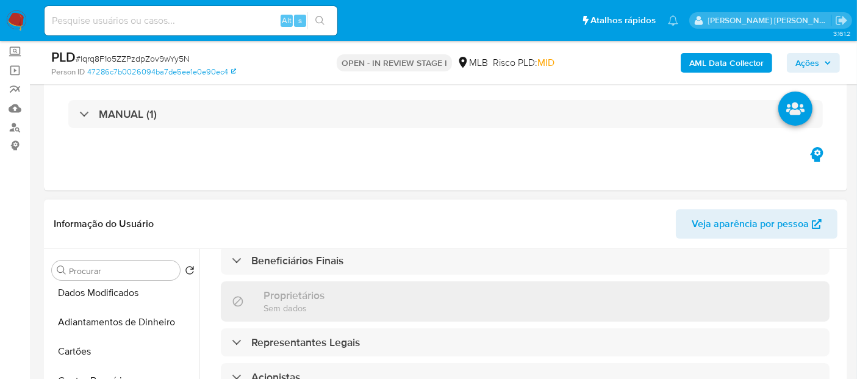
scroll to position [271, 0]
click at [97, 274] on input "Procurar" at bounding box center [122, 270] width 106 height 11
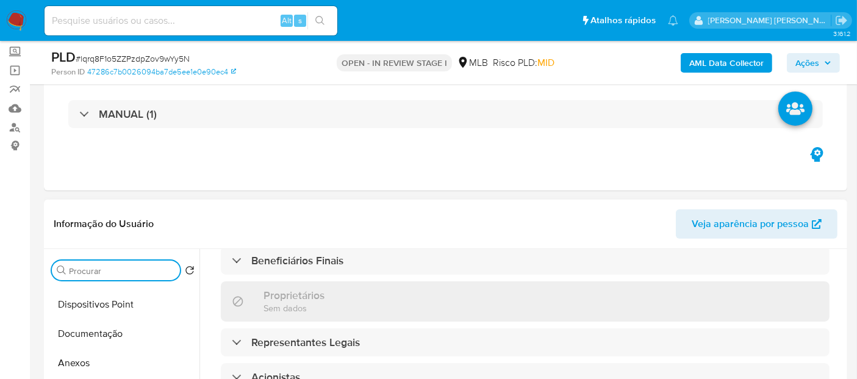
scroll to position [0, 0]
click at [85, 302] on button "Geral" at bounding box center [118, 299] width 143 height 29
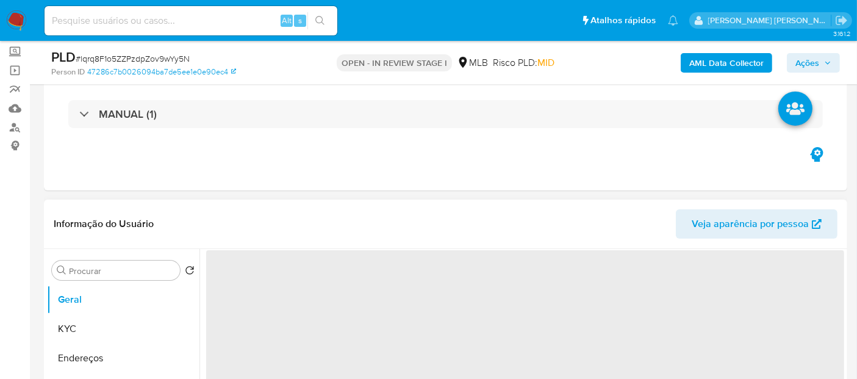
scroll to position [135, 0]
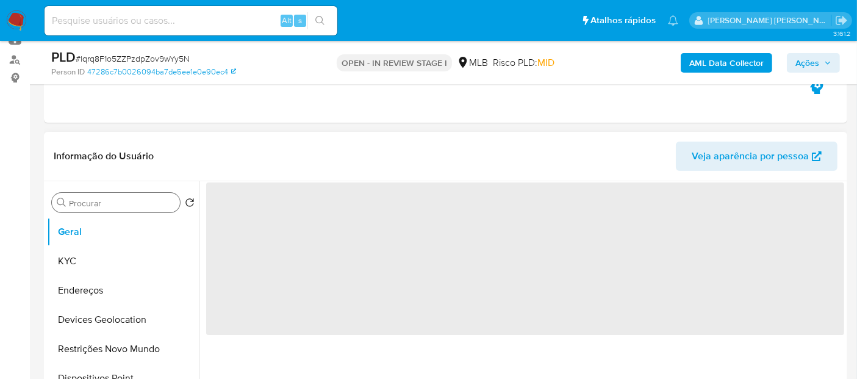
click at [116, 204] on input "Procurar" at bounding box center [122, 203] width 106 height 11
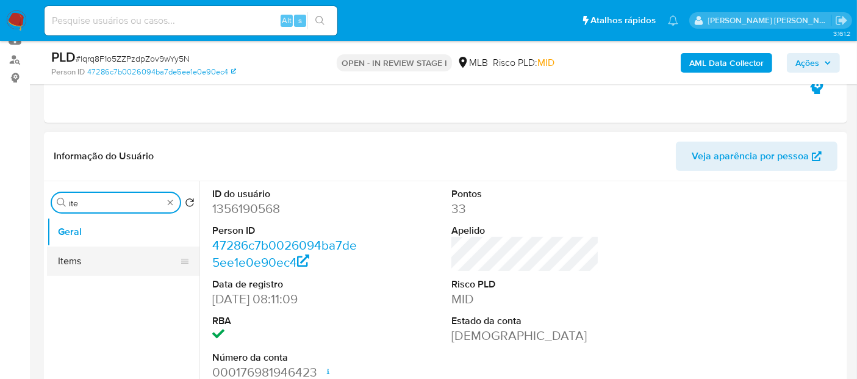
type input "ite"
click at [88, 264] on button "Items" at bounding box center [118, 260] width 143 height 29
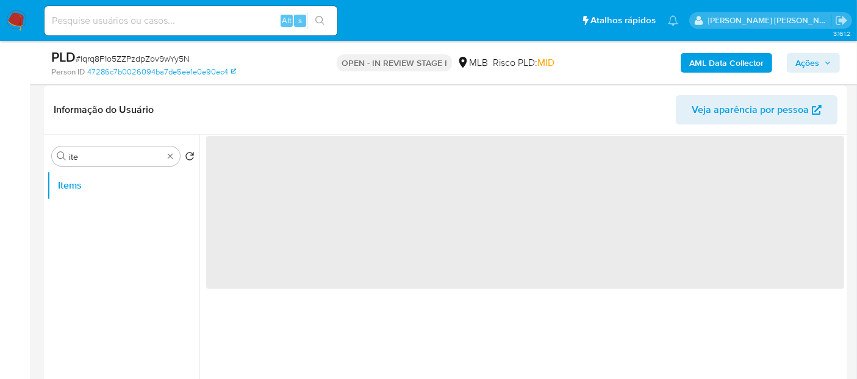
scroll to position [203, 0]
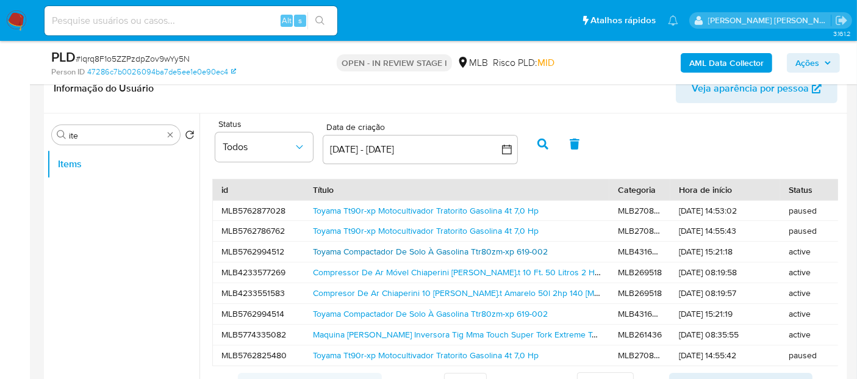
click at [502, 252] on link "Toyama Compactador De Solo À Gasolina Ttr80zm-xp 619-002" at bounding box center [430, 251] width 235 height 12
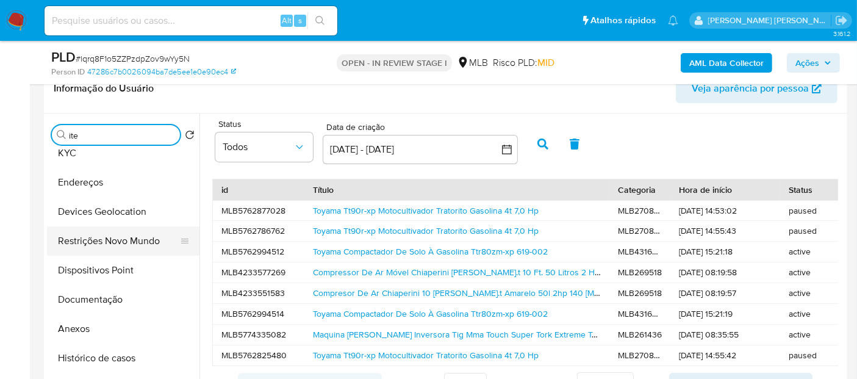
scroll to position [135, 0]
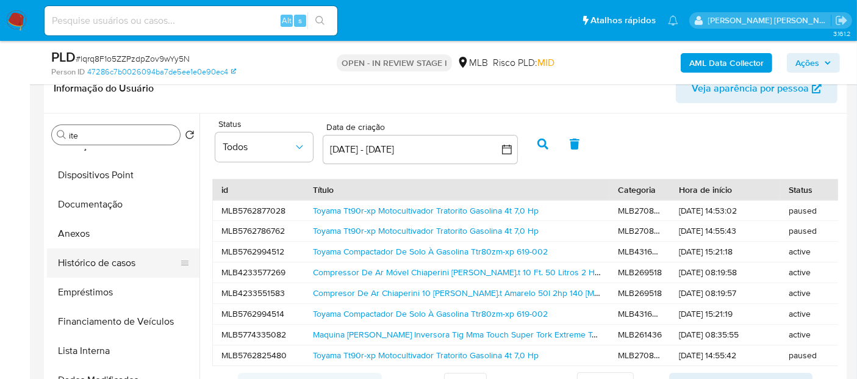
click at [109, 263] on button "Histórico de casos" at bounding box center [118, 262] width 143 height 29
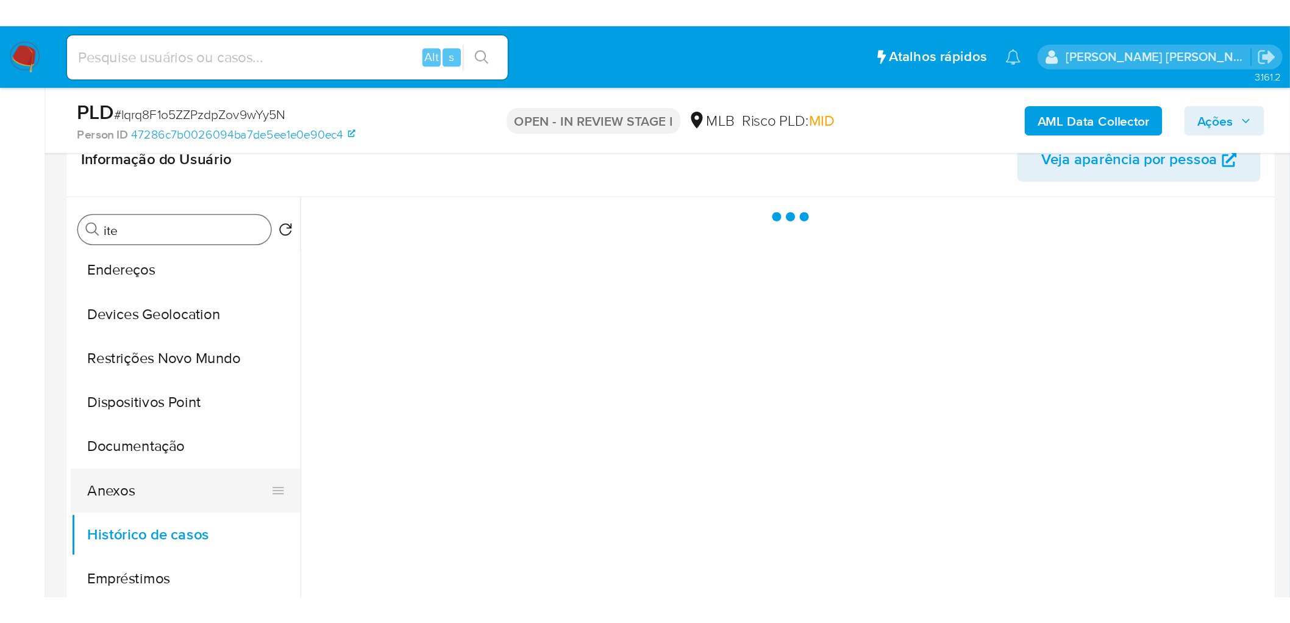
scroll to position [0, 0]
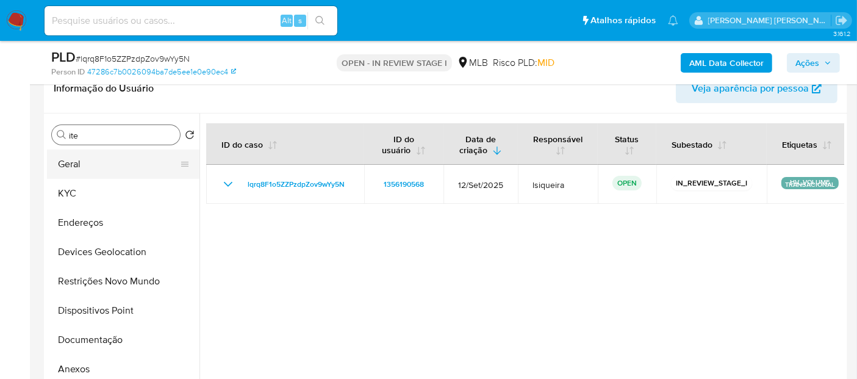
click at [112, 165] on button "Geral" at bounding box center [118, 163] width 143 height 29
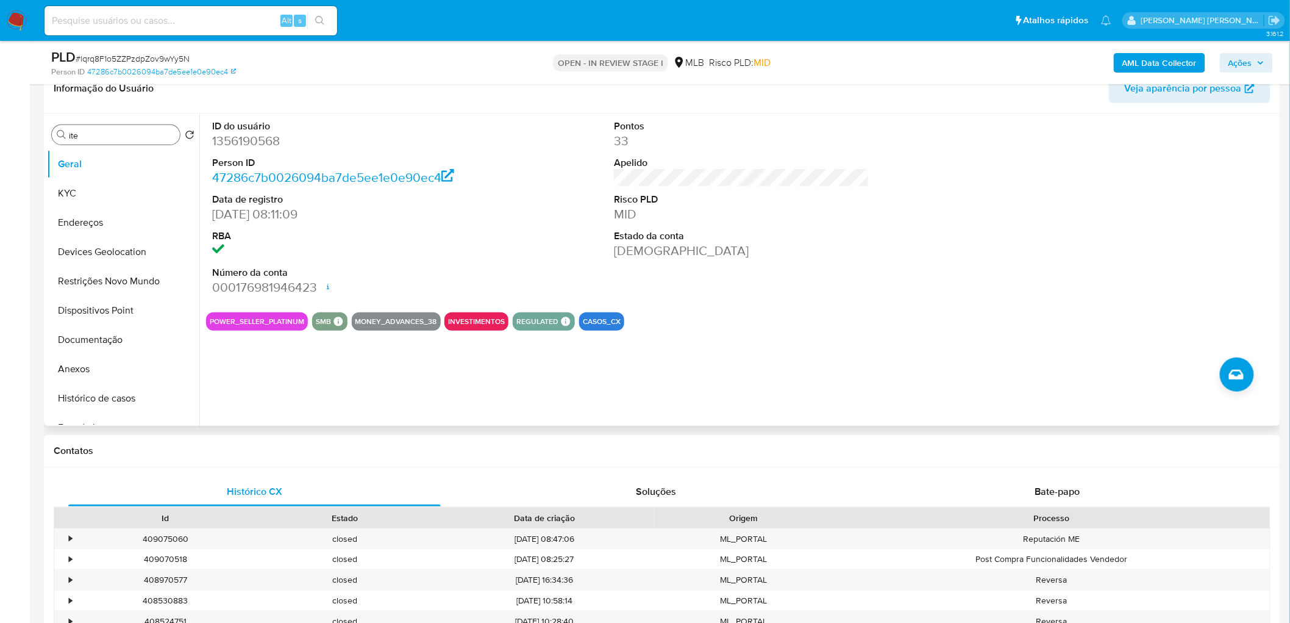
click at [545, 261] on div "ID do usuário 1356190568 Person ID 47286c7b0026094ba7de5ee1e0e90ec4 Data de reg…" at bounding box center [741, 207] width 1071 height 189
click at [96, 198] on button "KYC" at bounding box center [118, 193] width 143 height 29
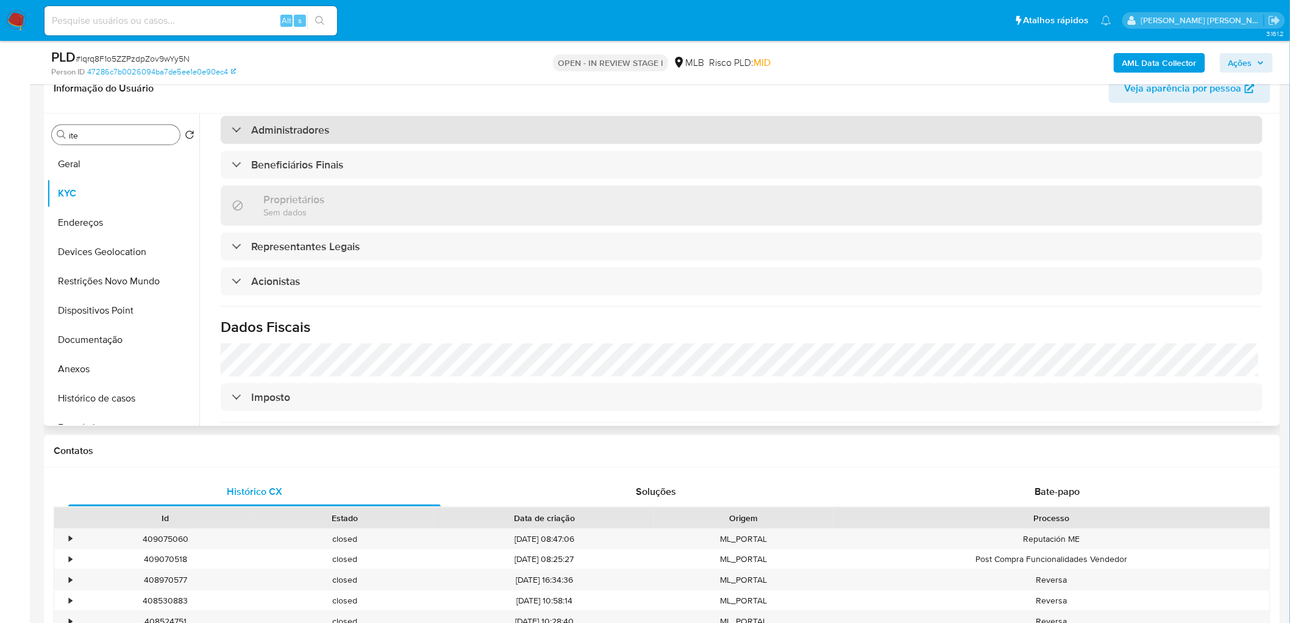
scroll to position [605, 0]
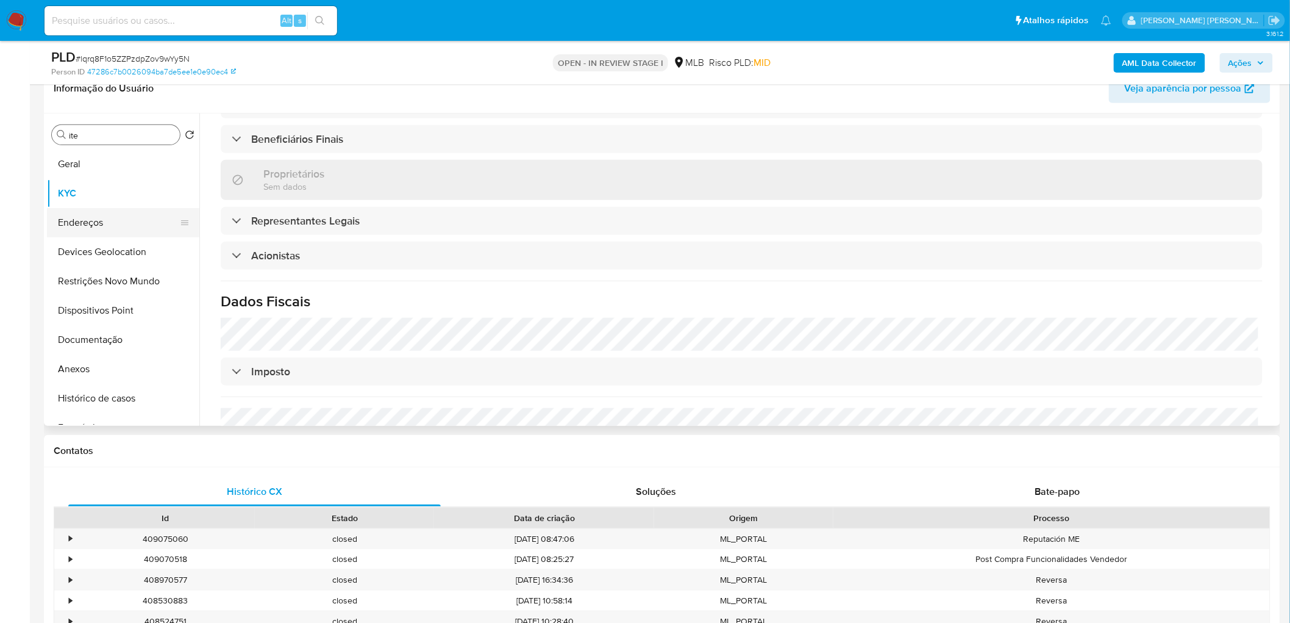
click at [106, 223] on button "Endereços" at bounding box center [118, 222] width 143 height 29
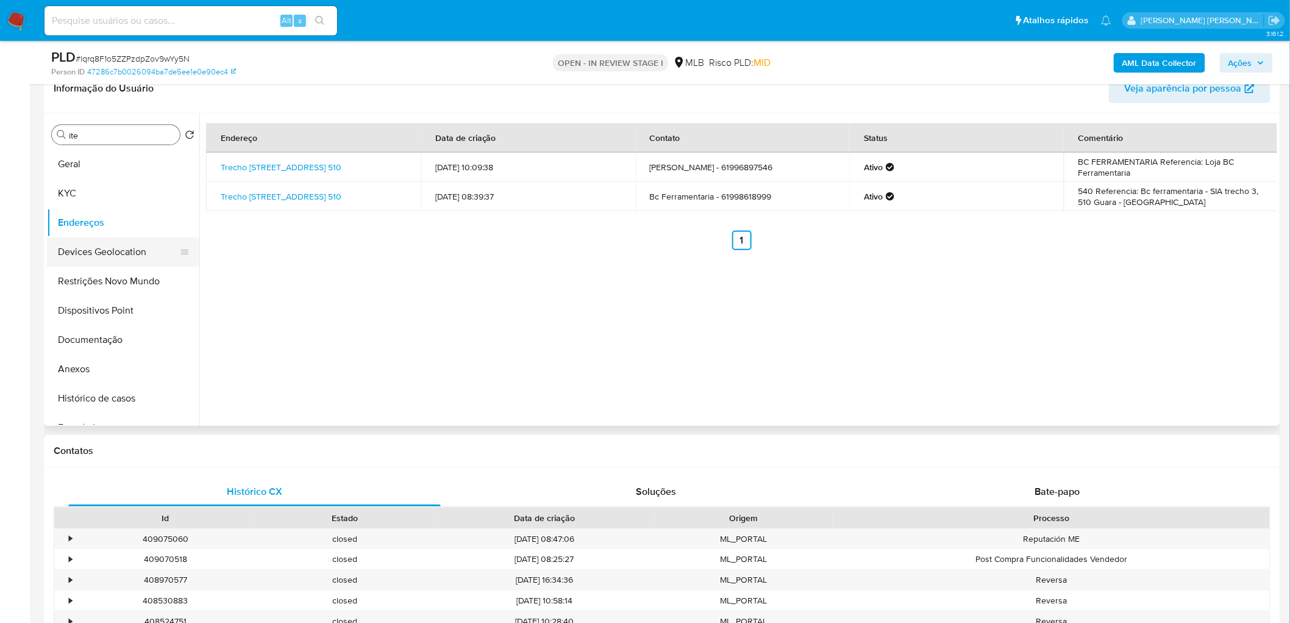
click at [98, 250] on button "Devices Geolocation" at bounding box center [118, 251] width 143 height 29
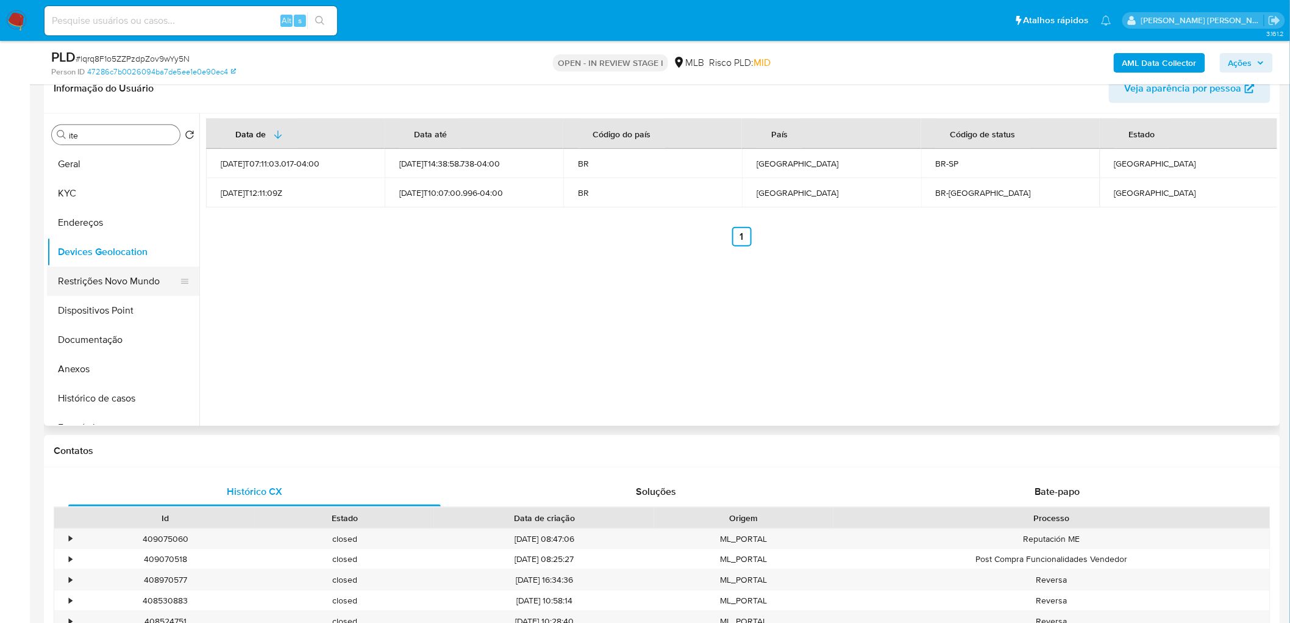
click at [86, 267] on button "Restrições Novo Mundo" at bounding box center [118, 280] width 143 height 29
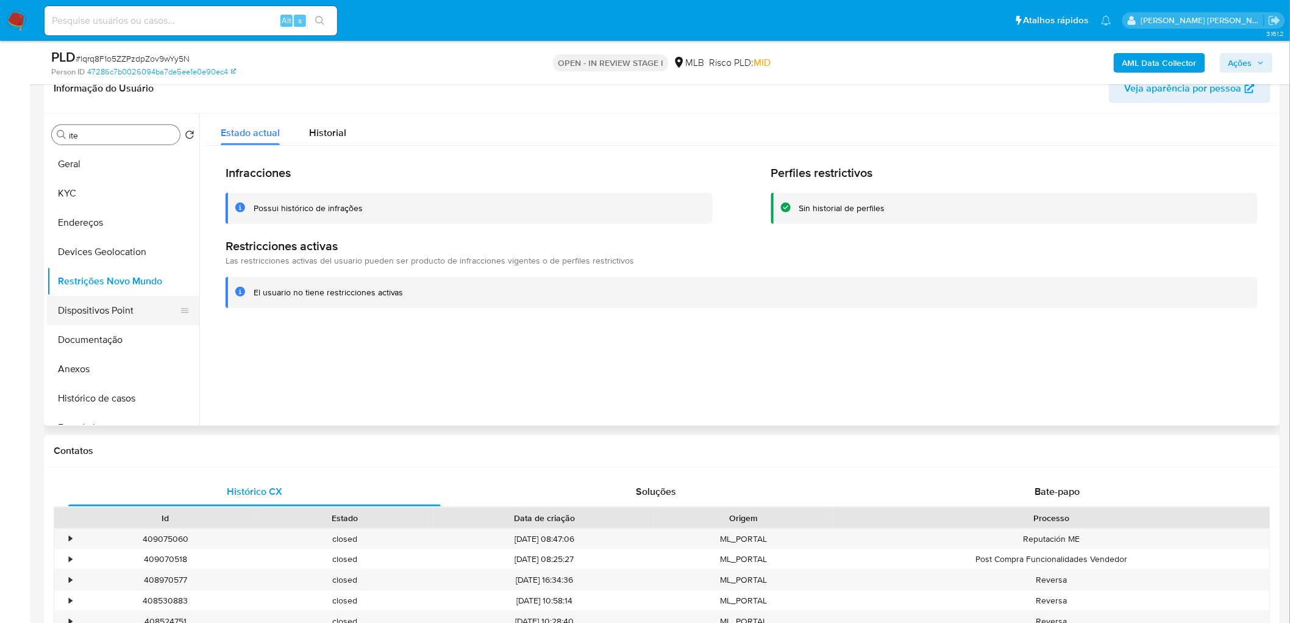
click at [98, 315] on button "Dispositivos Point" at bounding box center [118, 310] width 143 height 29
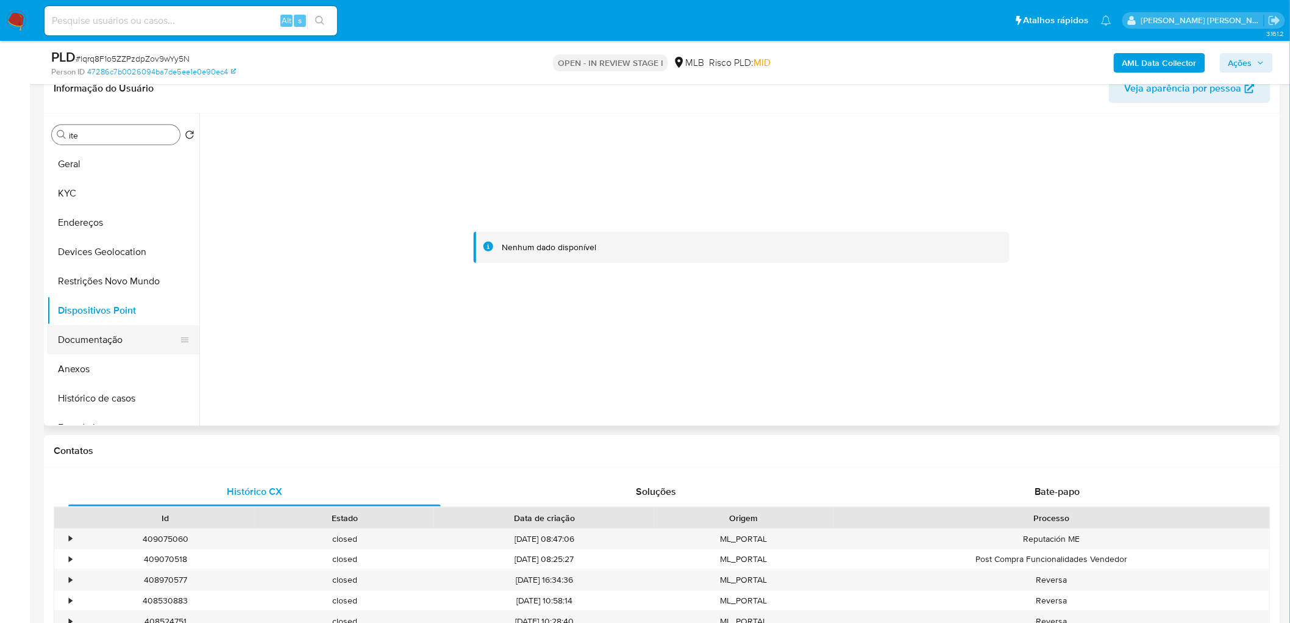
click at [114, 345] on button "Documentação" at bounding box center [118, 339] width 143 height 29
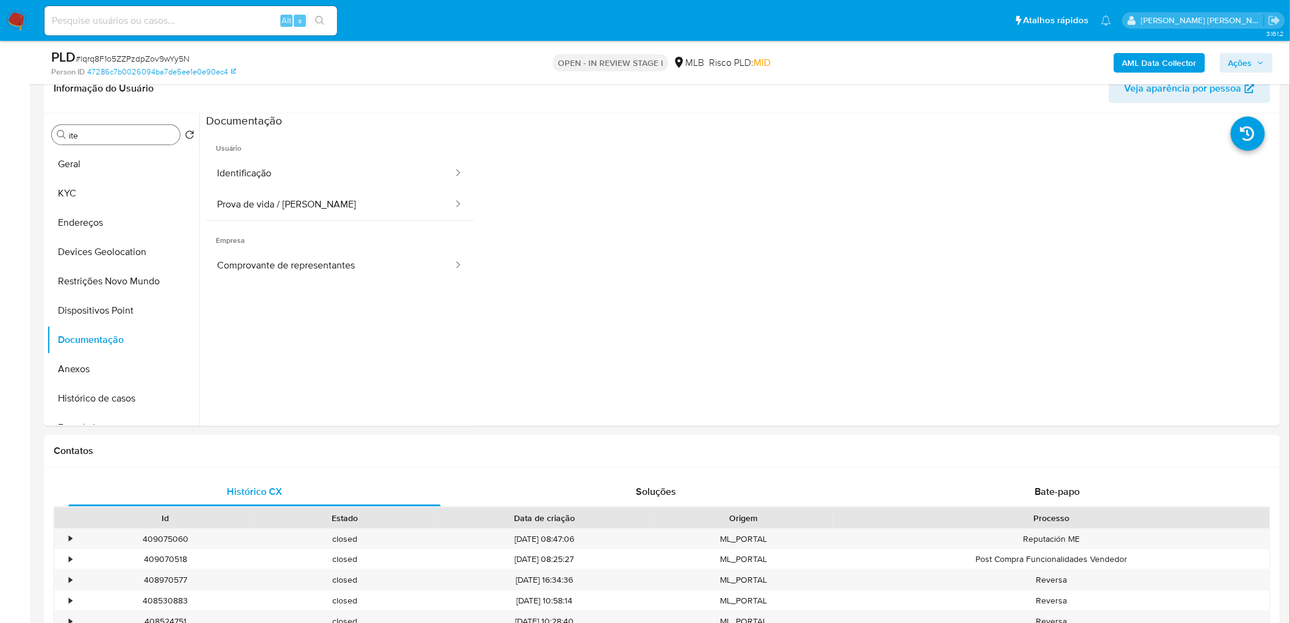
click at [1157, 62] on b "AML Data Collector" at bounding box center [1160, 63] width 74 height 20
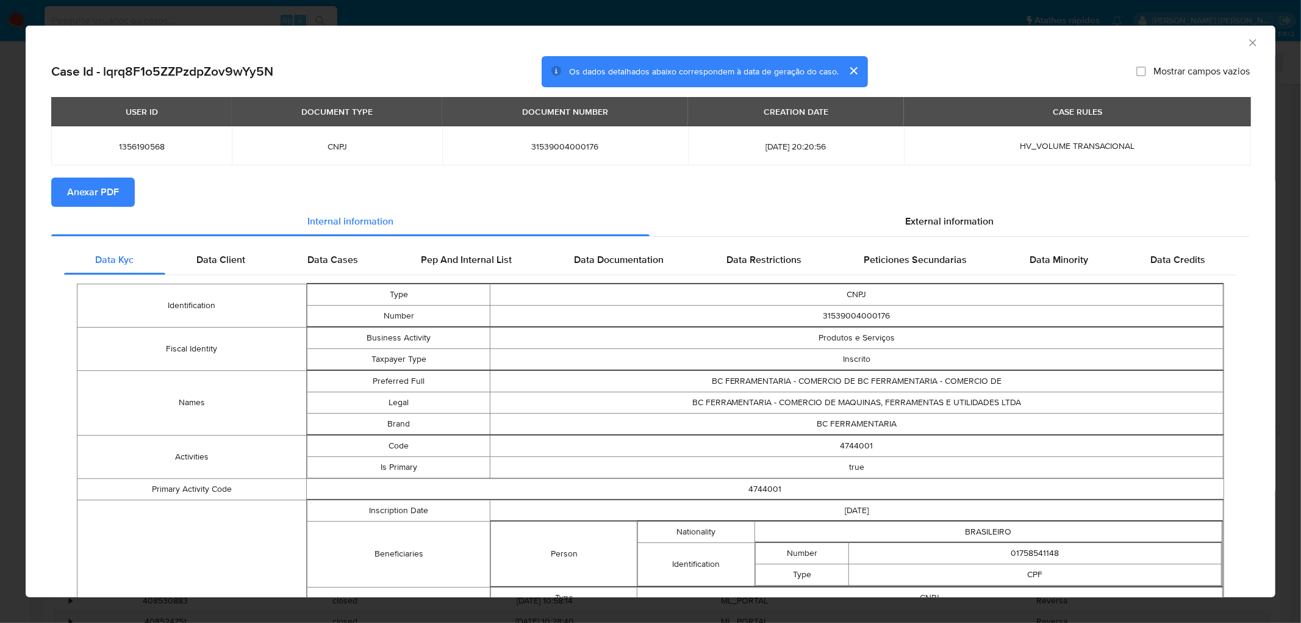
click at [111, 184] on span "Anexar PDF" at bounding box center [93, 192] width 52 height 27
click at [1246, 44] on icon "Fechar a janela" at bounding box center [1252, 43] width 12 height 12
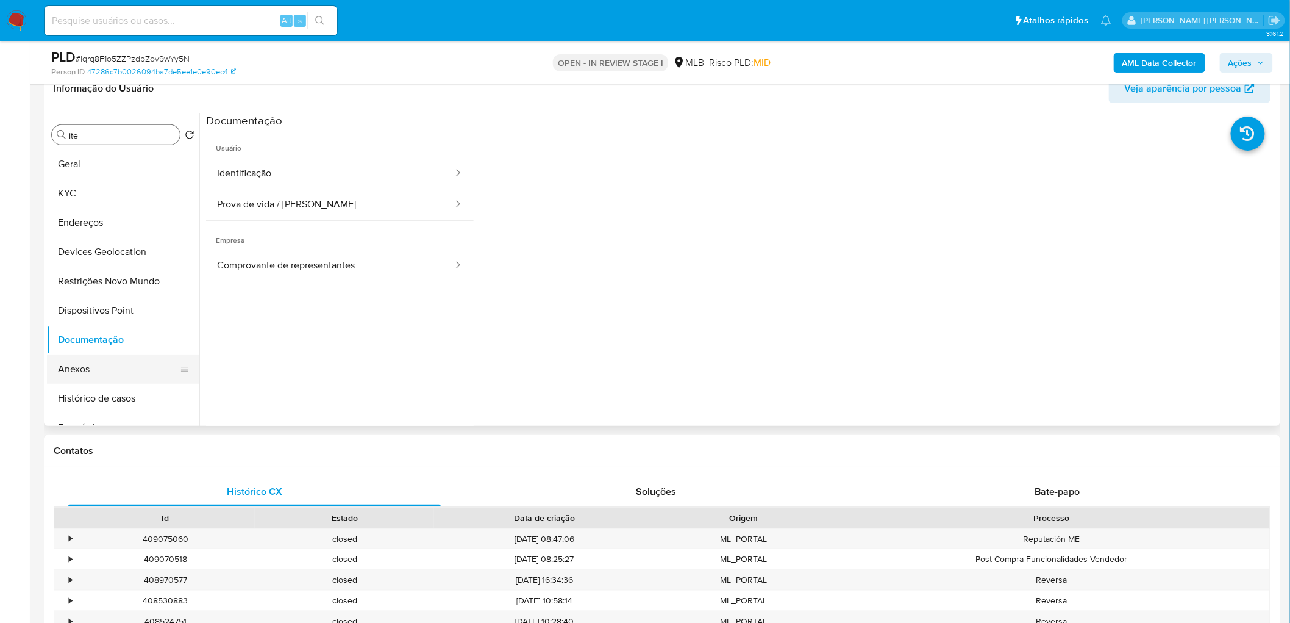
click at [72, 367] on button "Anexos" at bounding box center [118, 368] width 143 height 29
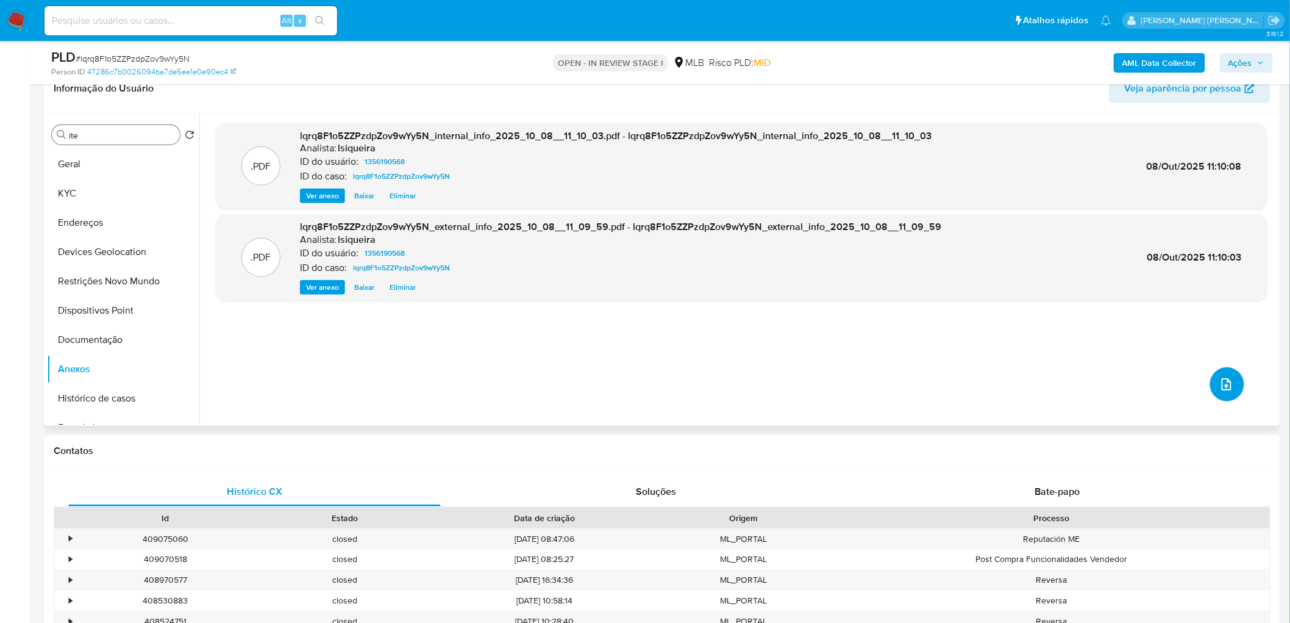
click at [1219, 382] on icon "upload-file" at bounding box center [1226, 384] width 15 height 15
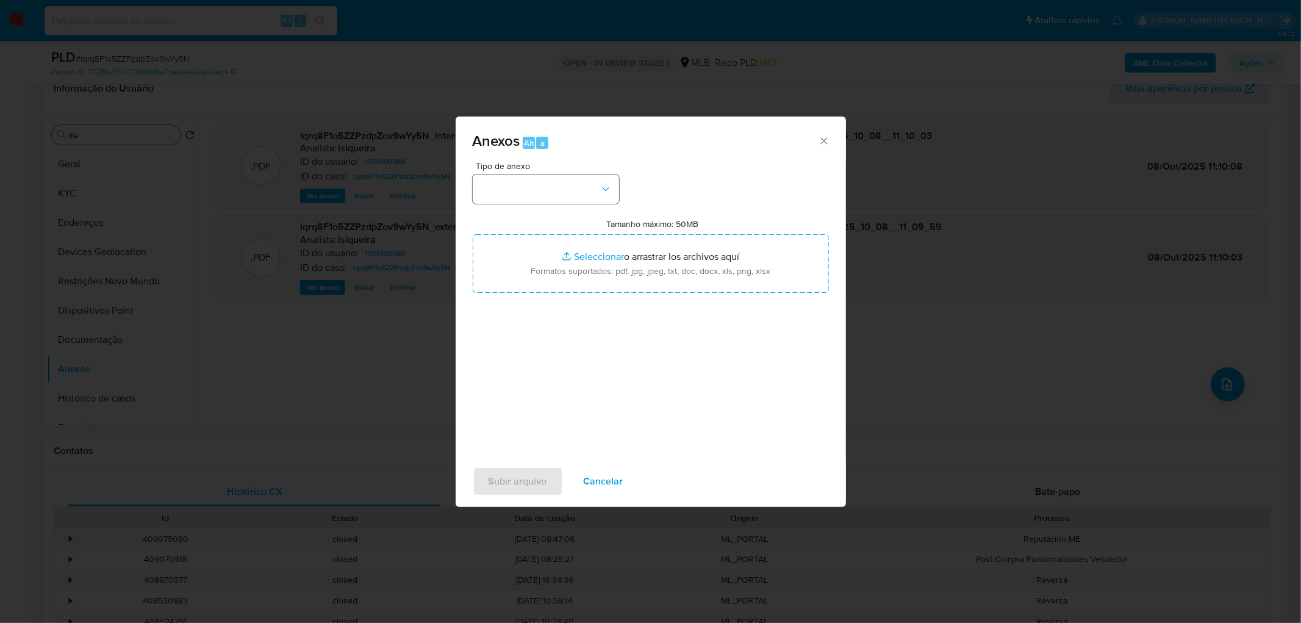
drag, startPoint x: 627, startPoint y: 180, endPoint x: 615, endPoint y: 185, distance: 13.4
click at [626, 180] on div "Tipo de anexo Tamanho máximo: 50MB Seleccionar archivos Seleccionar o arrastrar…" at bounding box center [651, 306] width 356 height 288
click at [613, 185] on button "button" at bounding box center [546, 188] width 146 height 29
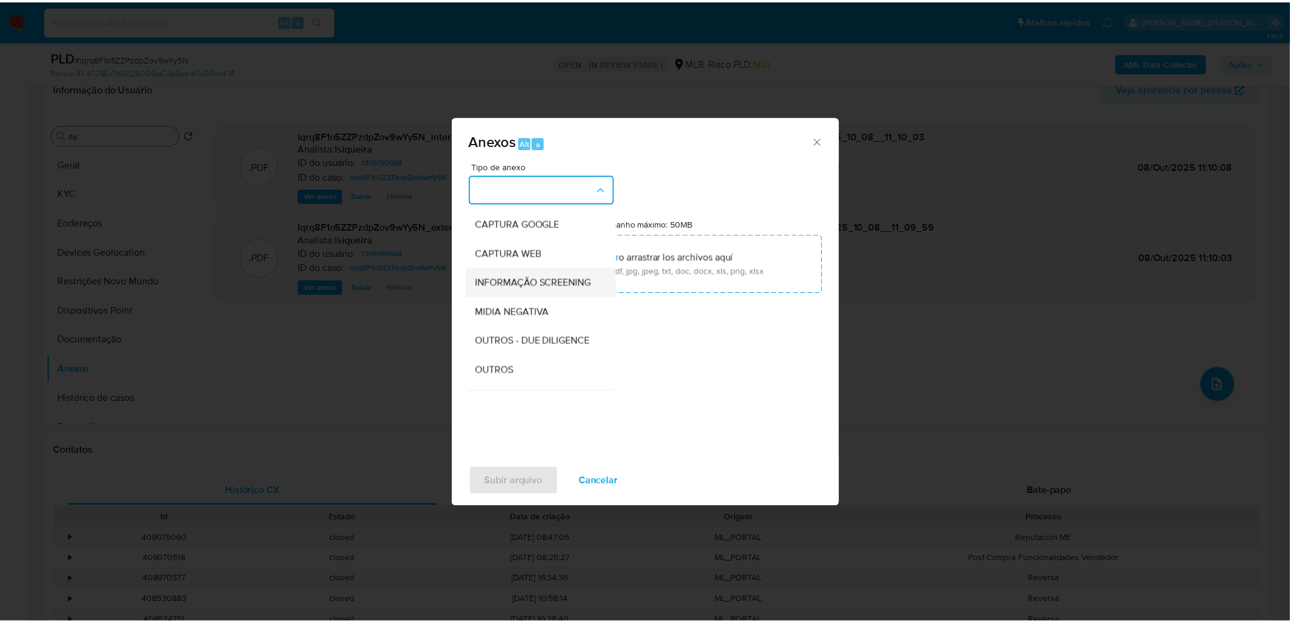
scroll to position [135, 0]
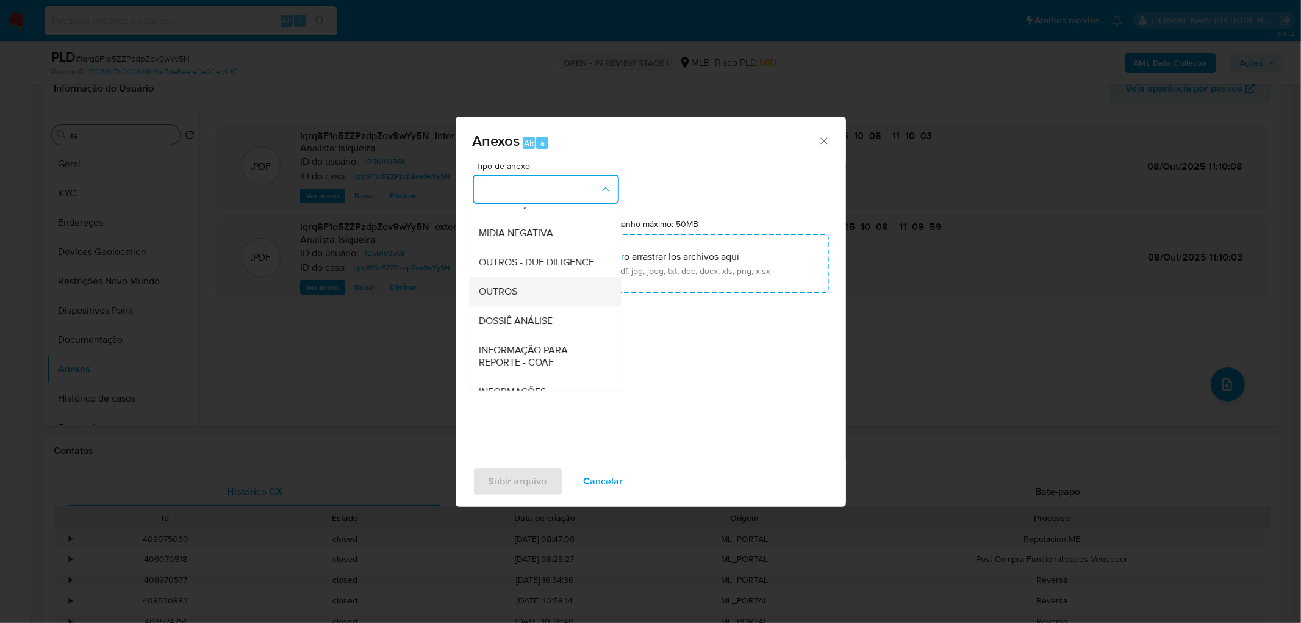
click at [538, 306] on div "OUTROS" at bounding box center [541, 291] width 124 height 29
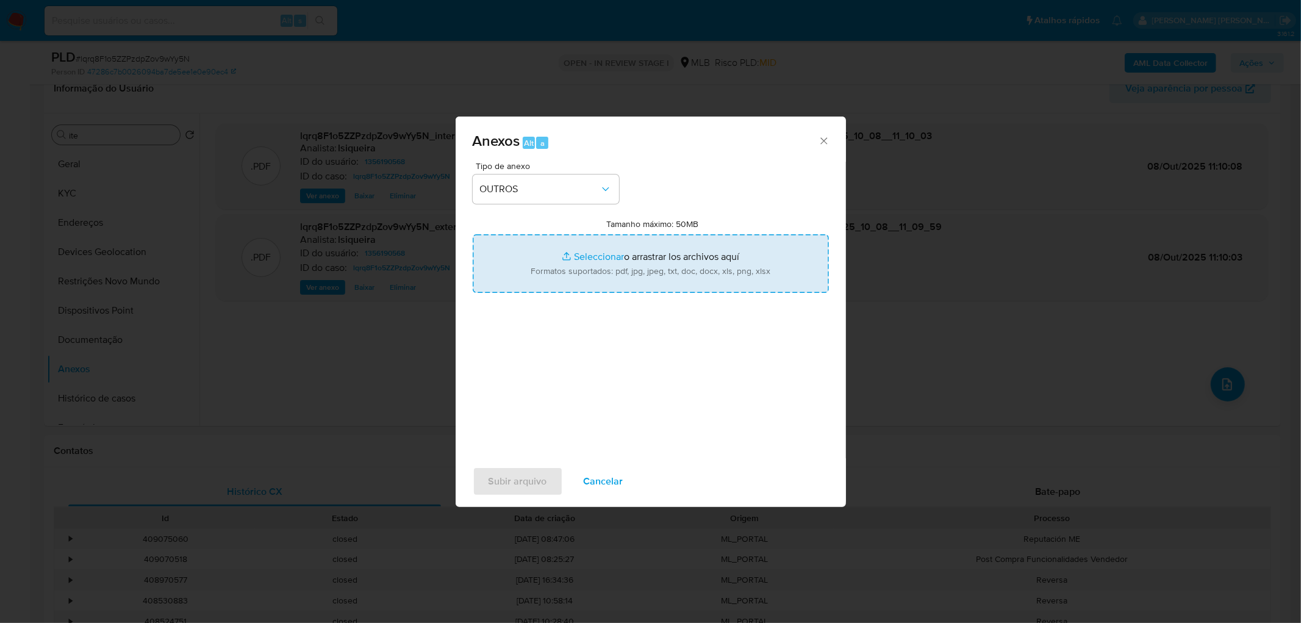
click at [639, 262] on input "Tamanho máximo: 50MB Seleccionar archivos" at bounding box center [651, 263] width 356 height 59
type input "C:\fakepath\SAR - XXXXX - CNPJ 31539004000176 - BC FERRAMENTARIA - COMERCIO DE …"
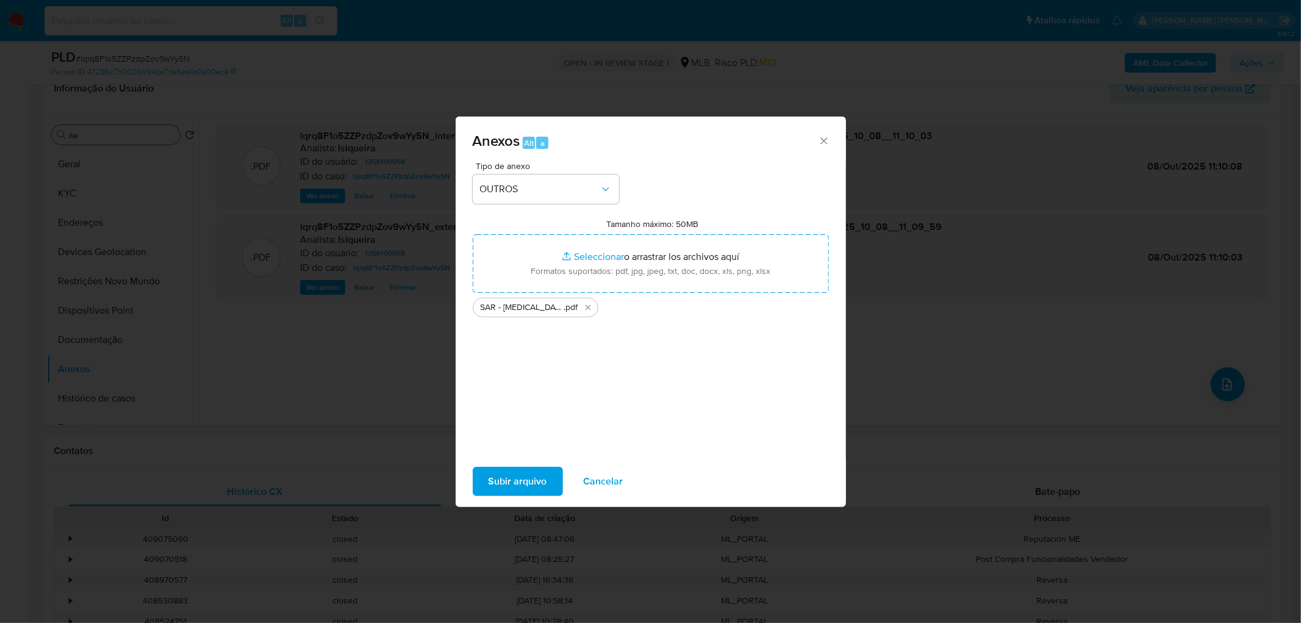
drag, startPoint x: 639, startPoint y: 262, endPoint x: 539, endPoint y: 482, distance: 241.8
click at [539, 482] on span "Subir arquivo" at bounding box center [517, 481] width 59 height 27
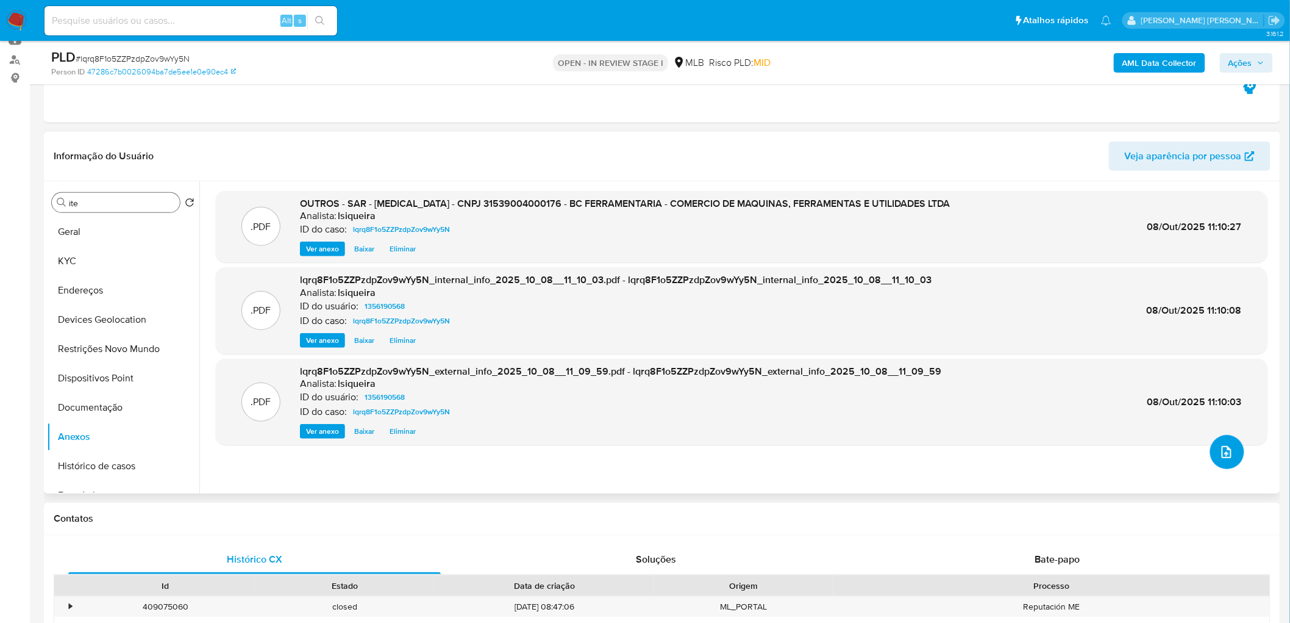
click at [1219, 448] on icon "upload-file" at bounding box center [1226, 452] width 15 height 15
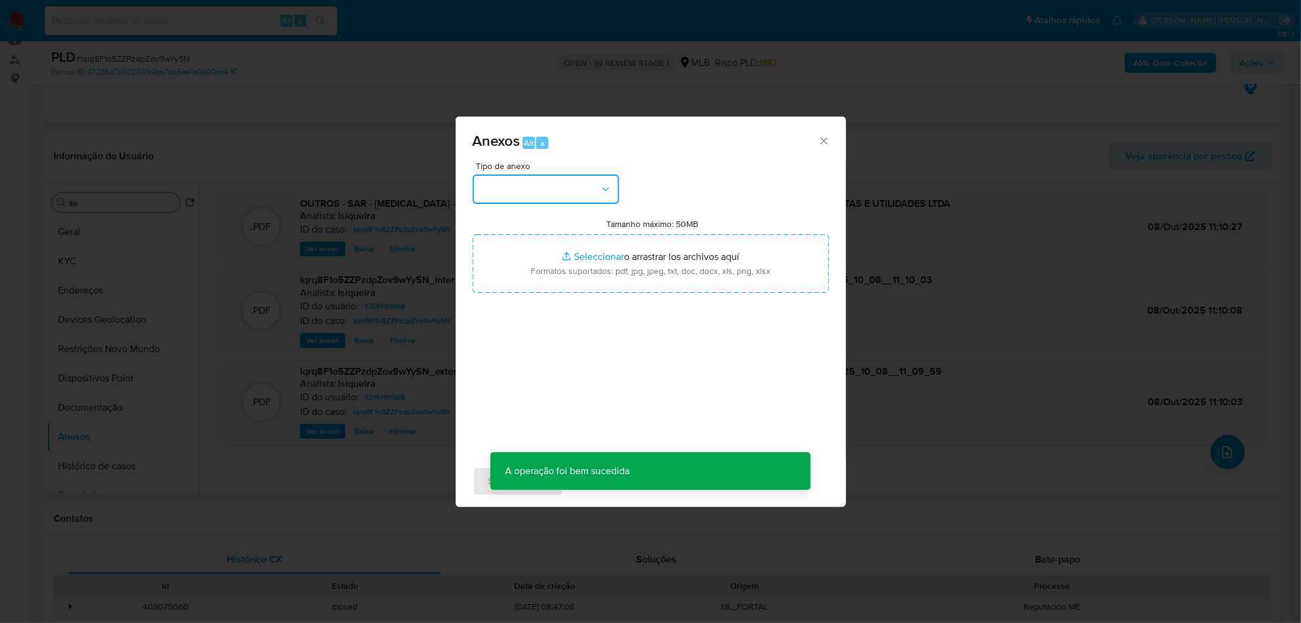
click at [524, 190] on button "button" at bounding box center [546, 188] width 146 height 29
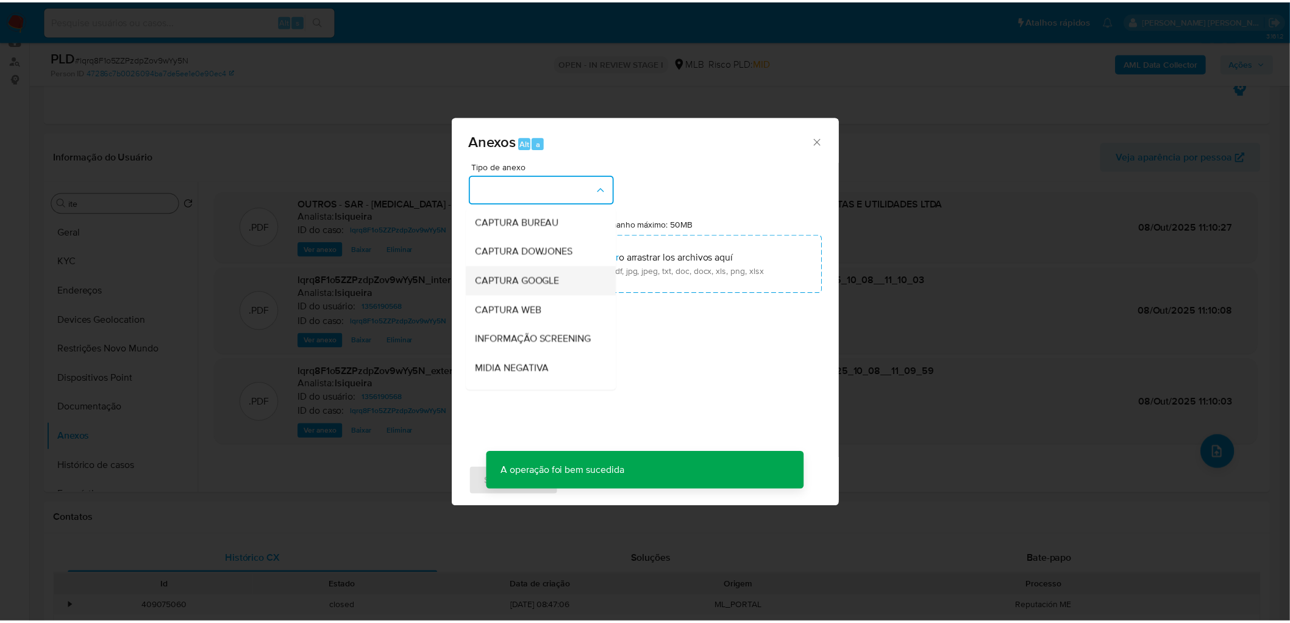
scroll to position [68, 0]
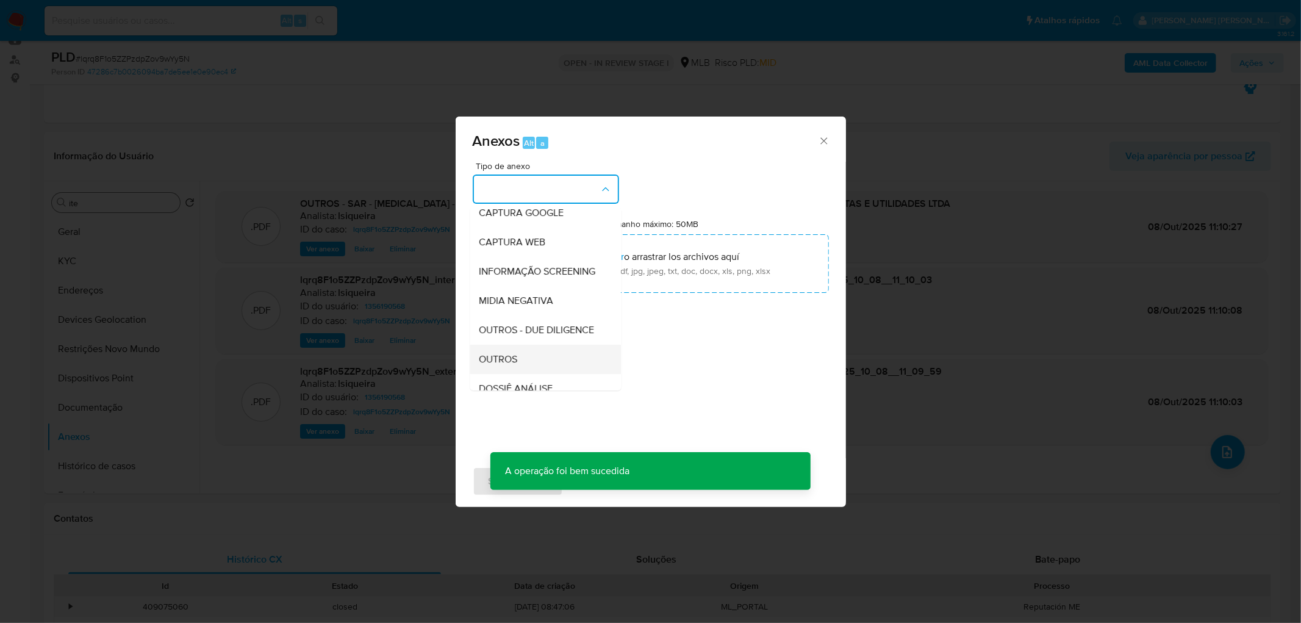
click at [492, 365] on span "OUTROS" at bounding box center [498, 359] width 38 height 12
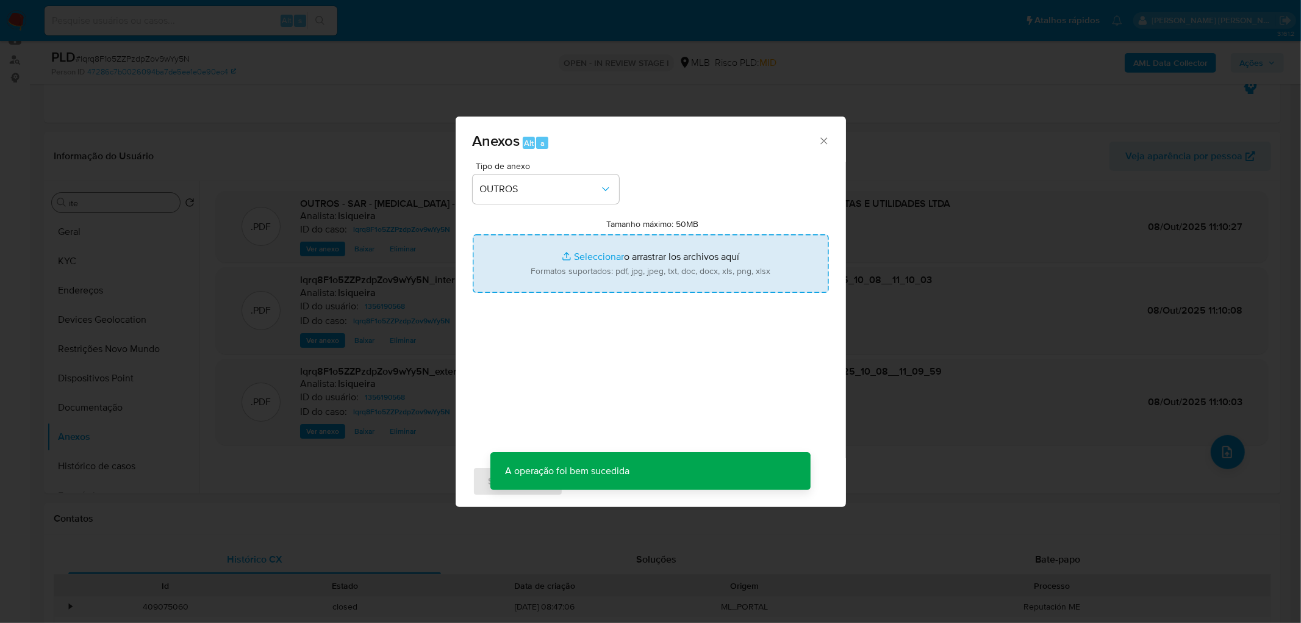
click at [613, 272] on input "Tamanho máximo: 50MB Seleccionar archivos" at bounding box center [651, 263] width 356 height 59
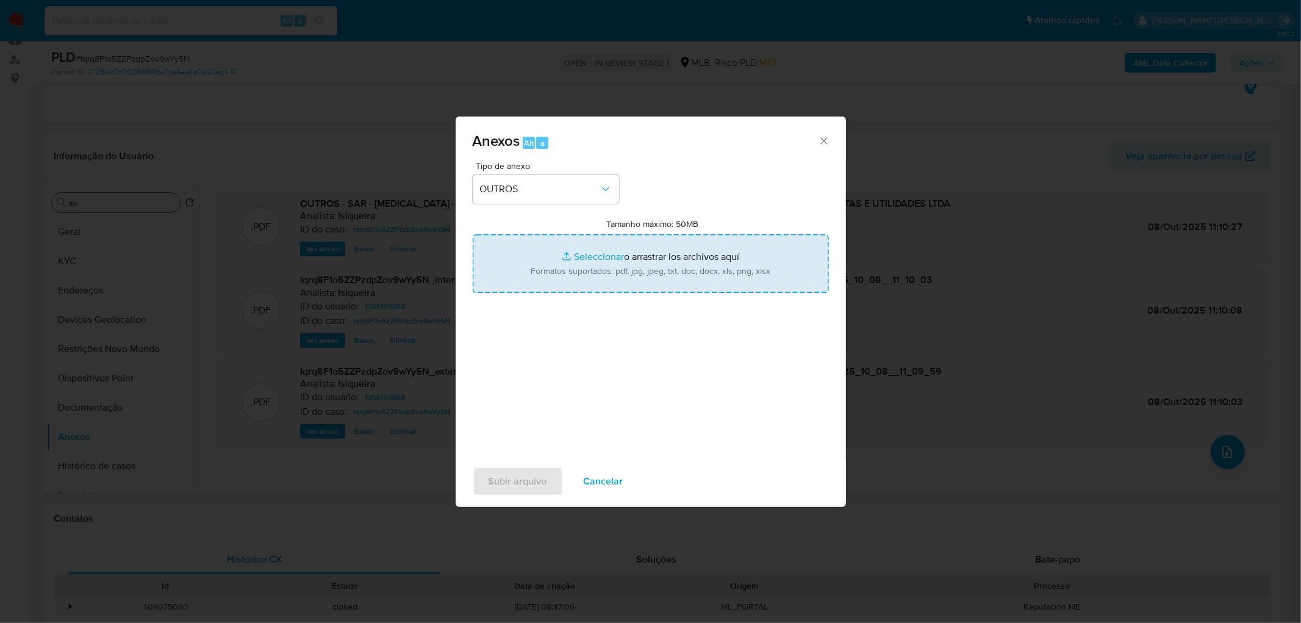
type input "C:\fakepath\Mulan 1356190568_2025_10_08_08_27_53 - Resumen TX.pdf"
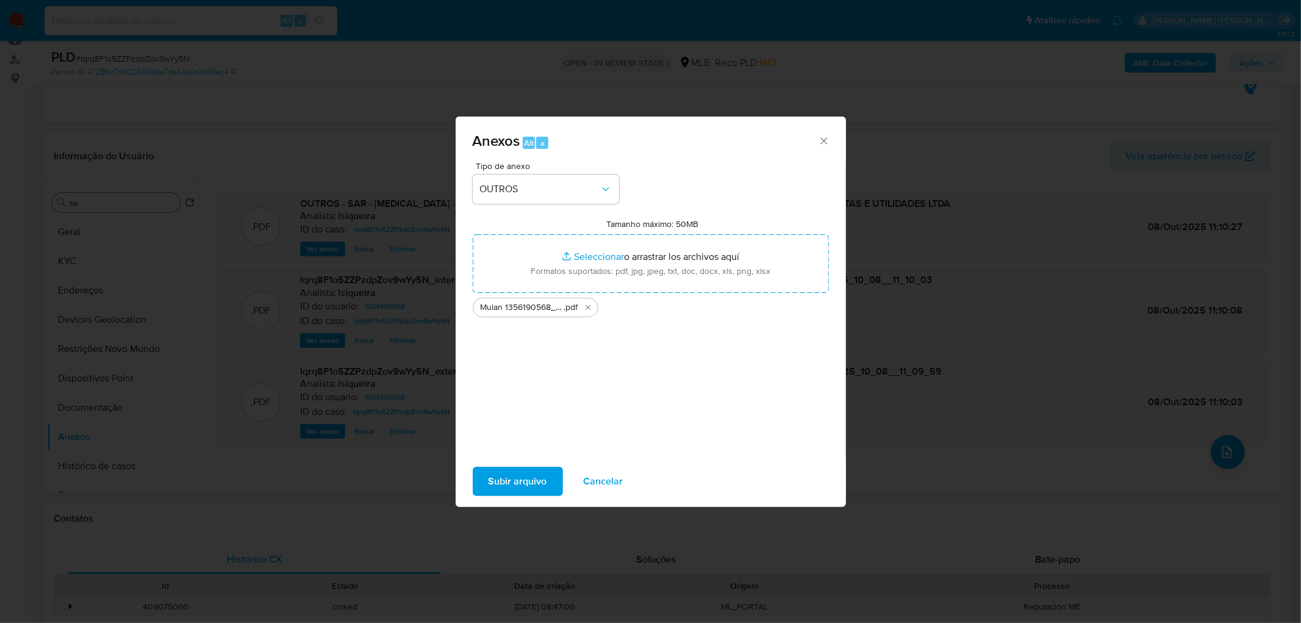
drag, startPoint x: 613, startPoint y: 272, endPoint x: 513, endPoint y: 479, distance: 229.6
click at [513, 479] on span "Subir arquivo" at bounding box center [517, 481] width 59 height 27
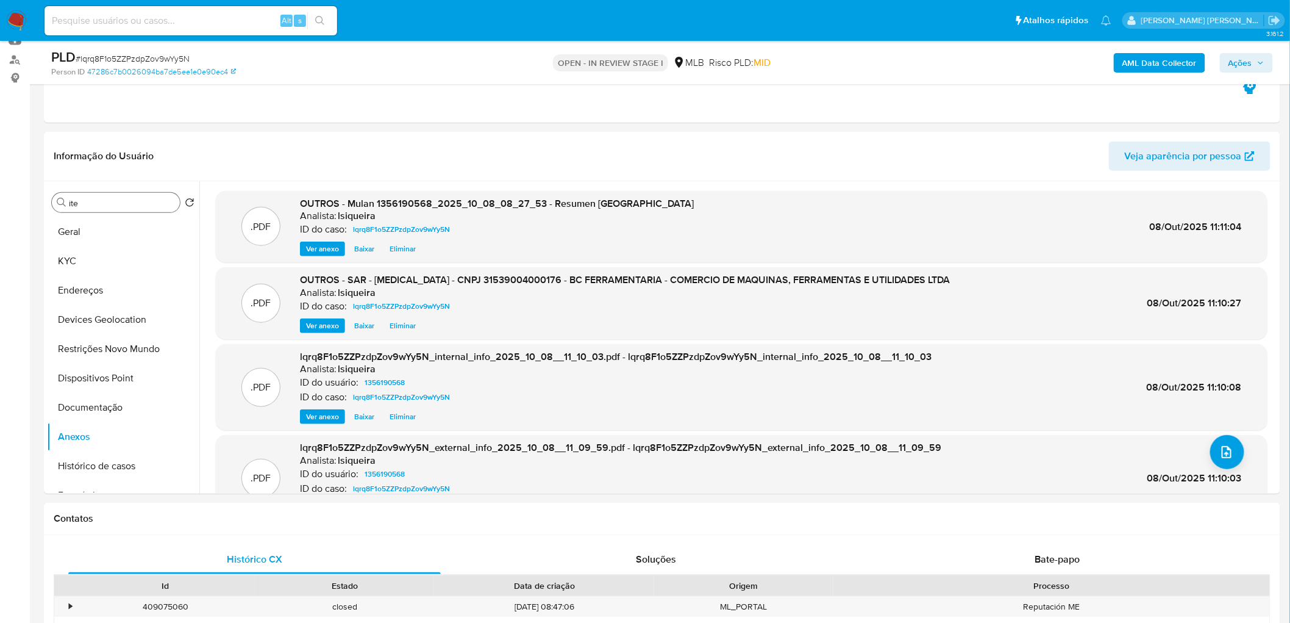
click at [1227, 56] on button "Ações" at bounding box center [1246, 63] width 53 height 20
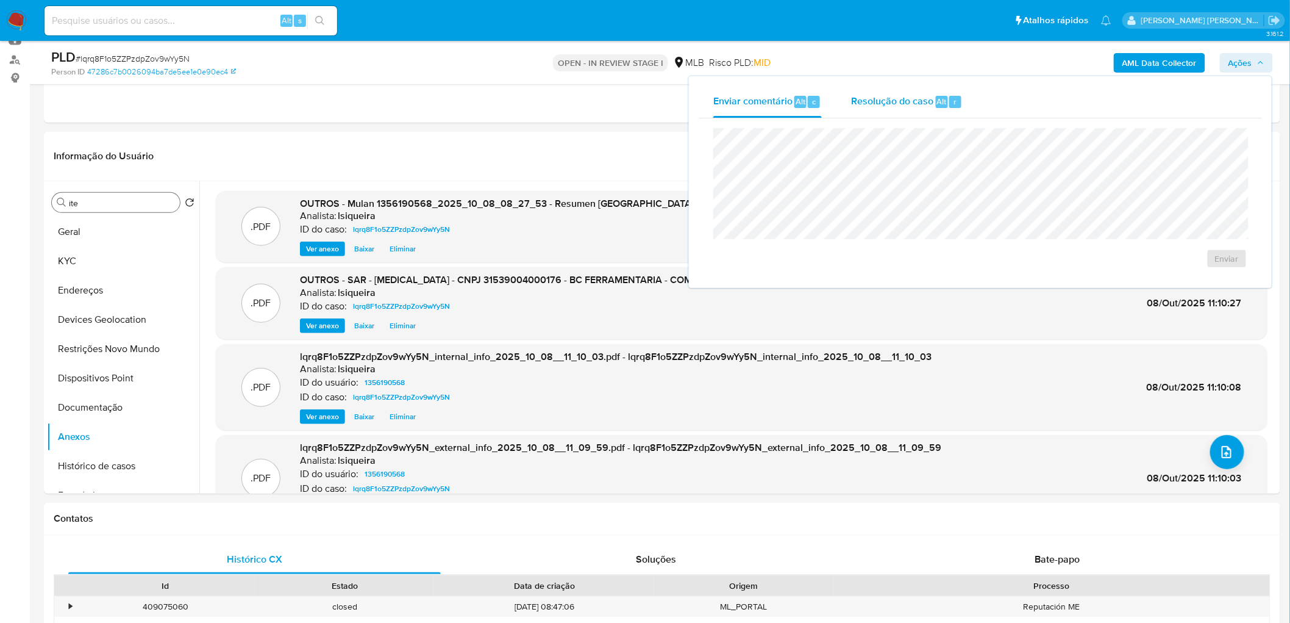
click at [949, 99] on div "r" at bounding box center [955, 102] width 12 height 12
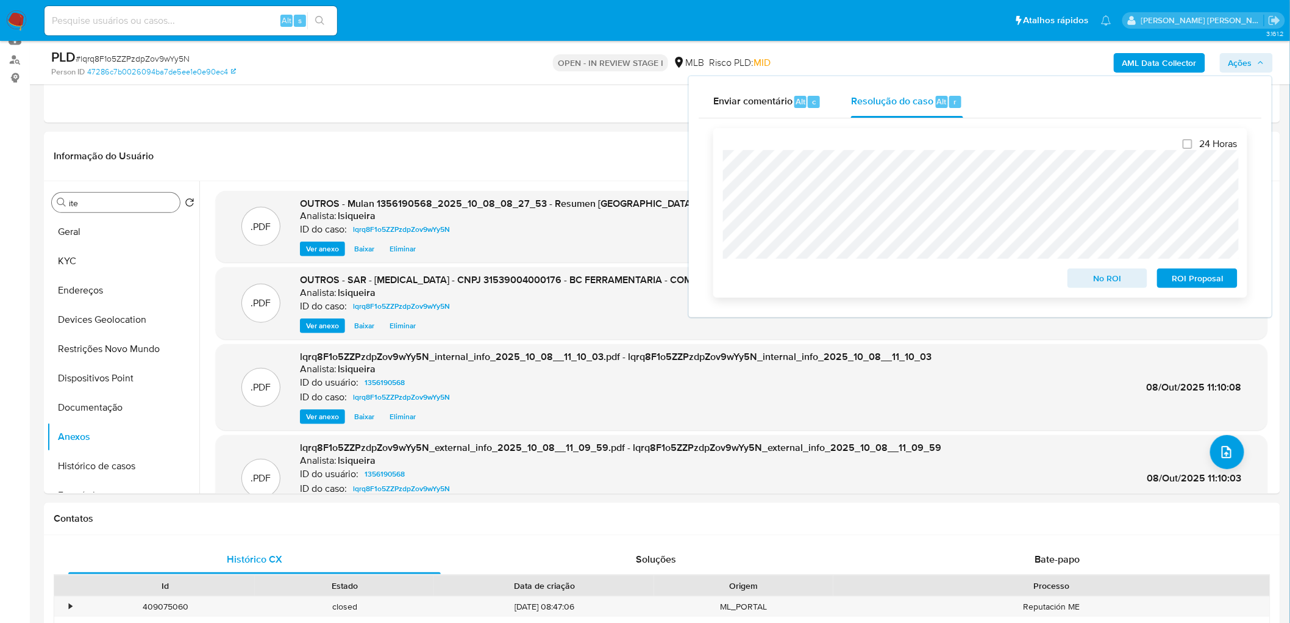
click at [1210, 278] on span "ROI Proposal" at bounding box center [1197, 278] width 63 height 17
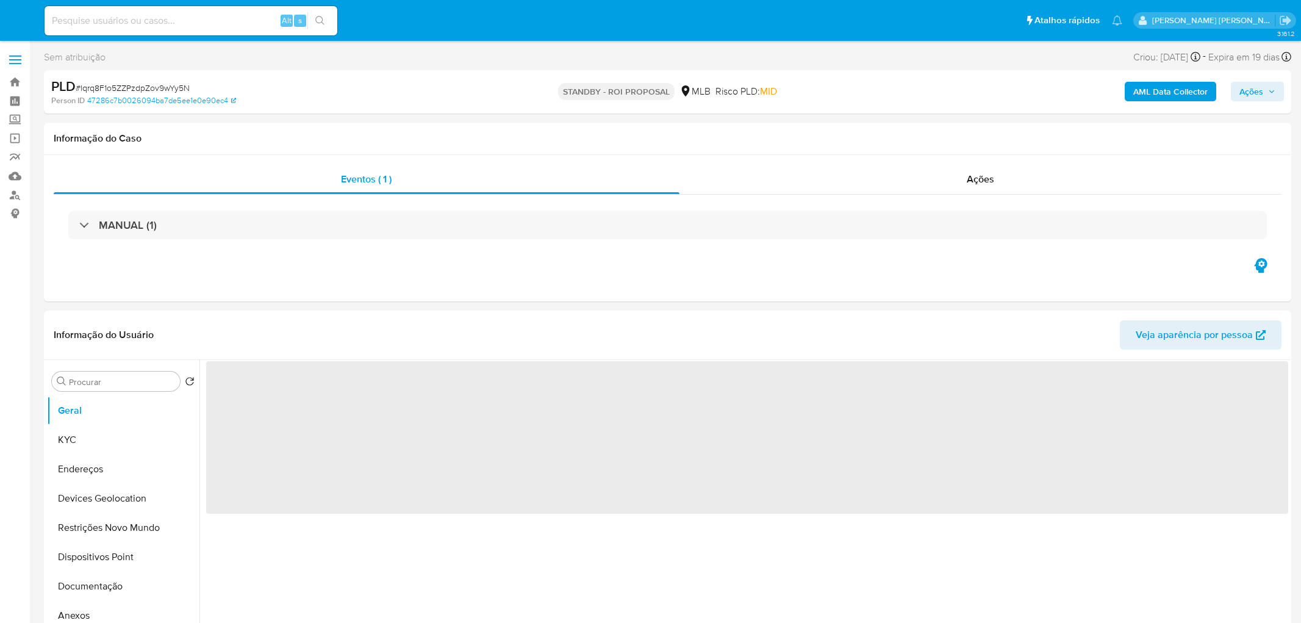
select select "10"
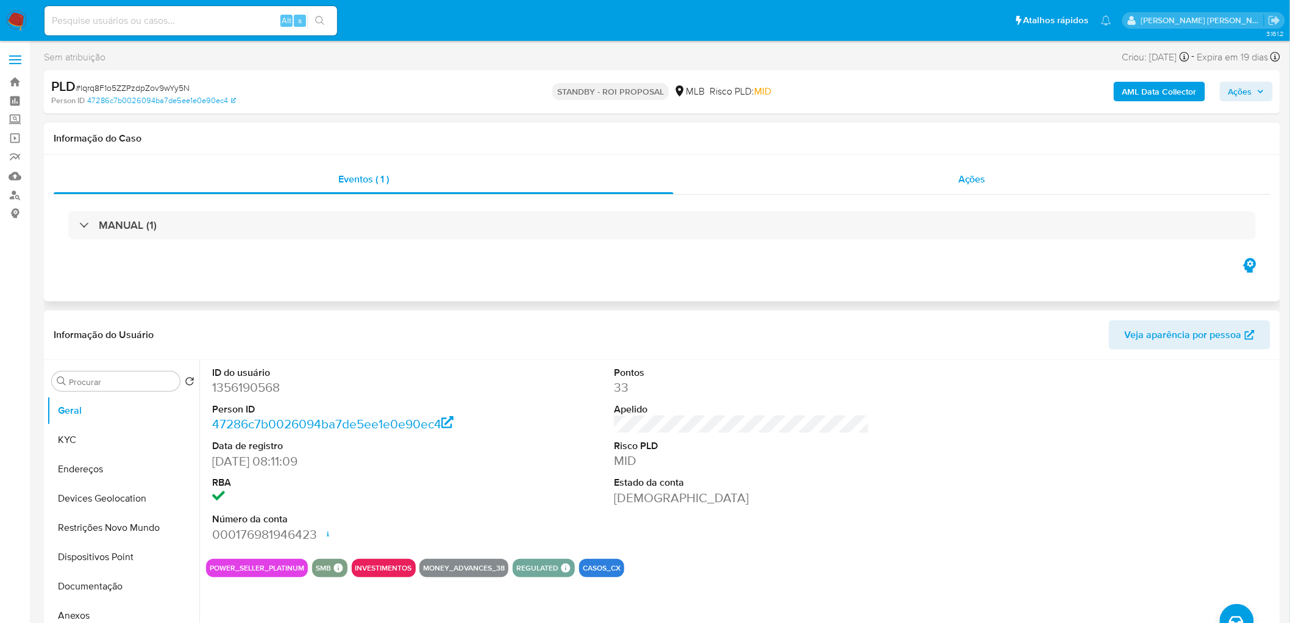
click at [934, 168] on div "Ações" at bounding box center [972, 179] width 597 height 29
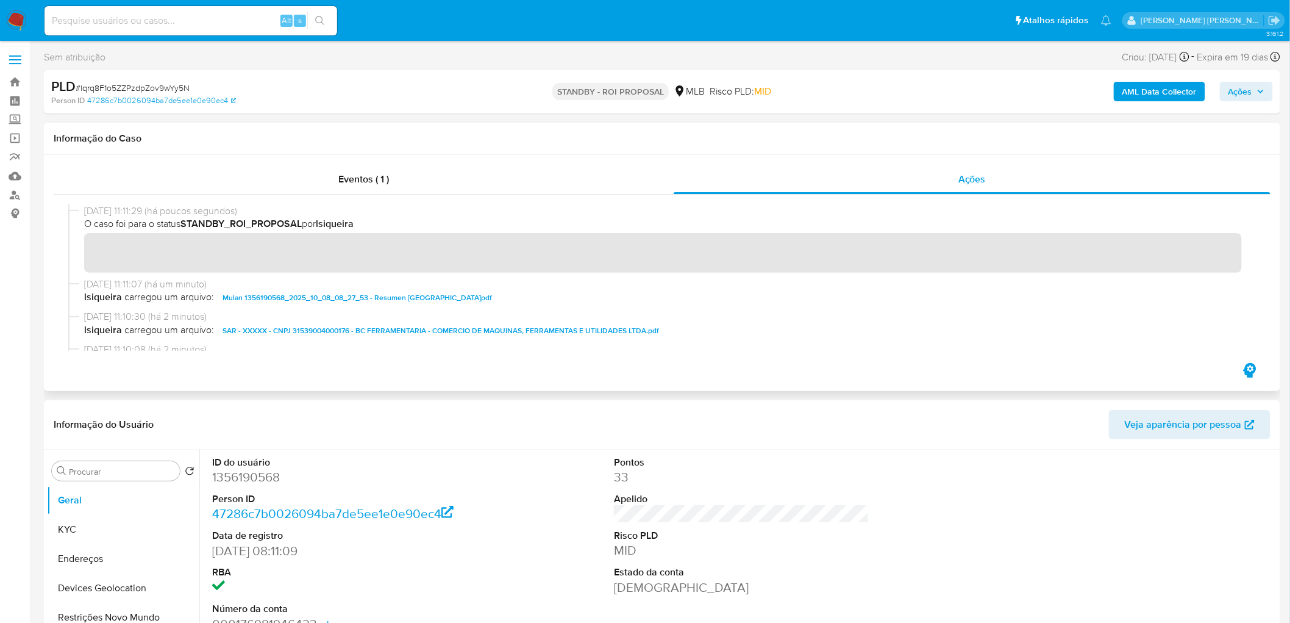
scroll to position [68, 0]
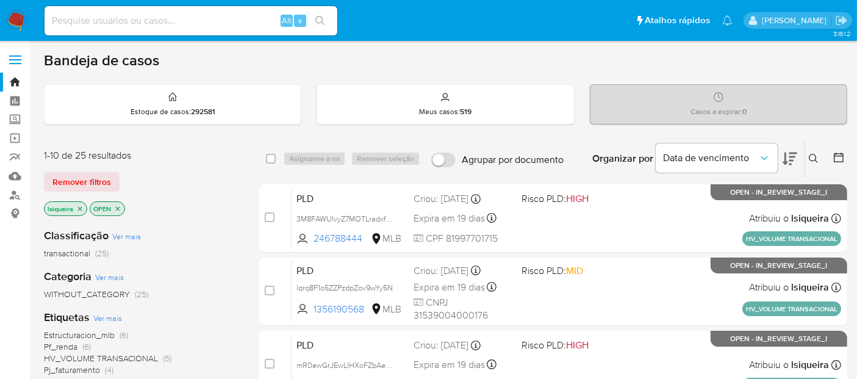
click at [18, 10] on img at bounding box center [16, 20] width 21 height 21
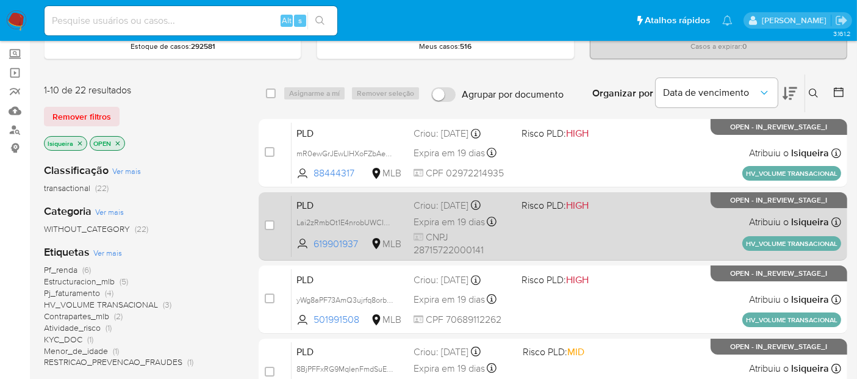
scroll to position [68, 0]
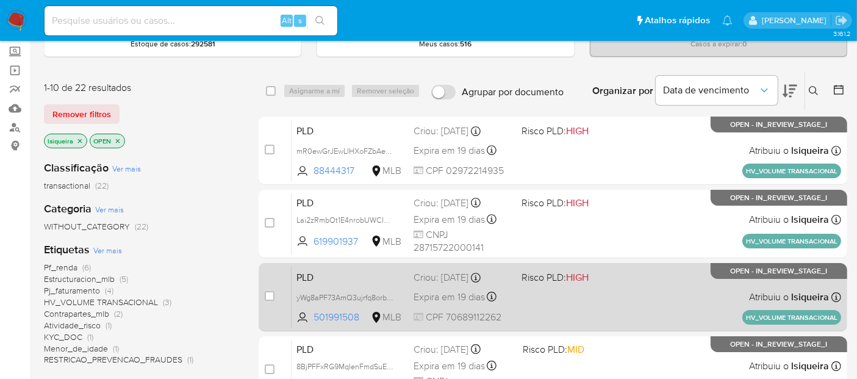
click at [600, 297] on div "PLD yWg8aPF73AmQ3ujrfq8orbzZ 501991508 MLB Risco PLD: HIGH Criou: [DATE] Criou:…" at bounding box center [565, 297] width 549 height 62
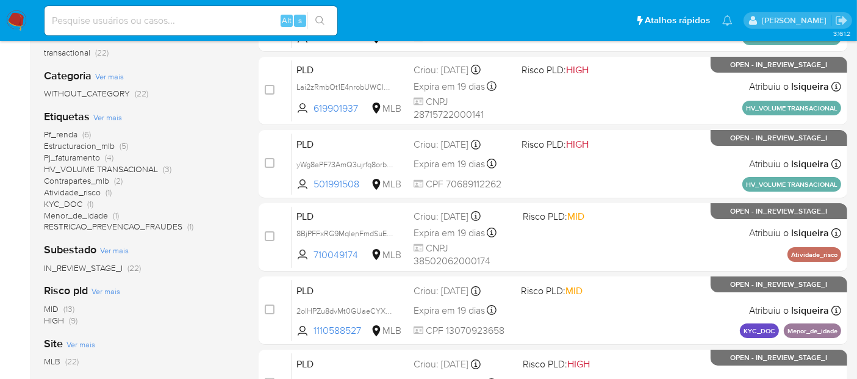
scroll to position [203, 0]
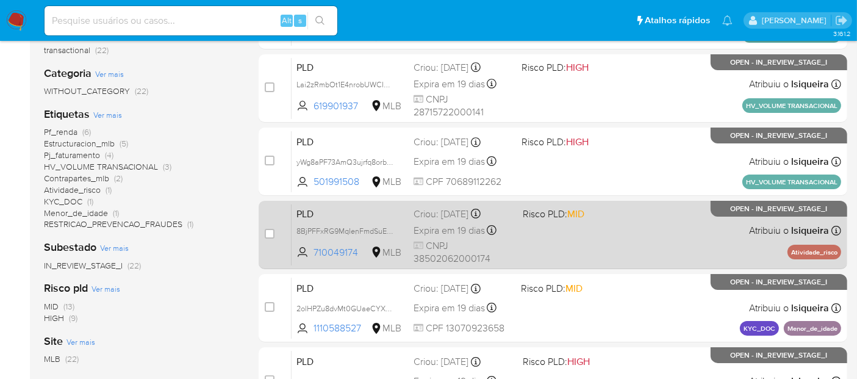
click at [637, 245] on div "PLD 8BjPFFxRG9MqIenFmdSuEuj8 710049174 MLB Risco PLD: MID Criou: 12/09/2025 Cri…" at bounding box center [565, 235] width 549 height 62
click at [650, 256] on div "PLD 8BjPFFxRG9MqIenFmdSuEuj8 710049174 MLB Risco PLD: MID Criou: 12/09/2025 Cri…" at bounding box center [565, 235] width 549 height 62
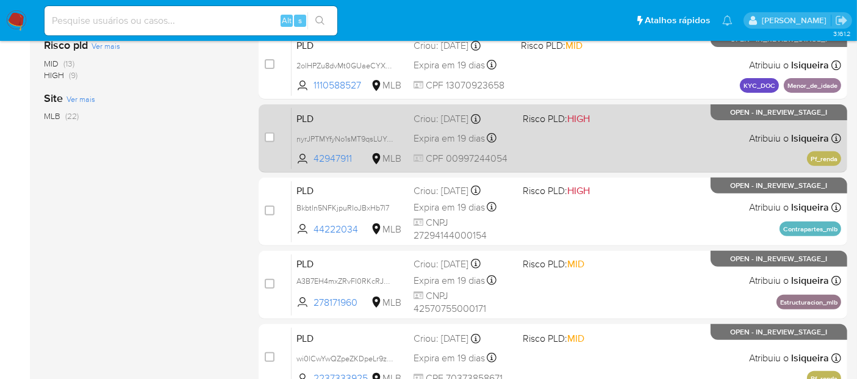
scroll to position [474, 0]
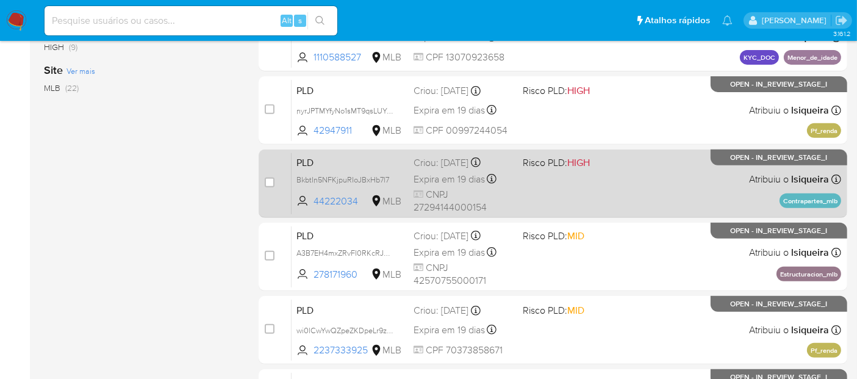
click at [640, 179] on div "PLD BkbtIn5NFKjpuRIoJBxHb7l7 44222034 MLB Risco PLD: HIGH Criou: 12/09/2025 Cri…" at bounding box center [565, 183] width 549 height 62
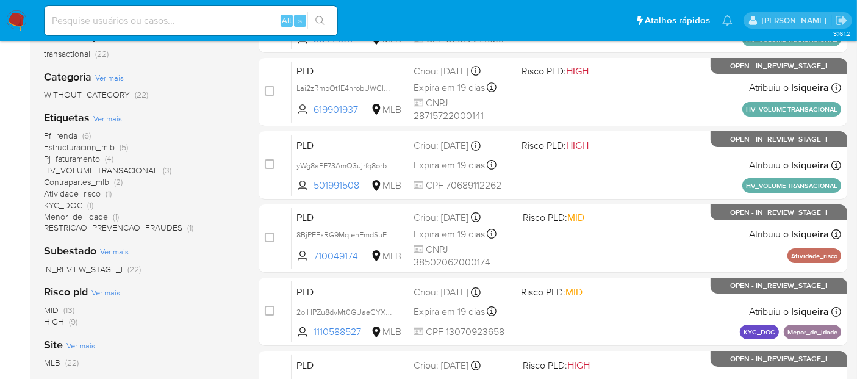
scroll to position [0, 0]
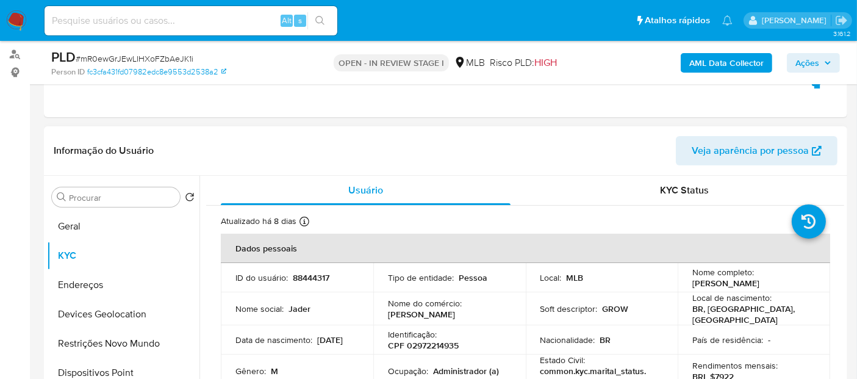
scroll to position [68, 0]
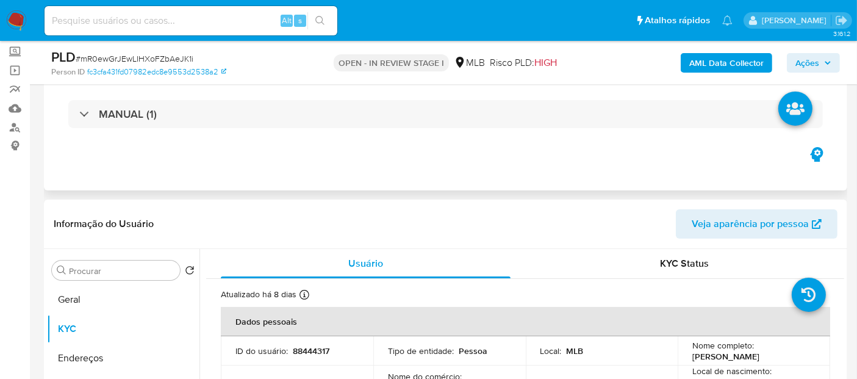
click at [431, 168] on div "Eventos ( 1 ) Ações MANUAL (1)" at bounding box center [445, 117] width 803 height 146
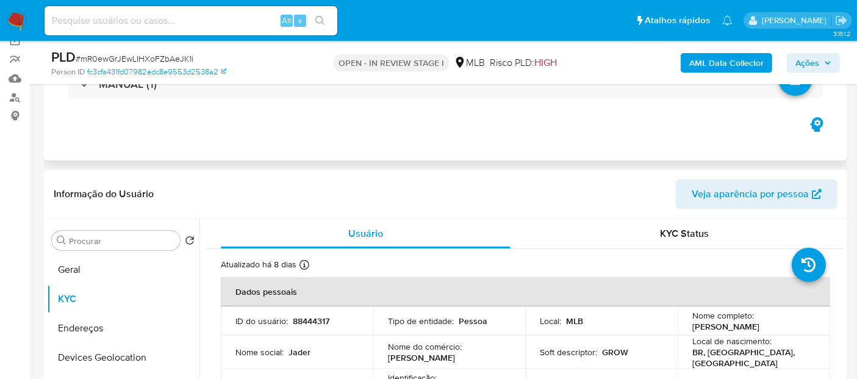
scroll to position [135, 0]
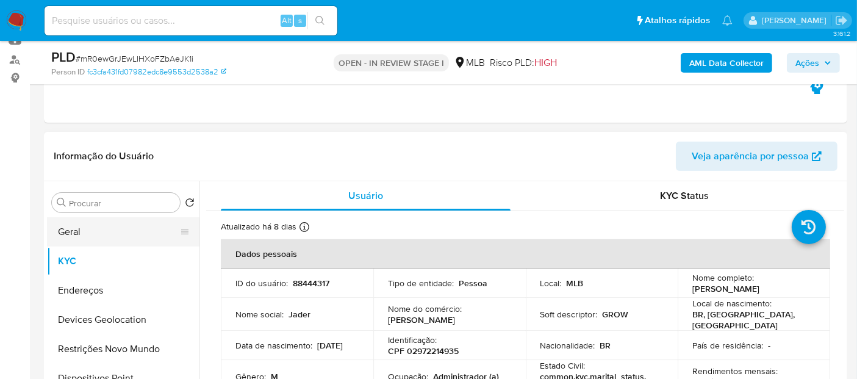
click at [77, 234] on button "Geral" at bounding box center [118, 231] width 143 height 29
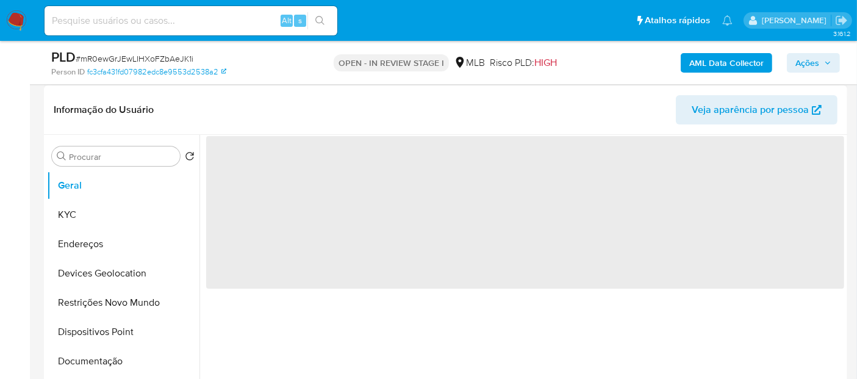
scroll to position [203, 0]
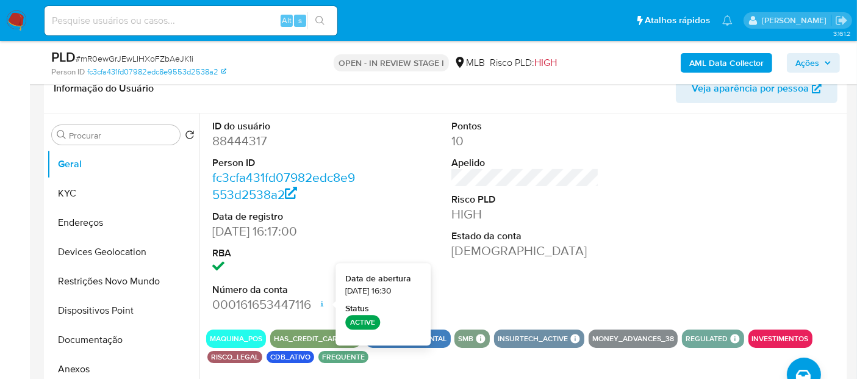
click at [585, 230] on dt "Estado da conta" at bounding box center [525, 235] width 148 height 13
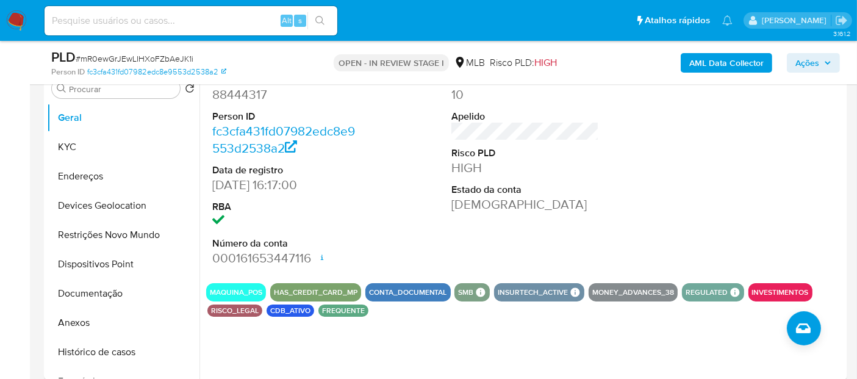
scroll to position [271, 0]
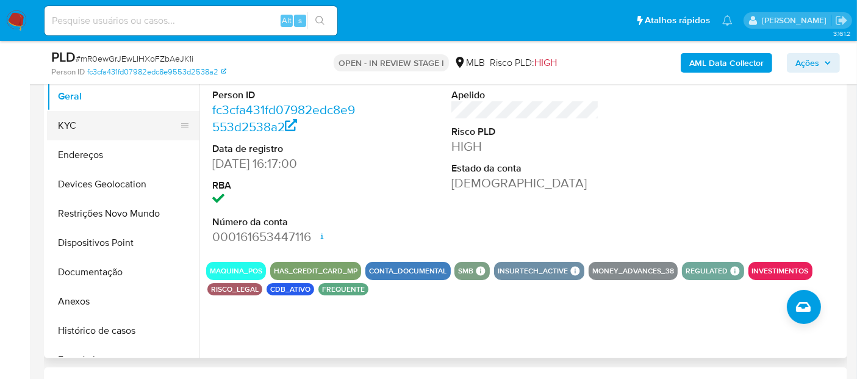
click at [130, 127] on button "KYC" at bounding box center [118, 125] width 143 height 29
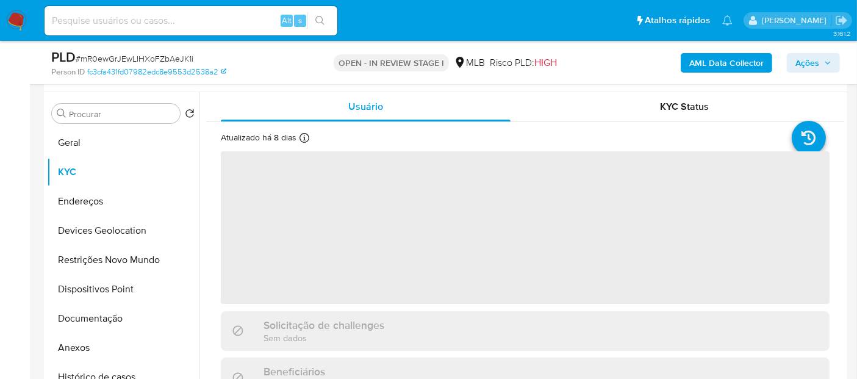
scroll to position [203, 0]
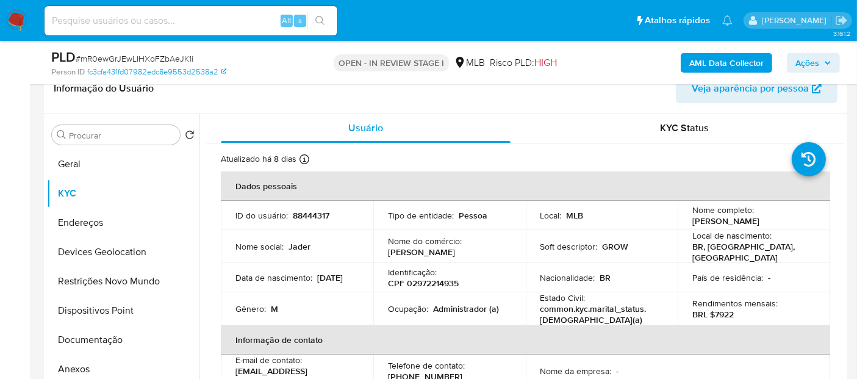
click at [454, 303] on p "Administrador (a)" at bounding box center [466, 308] width 66 height 11
copy p "Administrador"
click at [123, 336] on button "Documentação" at bounding box center [118, 339] width 143 height 29
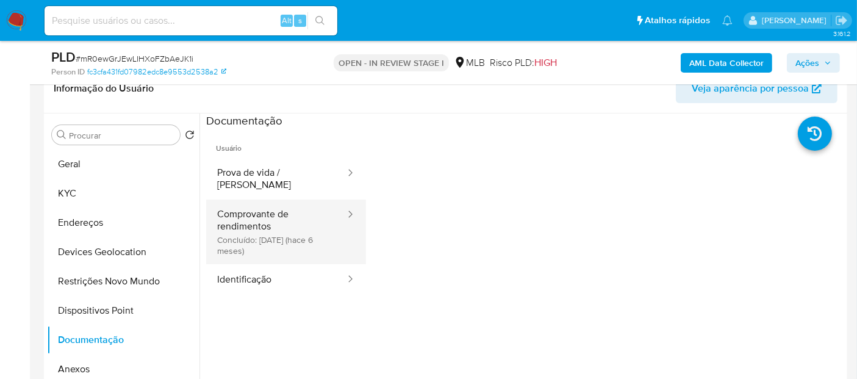
click at [318, 218] on button "Comprovante de rendimentos Concluído: [DATE] (hace 6 meses)" at bounding box center [276, 231] width 140 height 65
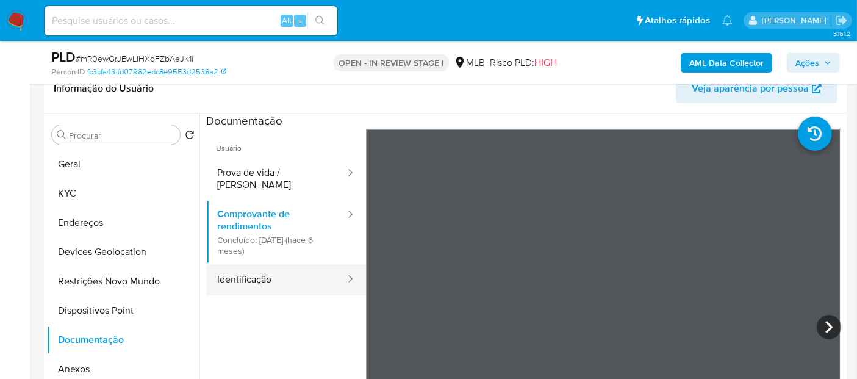
click at [257, 271] on button "Identificação" at bounding box center [276, 279] width 140 height 31
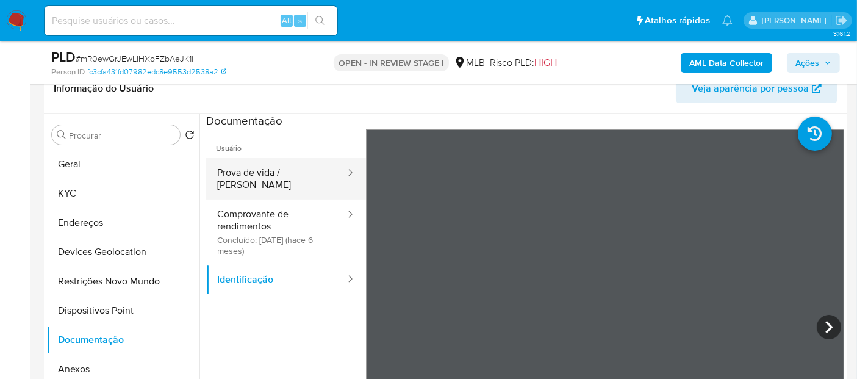
click at [283, 175] on button "Prova de vida / [PERSON_NAME]" at bounding box center [276, 178] width 140 height 41
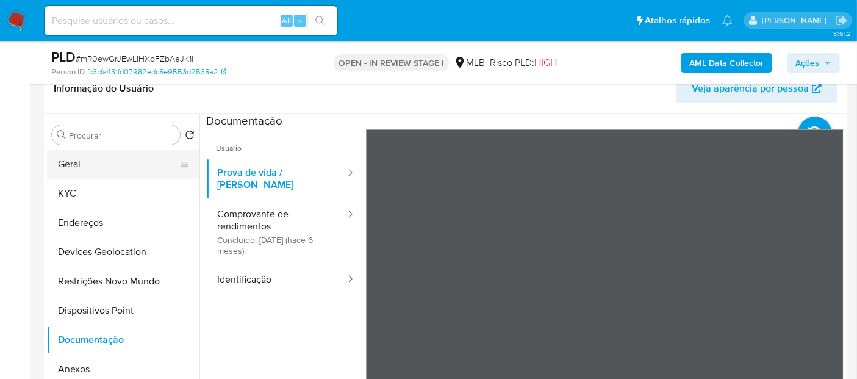
click at [122, 170] on button "Geral" at bounding box center [118, 163] width 143 height 29
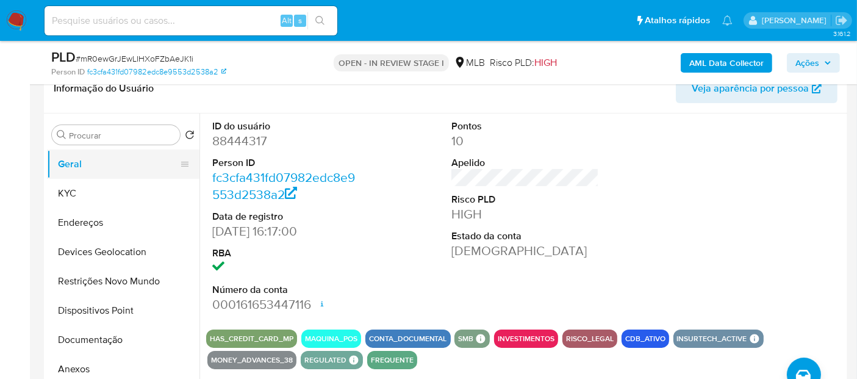
click at [100, 166] on button "Geral" at bounding box center [118, 163] width 143 height 29
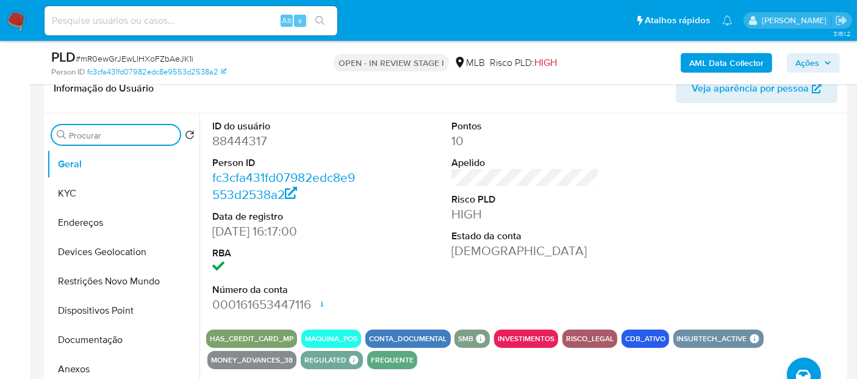
click at [124, 132] on input "Procurar" at bounding box center [122, 135] width 106 height 11
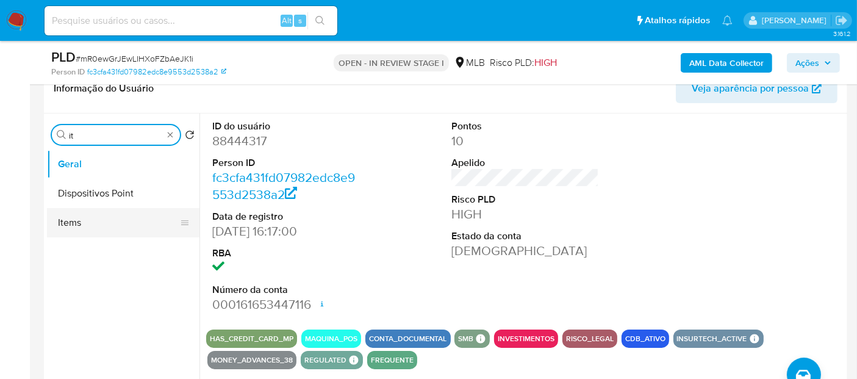
type input "it"
click at [102, 219] on button "Items" at bounding box center [118, 222] width 143 height 29
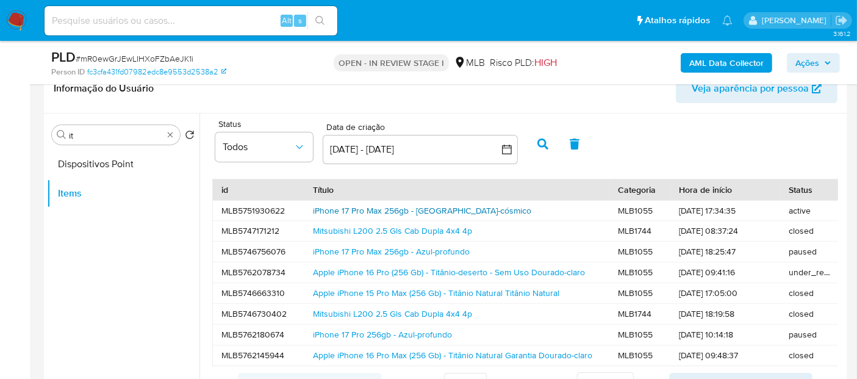
click at [390, 208] on link "iPhone 17 Pro Max 256gb - Laranja-cósmico" at bounding box center [422, 210] width 218 height 12
click at [113, 153] on button "Dispositivos Point" at bounding box center [118, 163] width 143 height 29
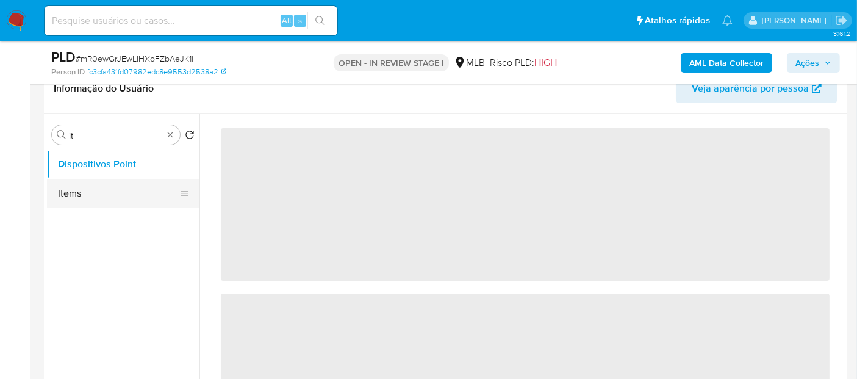
click at [94, 187] on button "Items" at bounding box center [118, 193] width 143 height 29
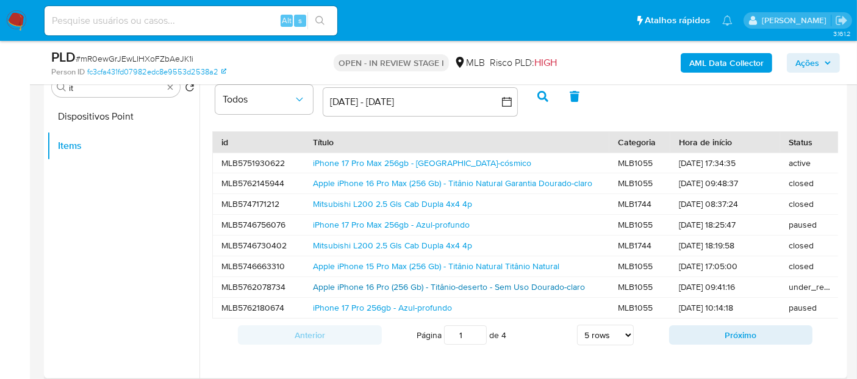
scroll to position [271, 0]
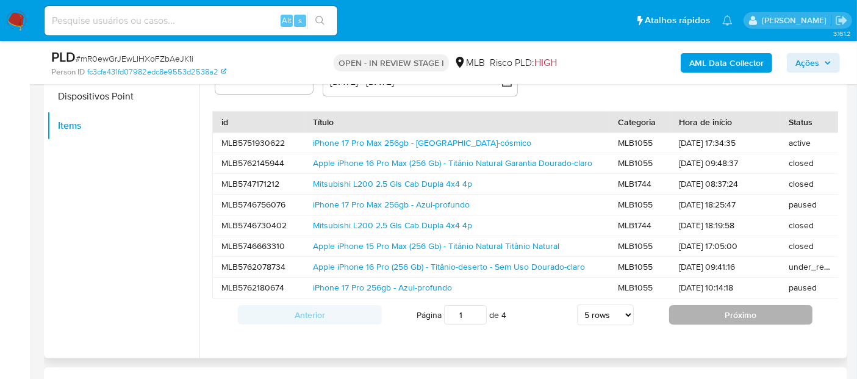
click at [784, 324] on button "Próximo" at bounding box center [741, 315] width 144 height 20
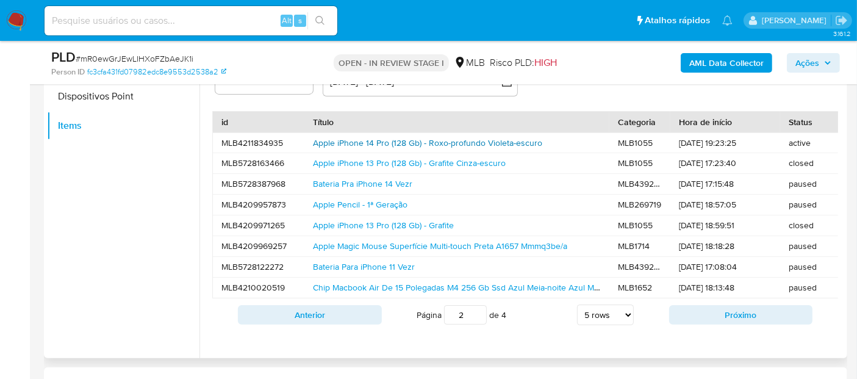
click at [349, 141] on link "Apple iPhone 14 Pro (128 Gb) - Roxo-profundo Violeta-escuro" at bounding box center [427, 143] width 229 height 12
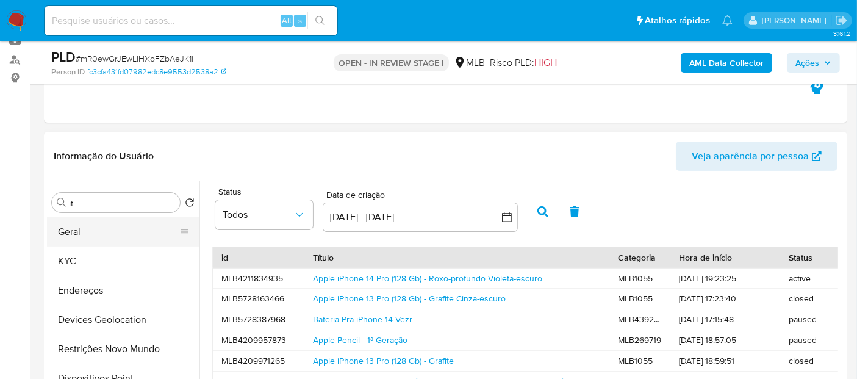
click at [115, 232] on button "Geral" at bounding box center [118, 231] width 143 height 29
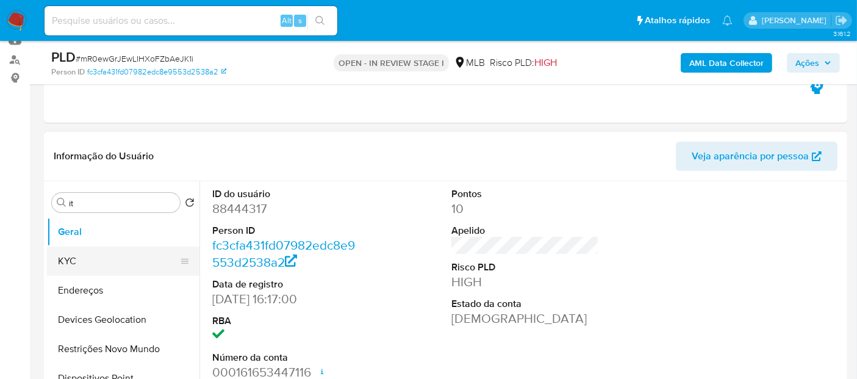
click at [94, 255] on button "KYC" at bounding box center [118, 260] width 143 height 29
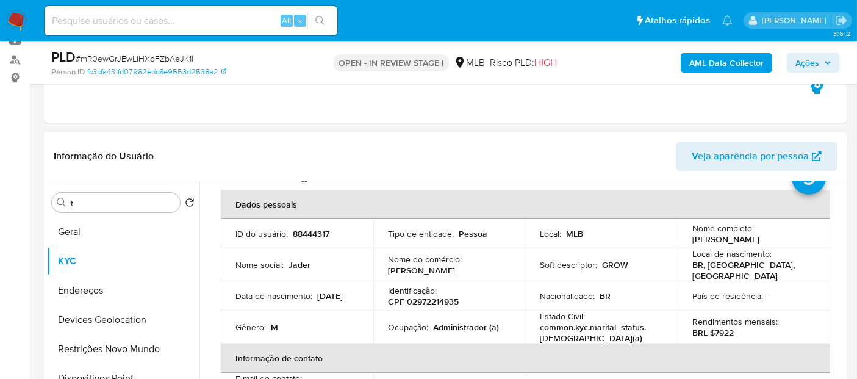
scroll to position [68, 0]
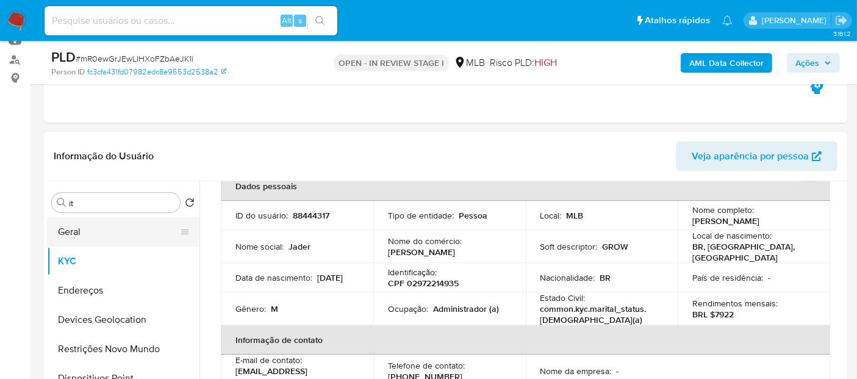
click at [67, 225] on button "Geral" at bounding box center [118, 231] width 143 height 29
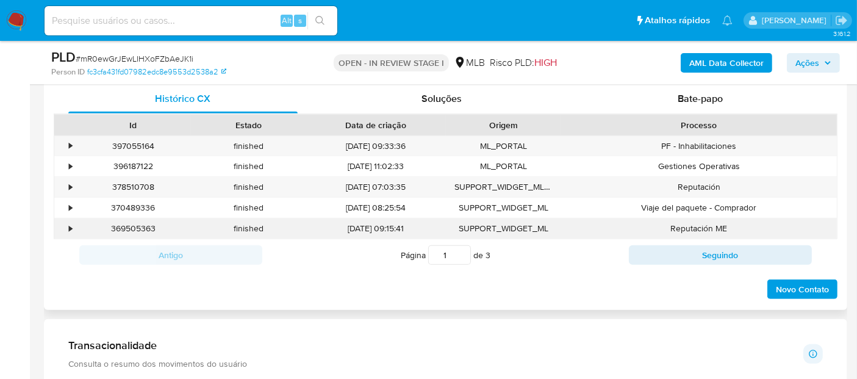
scroll to position [677, 0]
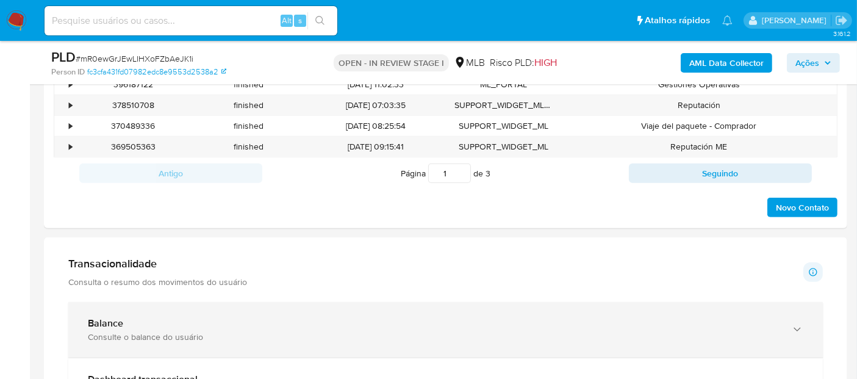
click at [134, 319] on div "Balance" at bounding box center [433, 323] width 691 height 12
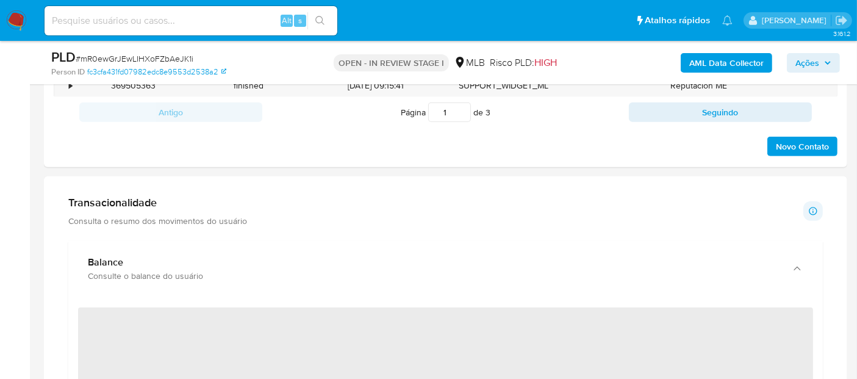
scroll to position [880, 0]
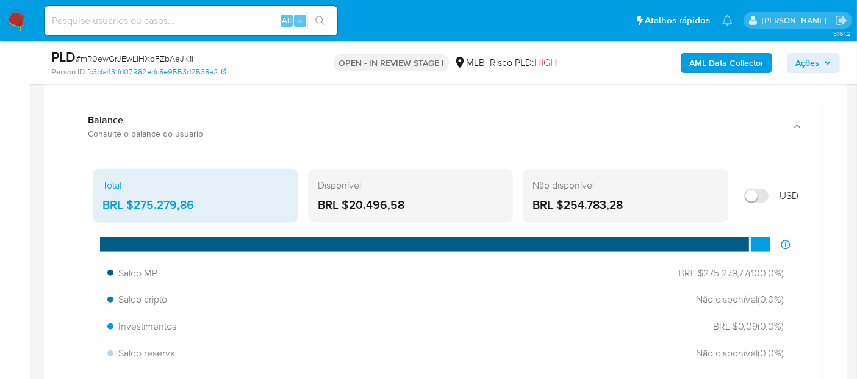
drag, startPoint x: 423, startPoint y: 201, endPoint x: 349, endPoint y: 202, distance: 73.8
click at [349, 202] on div "BRL $20.496,58" at bounding box center [411, 205] width 186 height 16
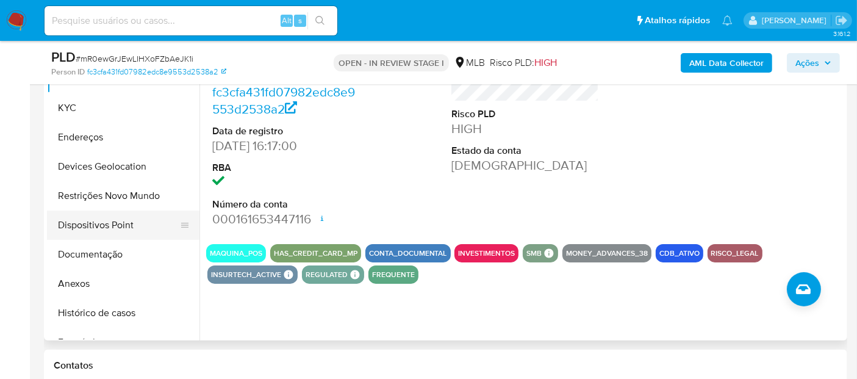
scroll to position [271, 0]
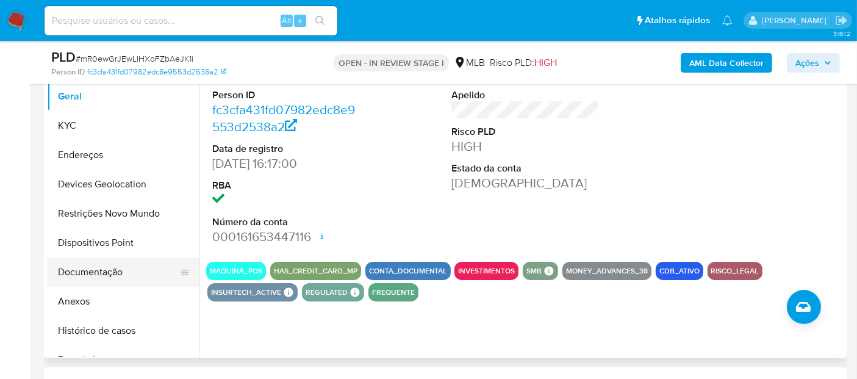
click at [97, 277] on button "Documentação" at bounding box center [118, 271] width 143 height 29
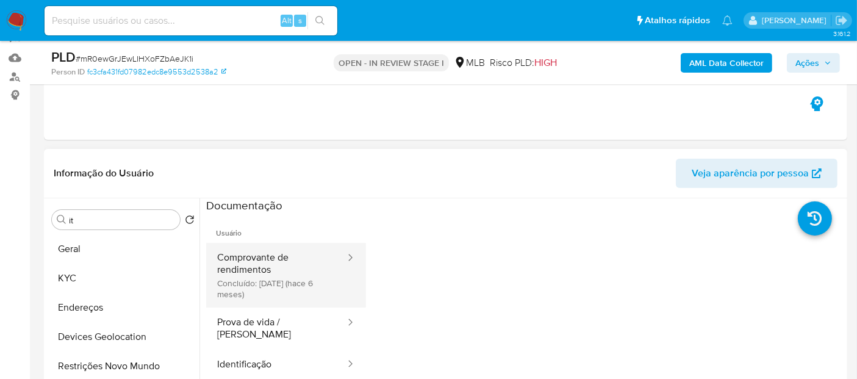
scroll to position [135, 0]
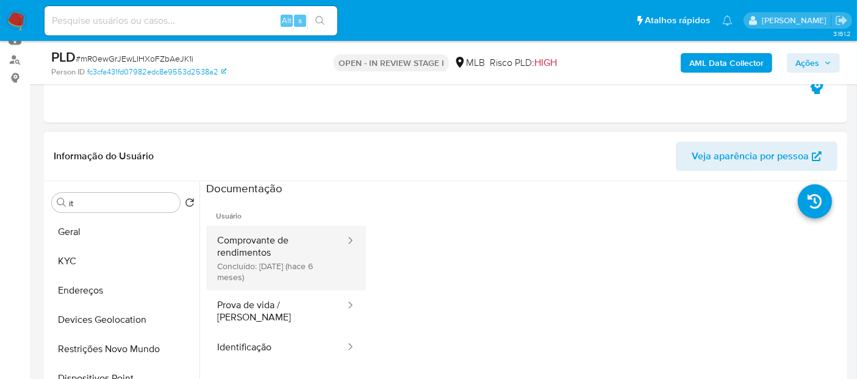
click at [257, 264] on button "Comprovante de rendimentos Concluído: 27/03/2025 (hace 6 meses)" at bounding box center [276, 258] width 140 height 65
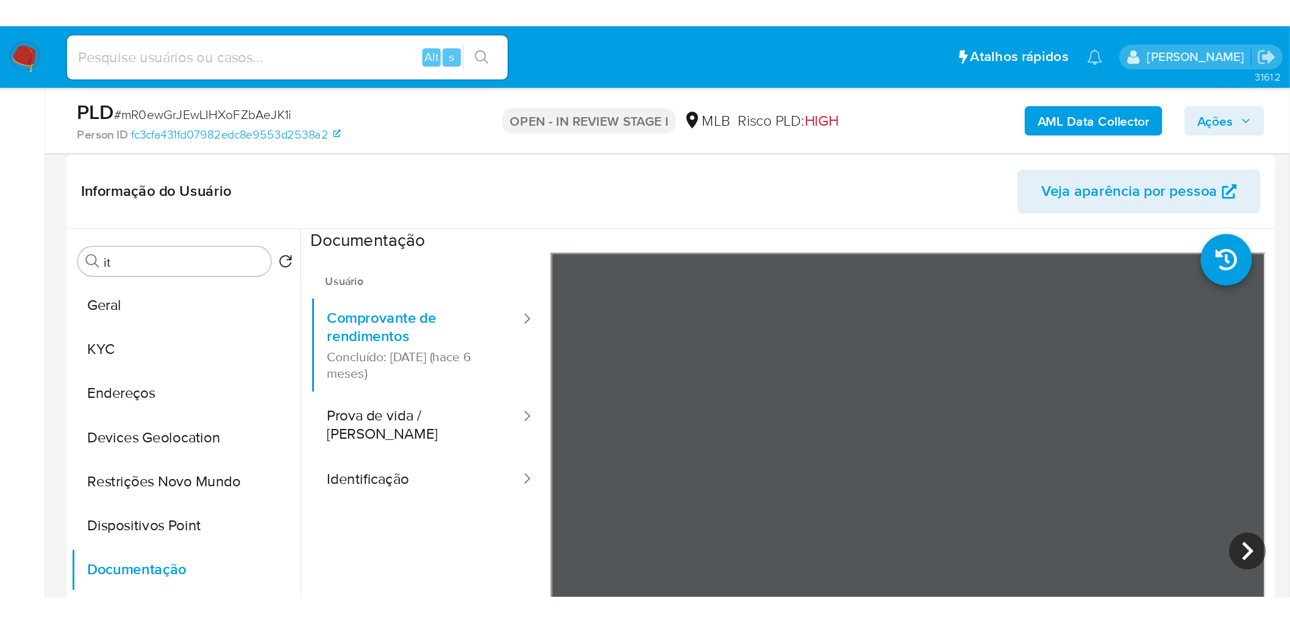
scroll to position [203, 0]
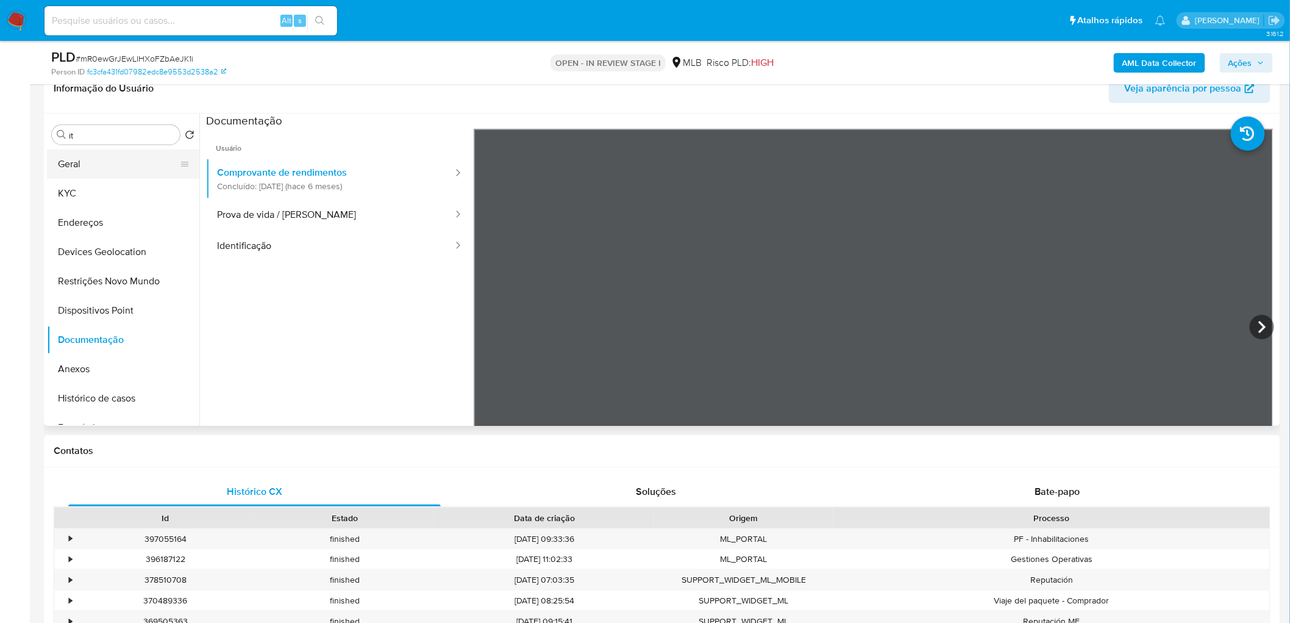
click at [110, 166] on button "Geral" at bounding box center [118, 163] width 143 height 29
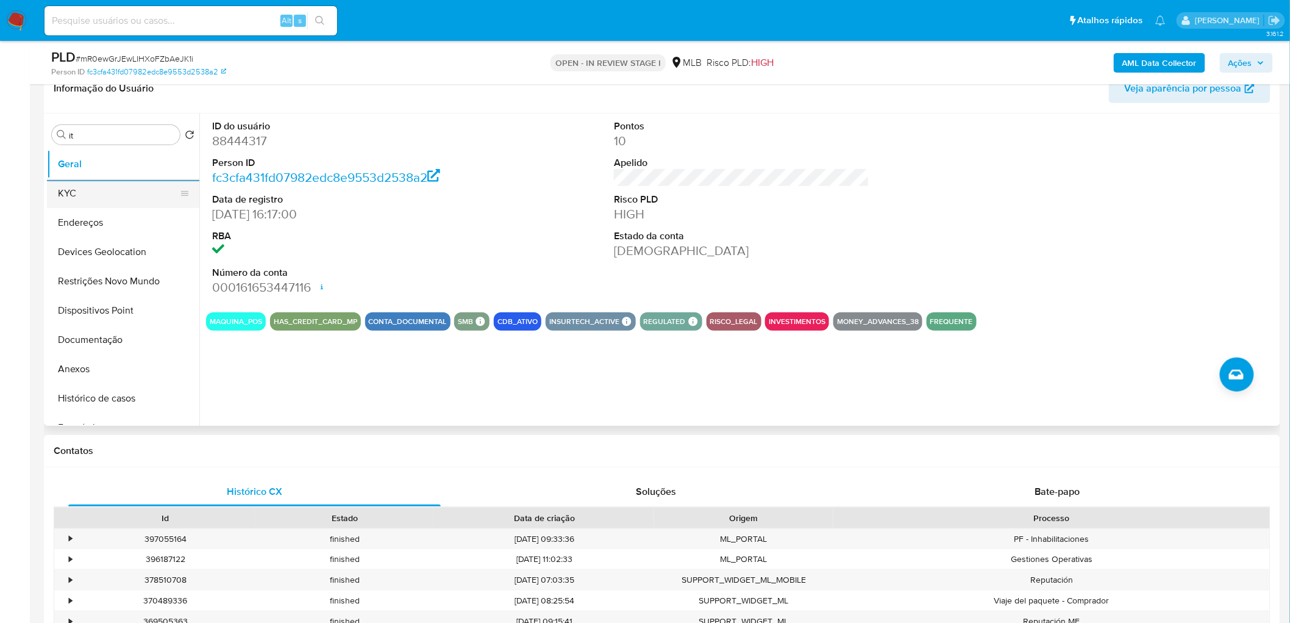
click at [104, 193] on button "KYC" at bounding box center [118, 193] width 143 height 29
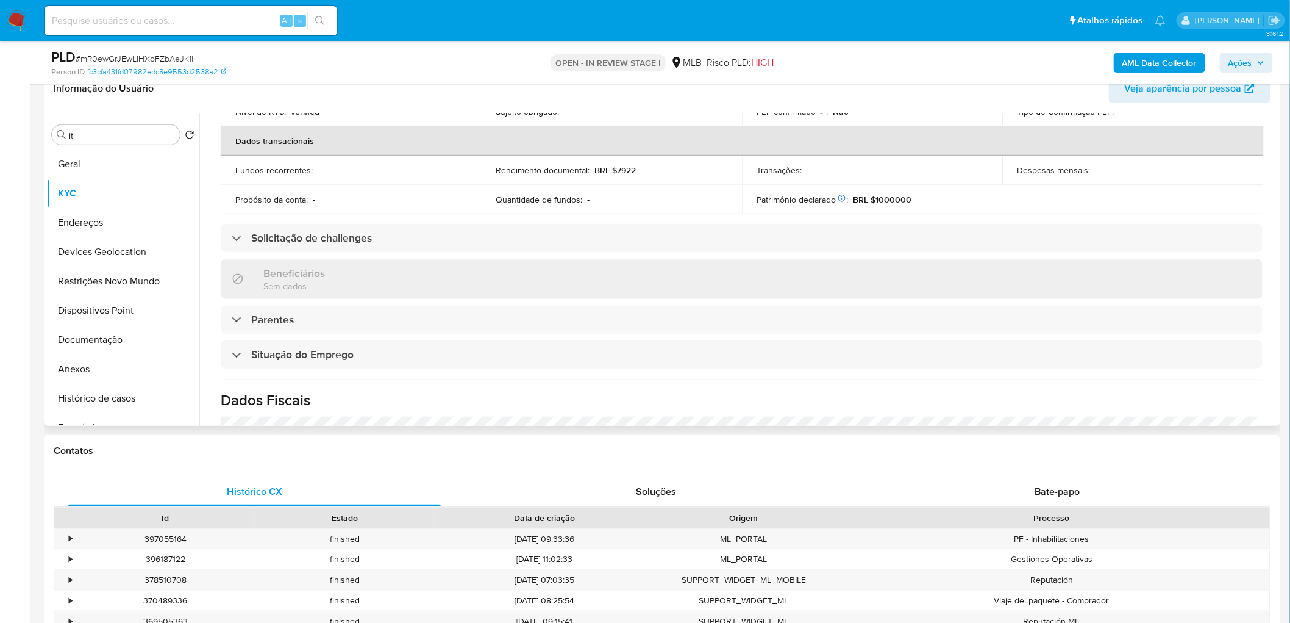
scroll to position [474, 0]
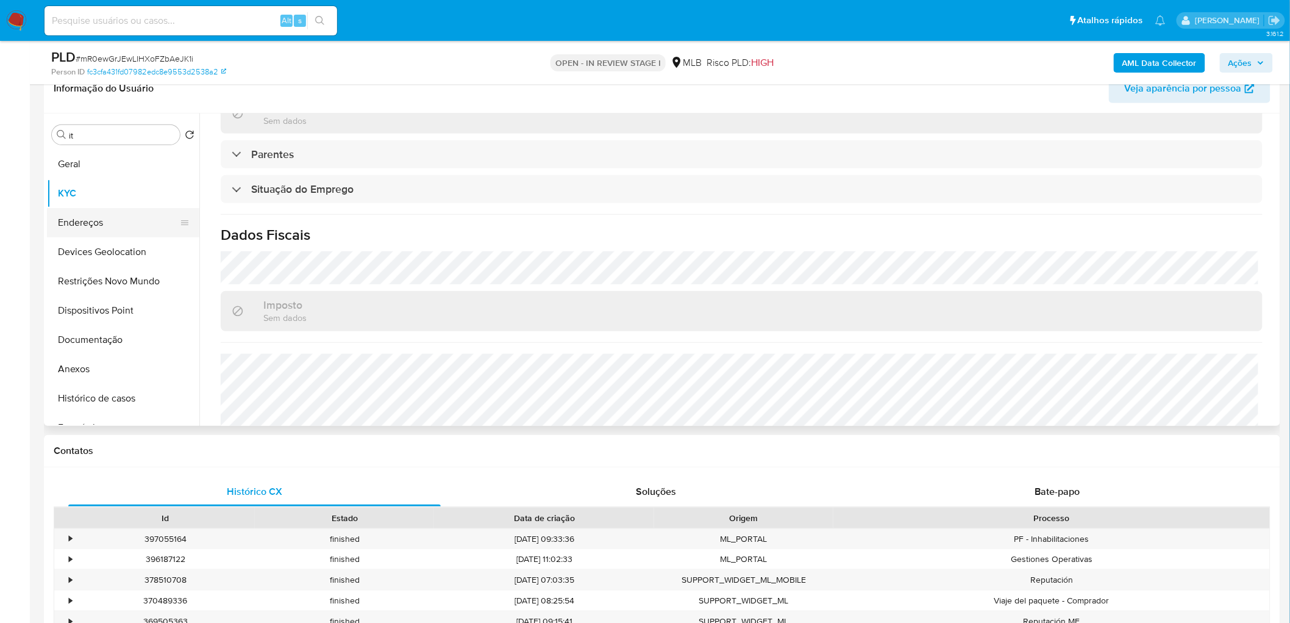
click at [94, 215] on button "Endereços" at bounding box center [118, 222] width 143 height 29
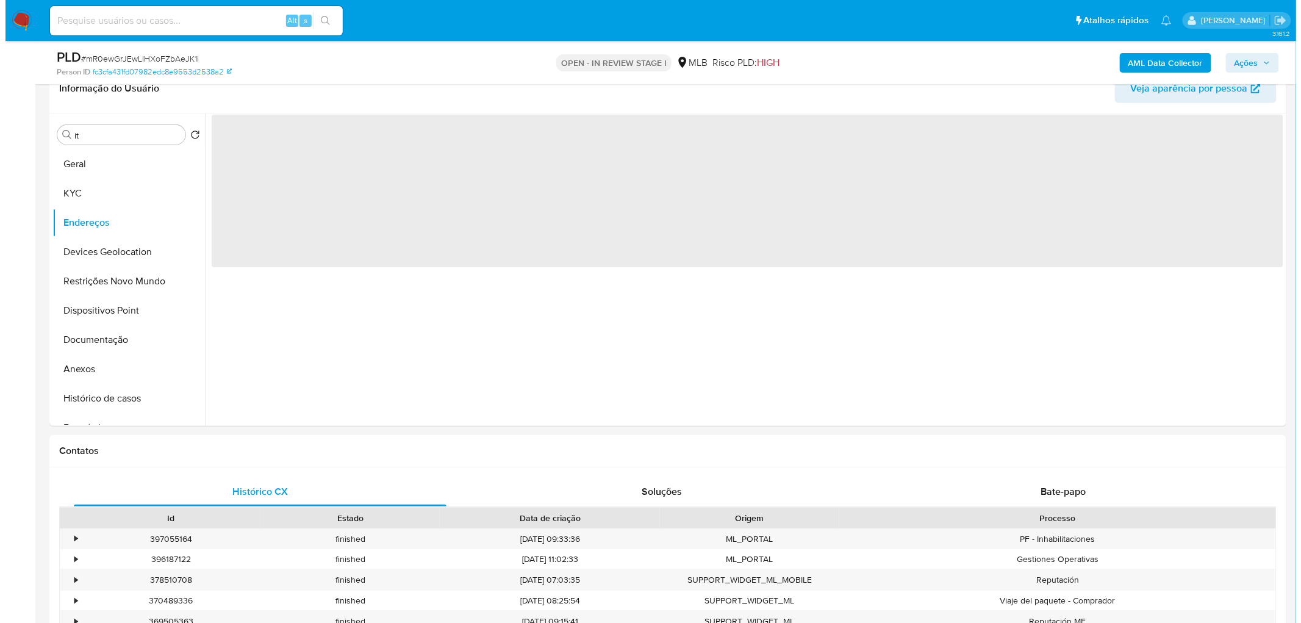
scroll to position [0, 0]
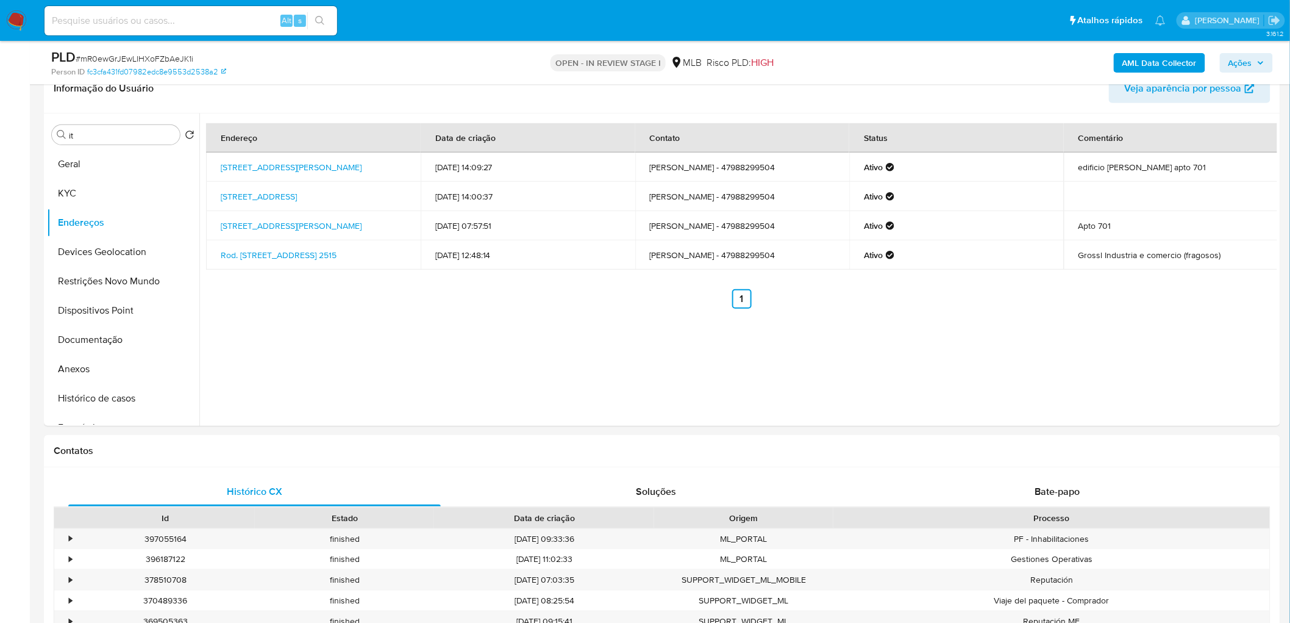
drag, startPoint x: 62, startPoint y: 242, endPoint x: 39, endPoint y: 256, distance: 26.6
click at [62, 241] on button "Devices Geolocation" at bounding box center [123, 251] width 152 height 29
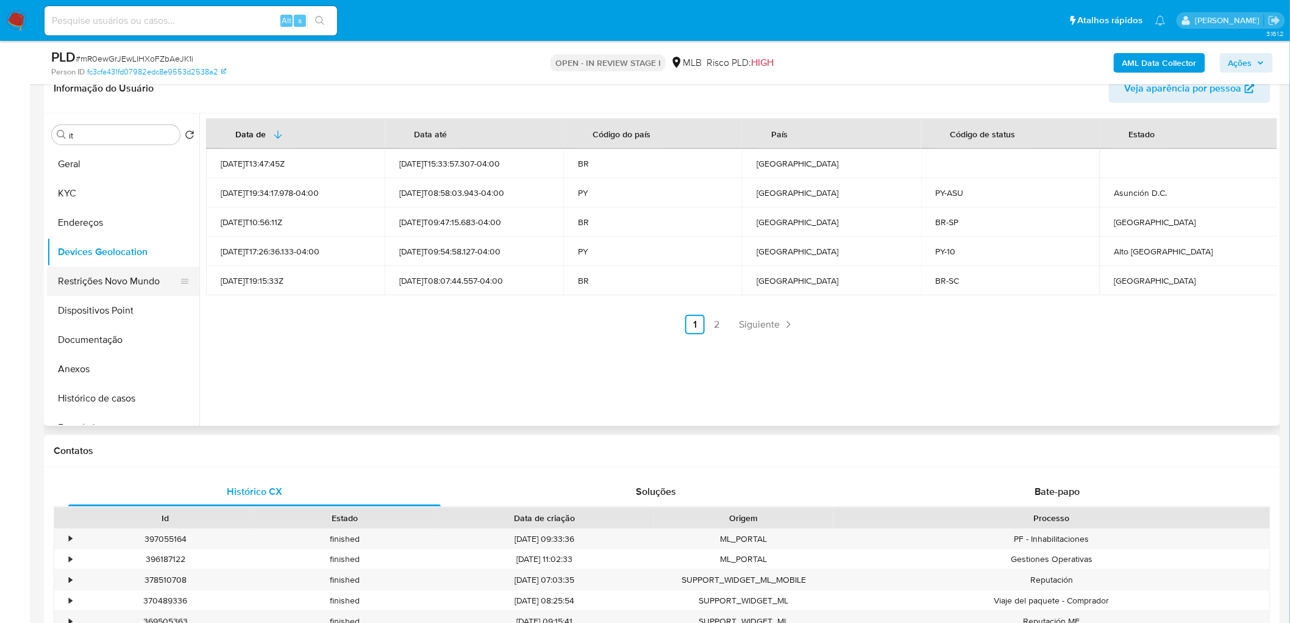
click at [99, 281] on button "Restrições Novo Mundo" at bounding box center [118, 280] width 143 height 29
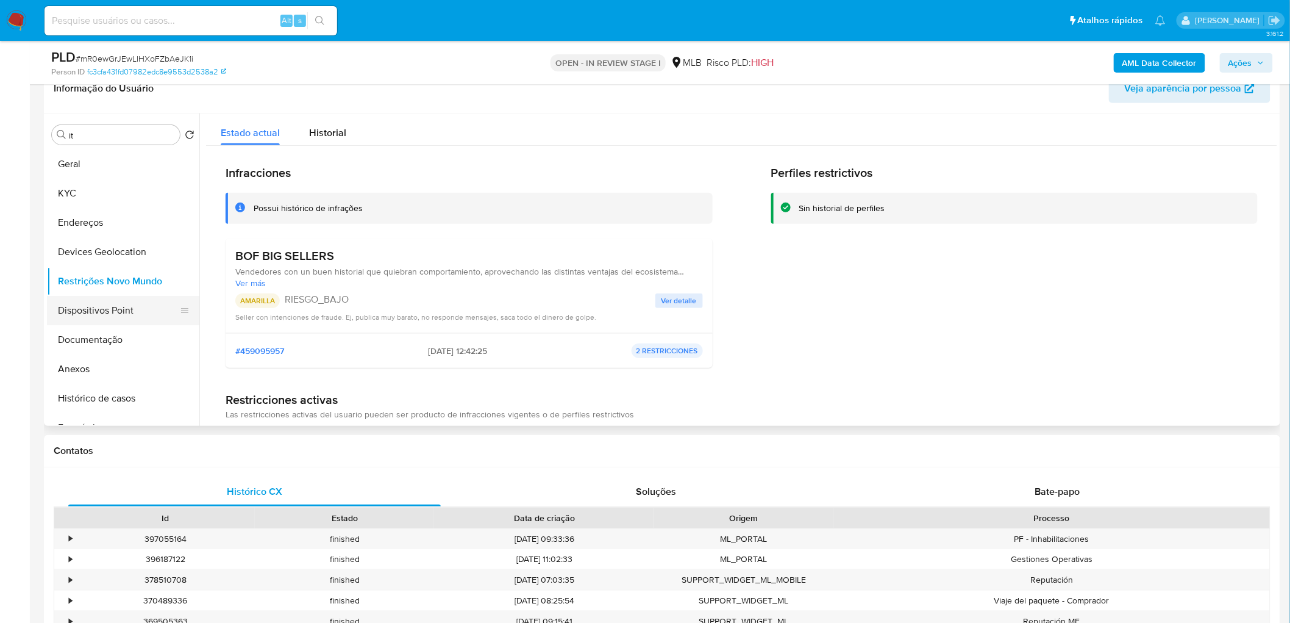
click at [107, 307] on button "Dispositivos Point" at bounding box center [118, 310] width 143 height 29
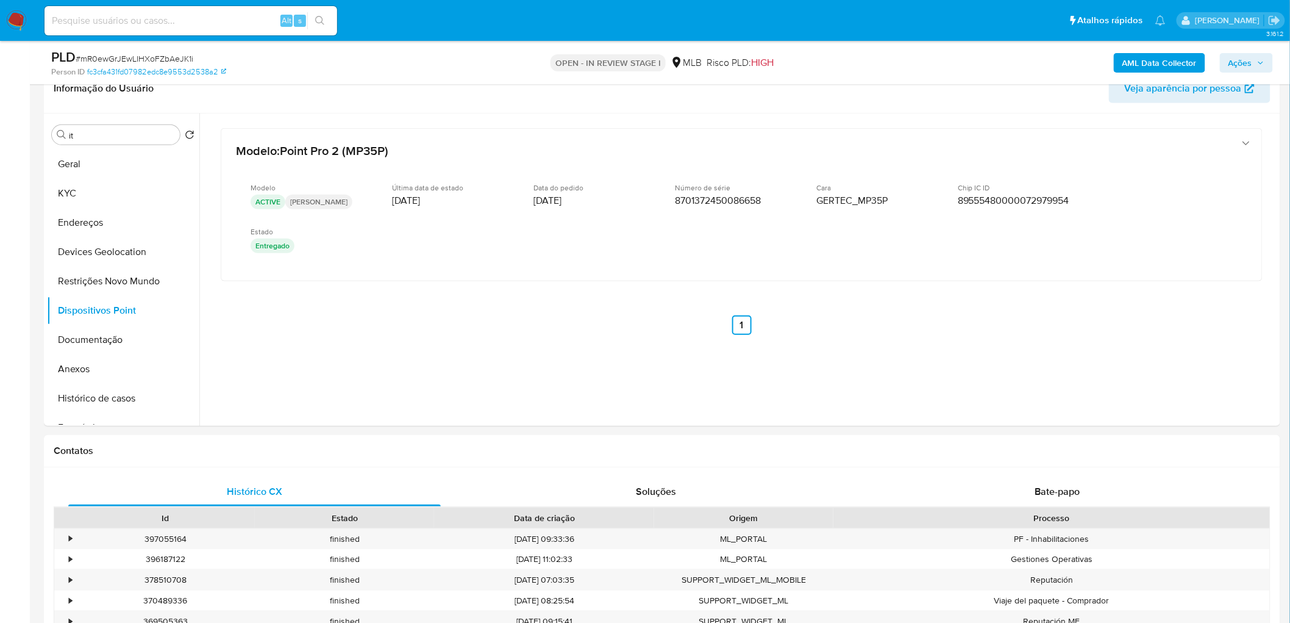
click at [856, 67] on b "AML Data Collector" at bounding box center [1160, 63] width 74 height 20
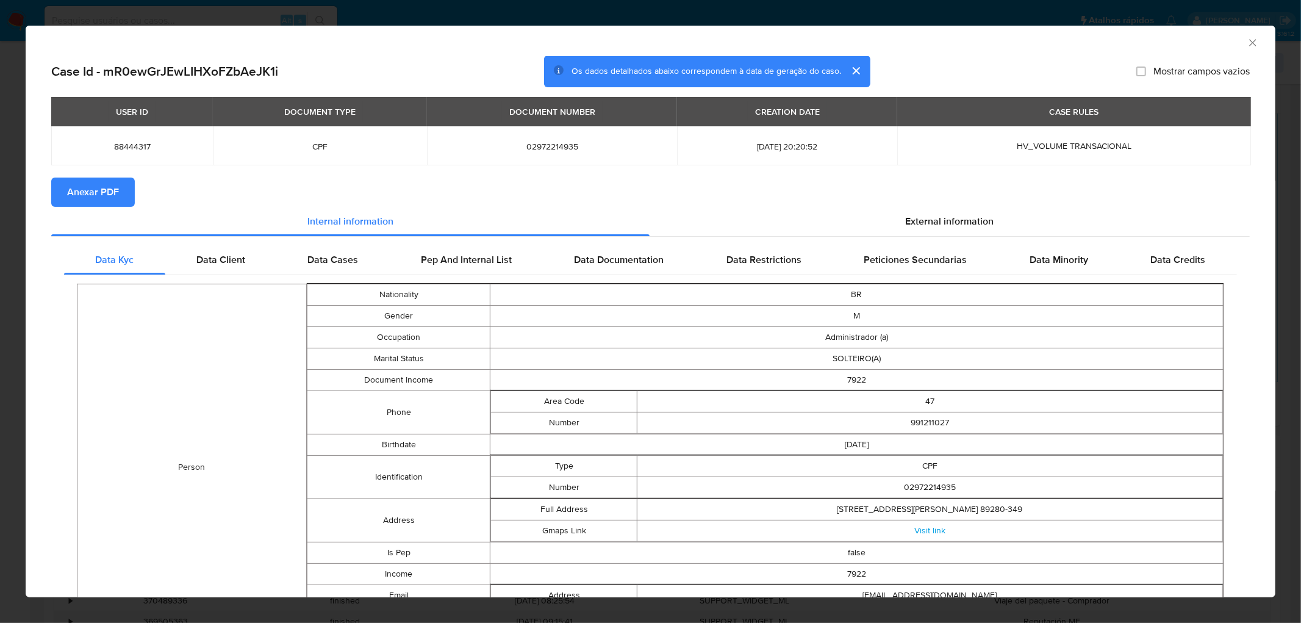
click at [99, 191] on span "Anexar PDF" at bounding box center [93, 192] width 52 height 27
click at [856, 43] on icon "Fechar a janela" at bounding box center [1252, 43] width 12 height 12
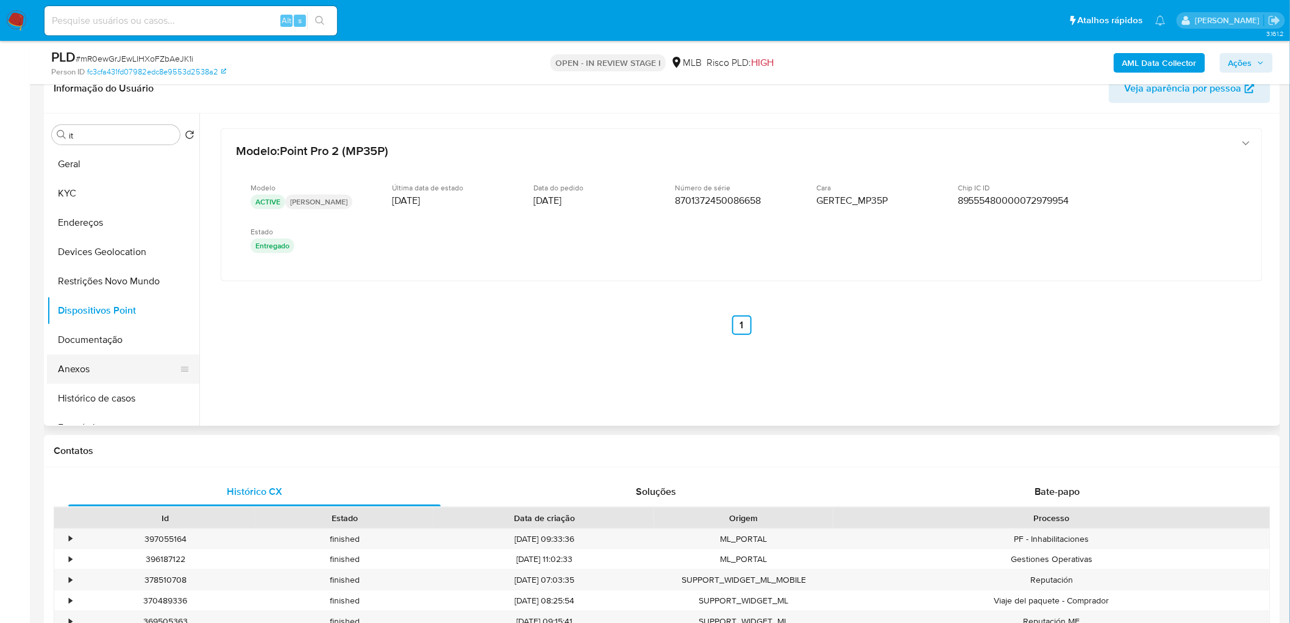
click at [93, 366] on button "Anexos" at bounding box center [118, 368] width 143 height 29
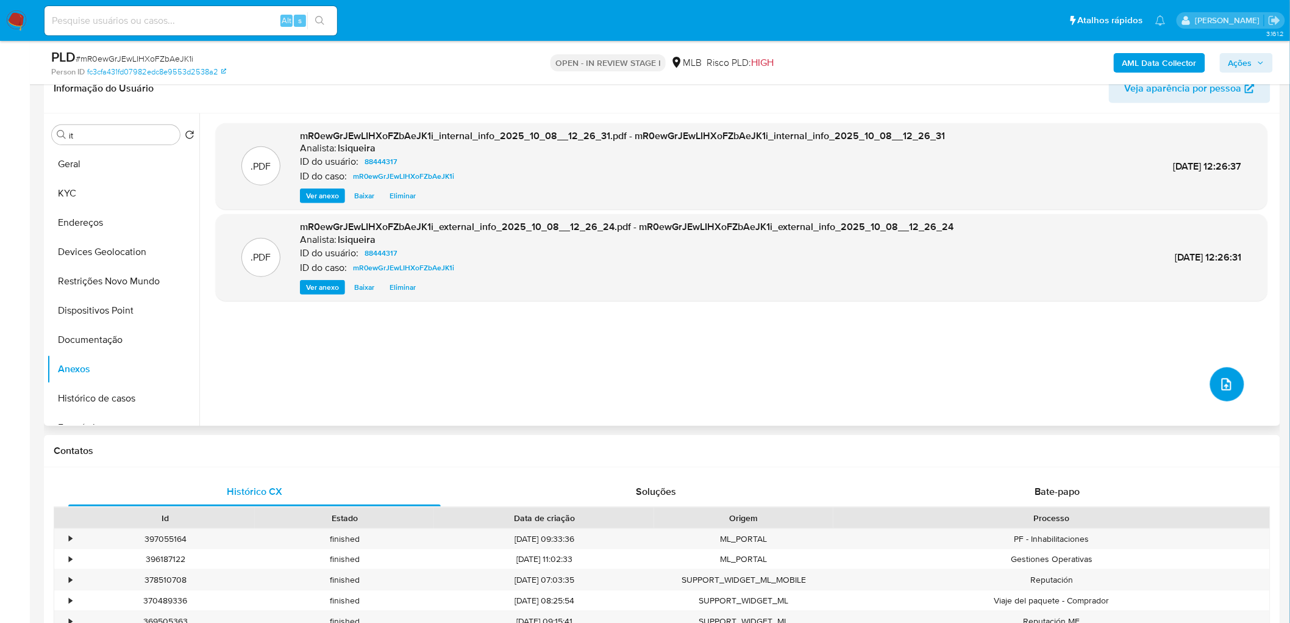
click at [856, 378] on icon "upload-file" at bounding box center [1226, 384] width 15 height 15
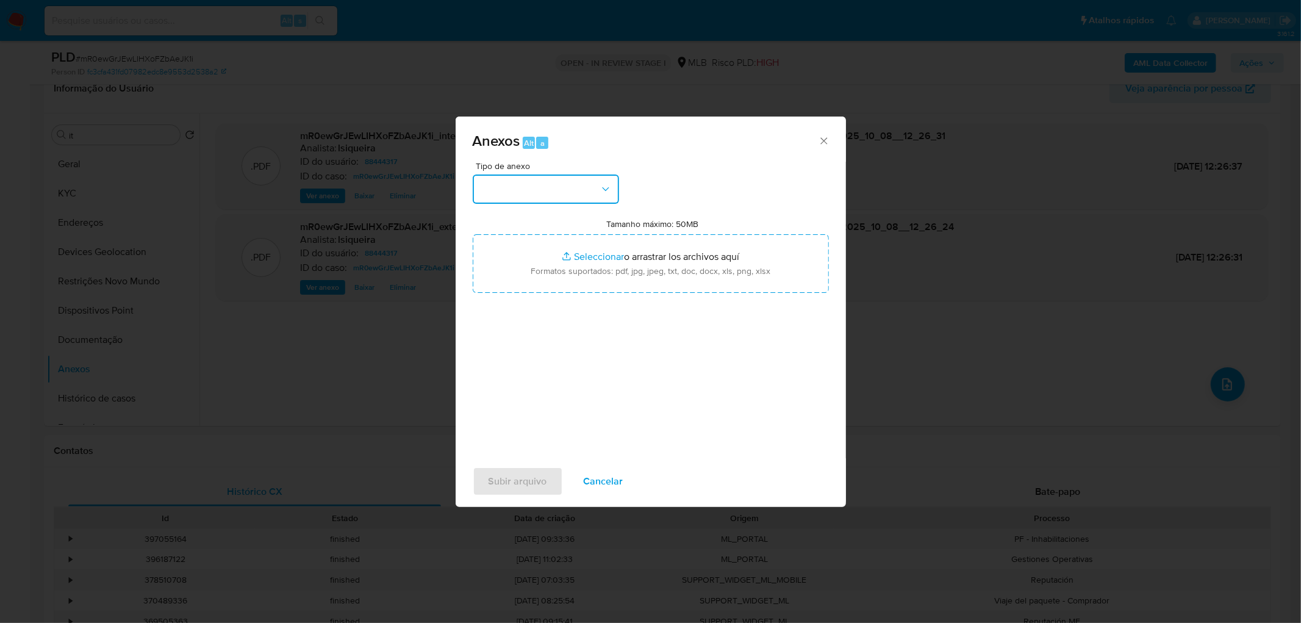
click at [593, 197] on button "button" at bounding box center [546, 188] width 146 height 29
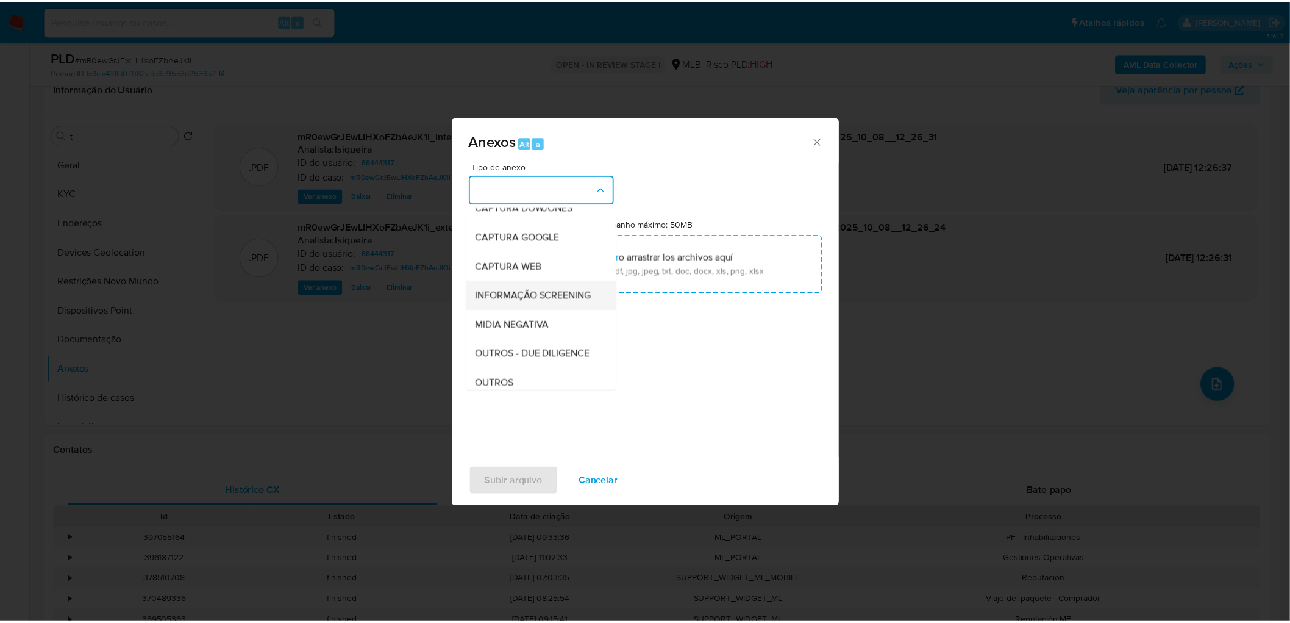
scroll to position [135, 0]
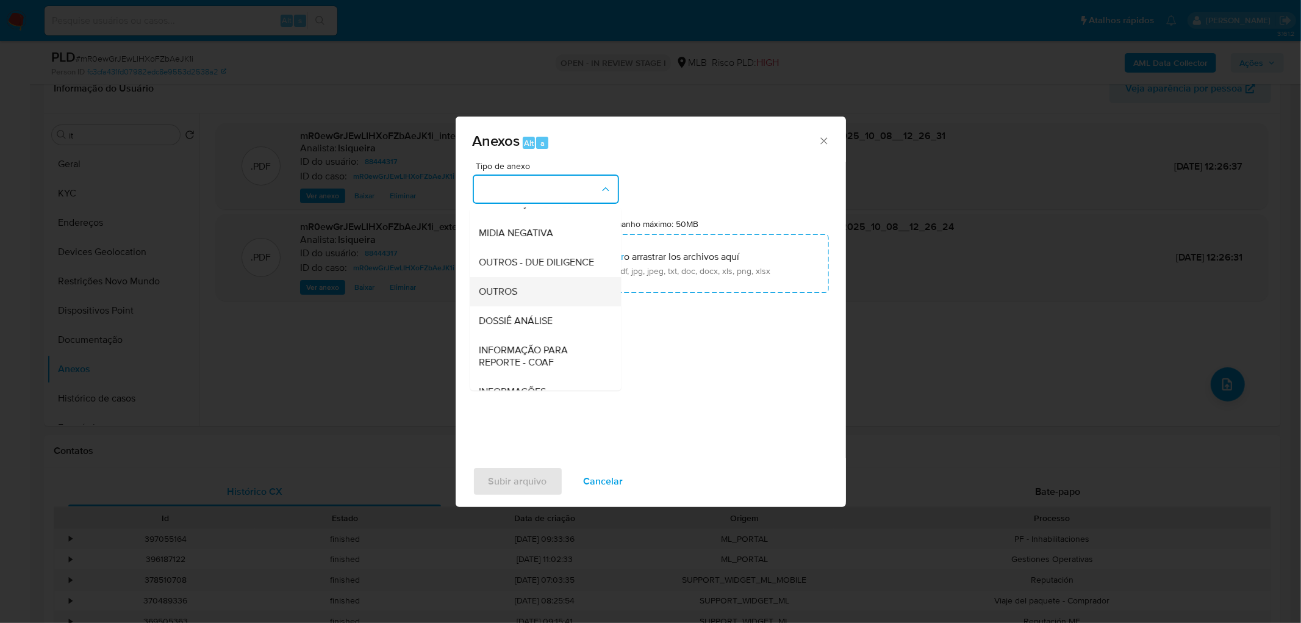
click at [527, 306] on div "OUTROS" at bounding box center [541, 291] width 124 height 29
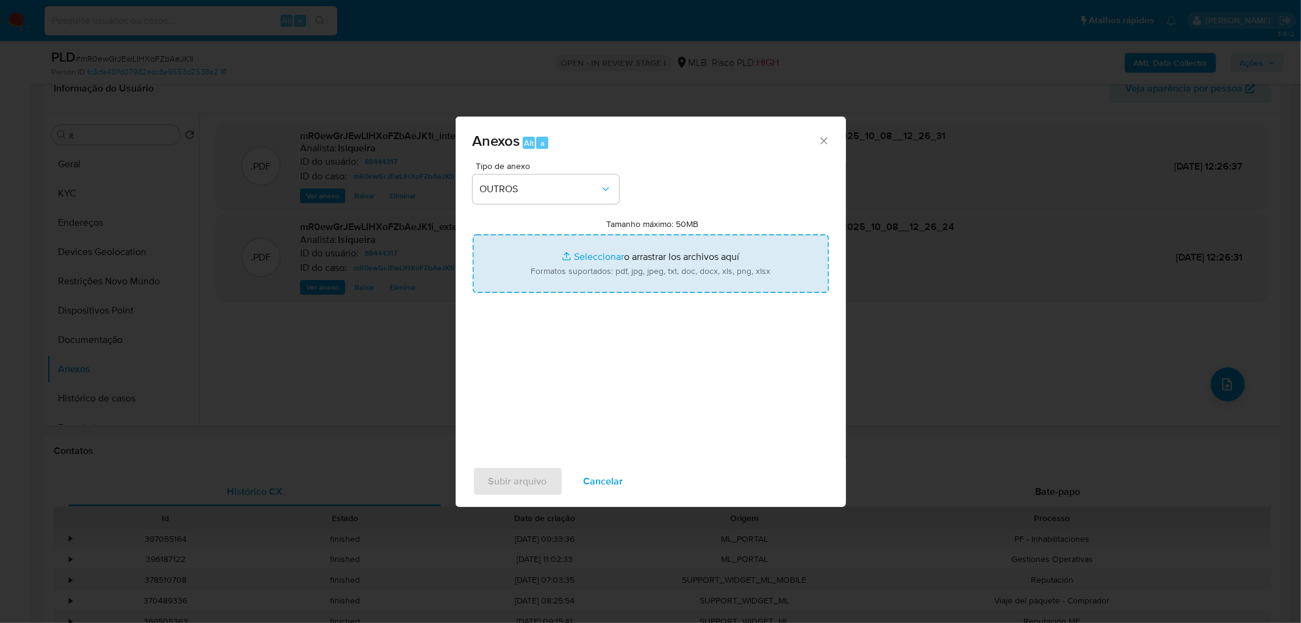
click at [545, 284] on input "Tamanho máximo: 50MB Seleccionar archivos" at bounding box center [651, 263] width 356 height 59
type input "C:\fakepath\Mulan 88444317_2025_10_08_08_26_29.xlsx"
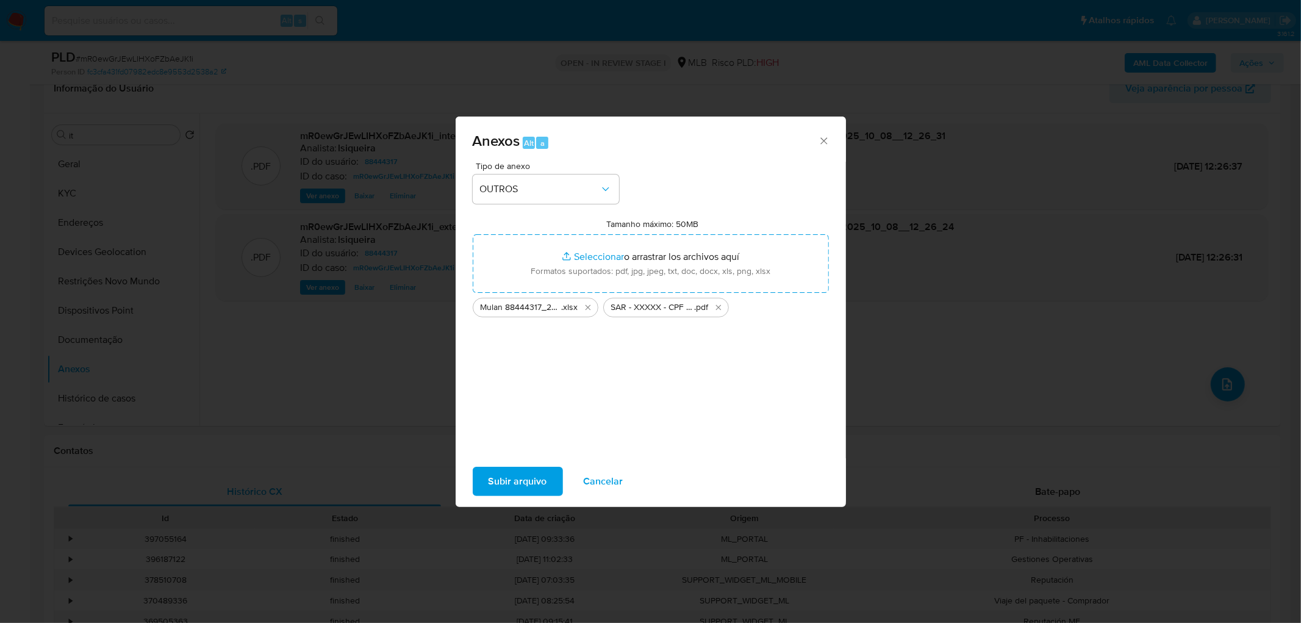
click at [507, 378] on span "Subir arquivo" at bounding box center [517, 481] width 59 height 27
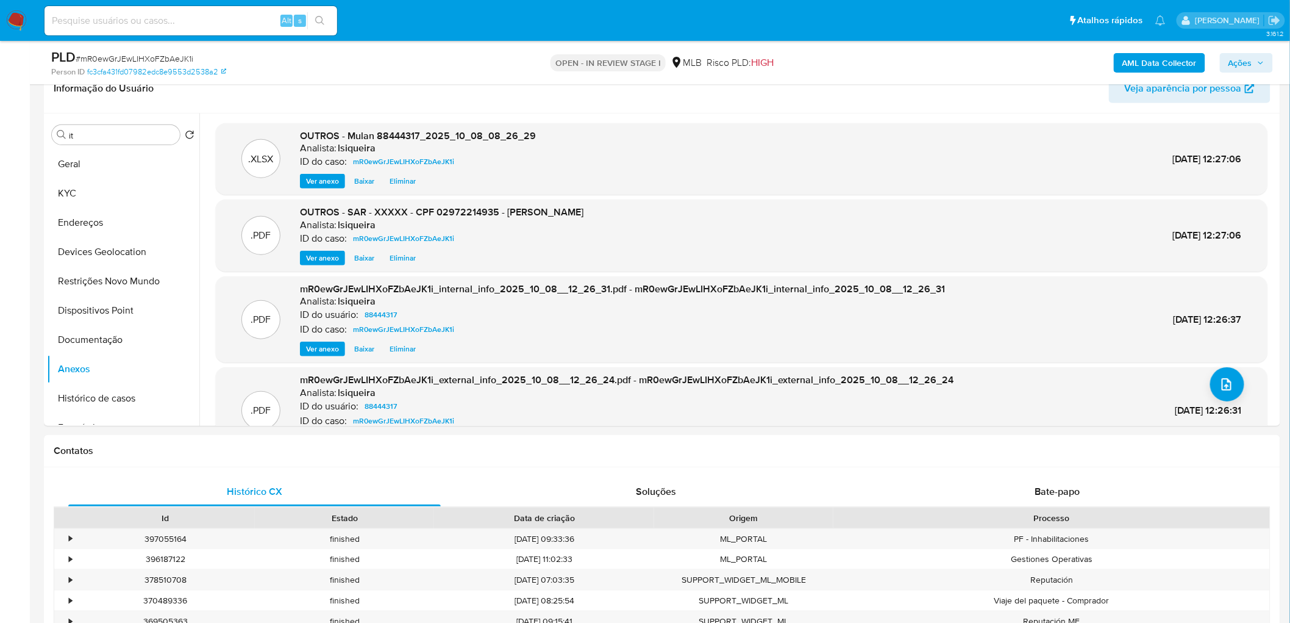
click at [856, 61] on span "Ações" at bounding box center [1241, 63] width 24 height 20
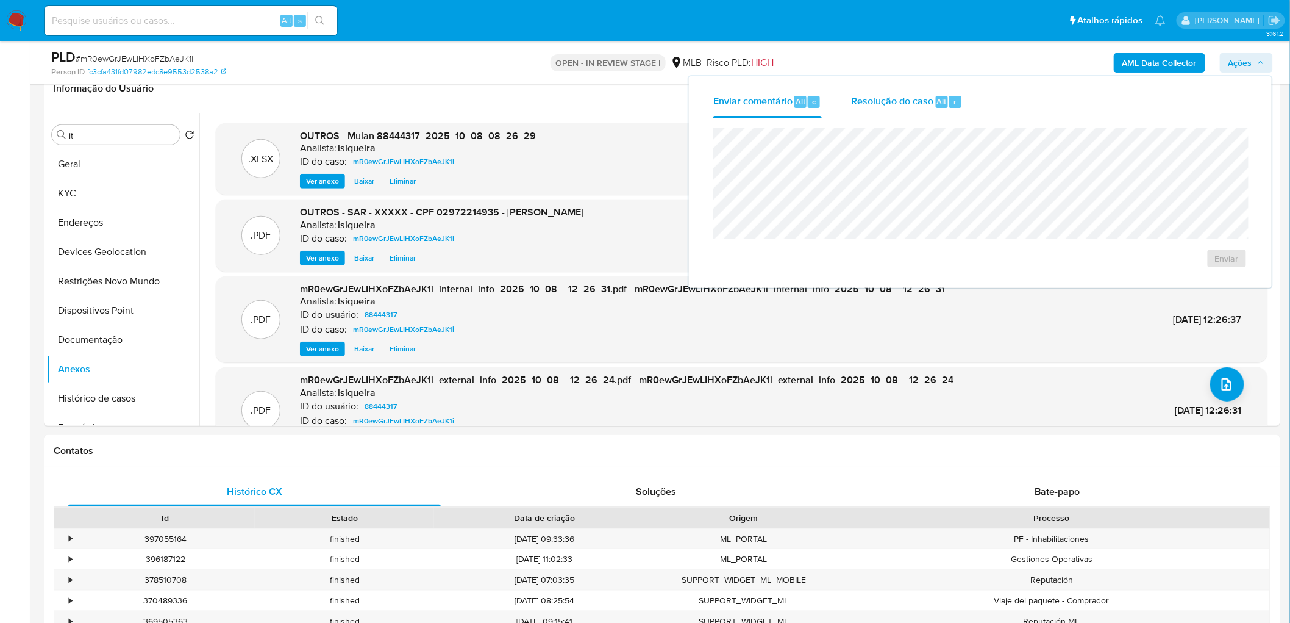
click at [856, 107] on span "Resolução do caso" at bounding box center [892, 101] width 82 height 14
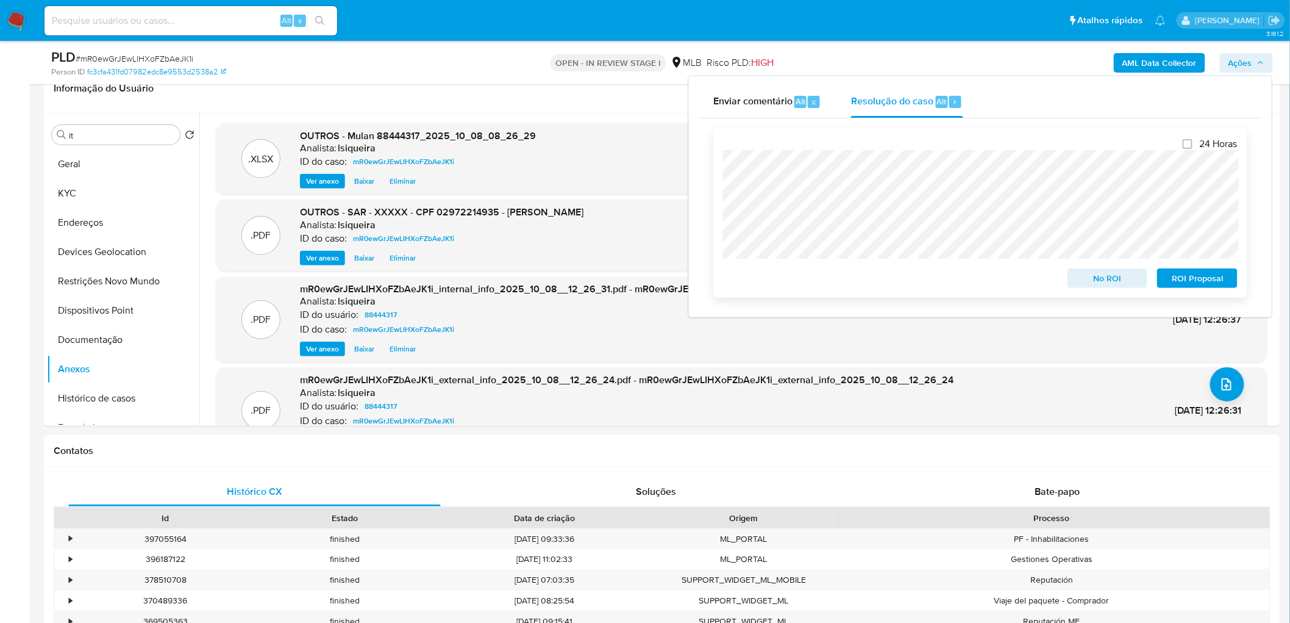
click at [856, 277] on span "ROI Proposal" at bounding box center [1197, 278] width 63 height 17
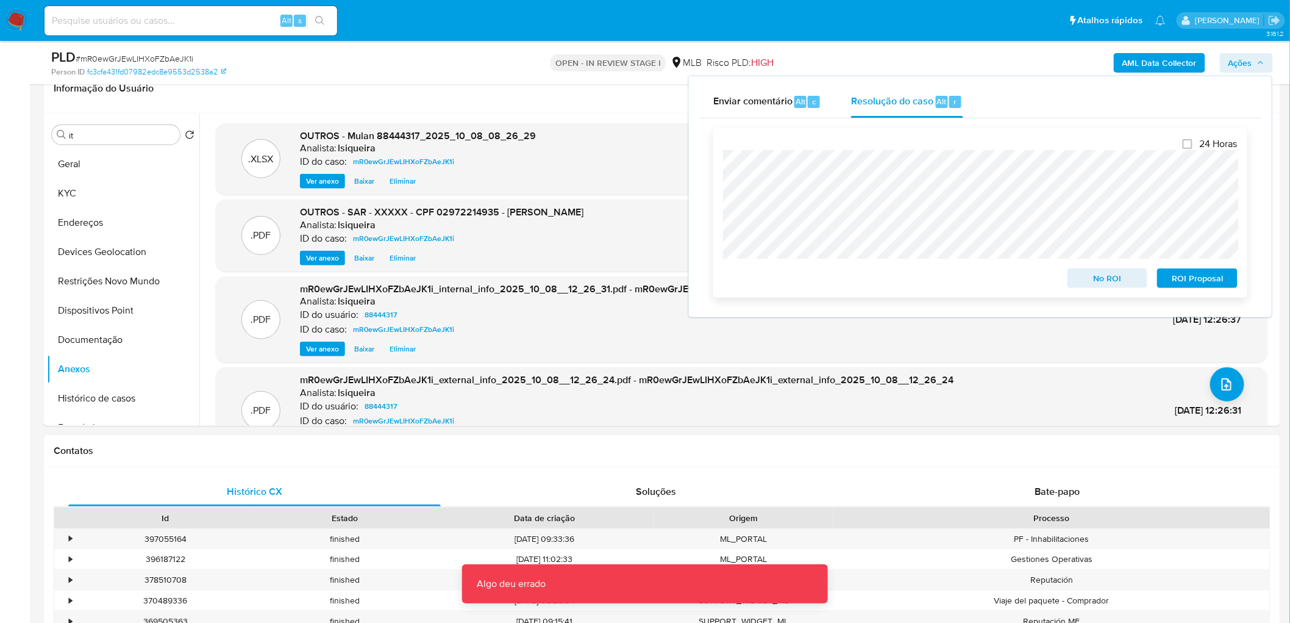
click at [856, 276] on span "ROI Proposal" at bounding box center [1197, 278] width 63 height 17
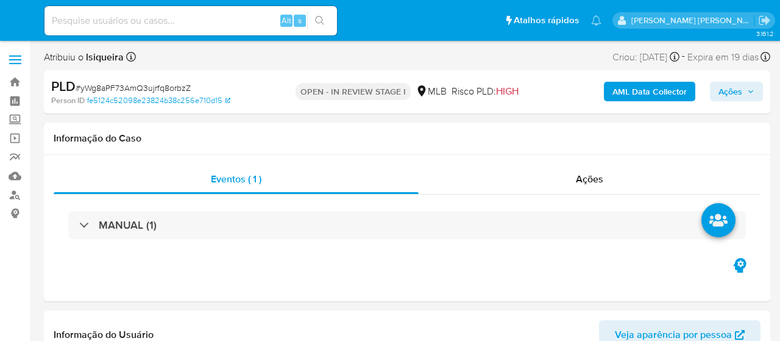
select select "10"
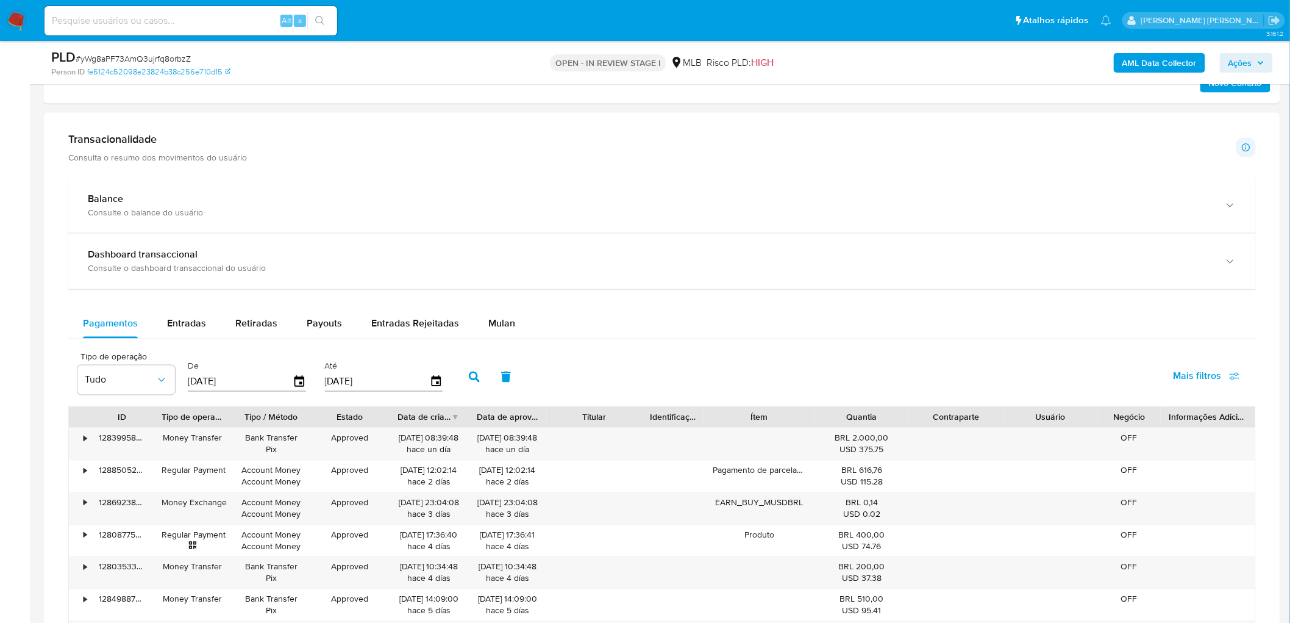
scroll to position [745, 0]
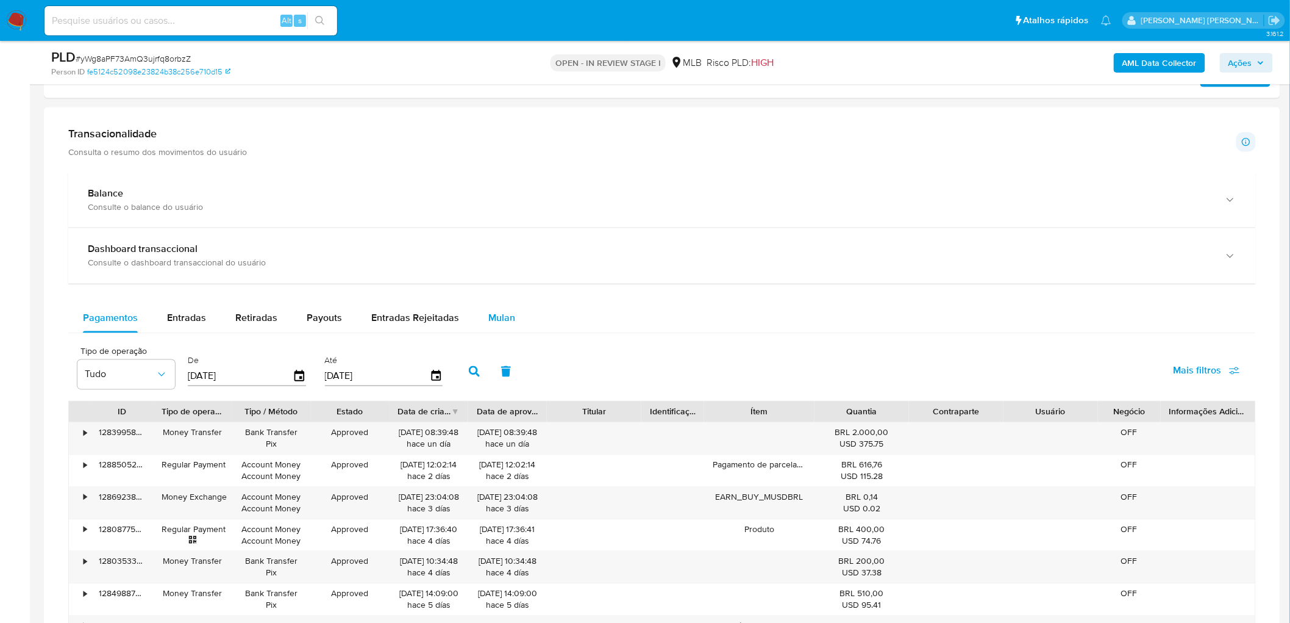
click at [491, 327] on div "Mulan" at bounding box center [501, 318] width 27 height 29
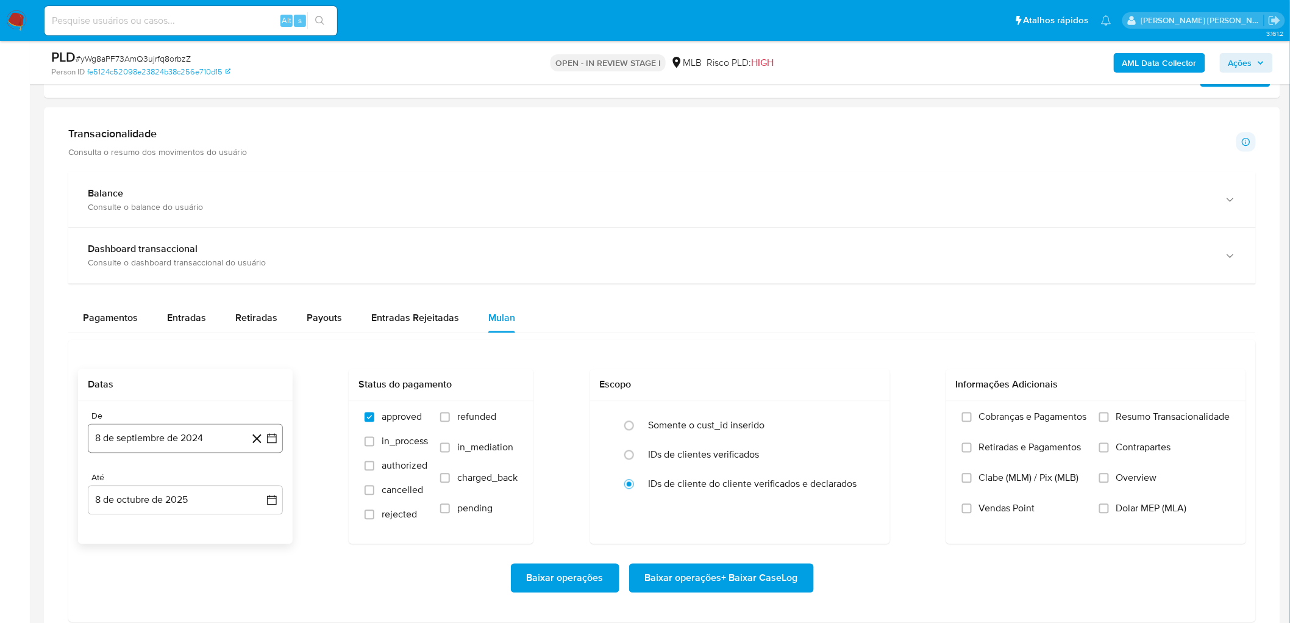
click at [115, 340] on button "8 de septiembre de 2024" at bounding box center [185, 438] width 195 height 29
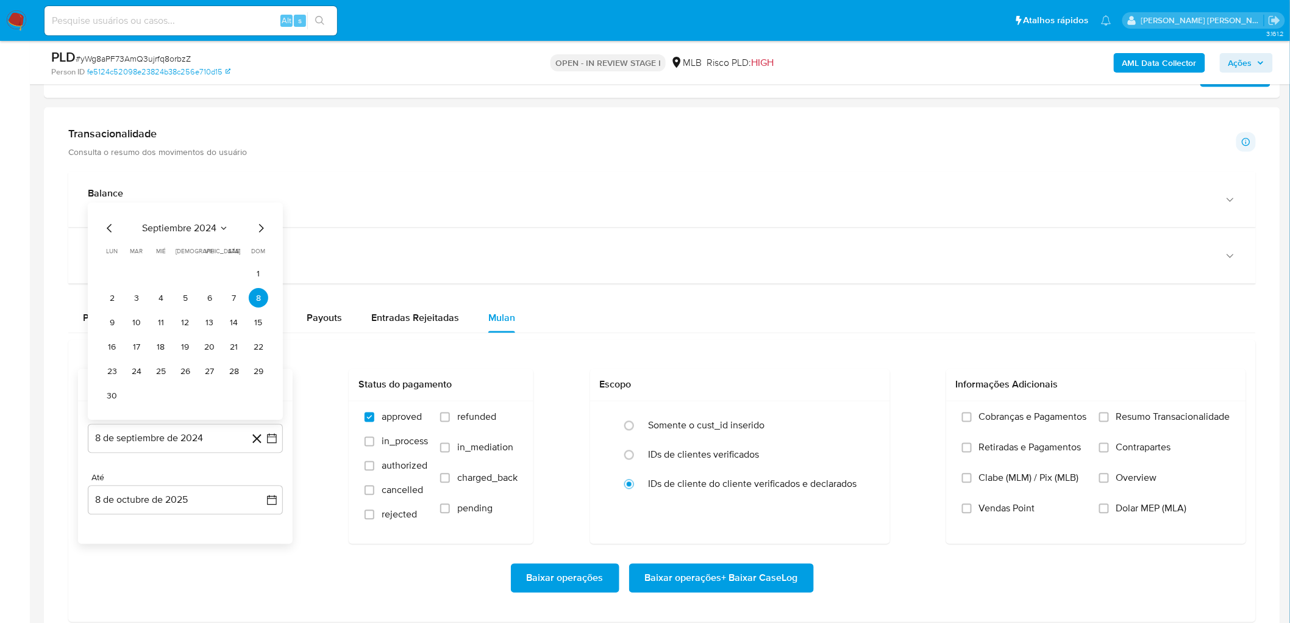
click at [193, 217] on div "septiembre 2024 septiembre 2024 lun lunes mar martes mié miércoles jue jueves v…" at bounding box center [185, 311] width 195 height 217
click at [194, 226] on span "septiembre 2024" at bounding box center [179, 229] width 74 height 12
click at [256, 234] on icon "Año siguiente" at bounding box center [258, 239] width 15 height 15
click at [179, 340] on button "ago" at bounding box center [184, 352] width 34 height 20
click at [217, 291] on td "1" at bounding box center [210, 298] width 20 height 20
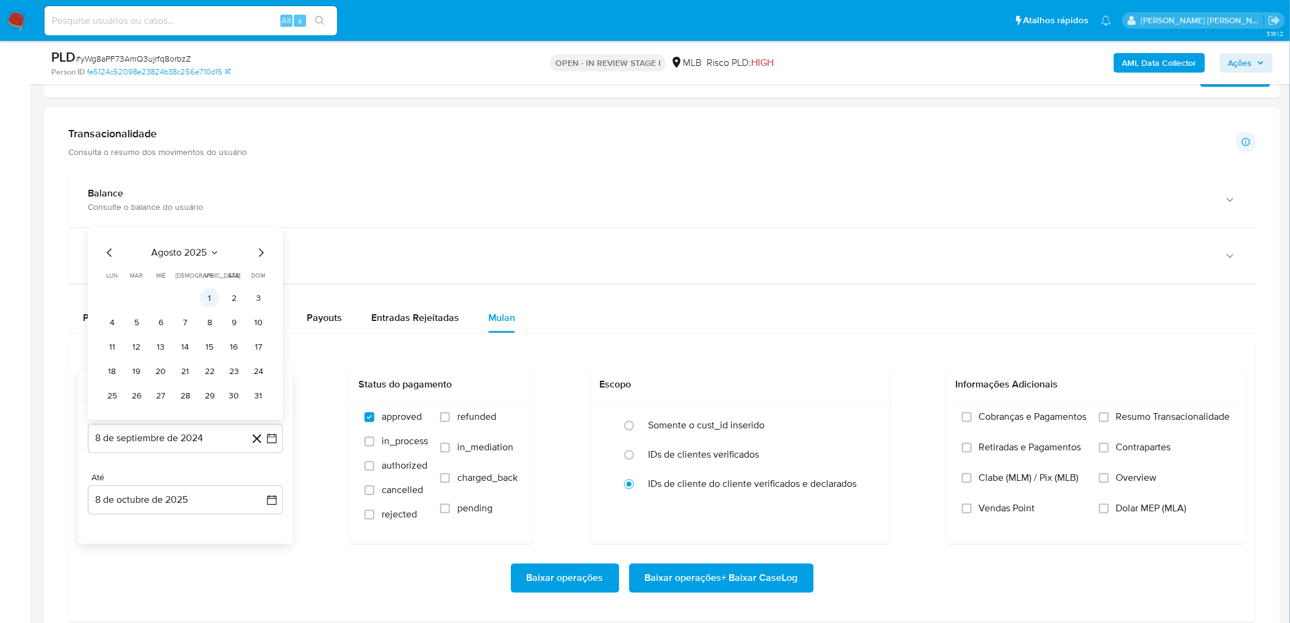
click at [214, 294] on button "1" at bounding box center [210, 298] width 20 height 20
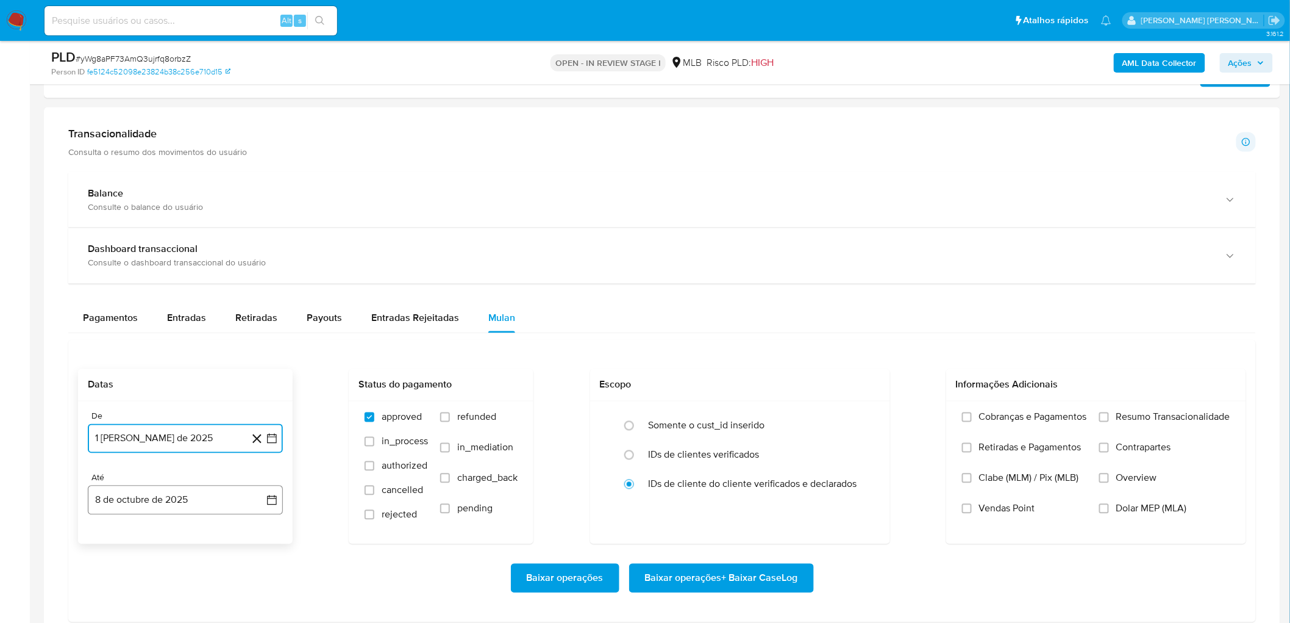
click at [128, 340] on button "8 de octubre de 2025" at bounding box center [185, 499] width 195 height 29
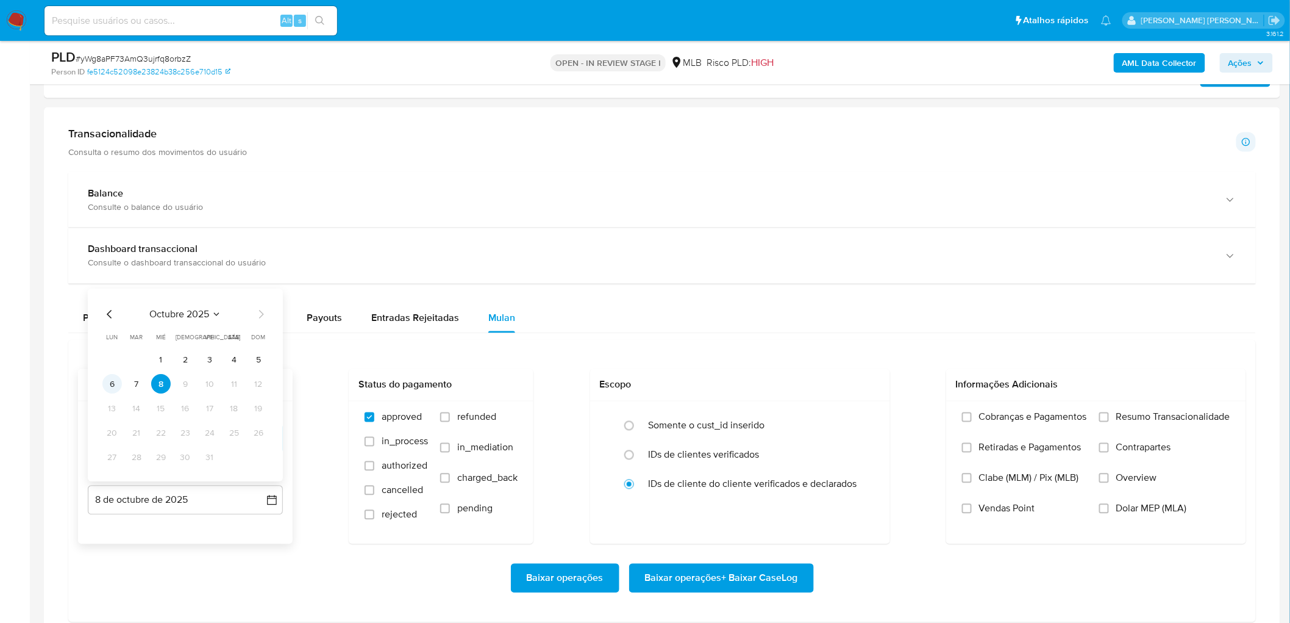
click at [108, 340] on button "6" at bounding box center [112, 384] width 20 height 20
click at [780, 340] on span "Resumo Transacionalidade" at bounding box center [1173, 417] width 114 height 12
click at [780, 340] on input "Resumo Transacionalidade" at bounding box center [1104, 417] width 10 height 10
click at [780, 340] on span "Vendas Point" at bounding box center [1007, 508] width 56 height 12
click at [780, 340] on input "Vendas Point" at bounding box center [967, 509] width 10 height 10
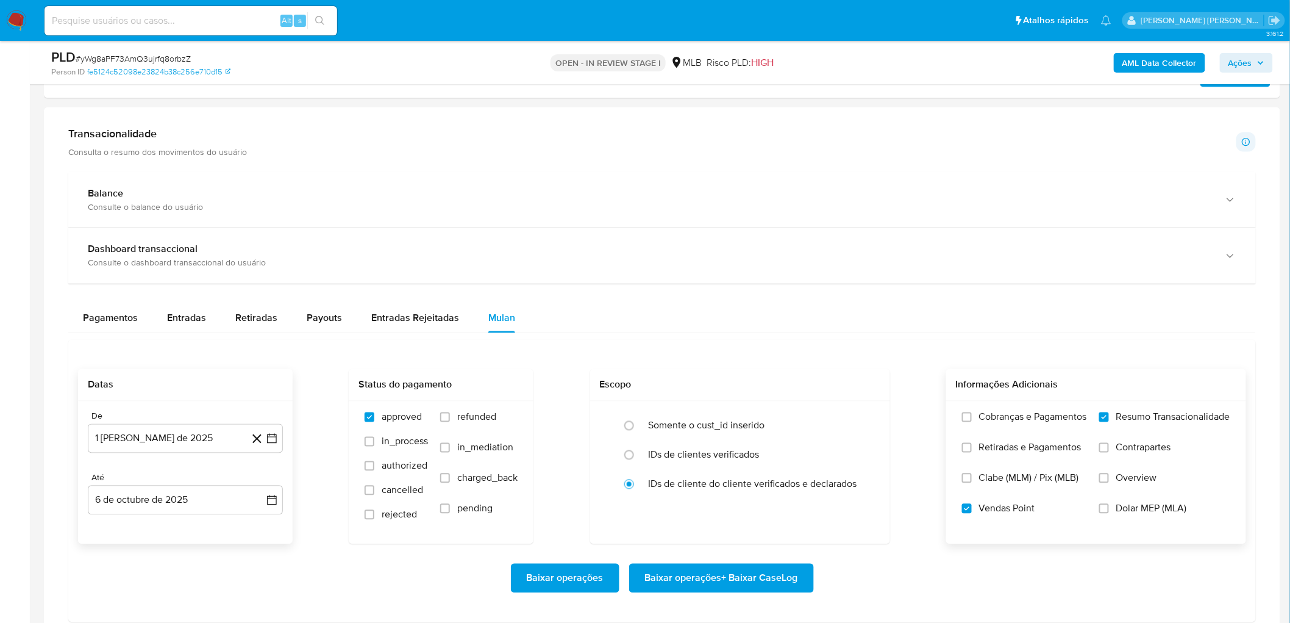
click at [729, 340] on span "Baixar operações + Baixar CaseLog" at bounding box center [721, 578] width 153 height 27
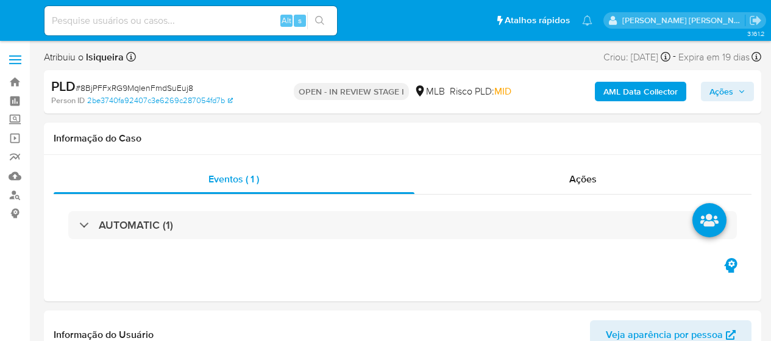
select select "10"
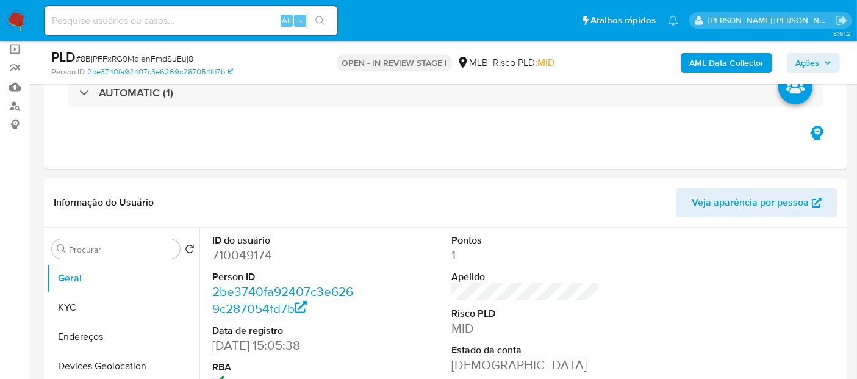
scroll to position [135, 0]
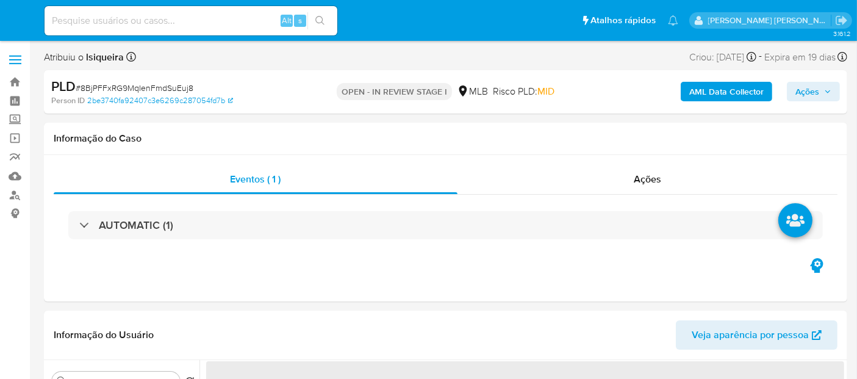
select select "10"
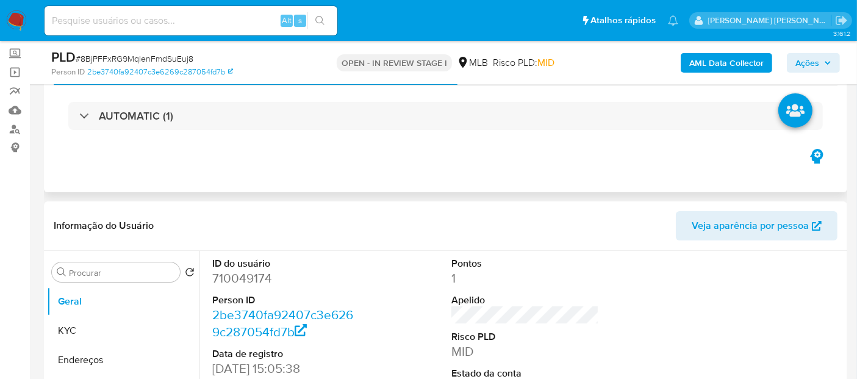
scroll to position [135, 0]
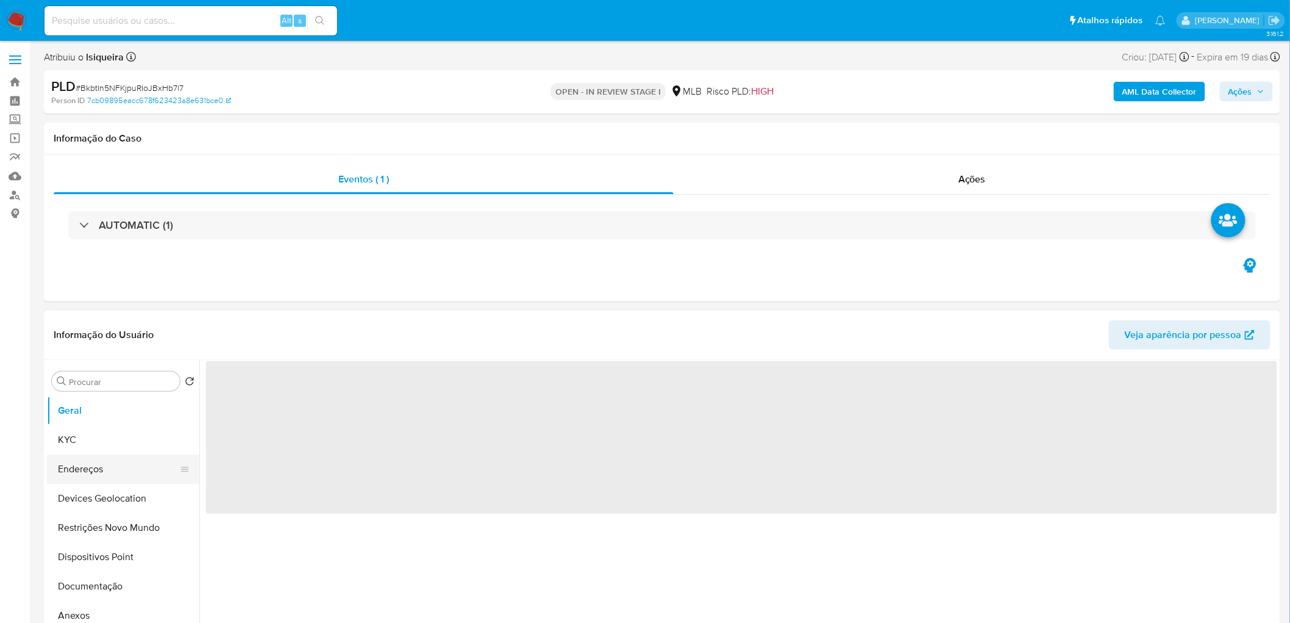
select select "10"
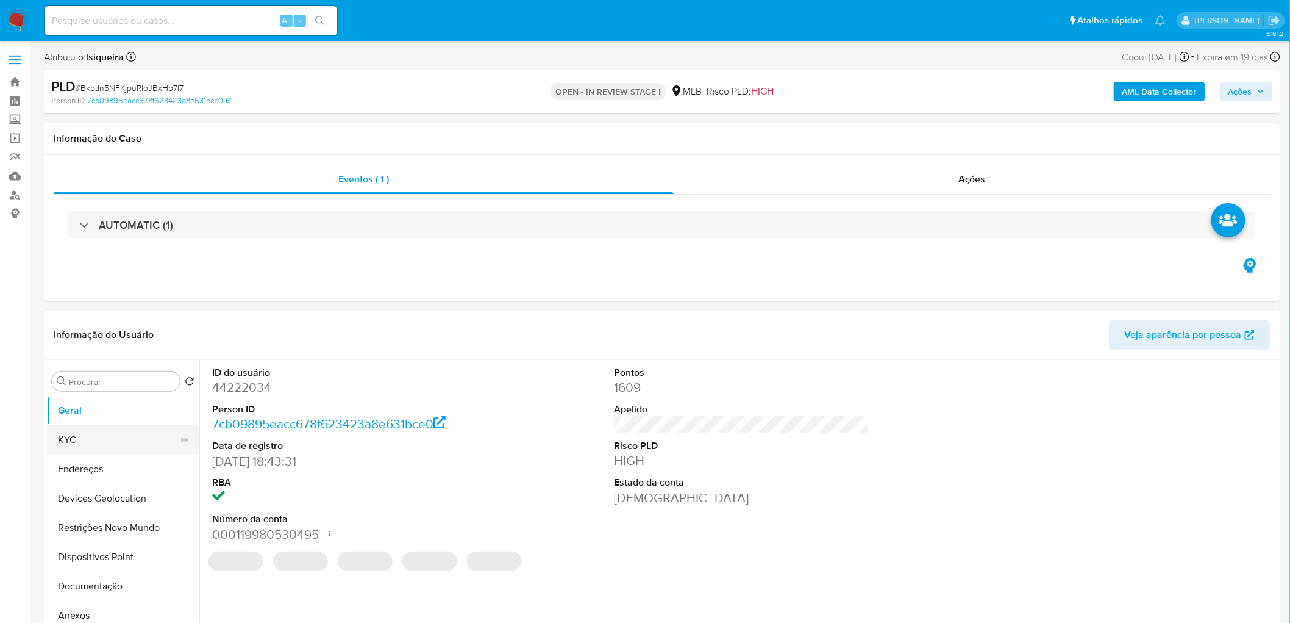
click at [87, 378] on button "KYC" at bounding box center [118, 439] width 143 height 29
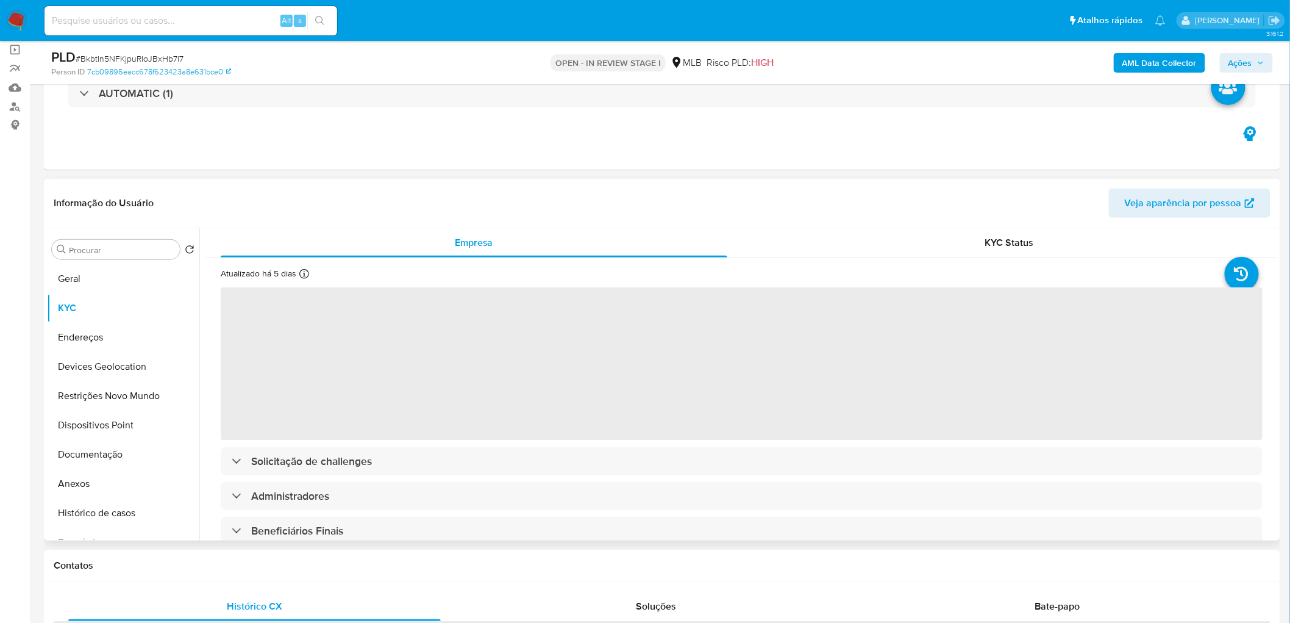
scroll to position [203, 0]
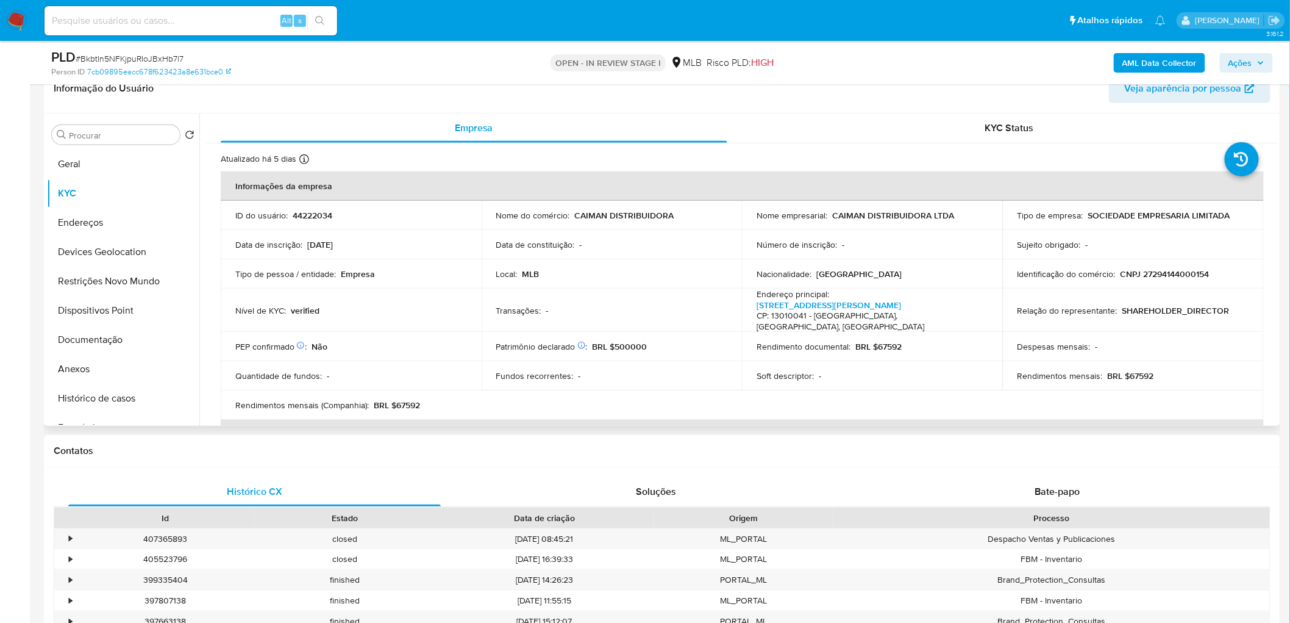
click at [866, 215] on div "Nome empresarial : CAIMAN DISTRIBUIDORA LTDA" at bounding box center [873, 215] width 232 height 11
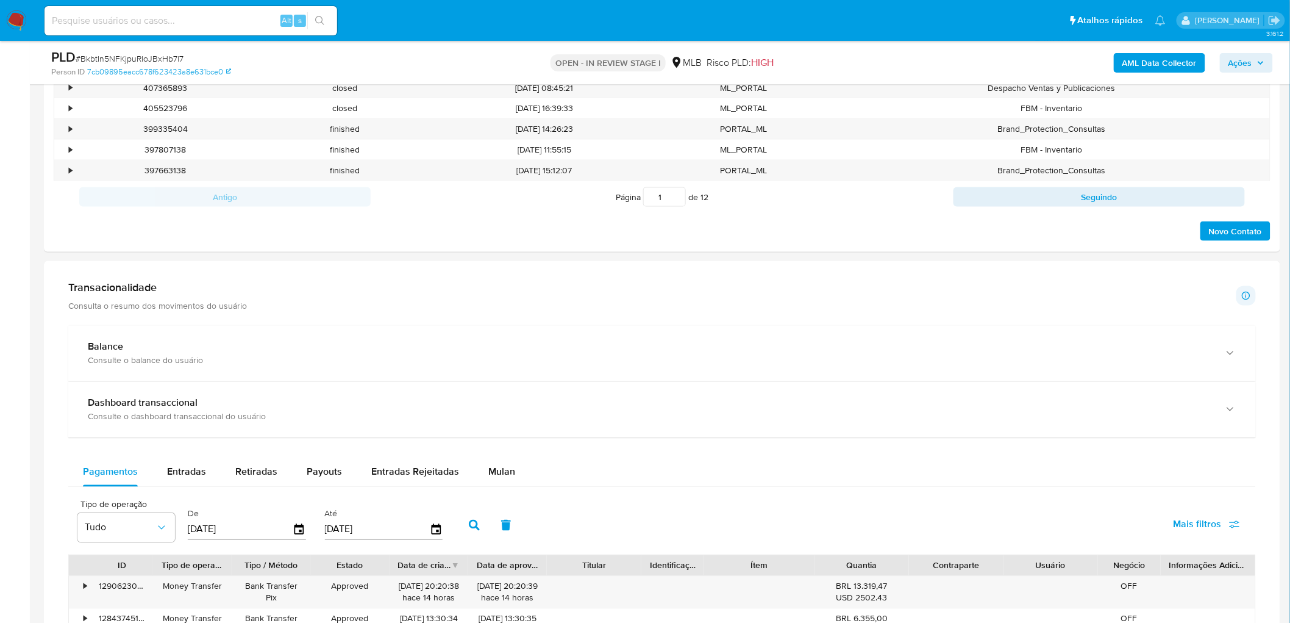
scroll to position [677, 0]
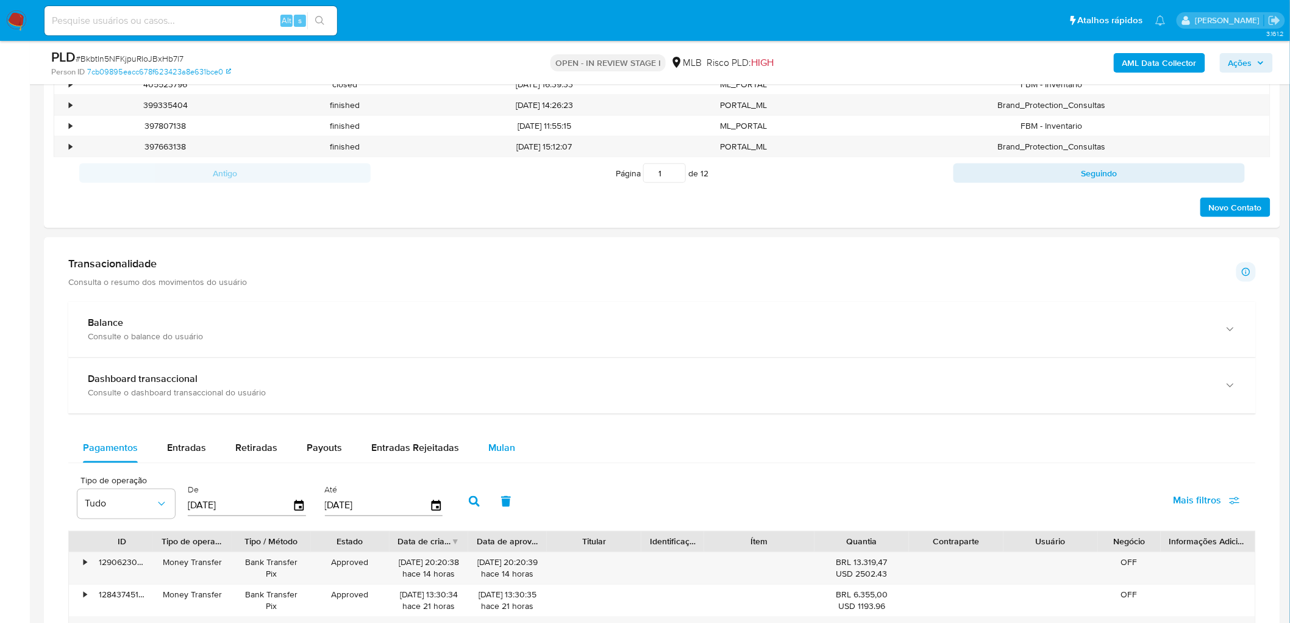
click at [474, 378] on button "Mulan" at bounding box center [502, 448] width 56 height 29
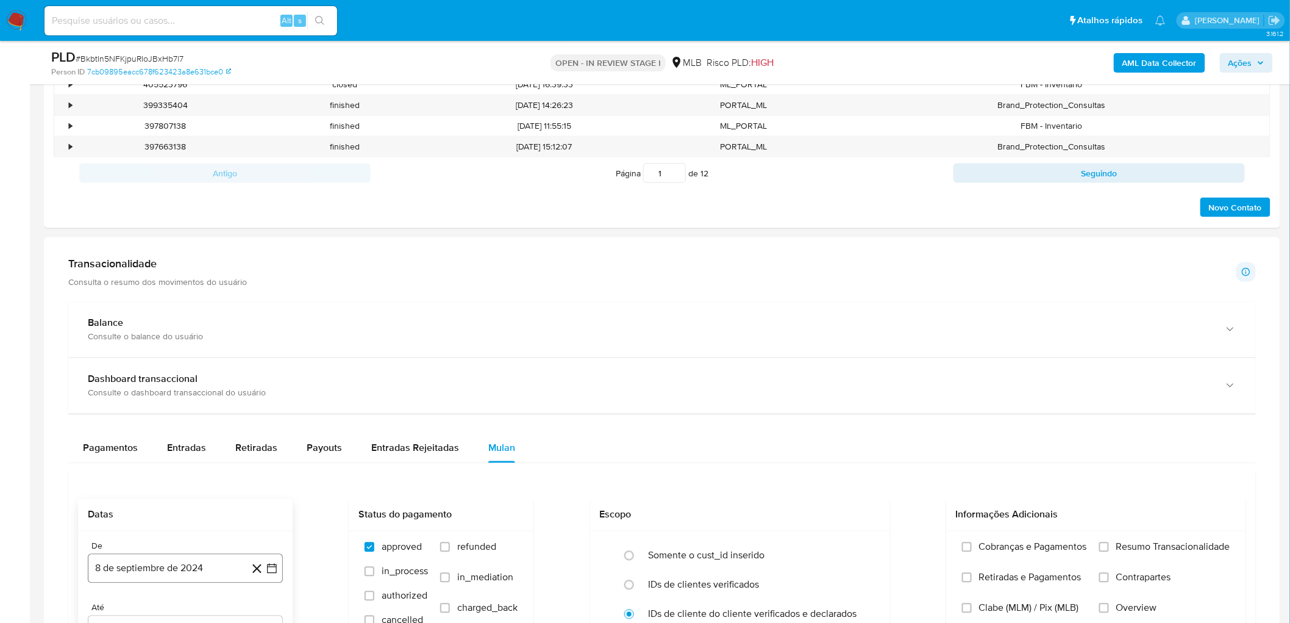
click at [122, 378] on button "8 de septiembre de 2024" at bounding box center [185, 568] width 195 height 29
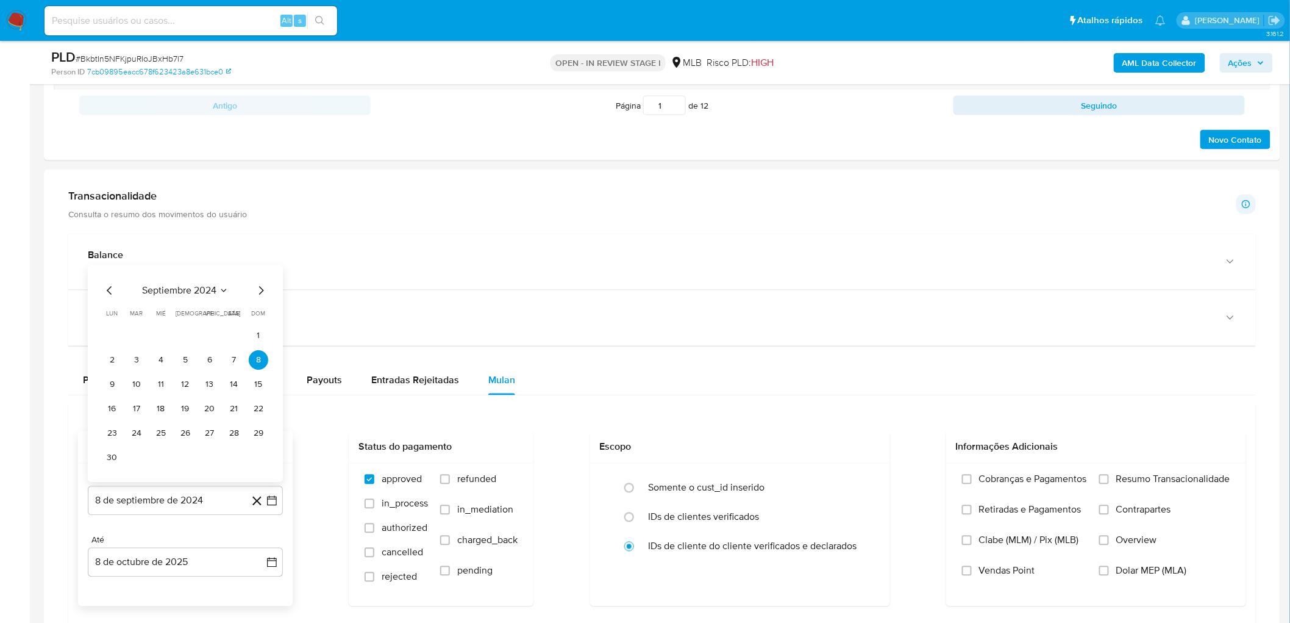
click at [194, 287] on span "septiembre 2024" at bounding box center [179, 291] width 74 height 12
click at [257, 303] on icon "Año siguiente" at bounding box center [258, 301] width 15 height 15
click at [179, 378] on button "ago" at bounding box center [184, 414] width 34 height 20
click at [206, 360] on button "1" at bounding box center [210, 361] width 20 height 20
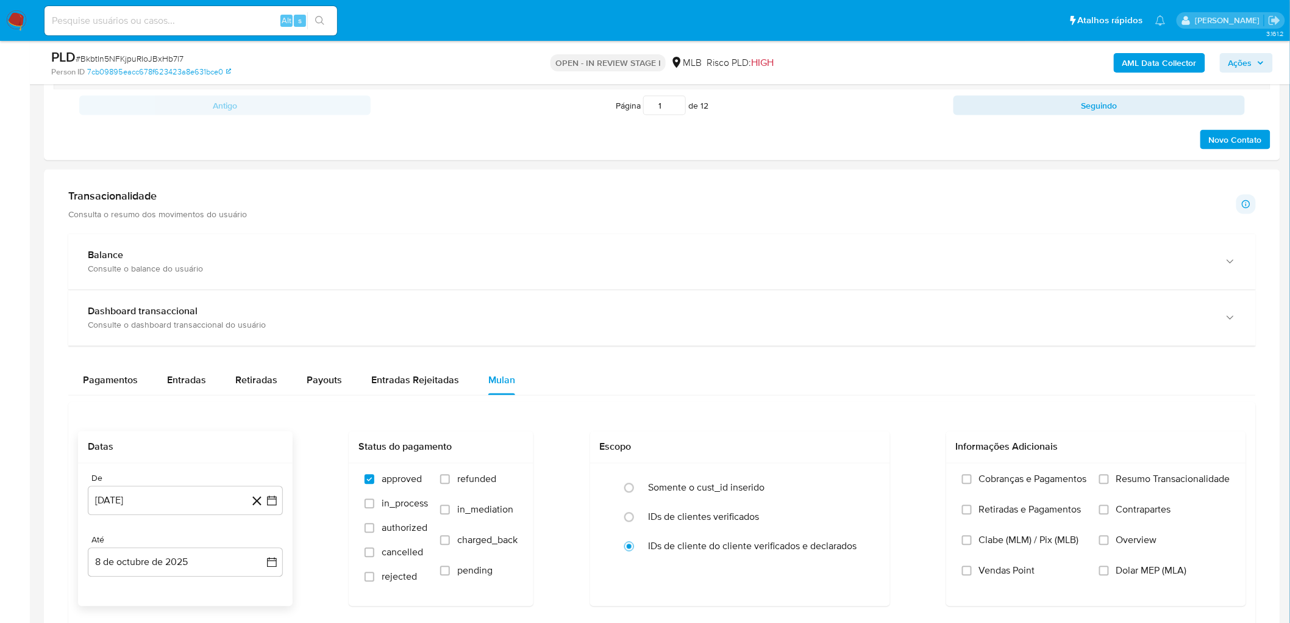
click at [129, 378] on div "De 1 de agosto de 2025 1-08-2025 Até 8 de octubre de 2025 8-10-2025" at bounding box center [185, 534] width 215 height 143
click at [139, 378] on button "8 de octubre de 2025" at bounding box center [185, 562] width 195 height 29
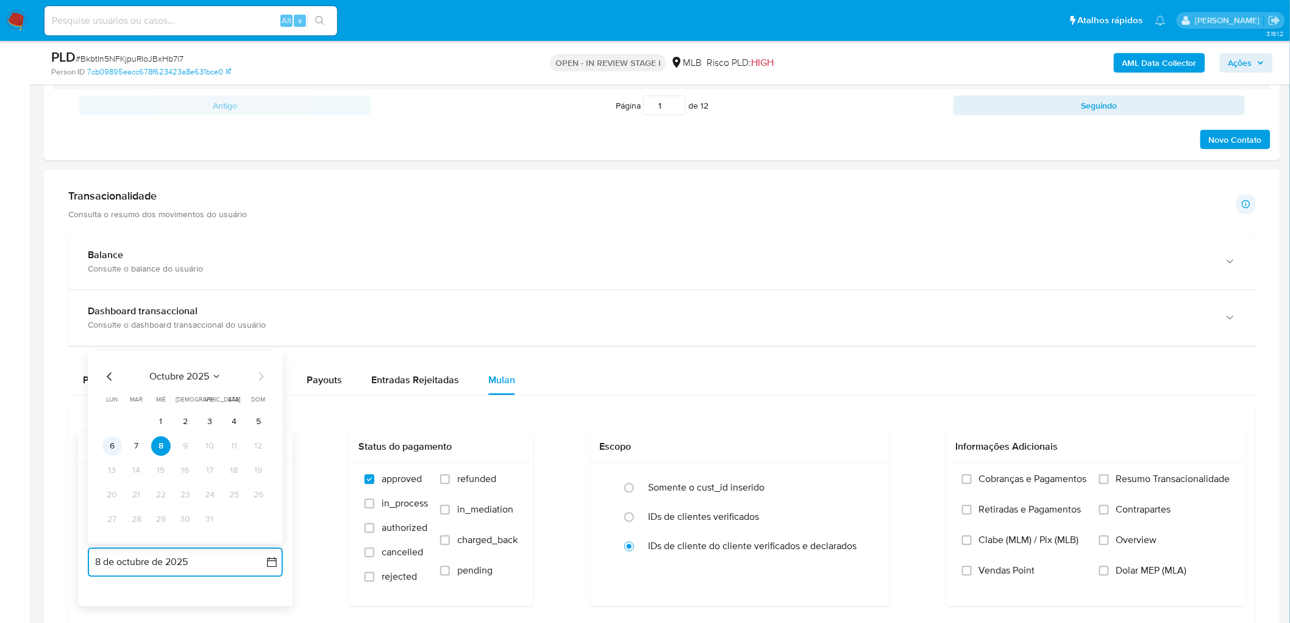
click at [117, 378] on button "6" at bounding box center [112, 447] width 20 height 20
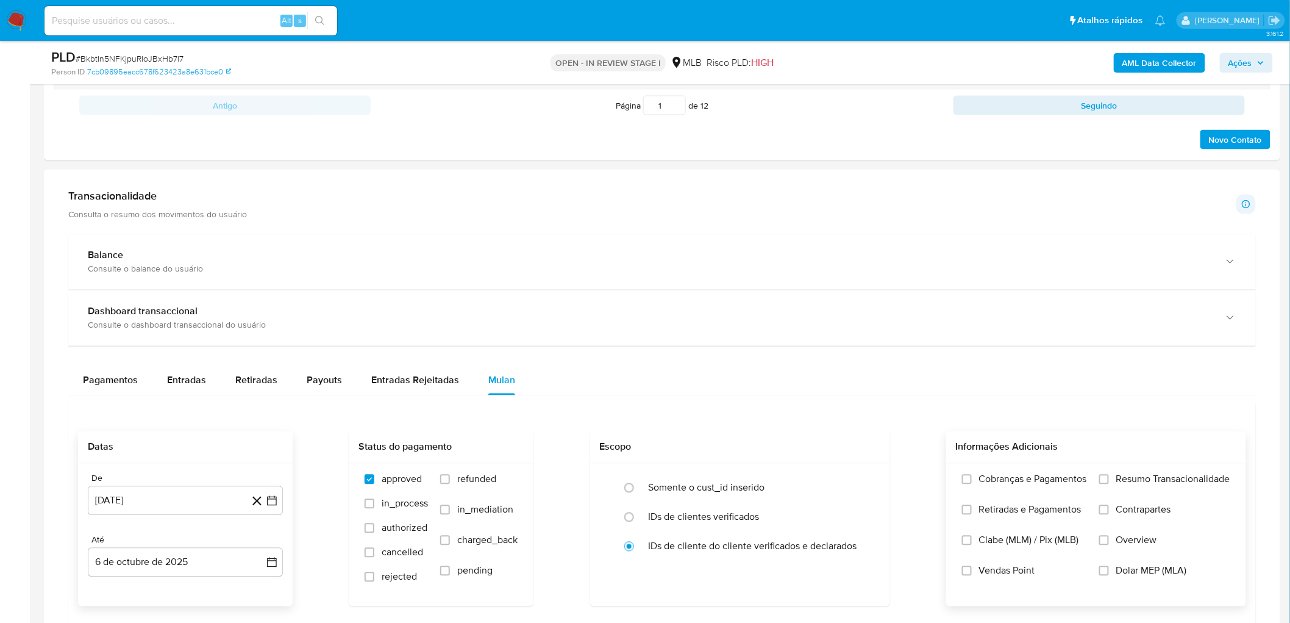
click at [866, 378] on span "Resumo Transacionalidade" at bounding box center [1173, 479] width 114 height 12
click at [866, 378] on input "Resumo Transacionalidade" at bounding box center [1104, 479] width 10 height 10
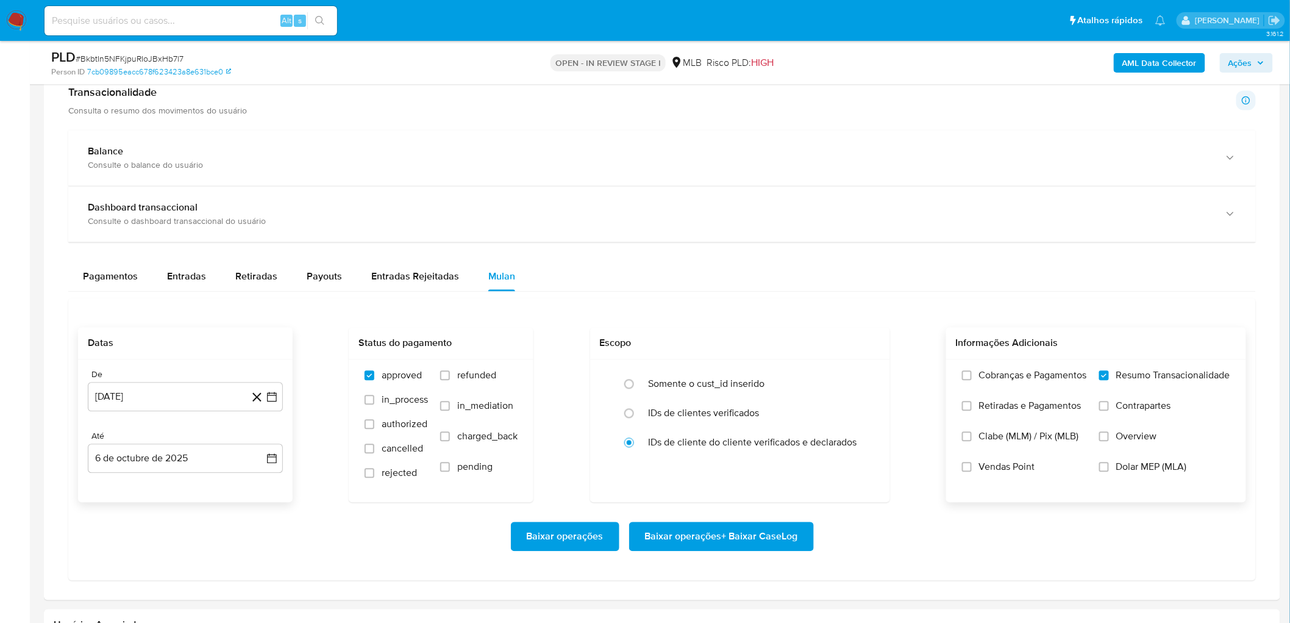
scroll to position [948, 0]
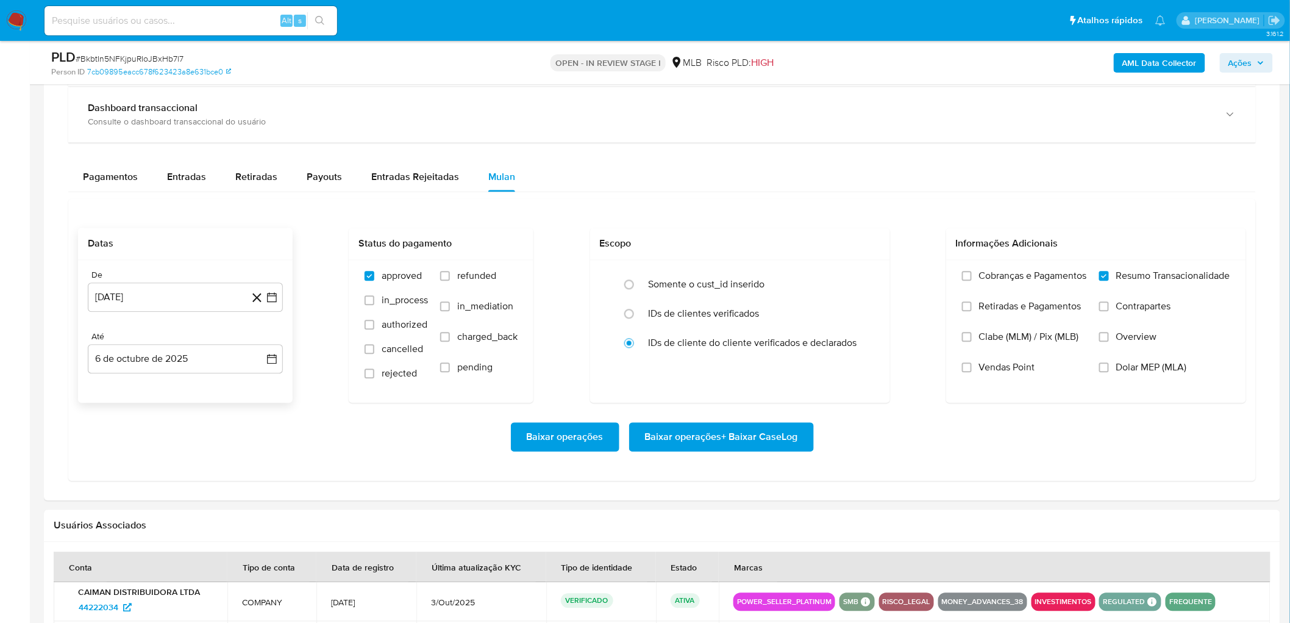
click at [866, 370] on span "Vendas Point" at bounding box center [1007, 368] width 56 height 12
click at [866, 370] on input "Vendas Point" at bounding box center [967, 368] width 10 height 10
click at [687, 378] on span "Baixar operações + Baixar CaseLog" at bounding box center [721, 437] width 153 height 27
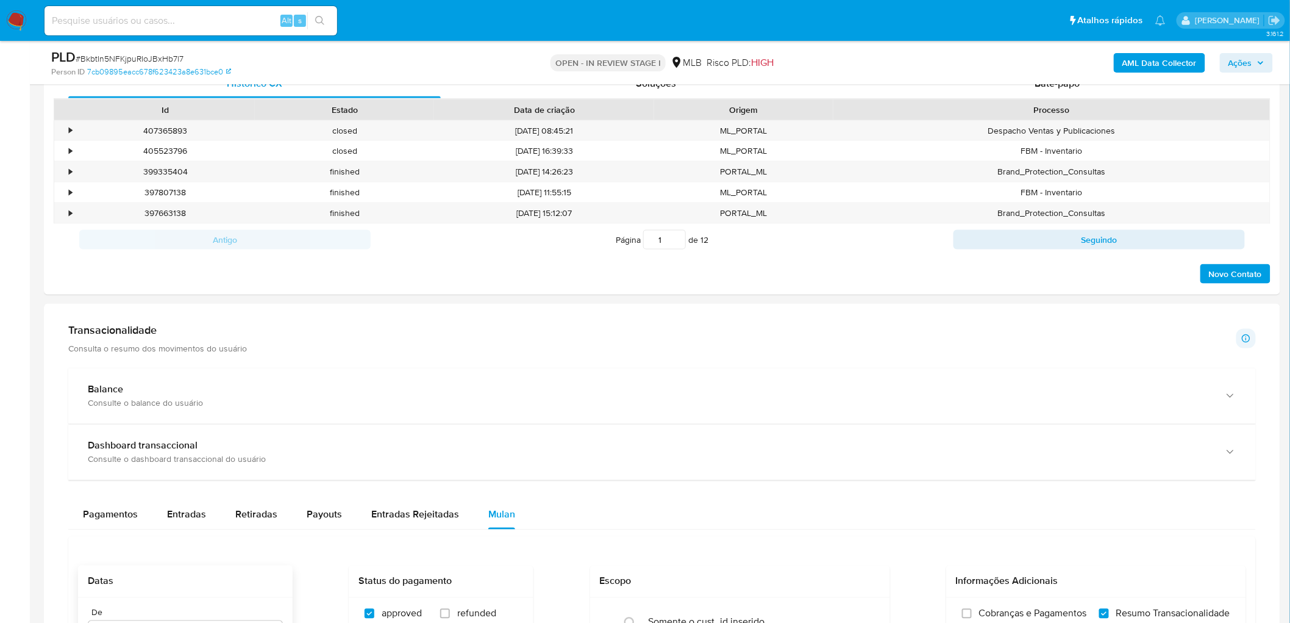
scroll to position [541, 0]
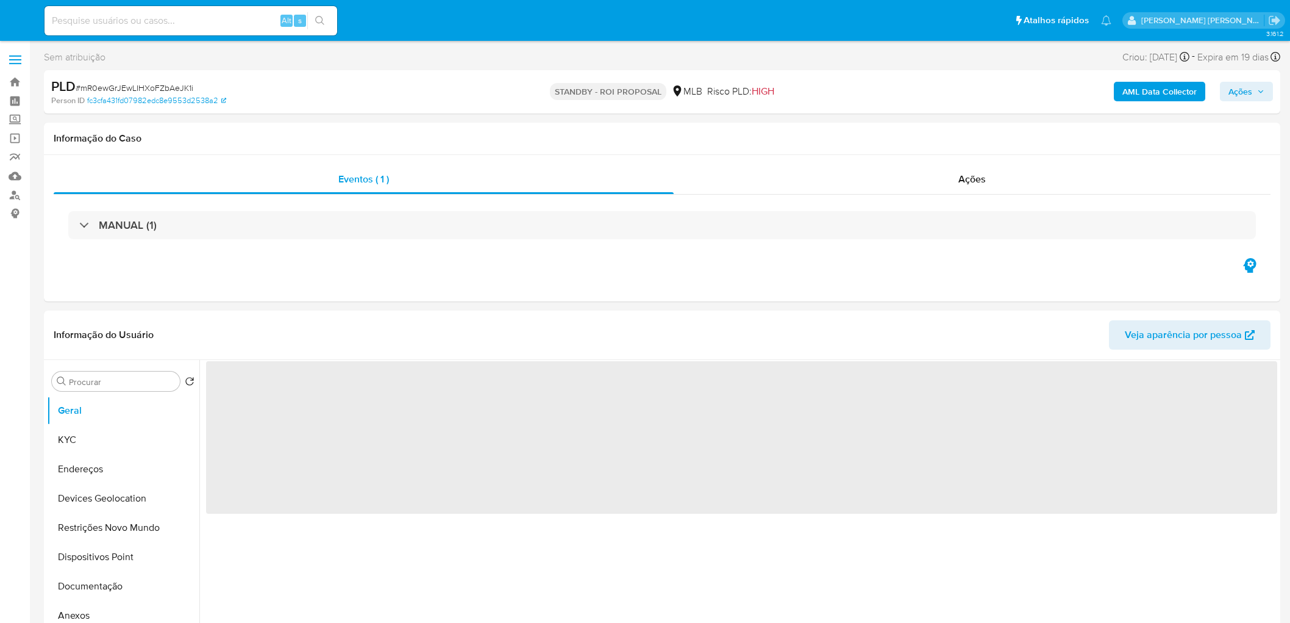
select select "10"
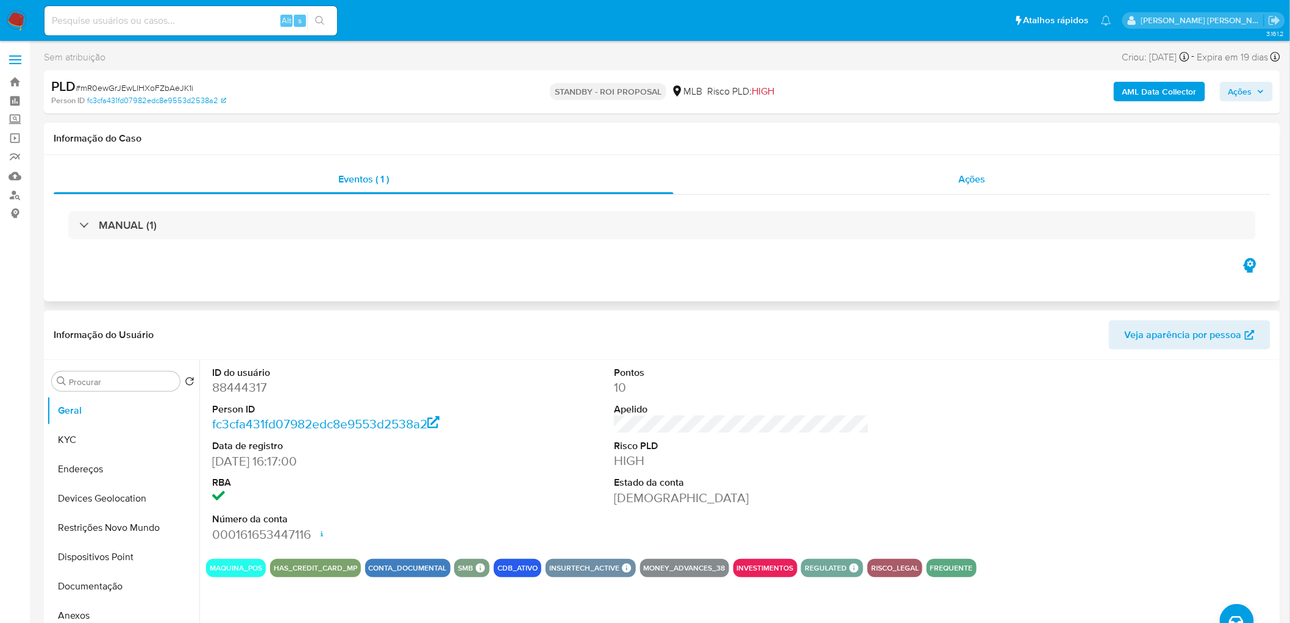
click at [976, 175] on span "Ações" at bounding box center [972, 179] width 27 height 14
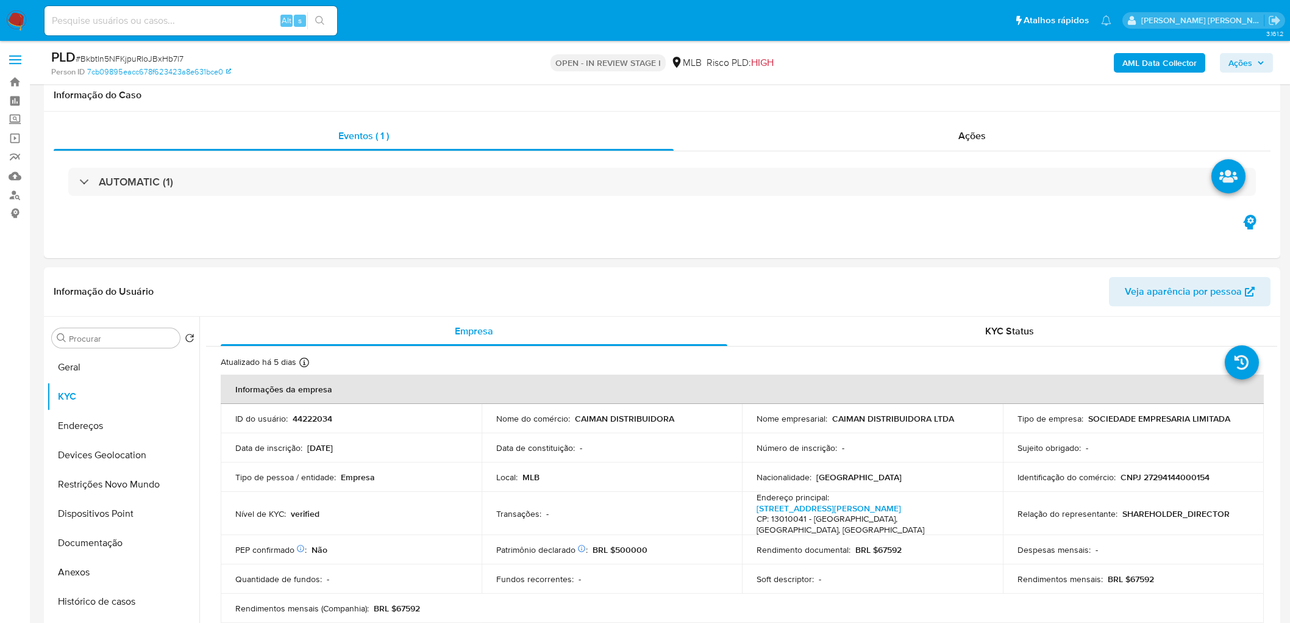
scroll to position [541, 0]
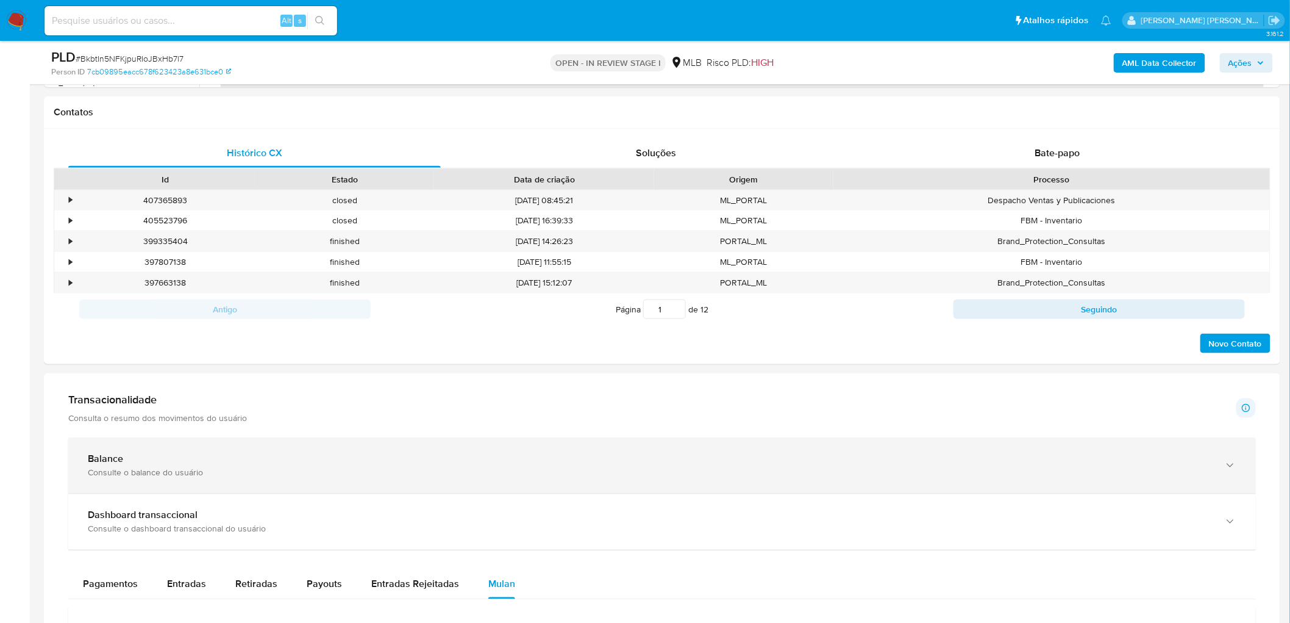
drag, startPoint x: 686, startPoint y: 399, endPoint x: 541, endPoint y: 468, distance: 159.8
click at [684, 403] on div "Transacionalidade Consulta o resumo dos movimentos do usuário Informações trans…" at bounding box center [662, 408] width 1188 height 30
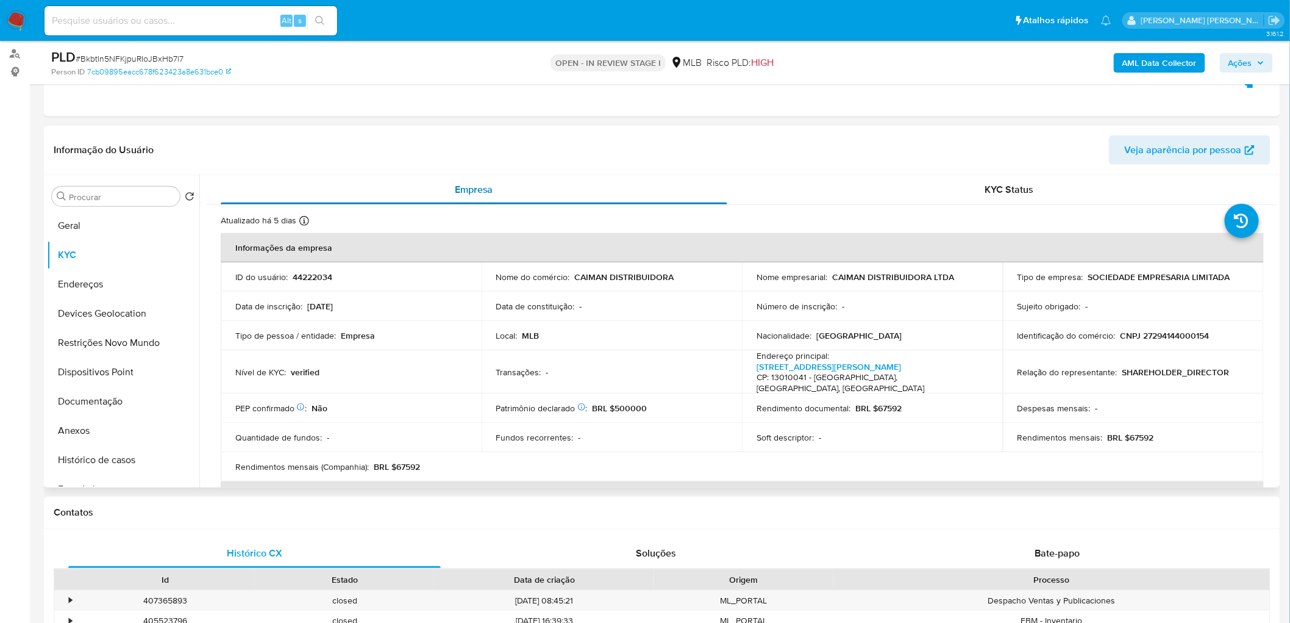
scroll to position [135, 0]
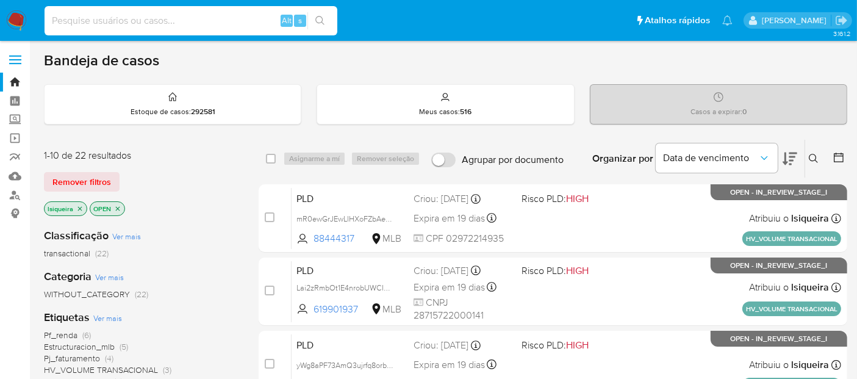
click at [169, 18] on input at bounding box center [191, 21] width 293 height 16
paste input "8BjPFFxRG9MqIenFmdSuEuj8"
type input "8BjPFFxRG9MqIenFmdSuEuj8"
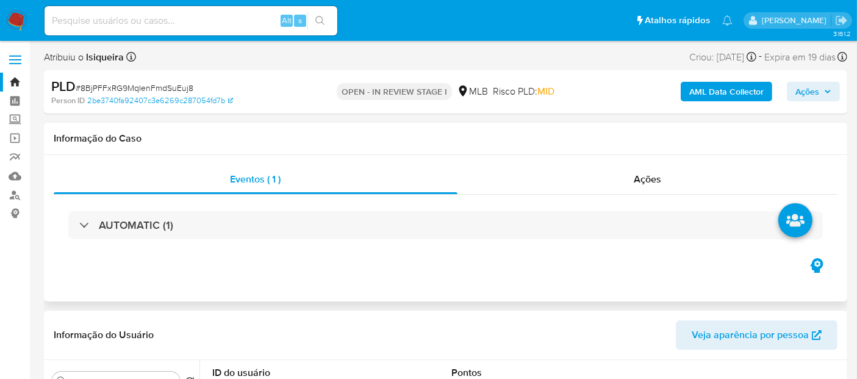
select select "10"
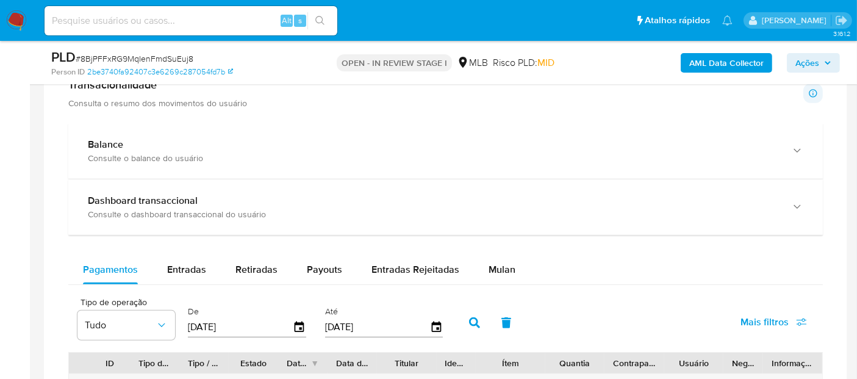
scroll to position [948, 0]
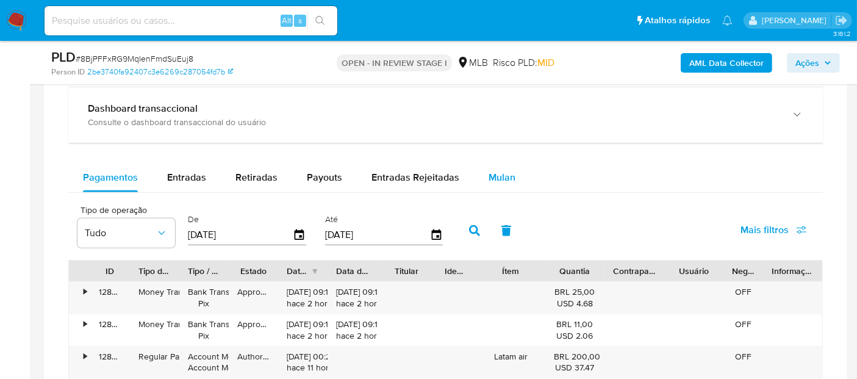
click at [491, 175] on span "Mulan" at bounding box center [501, 177] width 27 height 14
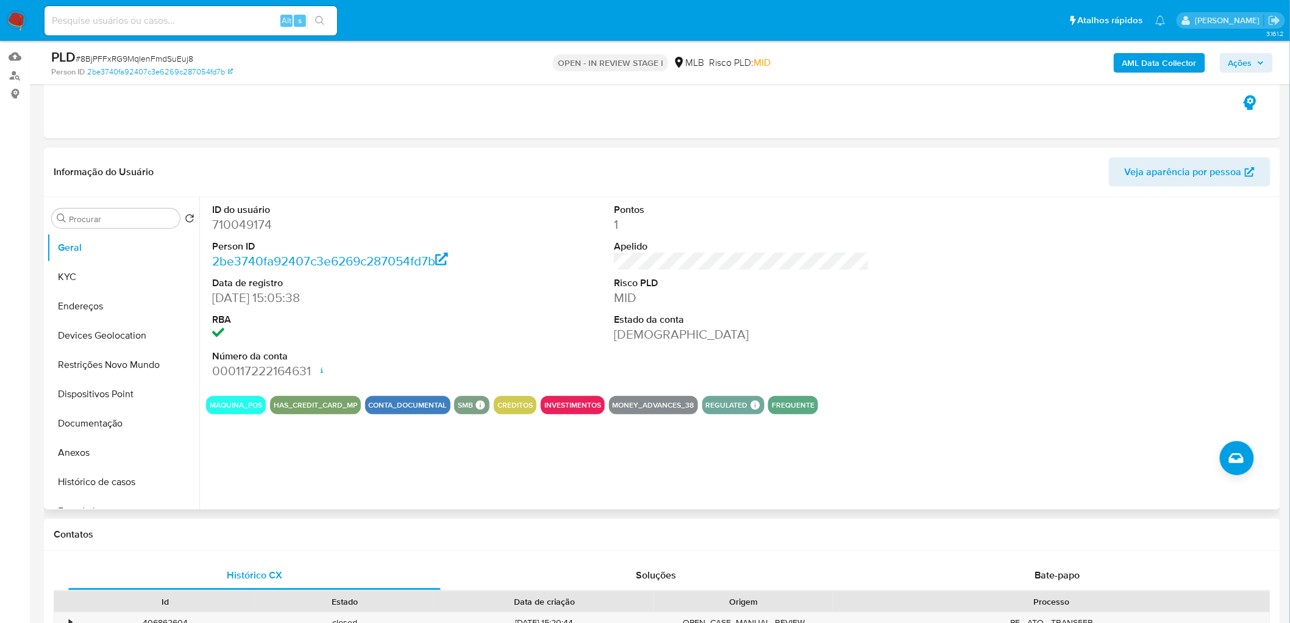
scroll to position [106, 0]
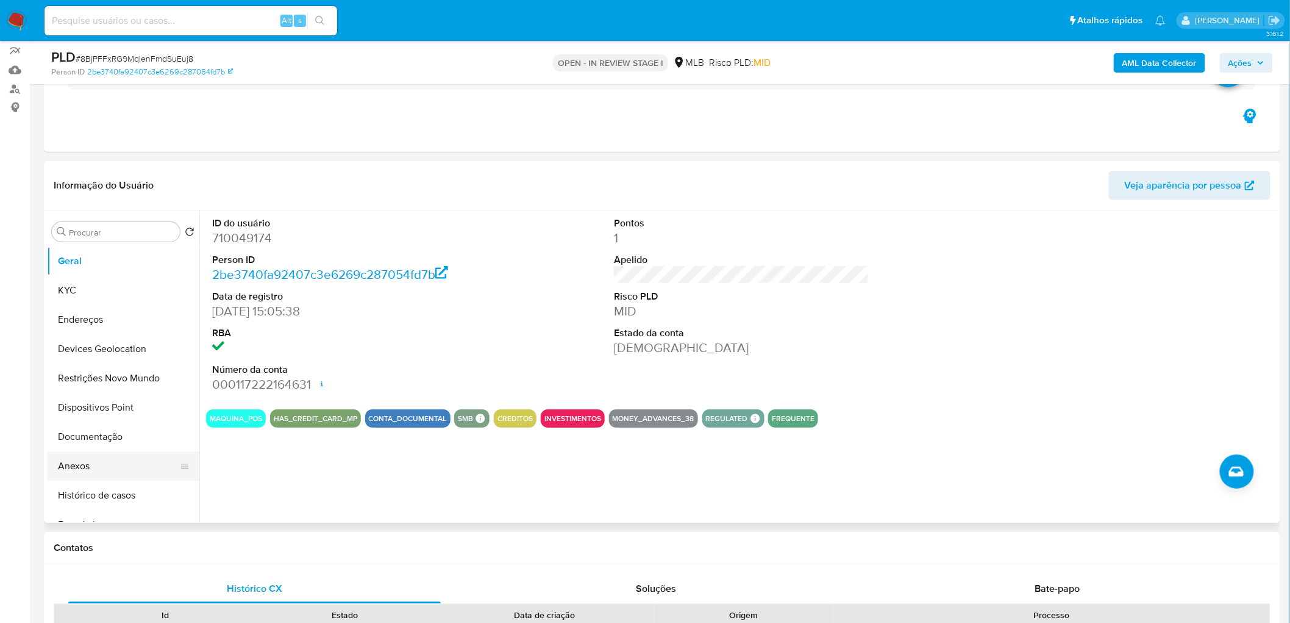
click at [91, 378] on button "Anexos" at bounding box center [118, 465] width 143 height 29
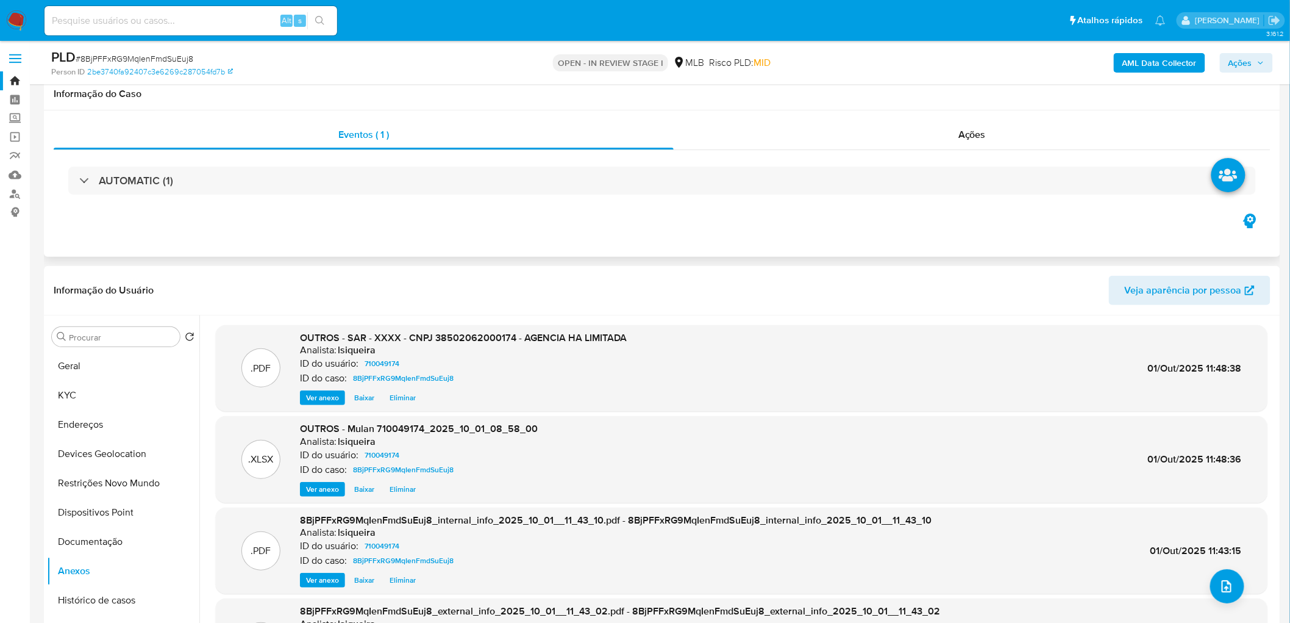
scroll to position [0, 0]
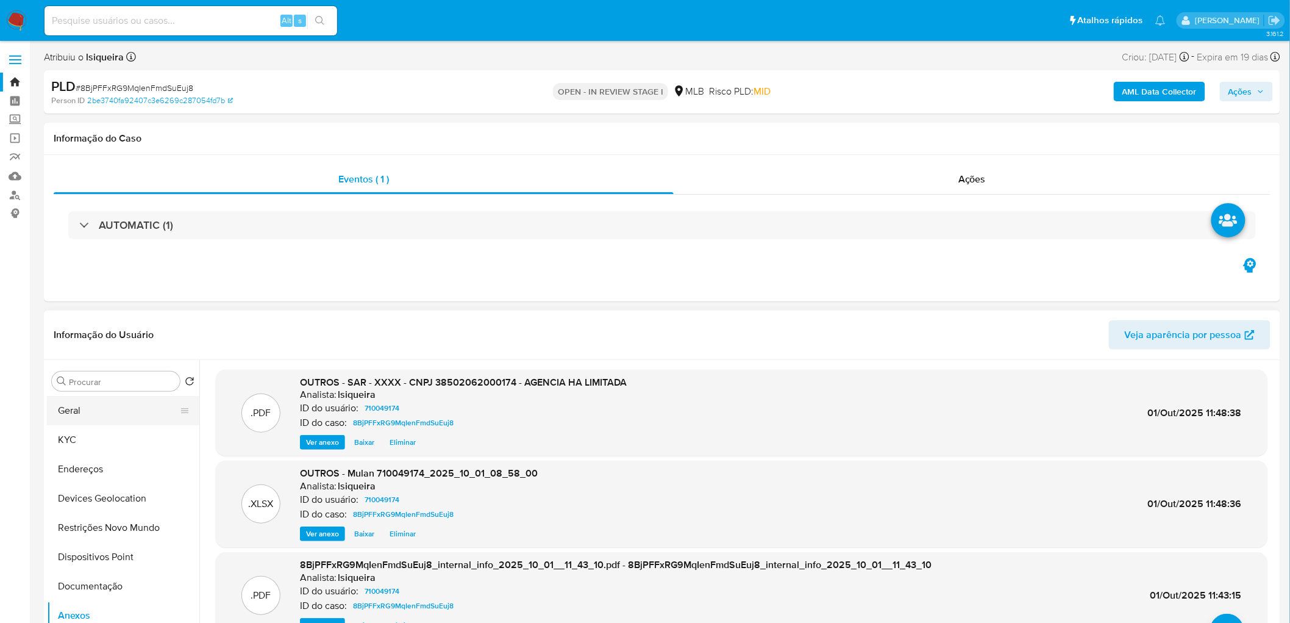
click at [88, 378] on button "Geral" at bounding box center [118, 410] width 143 height 29
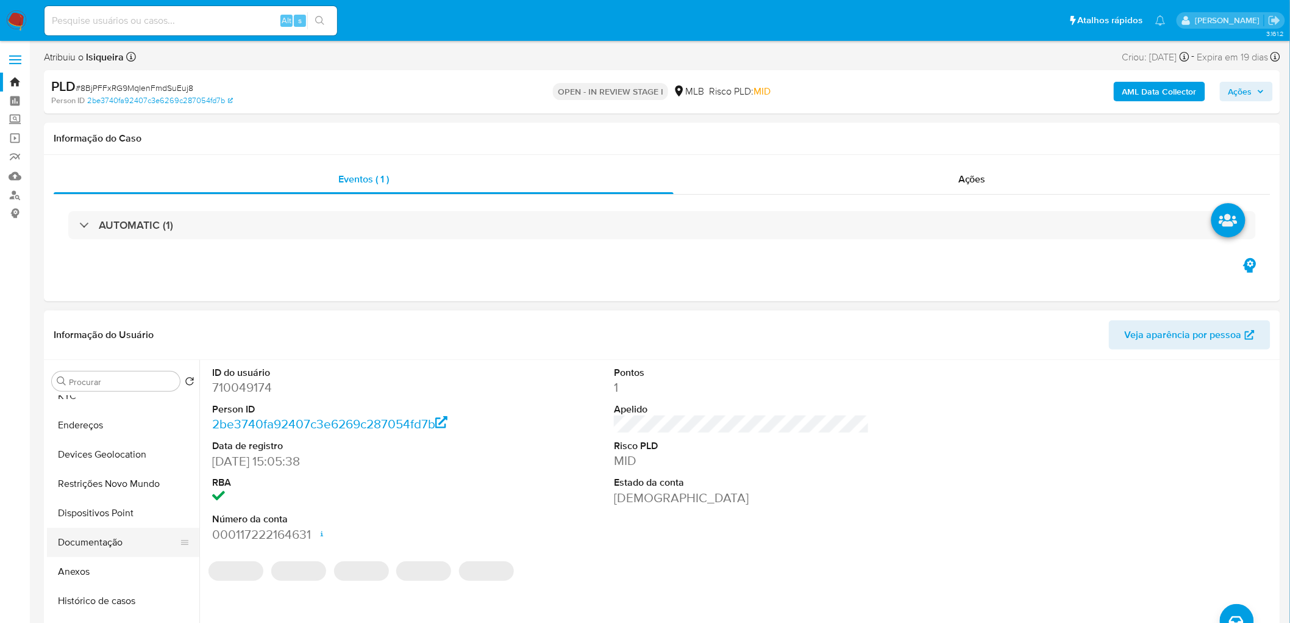
scroll to position [68, 0]
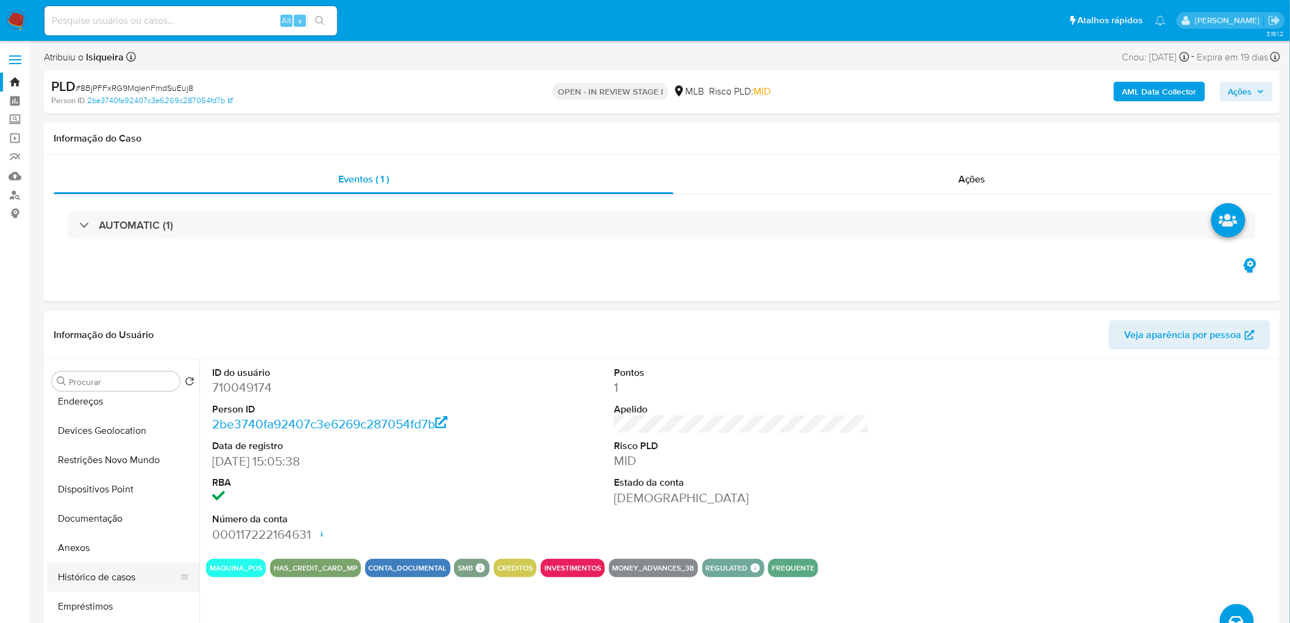
click at [114, 378] on button "Histórico de casos" at bounding box center [118, 576] width 143 height 29
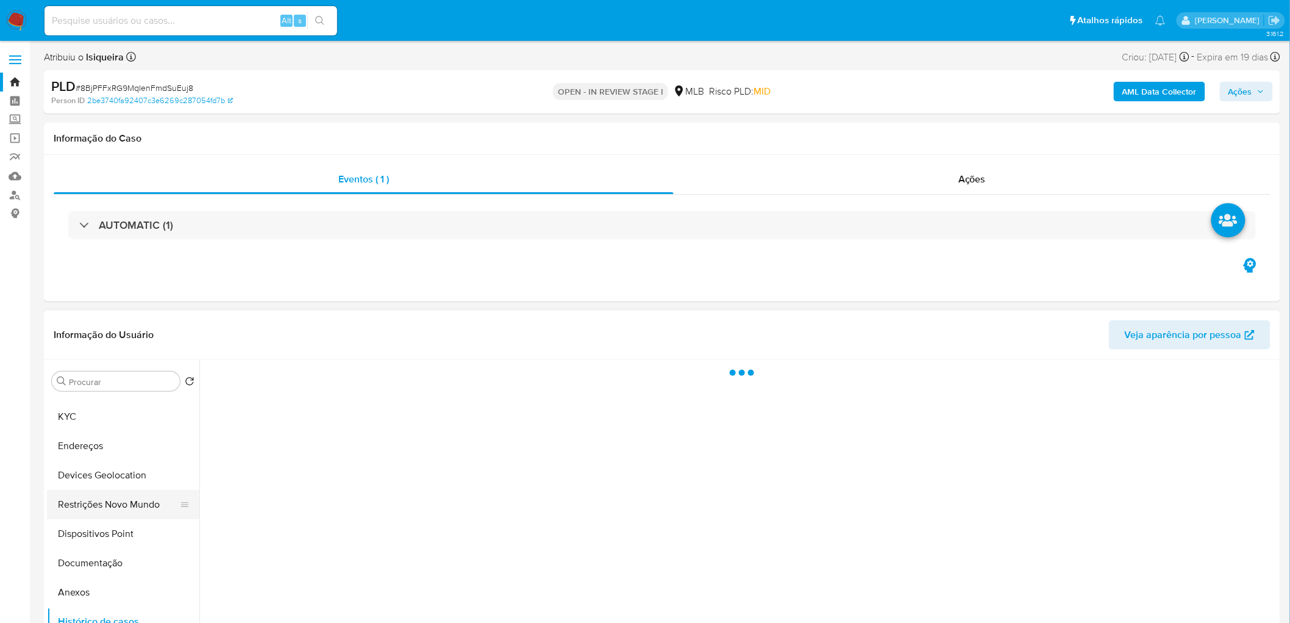
scroll to position [0, 0]
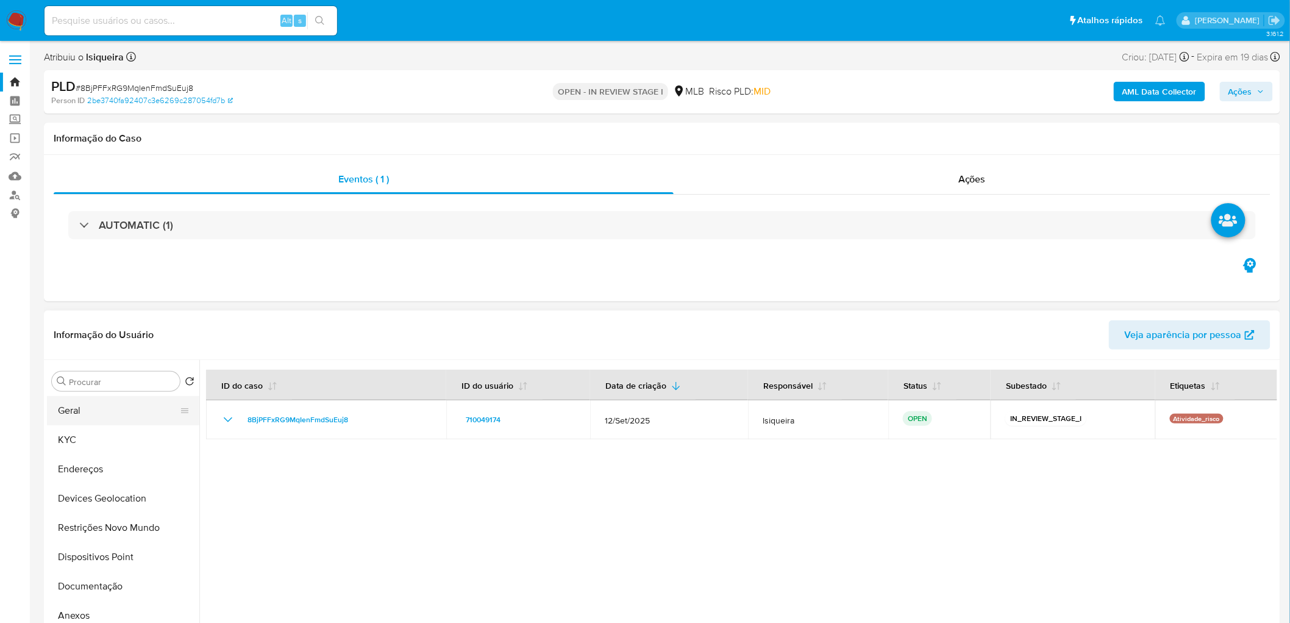
click at [84, 378] on button "Geral" at bounding box center [118, 410] width 143 height 29
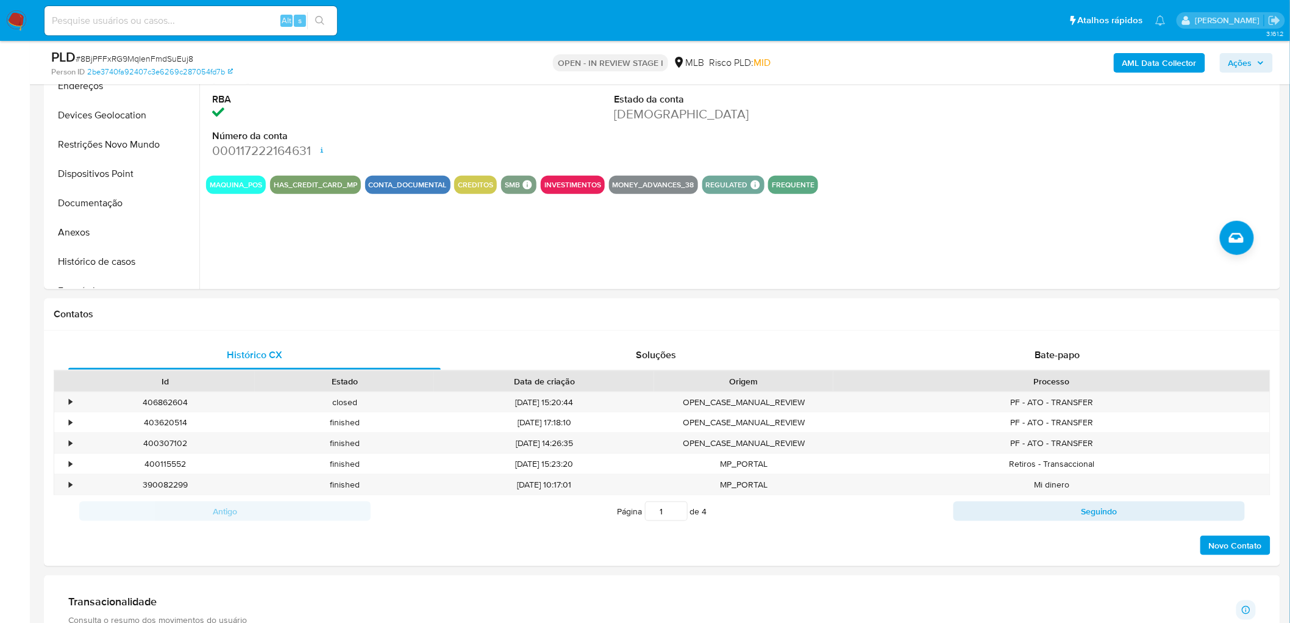
scroll to position [338, 0]
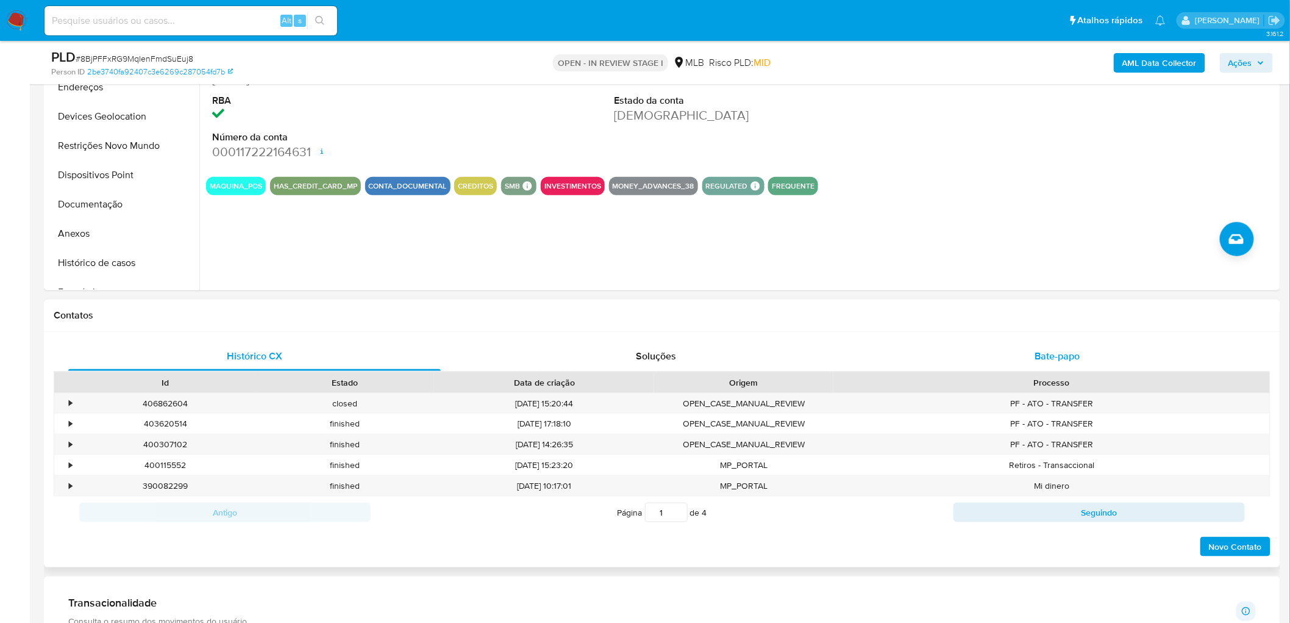
click at [856, 358] on div "Bate-papo" at bounding box center [1057, 355] width 373 height 29
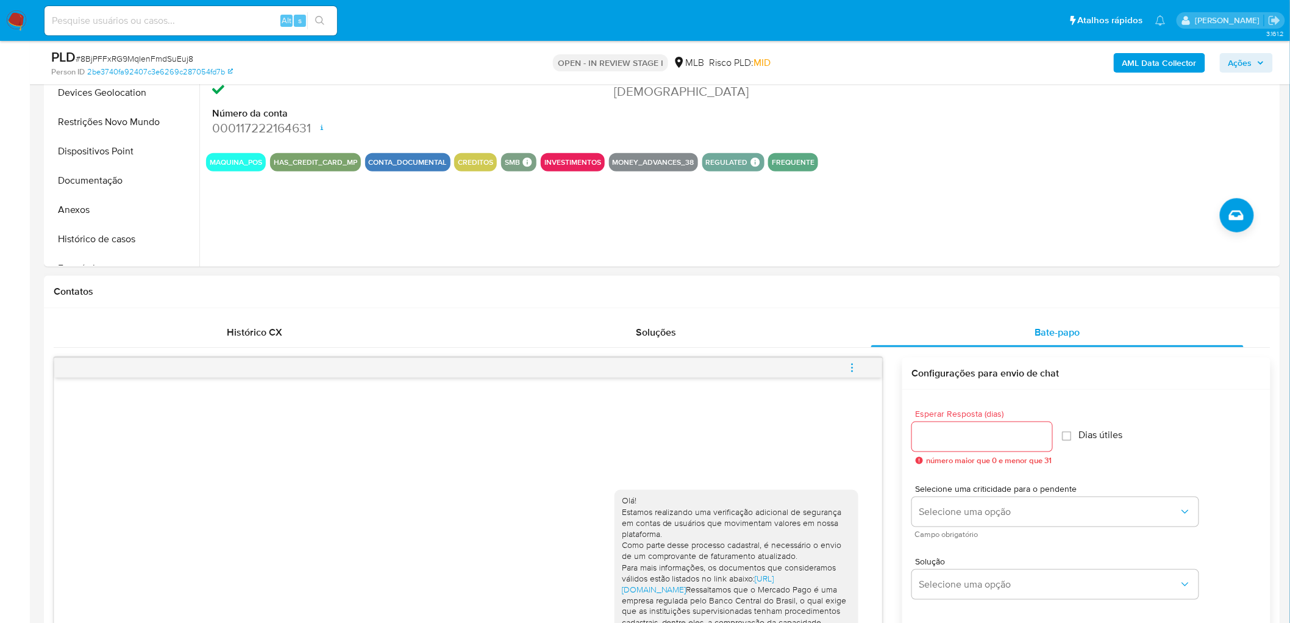
scroll to position [68, 0]
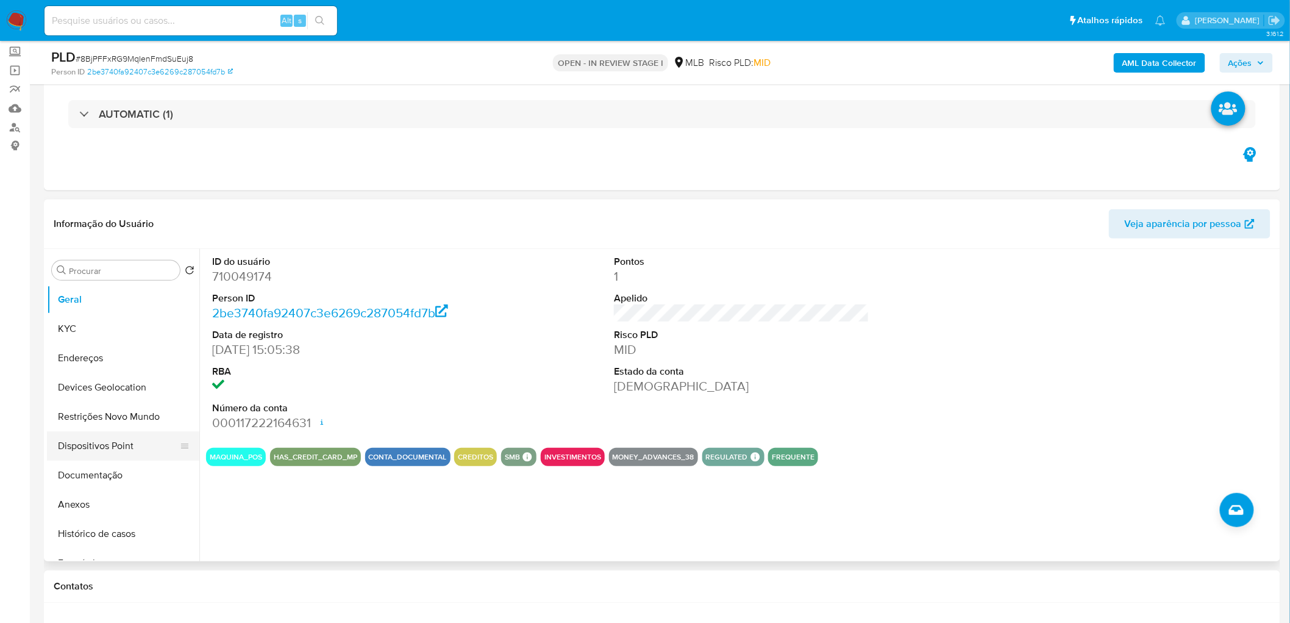
click at [95, 378] on button "Dispositivos Point" at bounding box center [118, 445] width 143 height 29
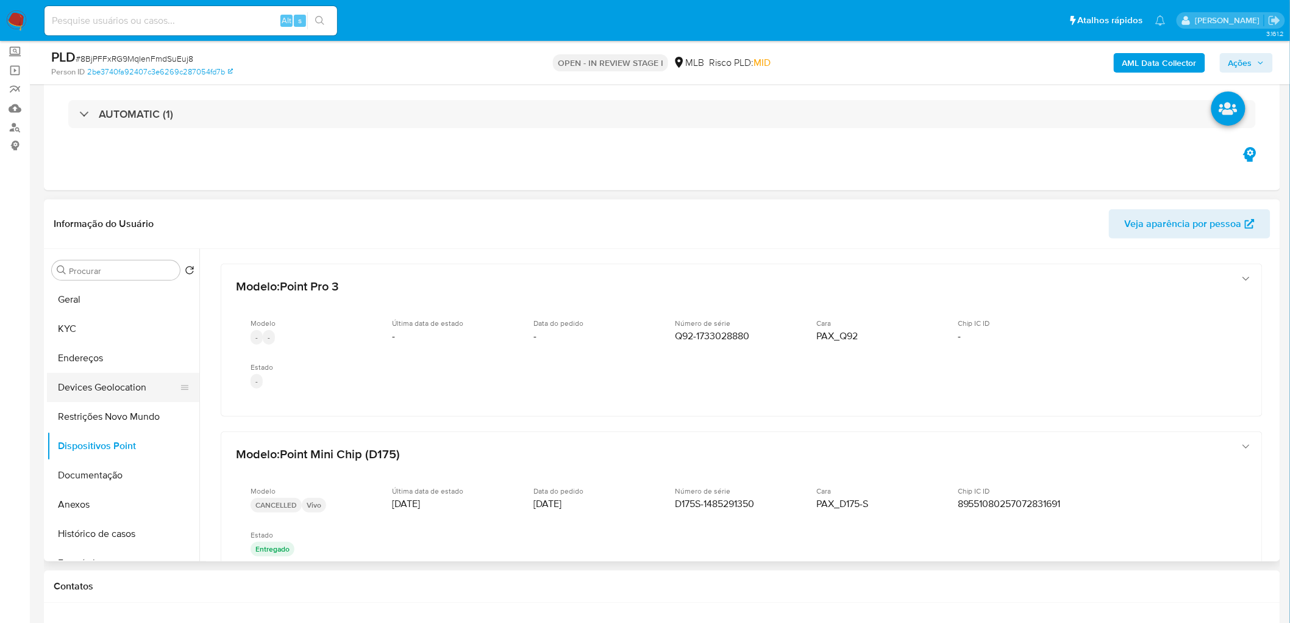
scroll to position [0, 0]
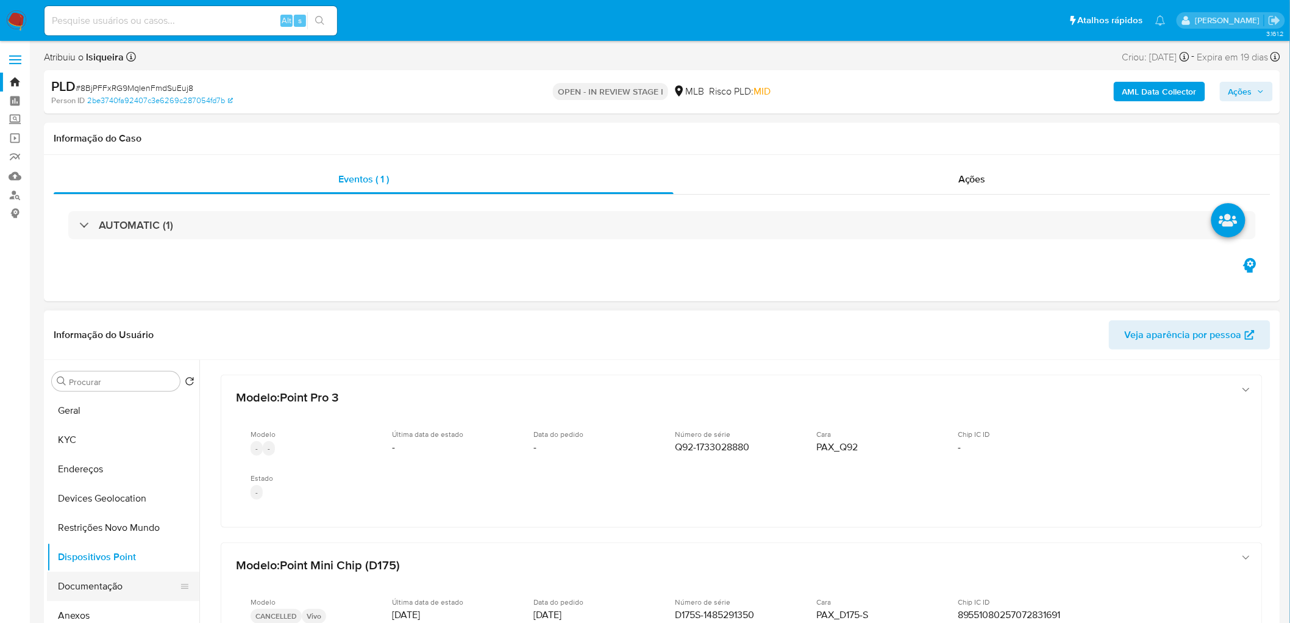
click at [107, 378] on button "Documentação" at bounding box center [118, 585] width 143 height 29
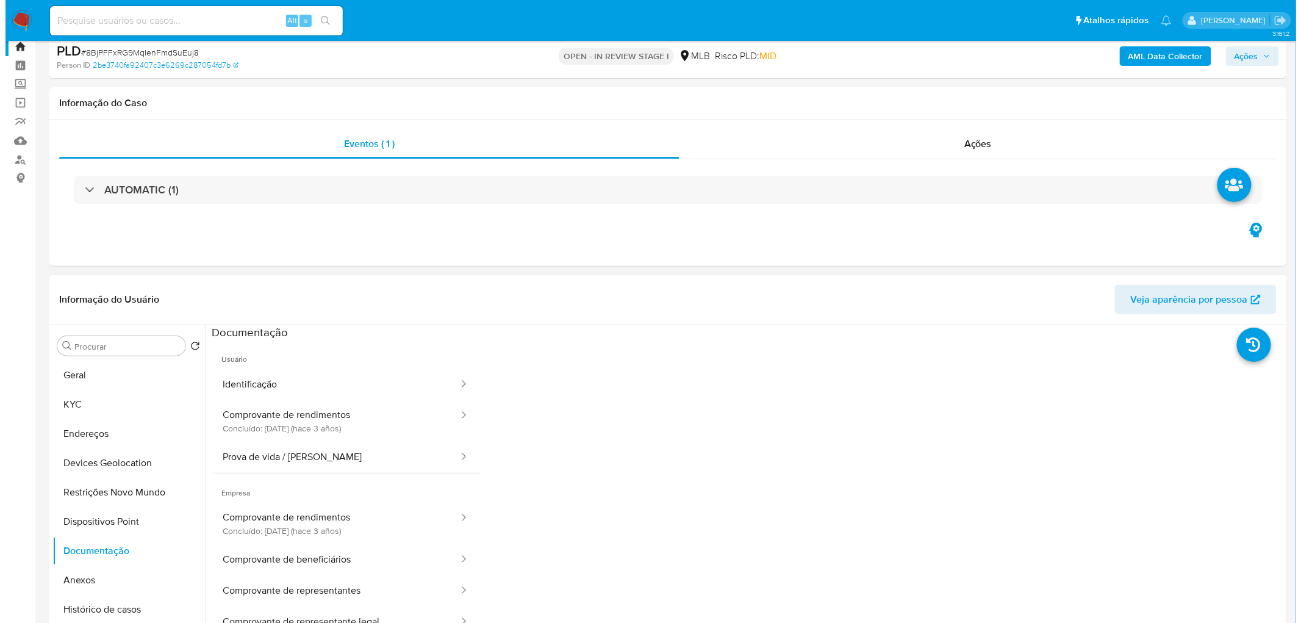
scroll to position [68, 0]
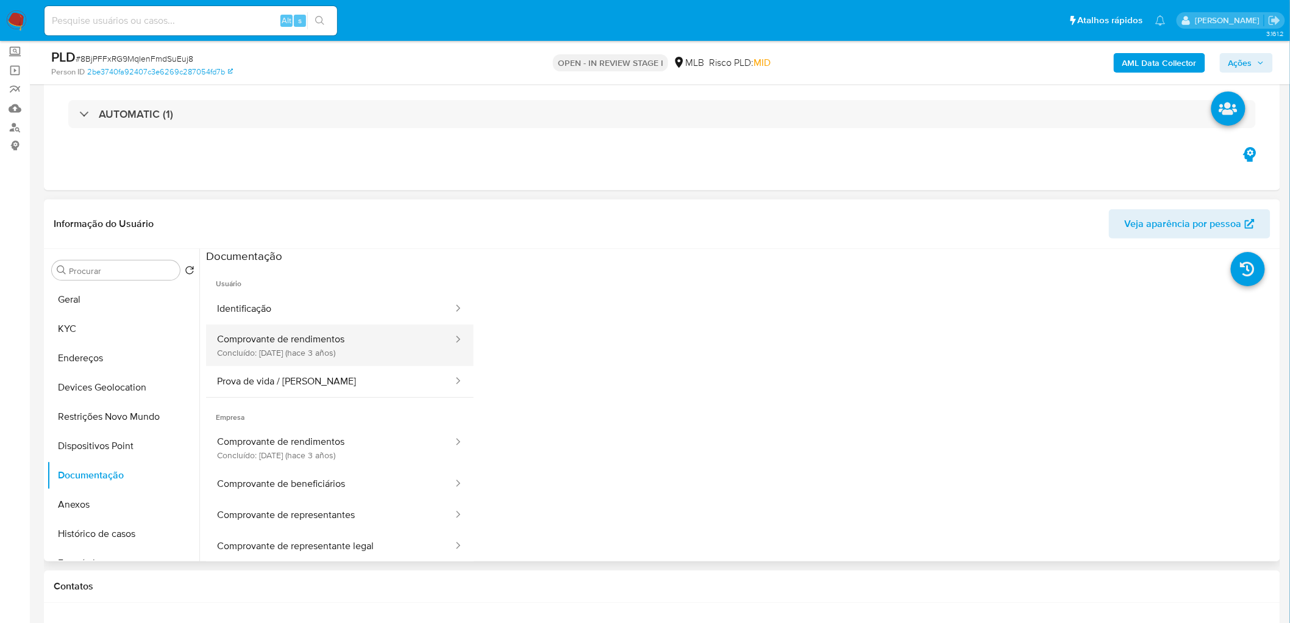
click at [315, 356] on button "Comprovante de rendimentos Concluído: [DATE] (hace 3 años)" at bounding box center [330, 344] width 248 height 41
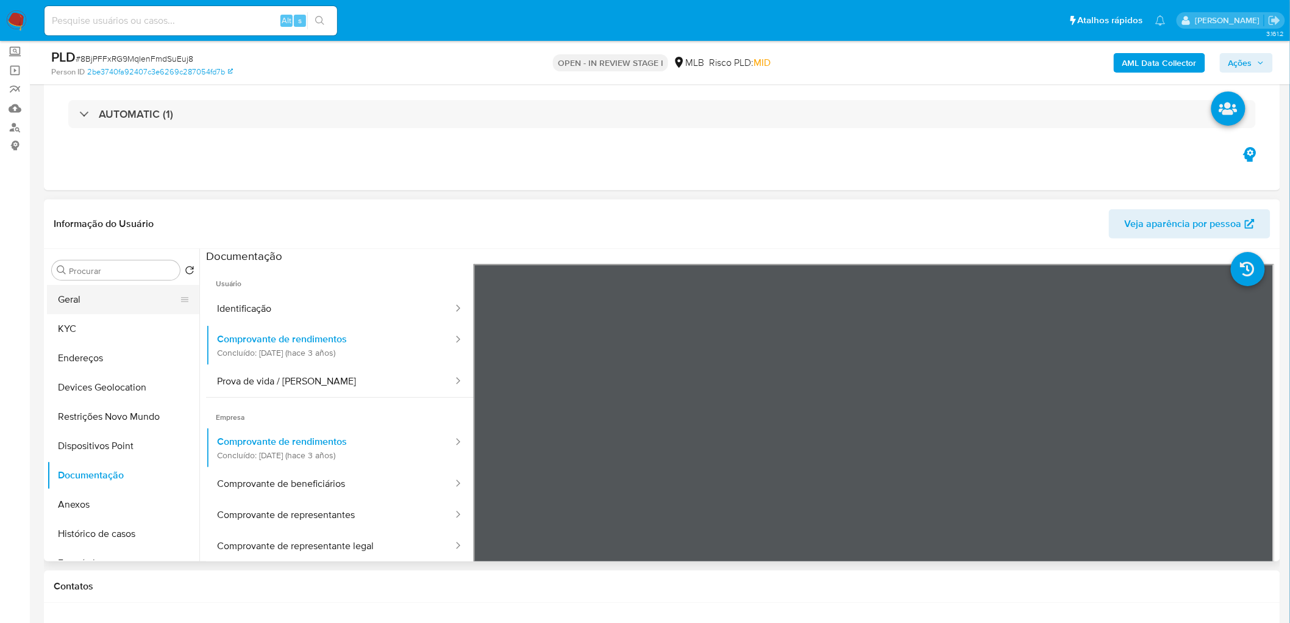
click at [105, 305] on button "Geral" at bounding box center [118, 299] width 143 height 29
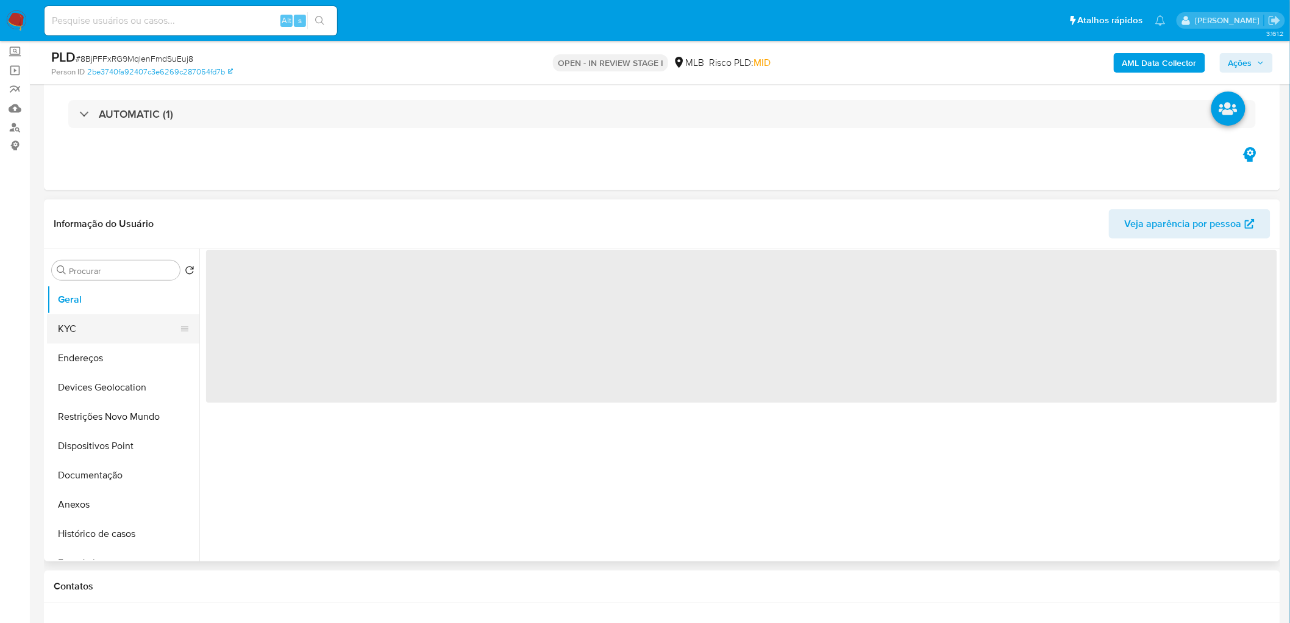
click at [101, 334] on button "KYC" at bounding box center [118, 328] width 143 height 29
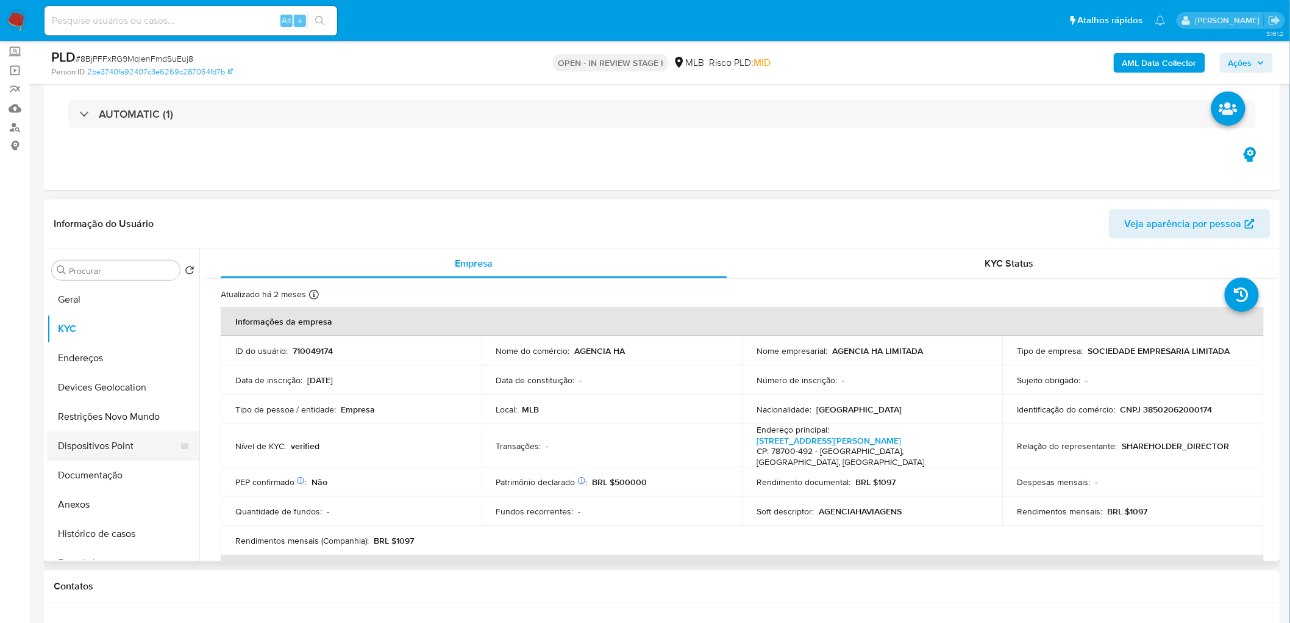
click at [113, 378] on button "Dispositivos Point" at bounding box center [118, 445] width 143 height 29
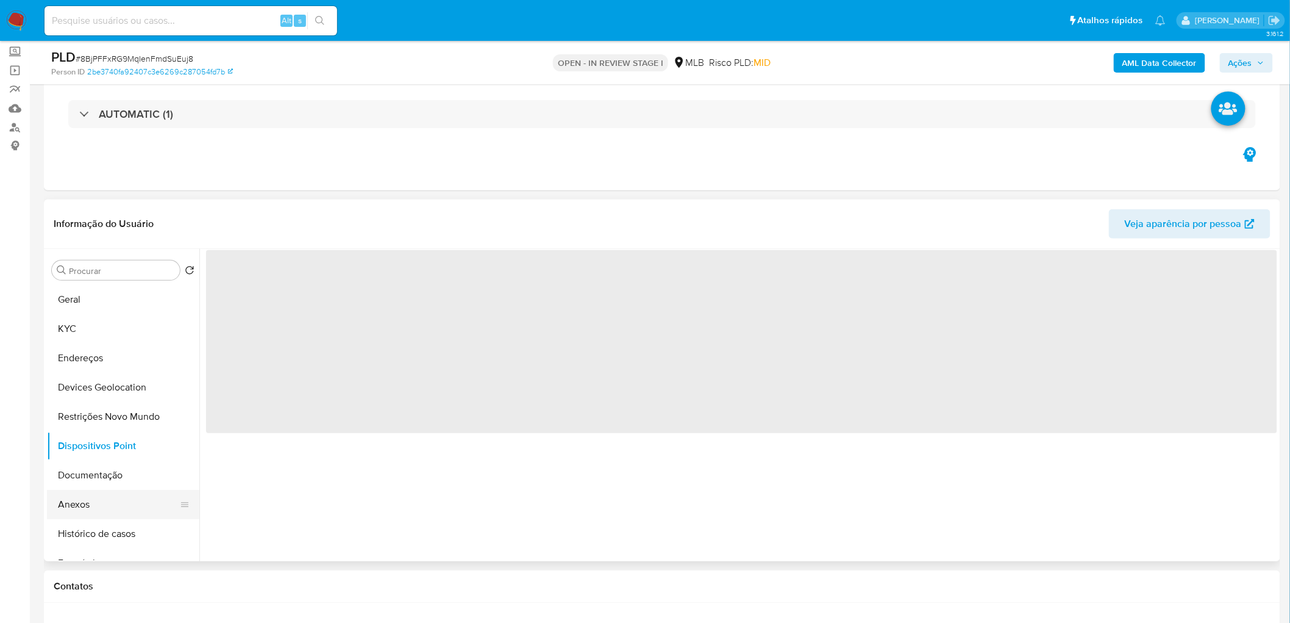
click at [95, 378] on button "Anexos" at bounding box center [118, 504] width 143 height 29
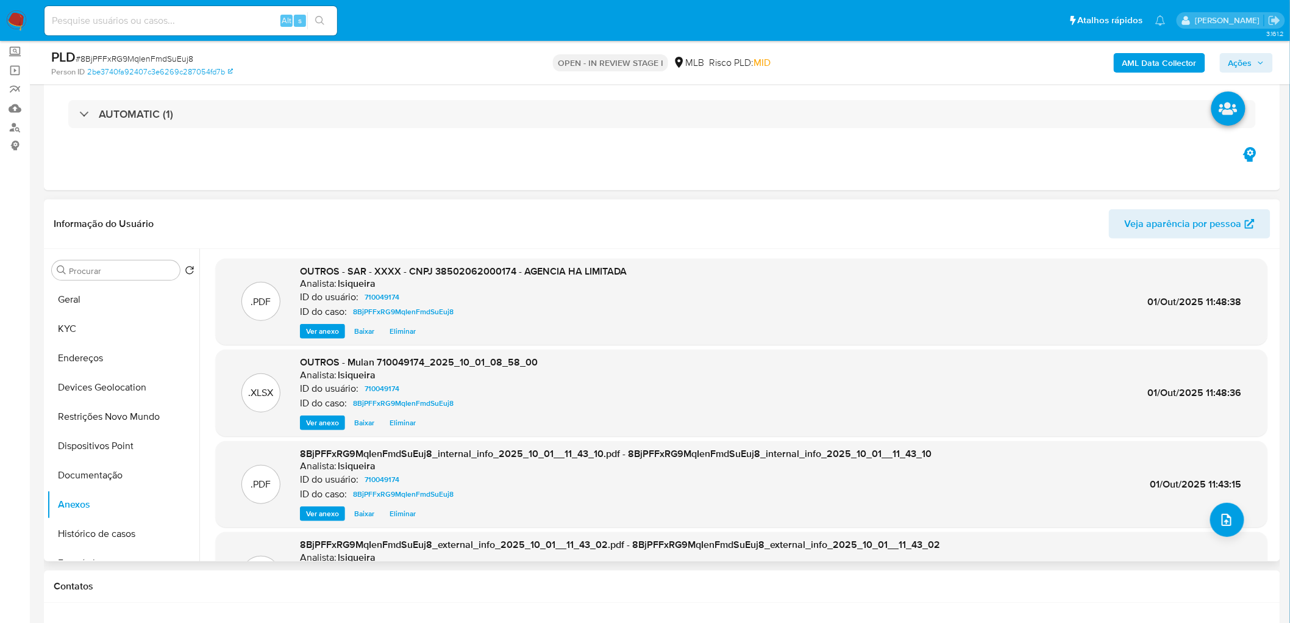
click at [404, 328] on span "Eliminar" at bounding box center [403, 331] width 26 height 12
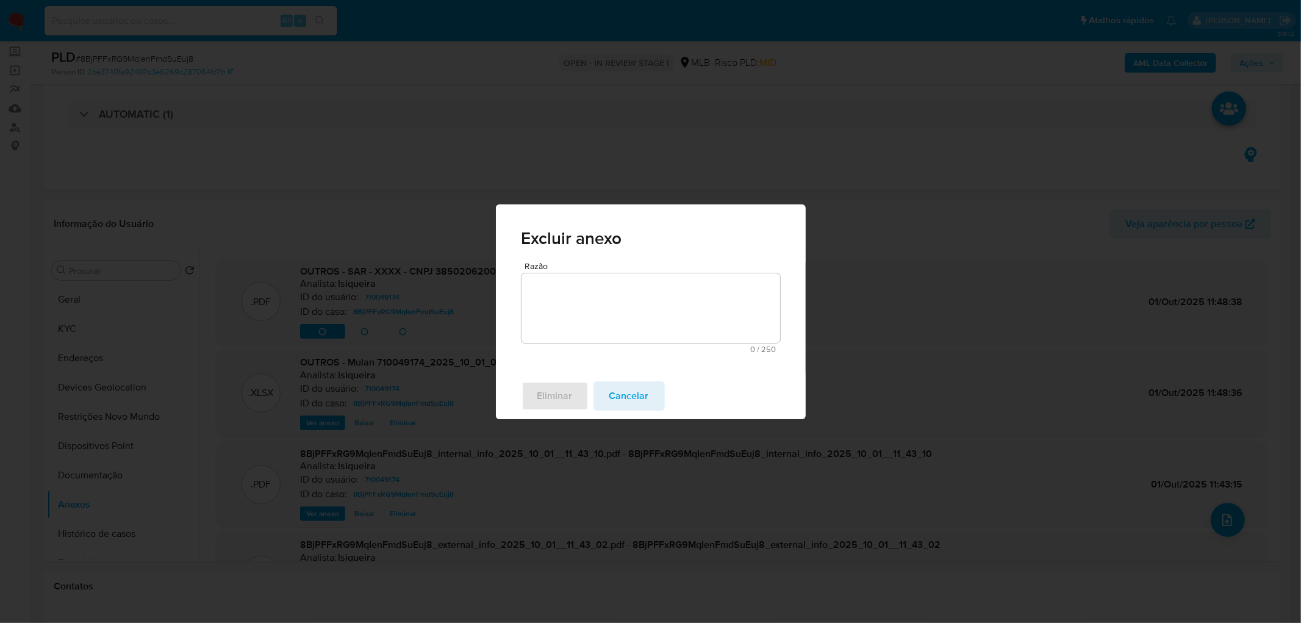
click at [589, 318] on textarea "Razão" at bounding box center [650, 308] width 259 height 70
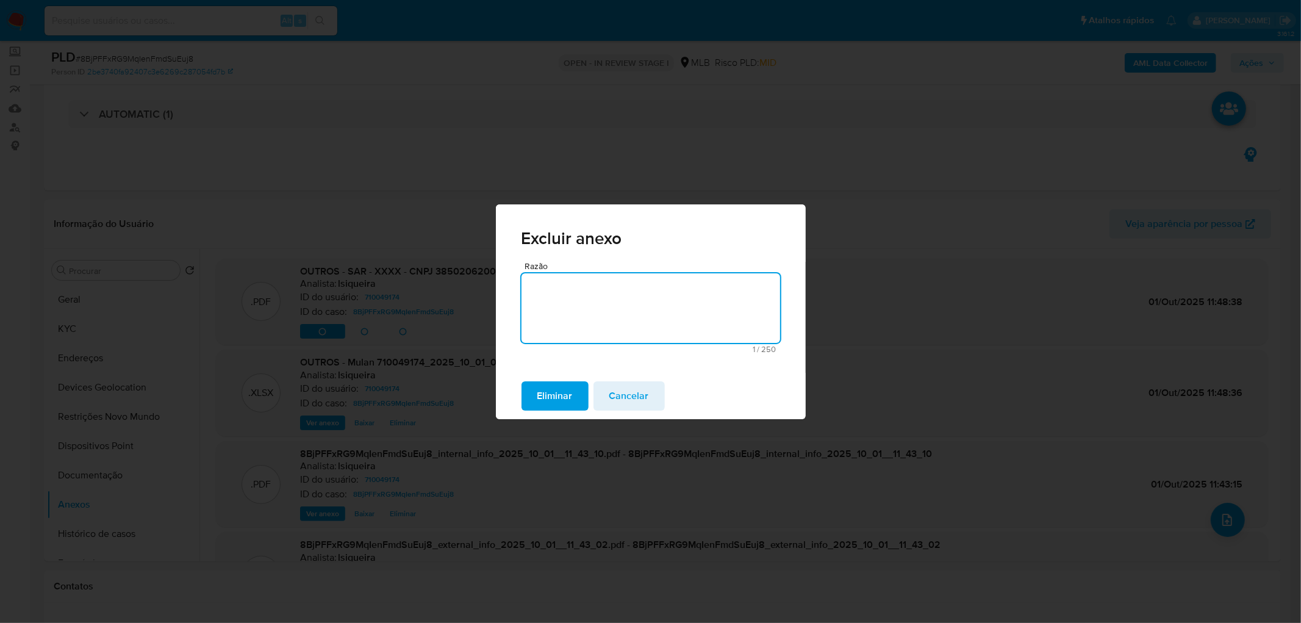
click at [549, 378] on span "Eliminar" at bounding box center [554, 395] width 35 height 27
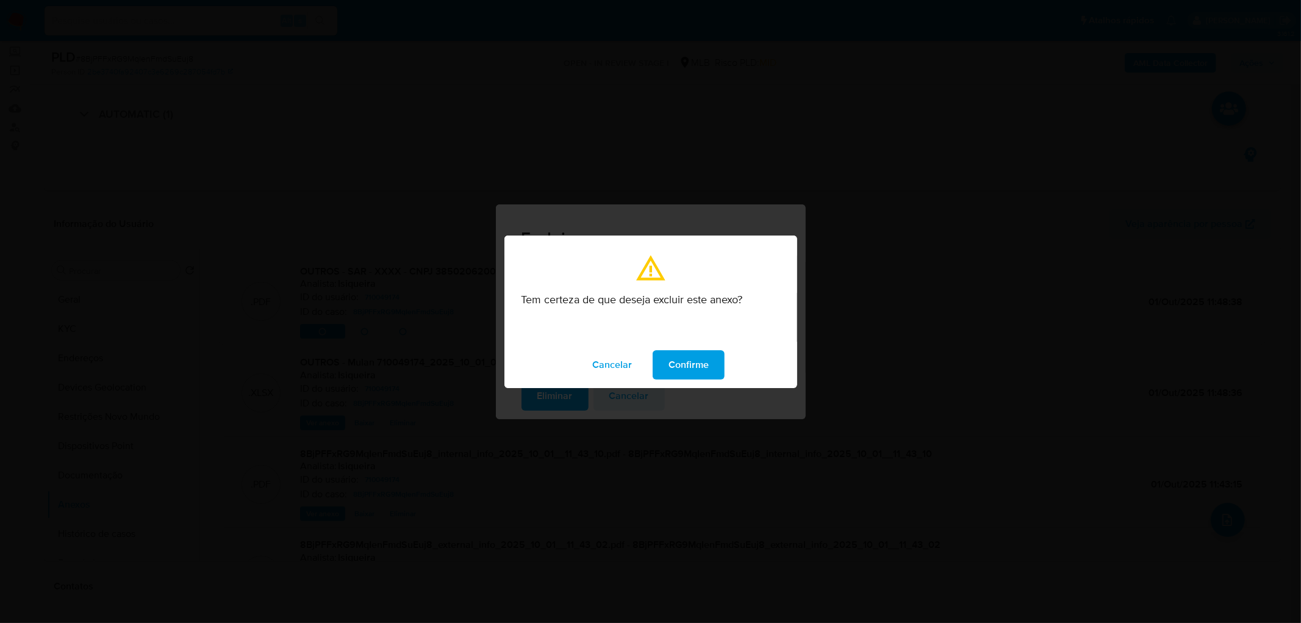
click at [708, 363] on button "Confirme" at bounding box center [688, 364] width 72 height 29
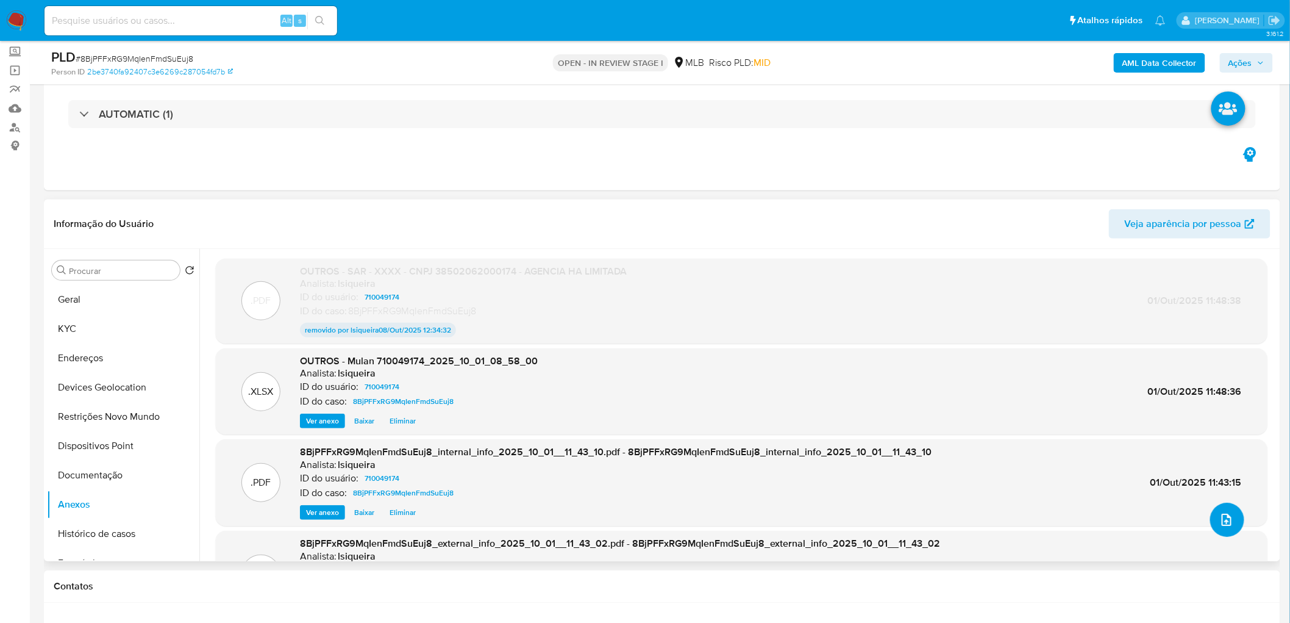
click at [856, 378] on icon "upload-file" at bounding box center [1226, 519] width 15 height 15
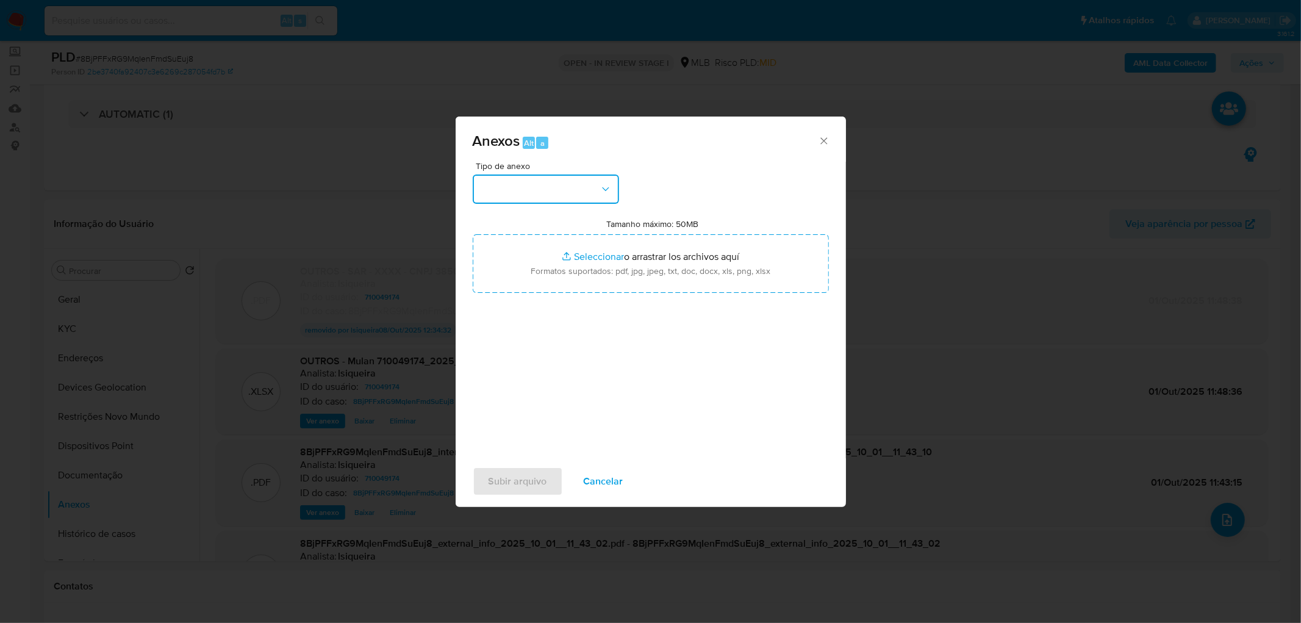
click at [598, 192] on button "button" at bounding box center [546, 188] width 146 height 29
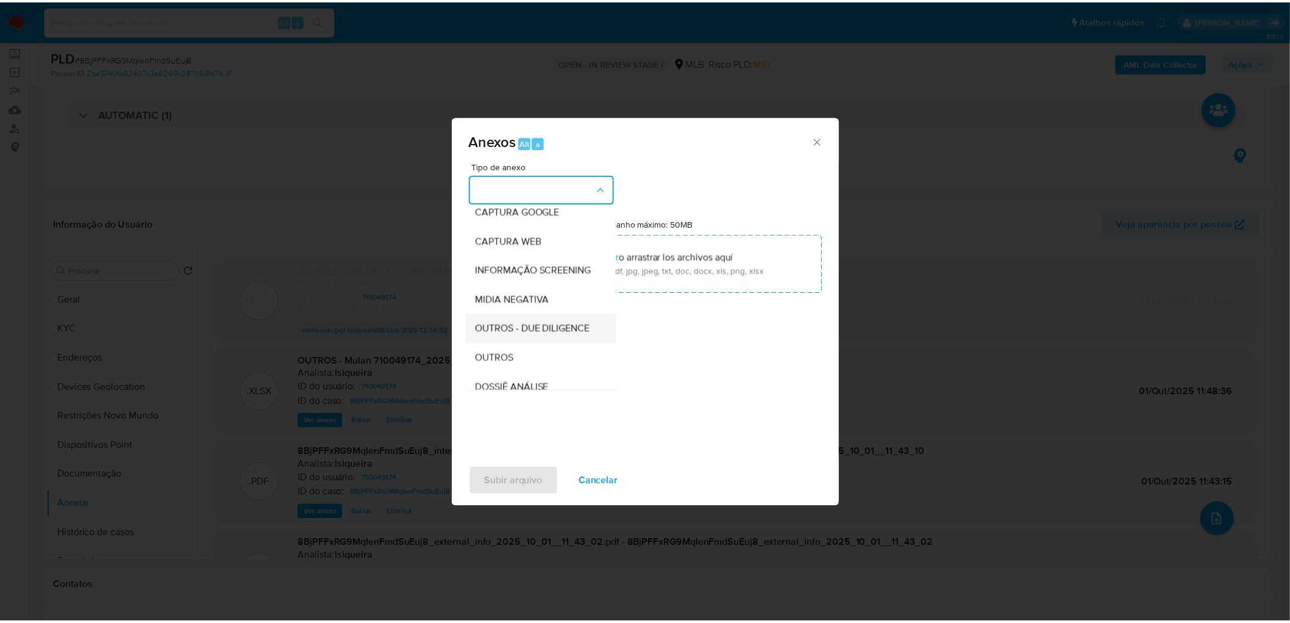
scroll to position [135, 0]
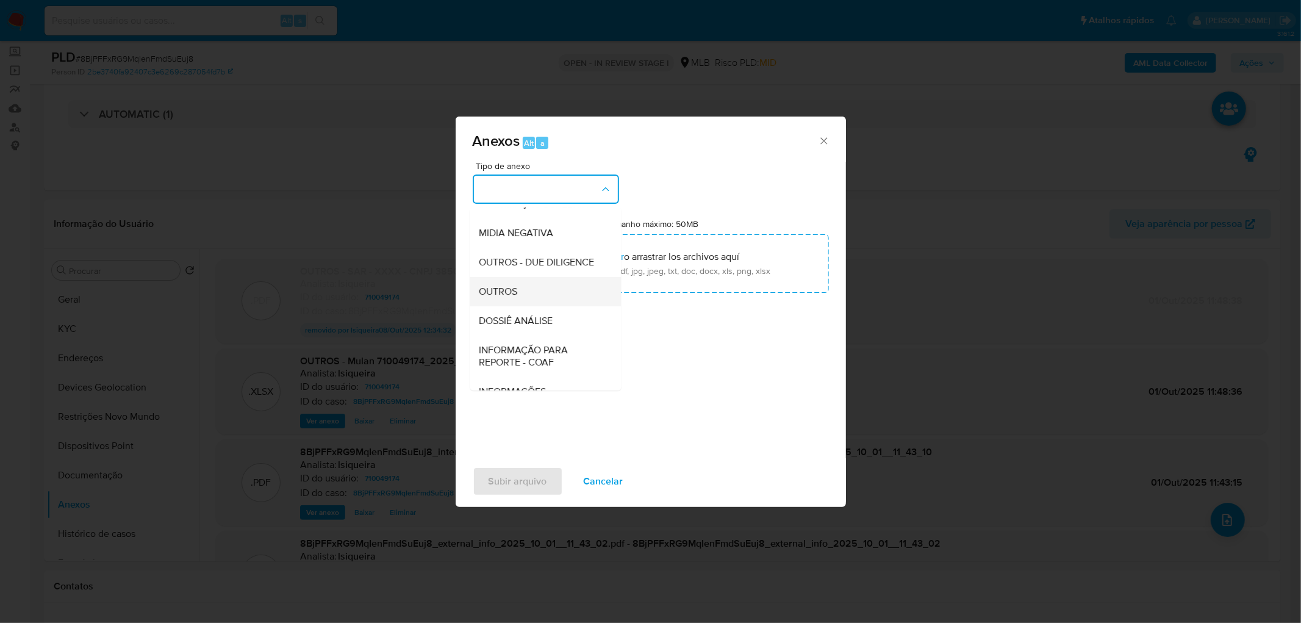
click at [527, 306] on div "OUTROS" at bounding box center [541, 291] width 124 height 29
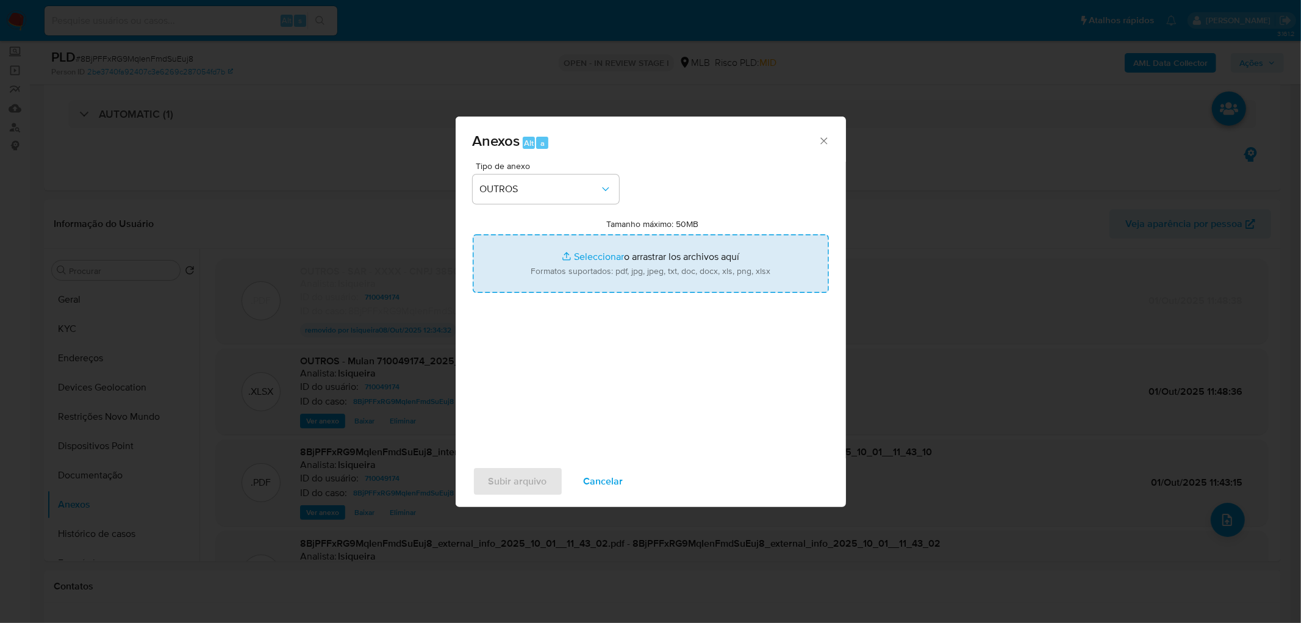
click at [552, 272] on input "Tamanho máximo: 50MB Seleccionar archivos" at bounding box center [651, 263] width 356 height 59
type input "C:\fakepath\SAR - XXXXXXX - CNPJ 38502062000174 - AGENCIA HA LIMITADA.pdf"
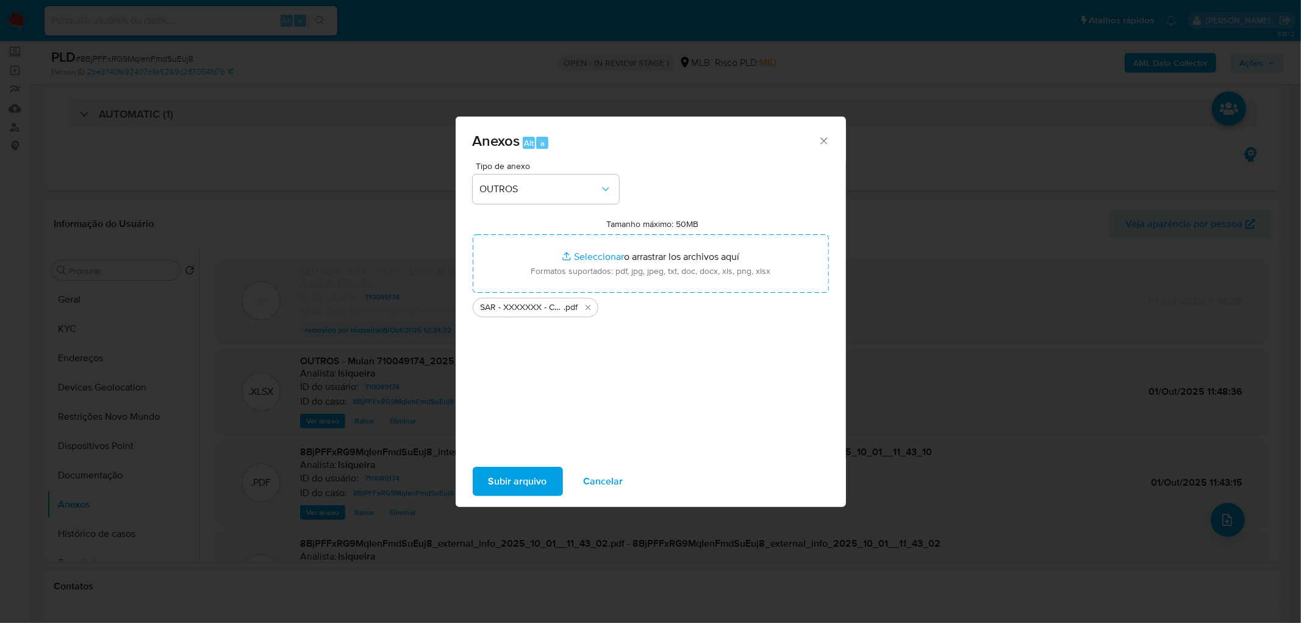
click at [510, 378] on span "Subir arquivo" at bounding box center [517, 481] width 59 height 27
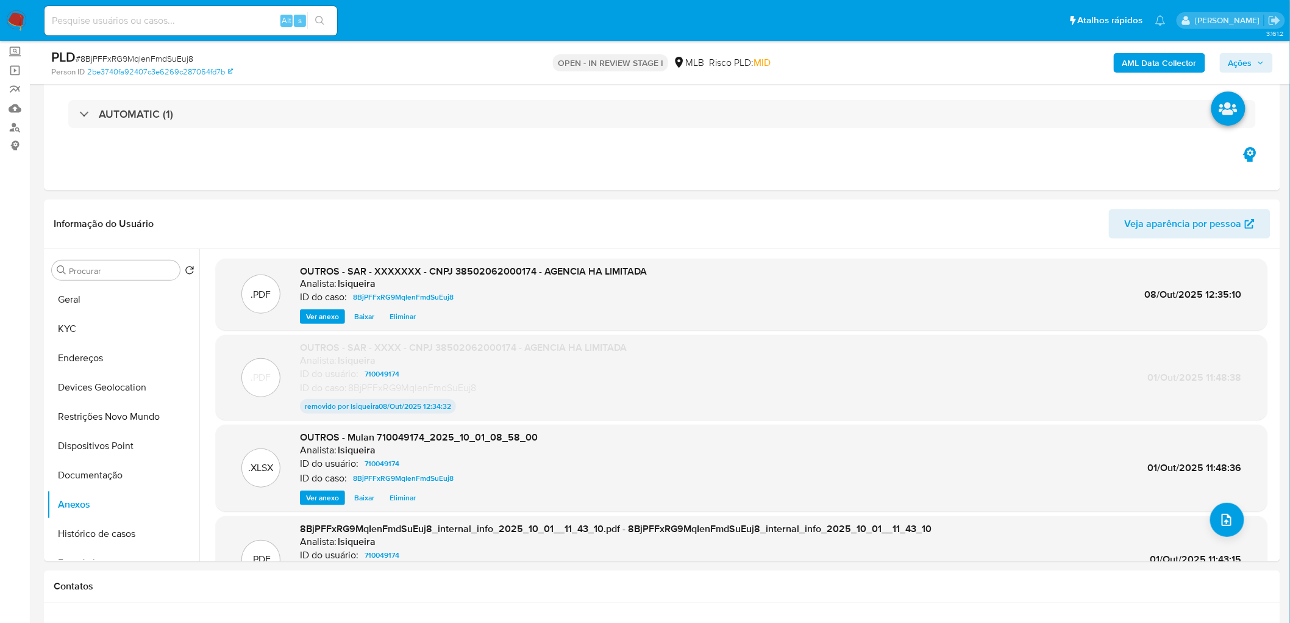
click at [856, 62] on span "Ações" at bounding box center [1241, 63] width 24 height 20
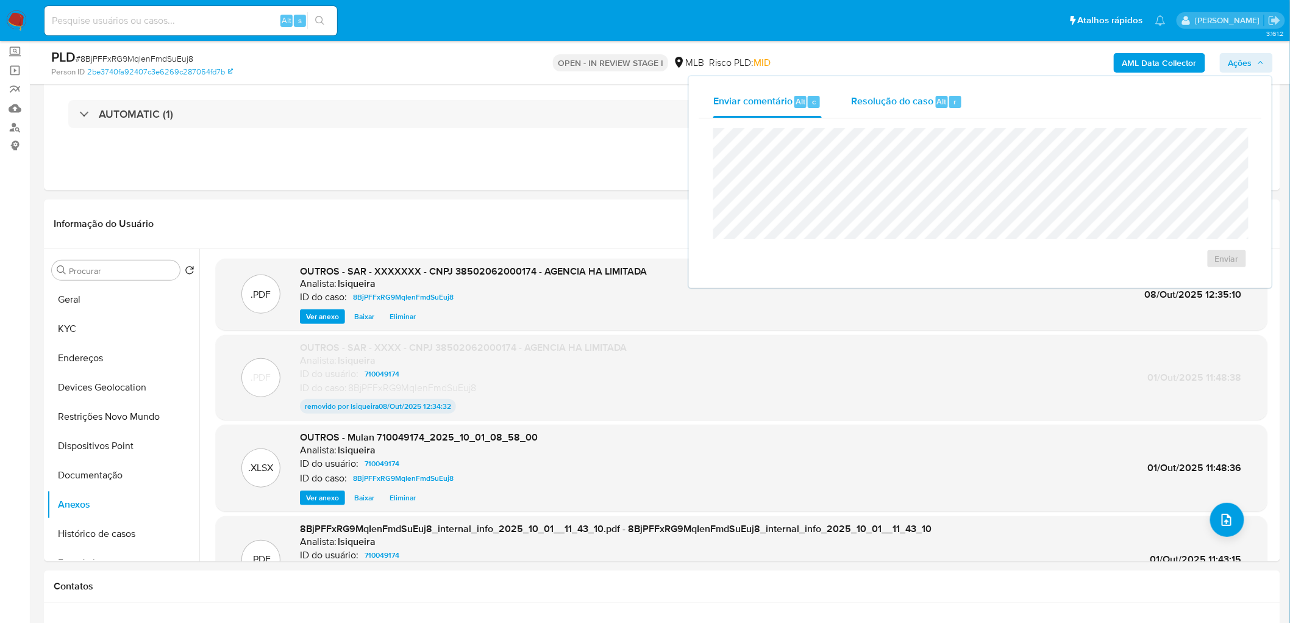
click at [856, 99] on span "Resolução do caso" at bounding box center [892, 101] width 82 height 14
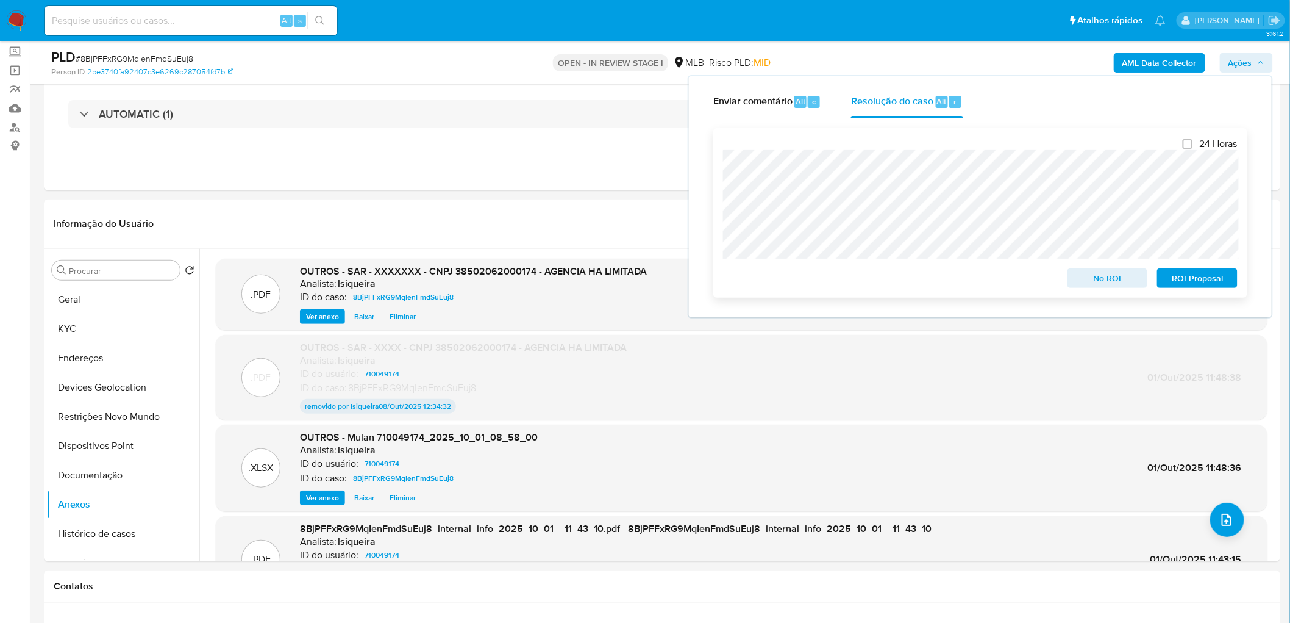
click at [856, 277] on span "ROI Proposal" at bounding box center [1197, 278] width 63 height 17
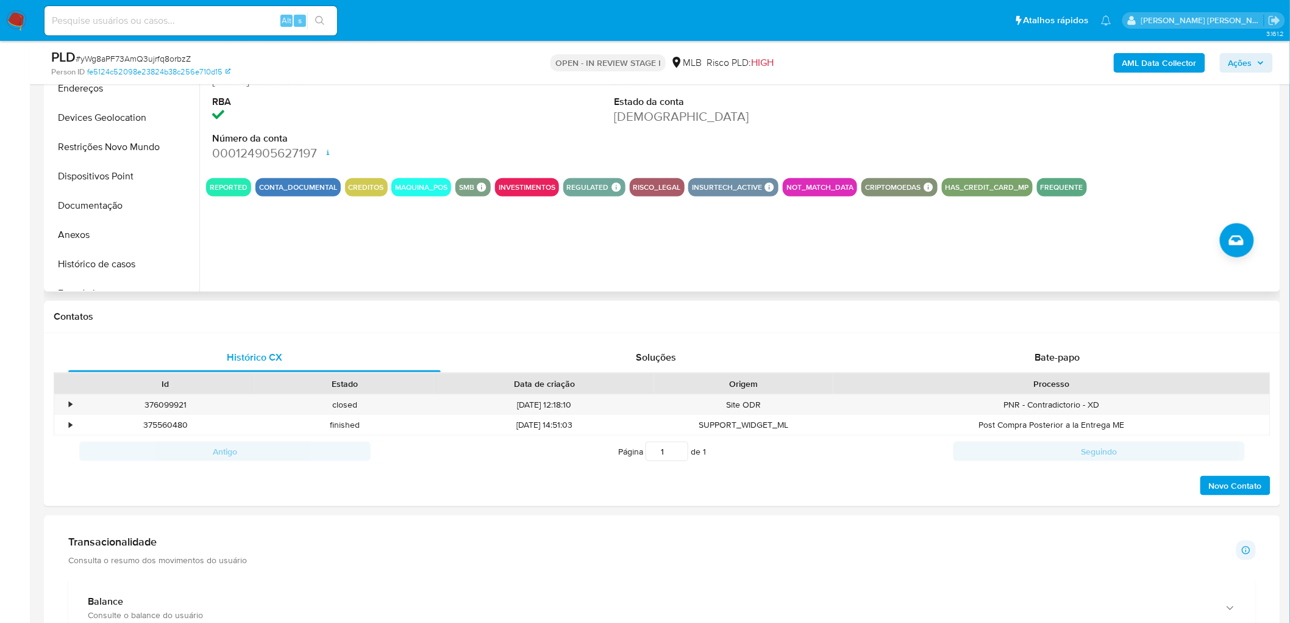
scroll to position [271, 0]
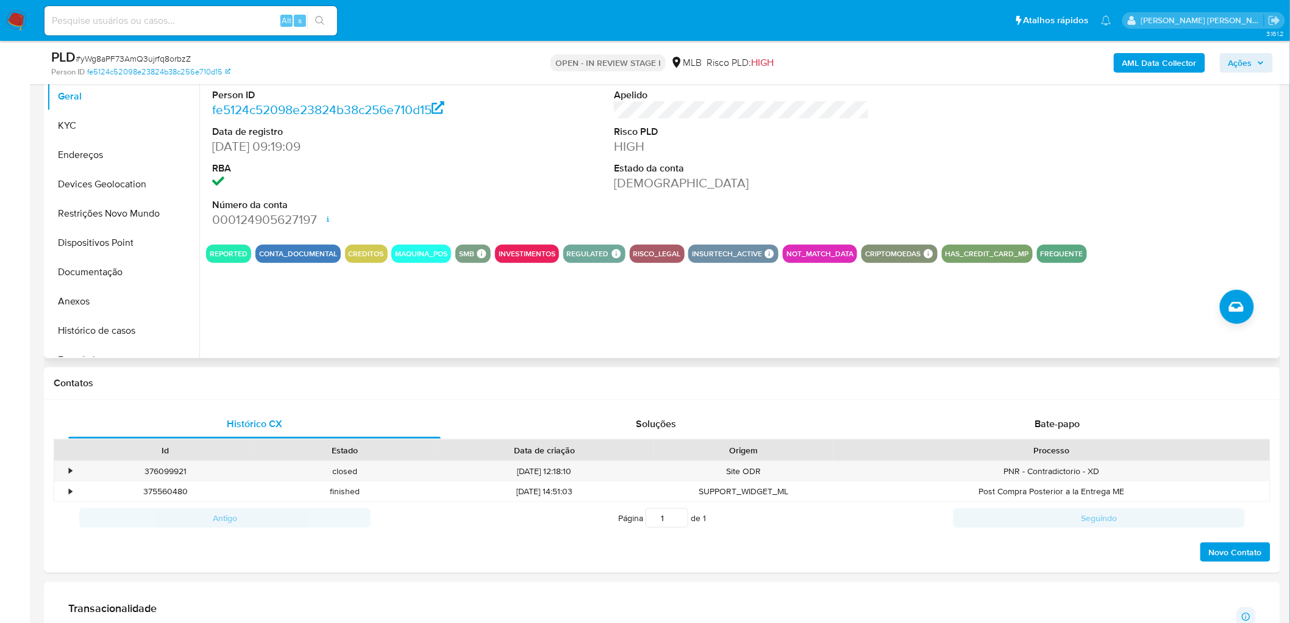
click at [702, 212] on div "Pontos 5 Apelido Risco PLD HIGH Estado da conta Ativa" at bounding box center [742, 140] width 268 height 189
drag, startPoint x: 1124, startPoint y: 190, endPoint x: 721, endPoint y: 1, distance: 445.2
click at [1124, 189] on div at bounding box center [1144, 140] width 268 height 189
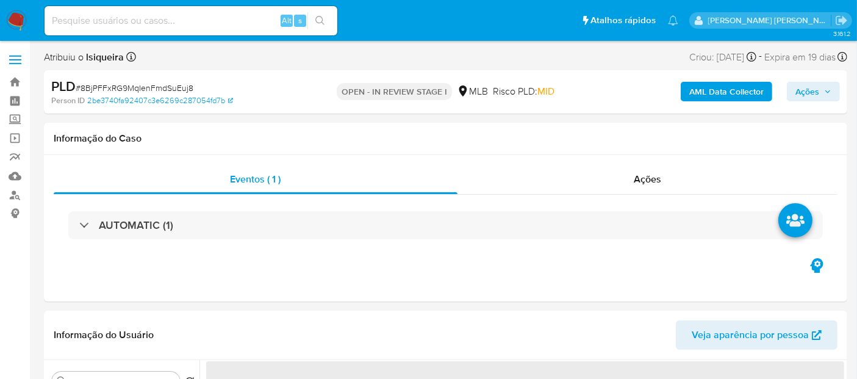
click at [13, 24] on img at bounding box center [16, 20] width 21 height 21
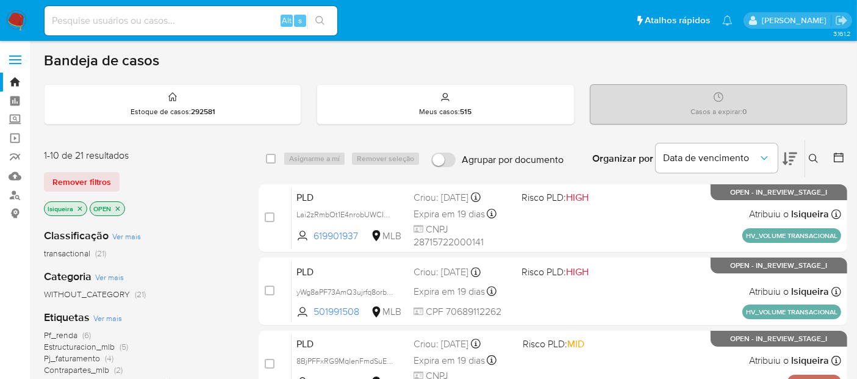
click at [12, 27] on img at bounding box center [16, 20] width 21 height 21
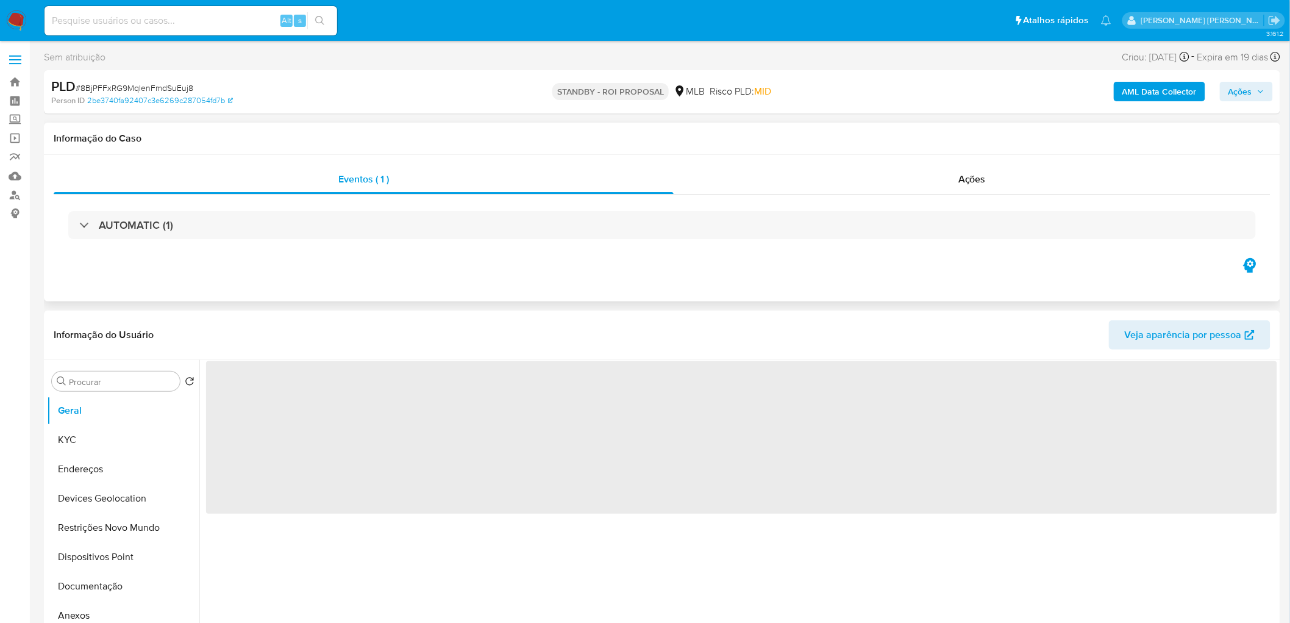
select select "10"
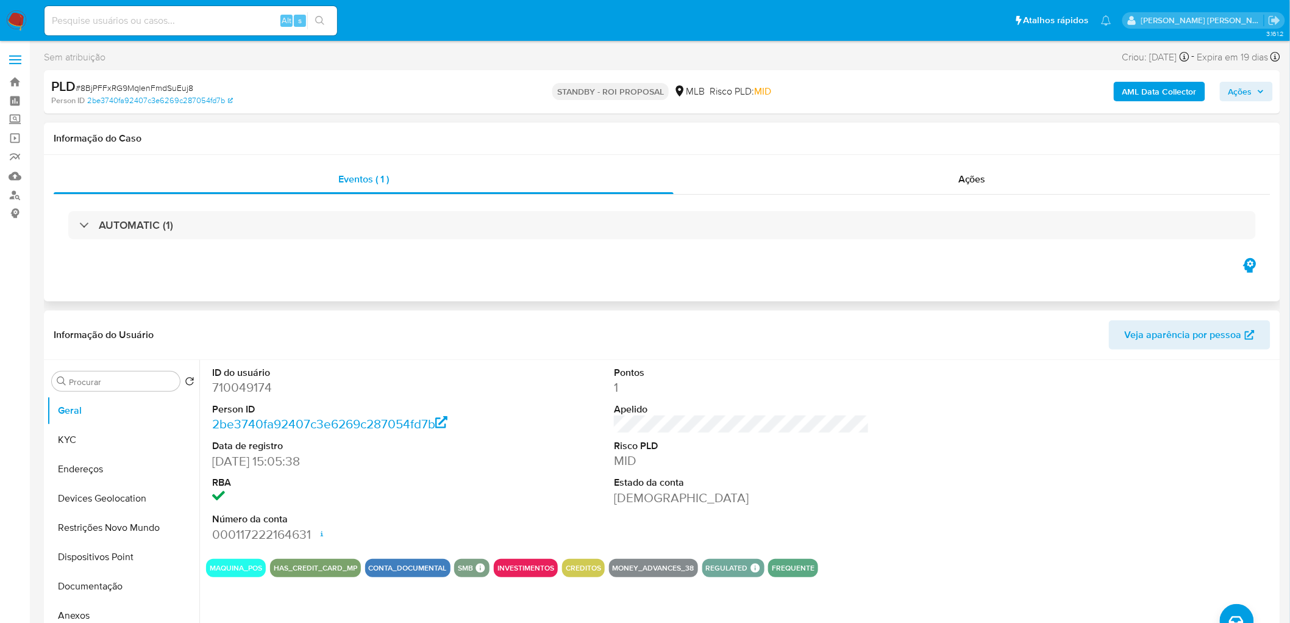
scroll to position [203, 0]
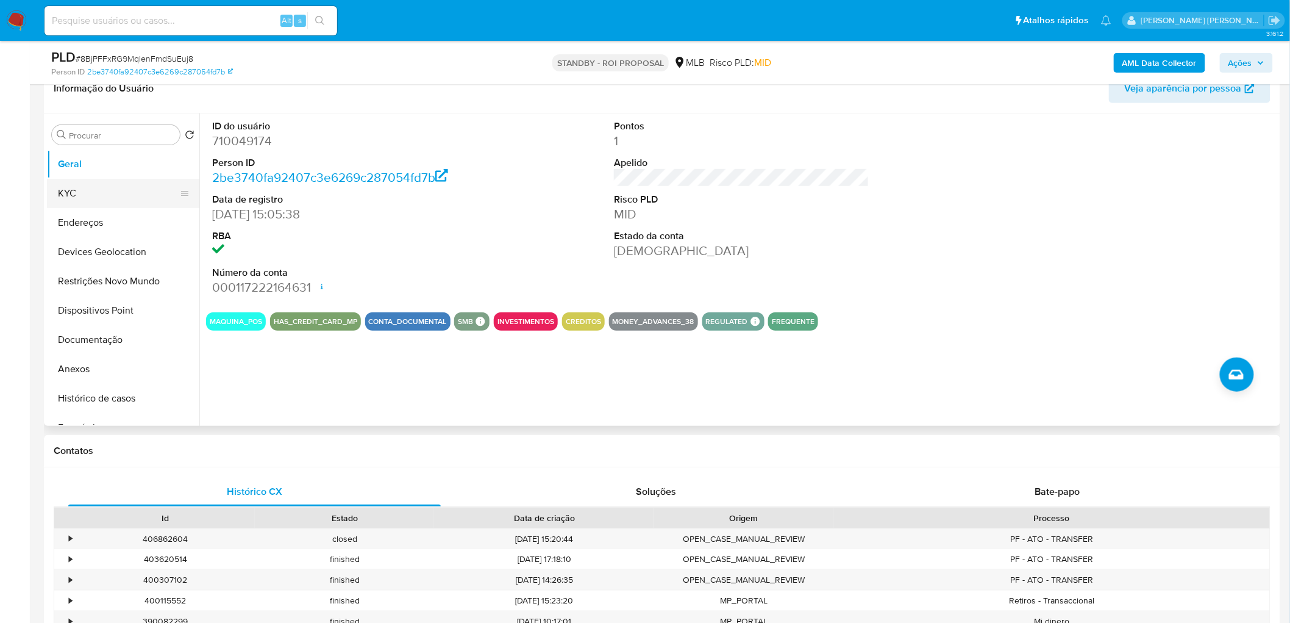
click at [90, 193] on button "KYC" at bounding box center [118, 193] width 143 height 29
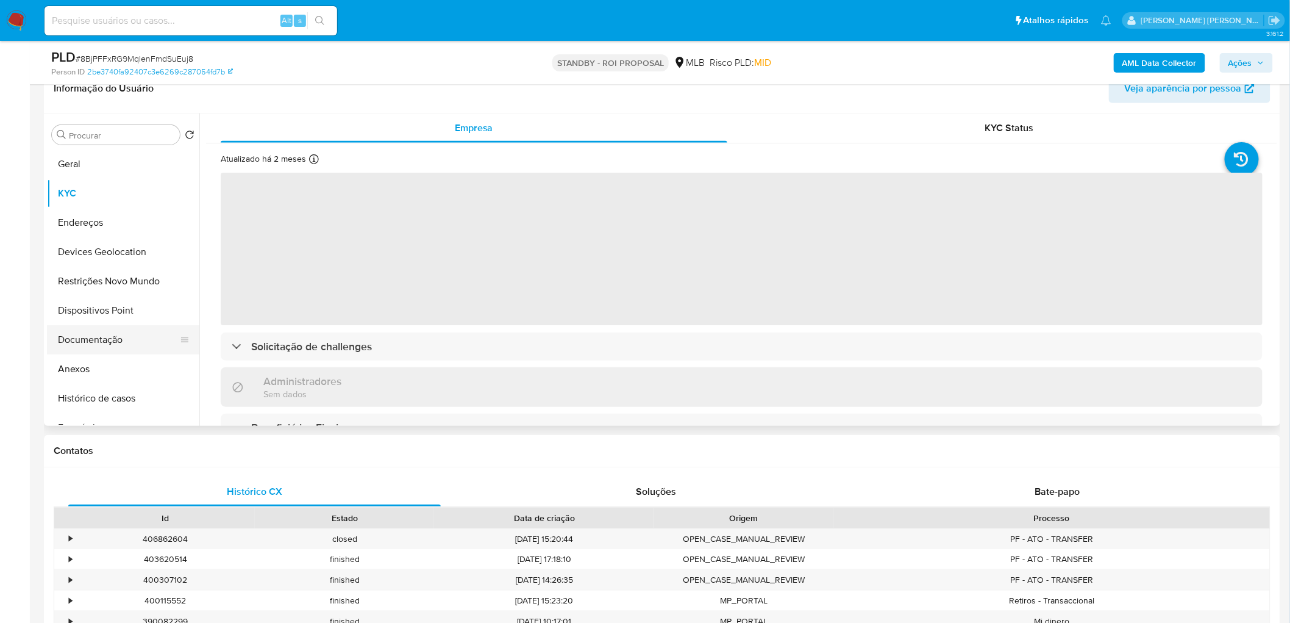
drag, startPoint x: 84, startPoint y: 365, endPoint x: 84, endPoint y: 344, distance: 20.7
click at [84, 364] on button "Anexos" at bounding box center [123, 368] width 152 height 29
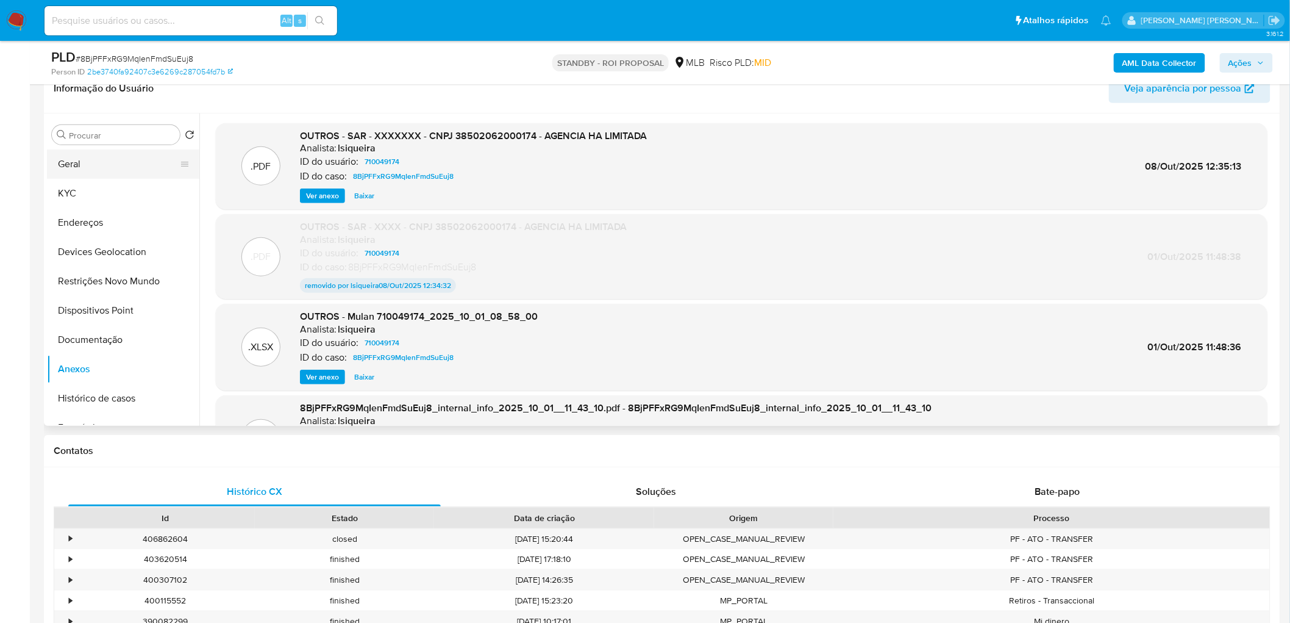
click at [123, 167] on button "Geral" at bounding box center [118, 163] width 143 height 29
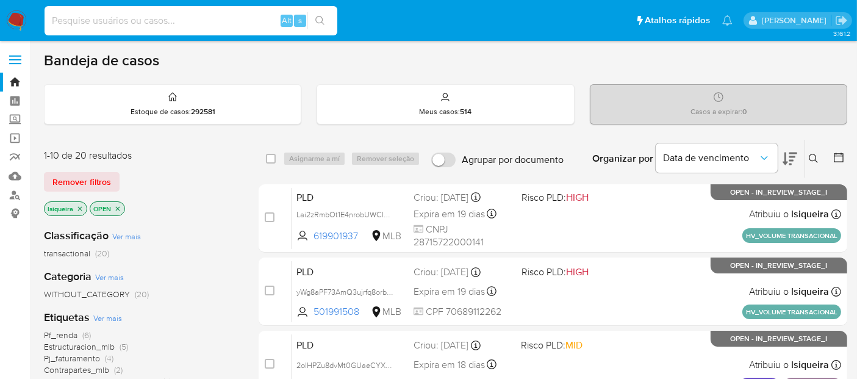
click at [174, 20] on input at bounding box center [191, 21] width 293 height 16
paste input "yWg8aPF73AmQ3ujrfq8orbzZ"
type input "yWg8aPF73AmQ3ujrfq8orbzZ"
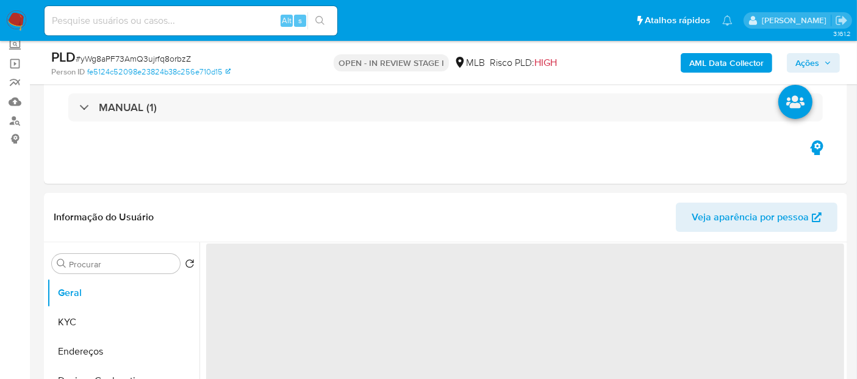
scroll to position [135, 0]
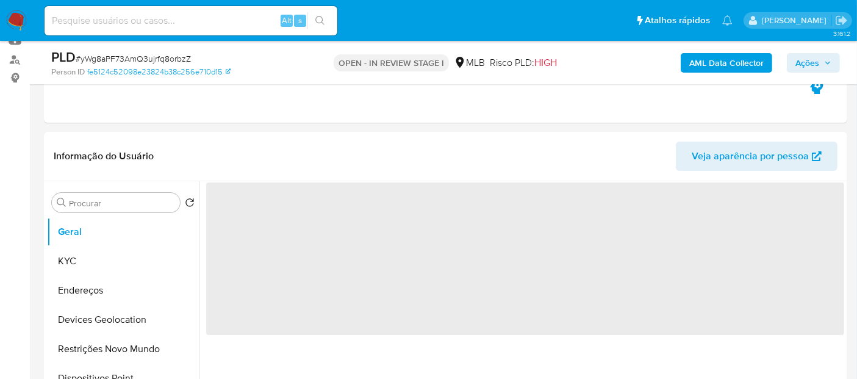
select select "10"
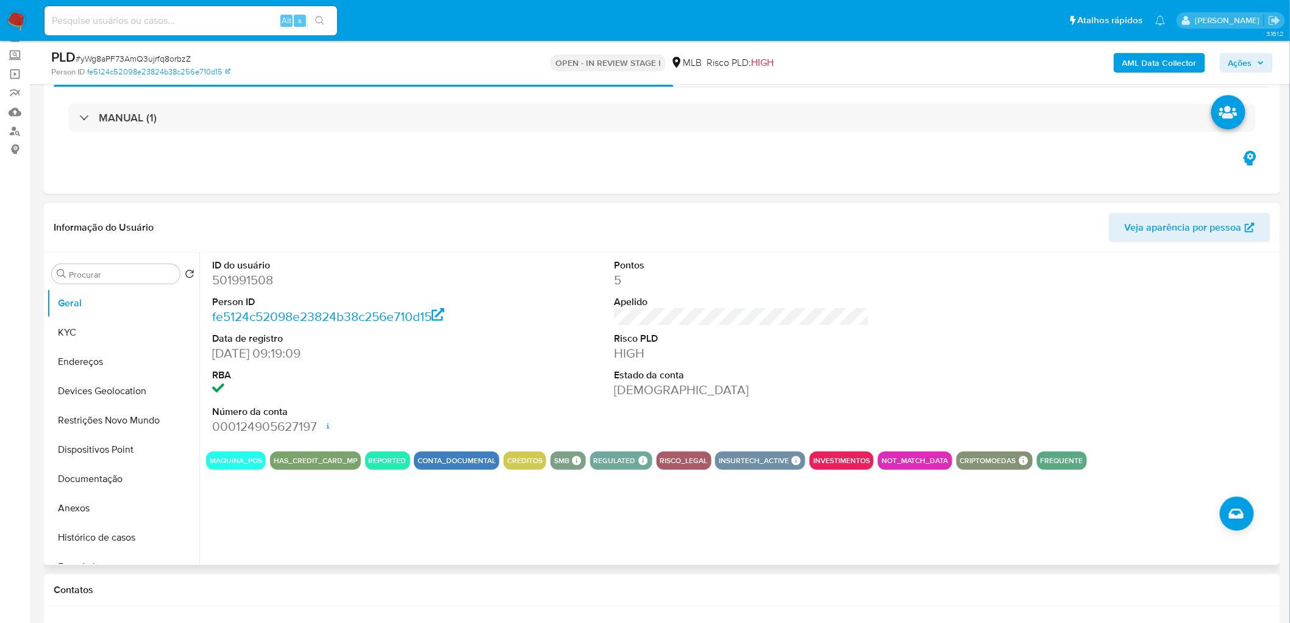
scroll to position [0, 0]
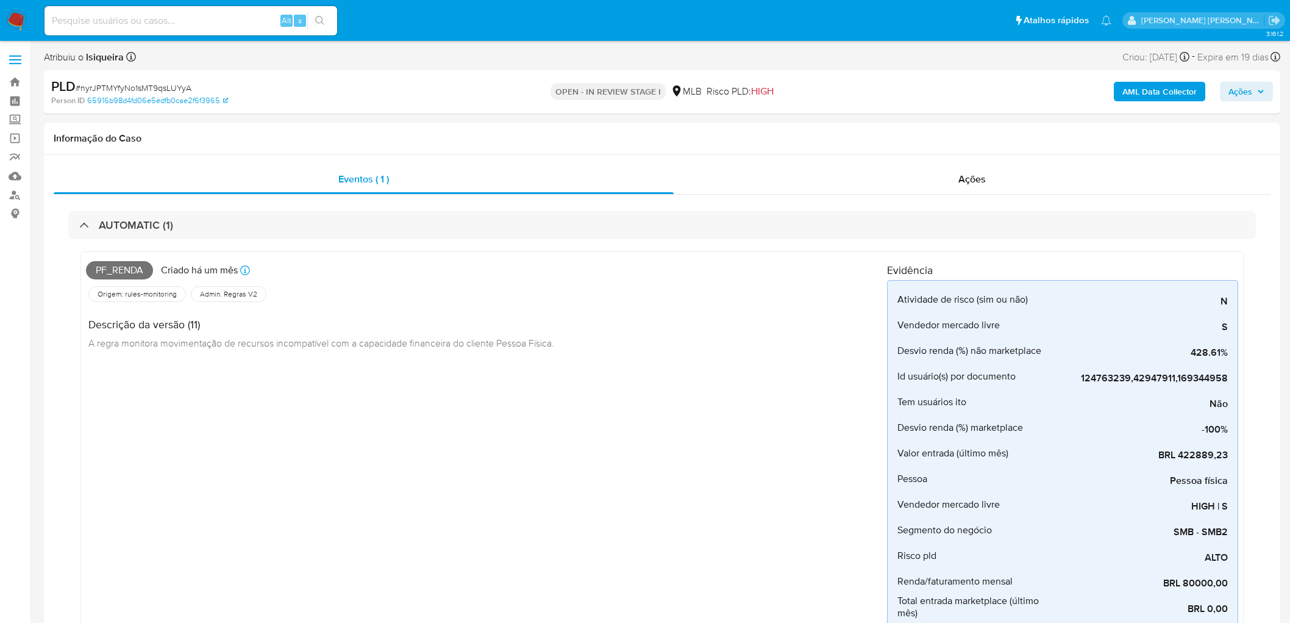
select select "10"
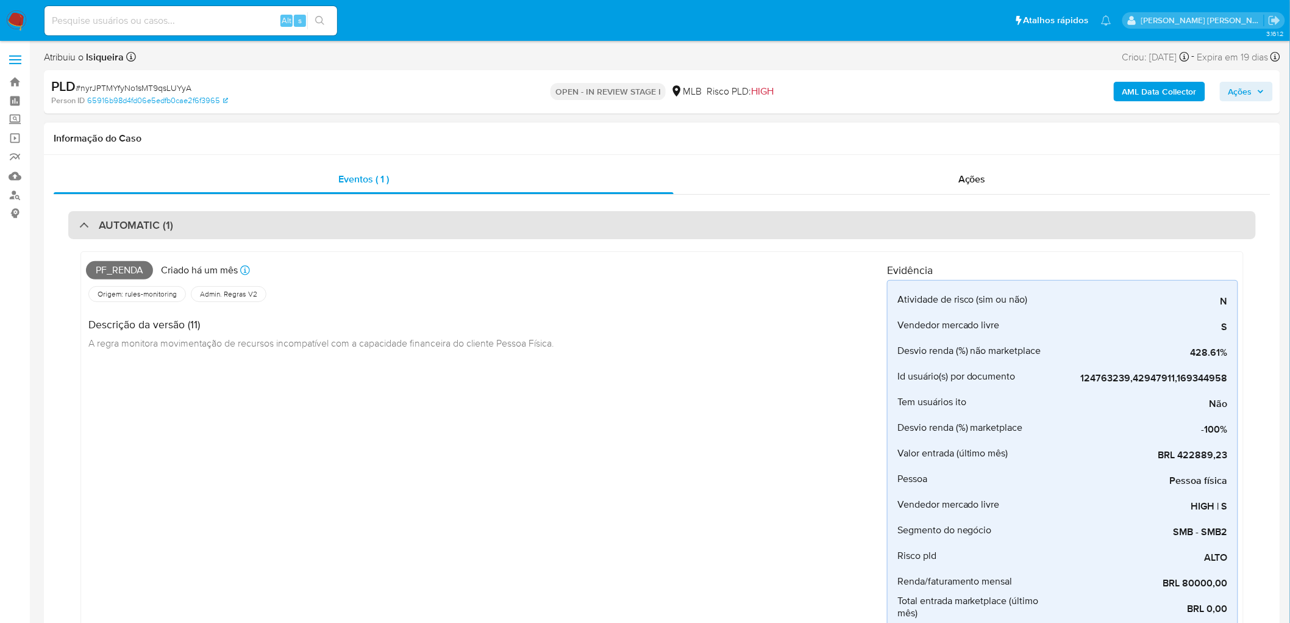
click at [154, 227] on h3 "AUTOMATIC (1)" at bounding box center [136, 224] width 74 height 13
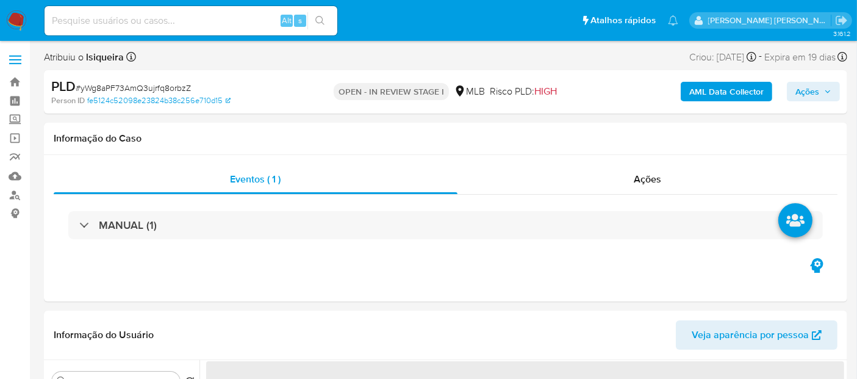
select select "10"
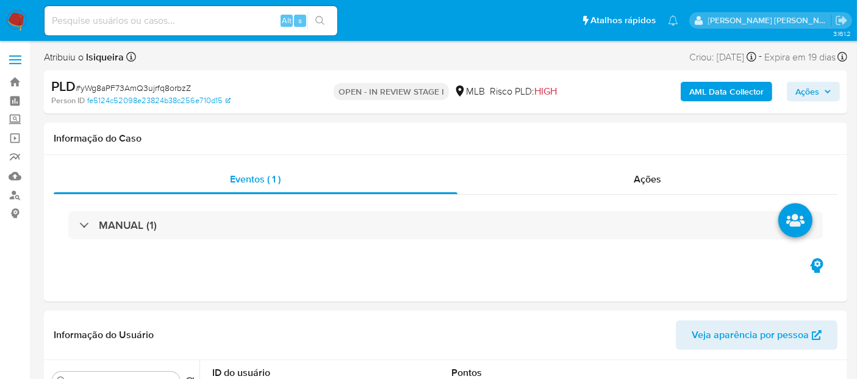
drag, startPoint x: 19, startPoint y: 24, endPoint x: 18, endPoint y: 17, distance: 6.8
click at [19, 24] on img at bounding box center [16, 20] width 21 height 21
